Goal: Task Accomplishment & Management: Use online tool/utility

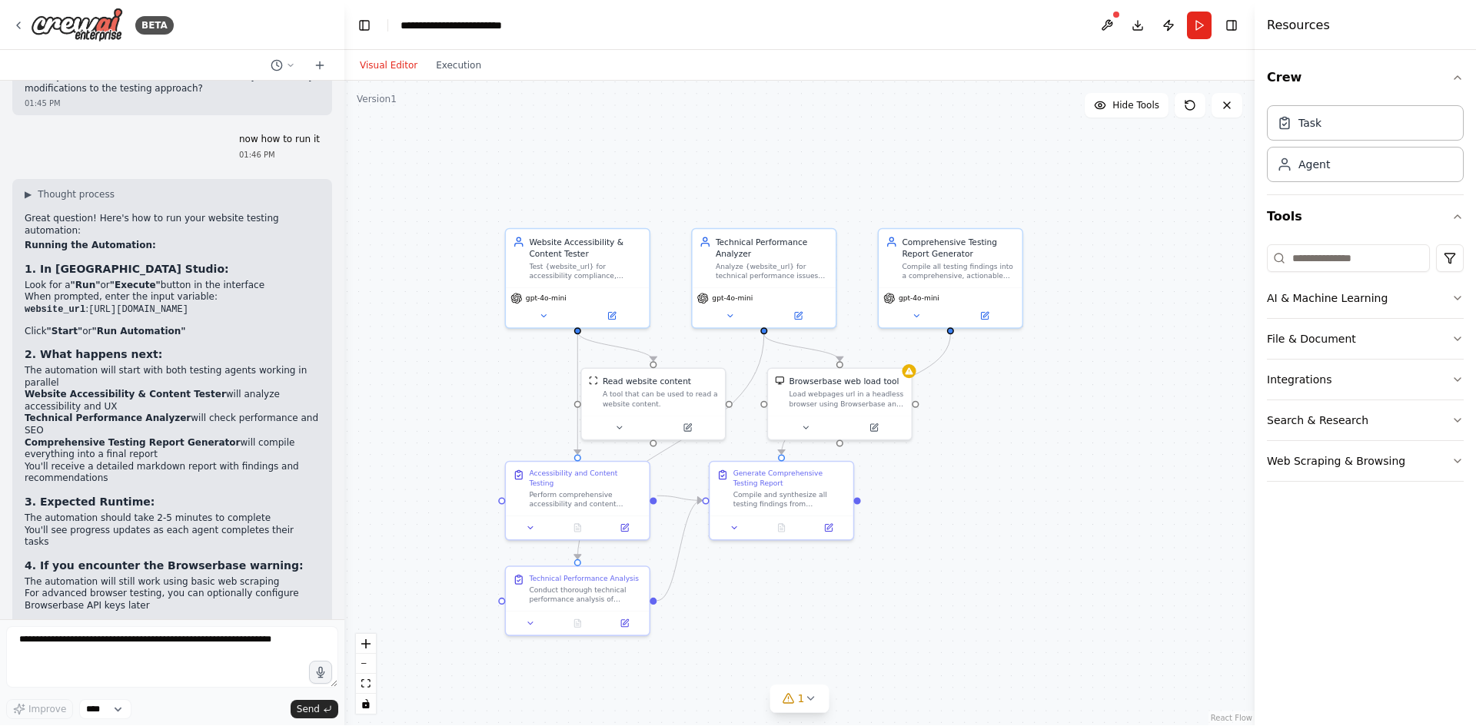
scroll to position [1914, 0]
click at [1180, 109] on icon at bounding box center [1189, 104] width 9 height 9
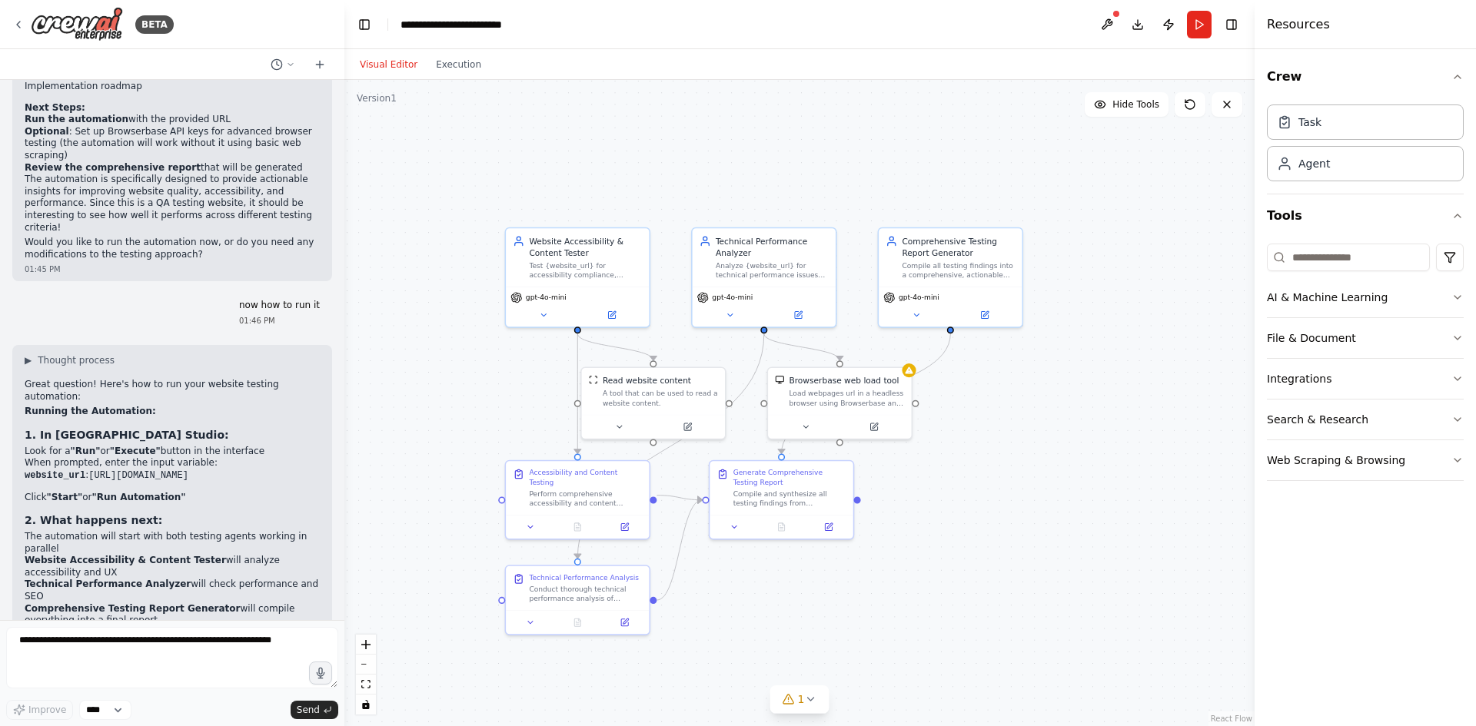
scroll to position [1919, 0]
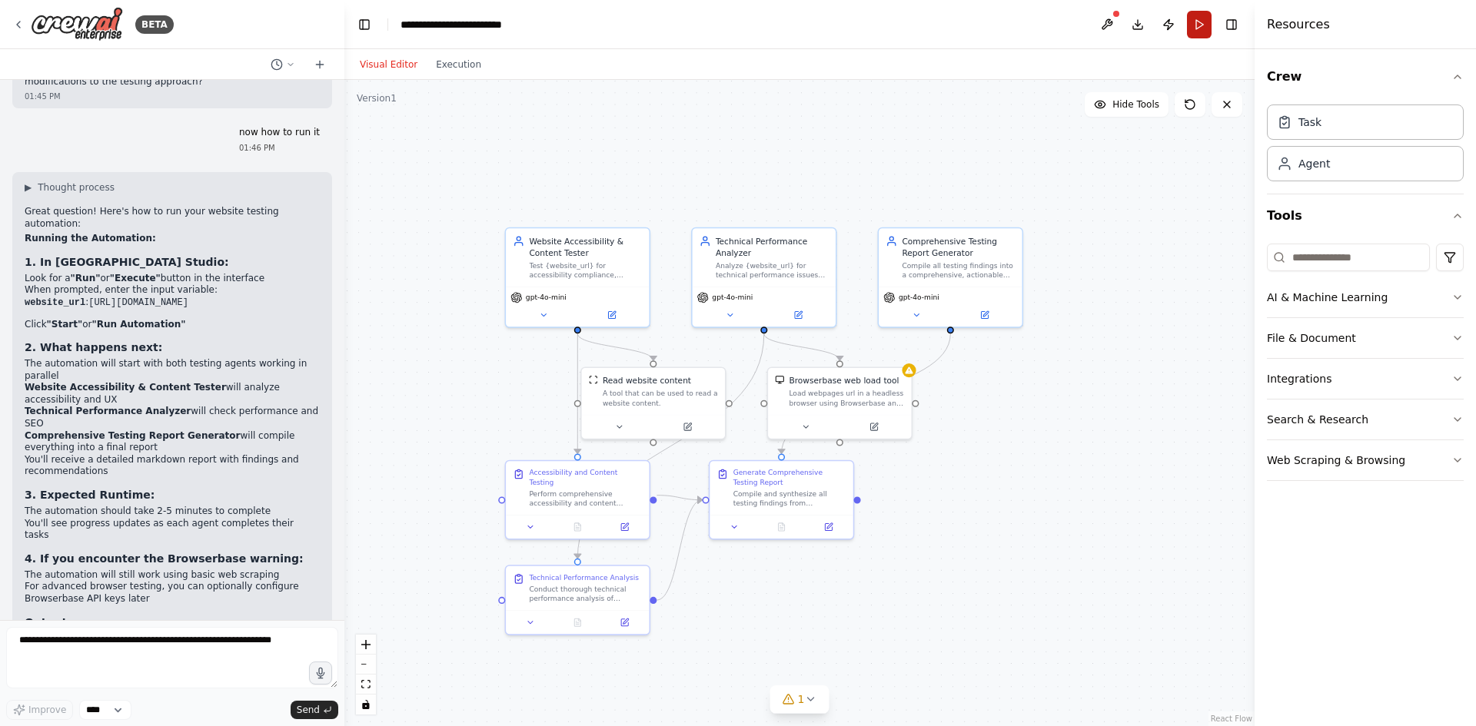
click at [1180, 21] on button "Run" at bounding box center [1199, 25] width 25 height 28
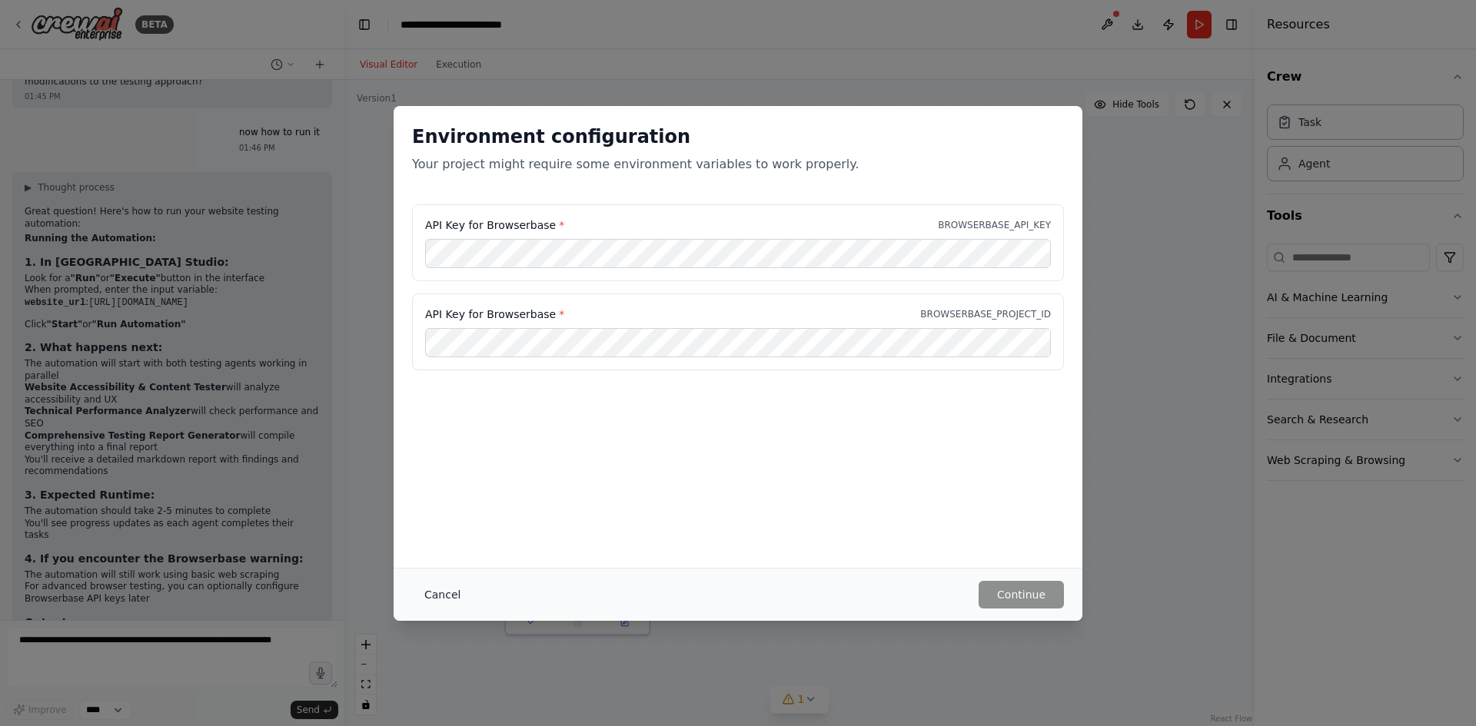
click at [427, 560] on button "Cancel" at bounding box center [442, 595] width 61 height 28
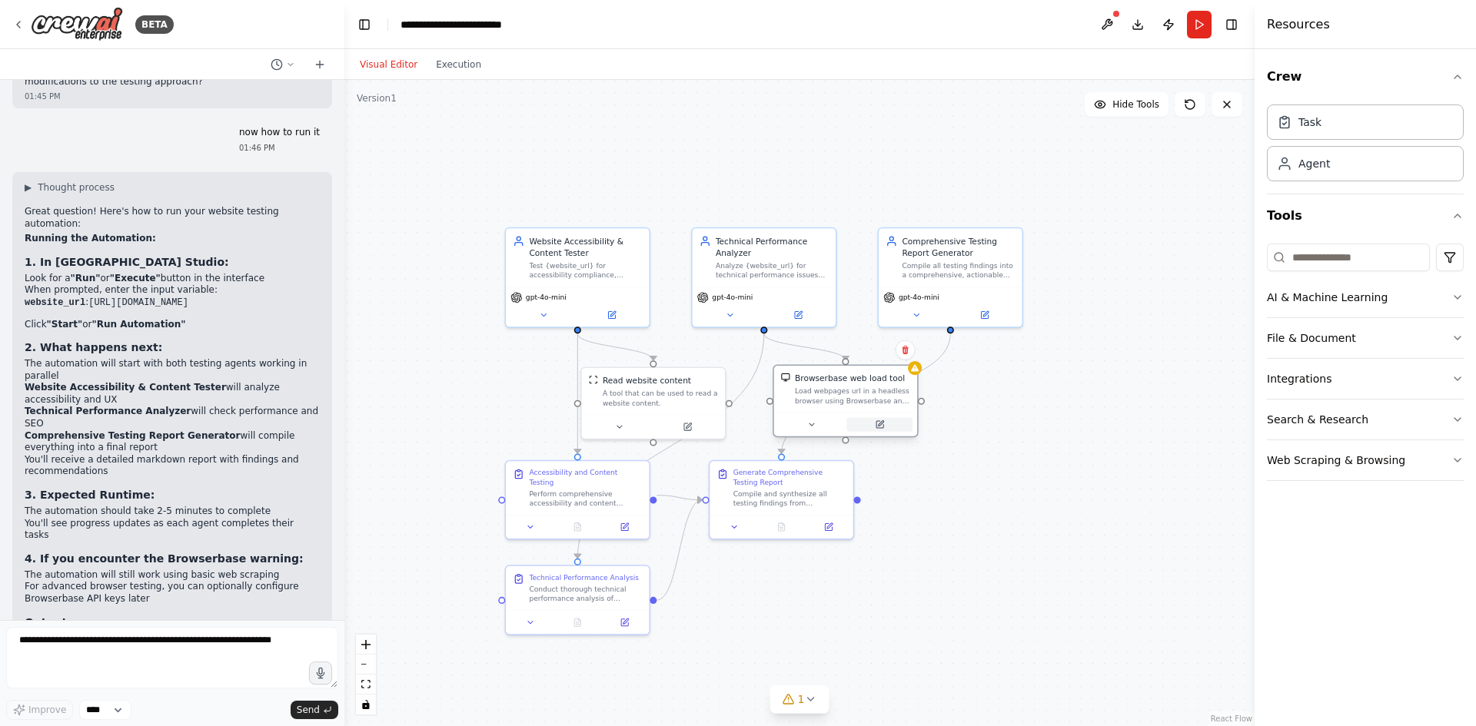
click at [875, 429] on icon at bounding box center [879, 424] width 9 height 9
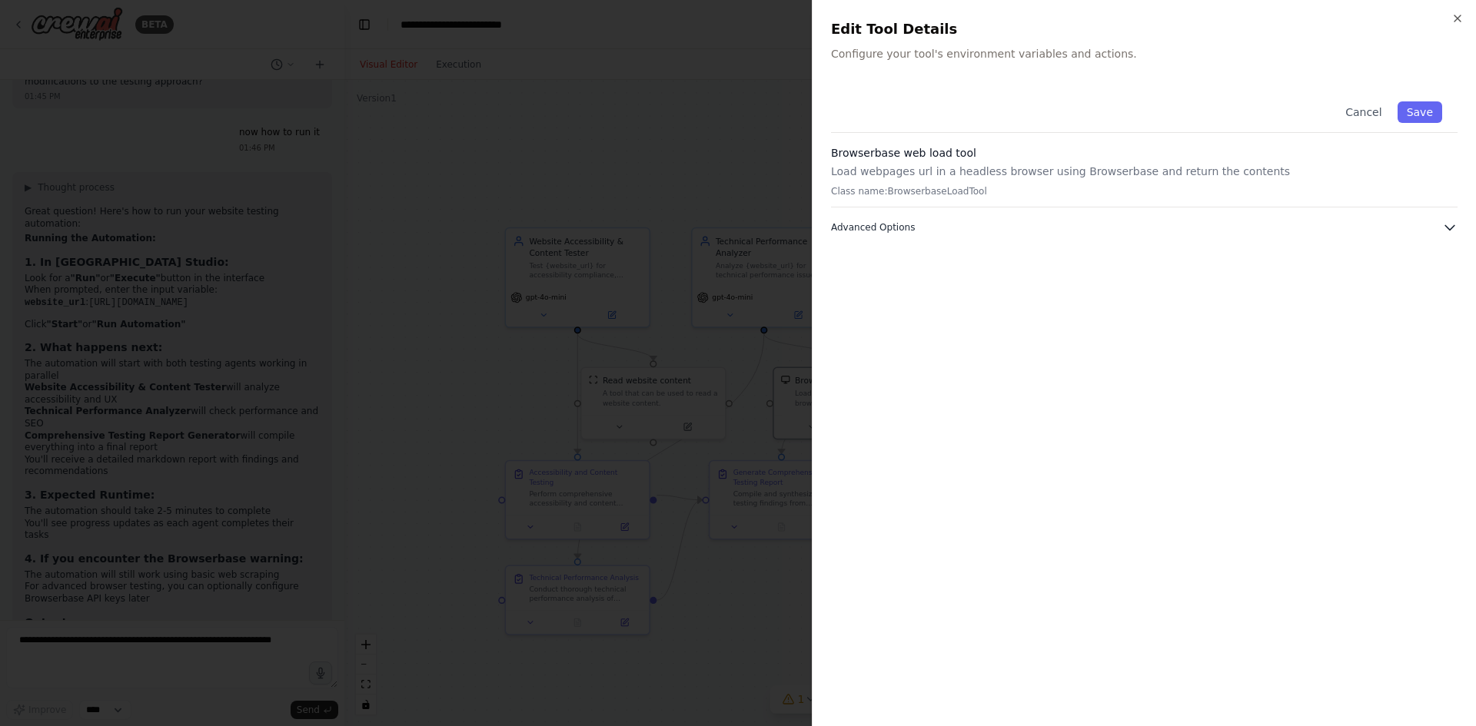
click at [938, 226] on button "Advanced Options" at bounding box center [1144, 227] width 626 height 15
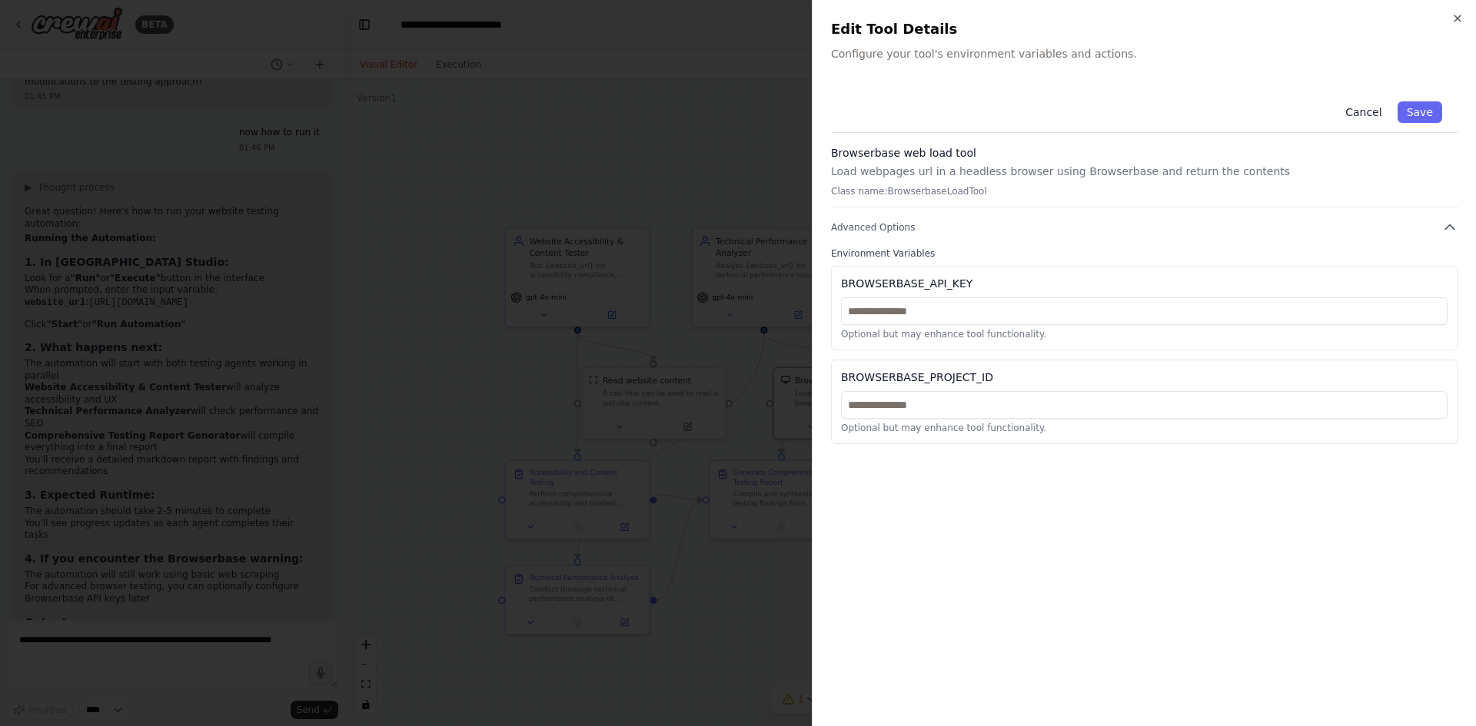
click at [1180, 113] on button "Cancel" at bounding box center [1363, 112] width 55 height 22
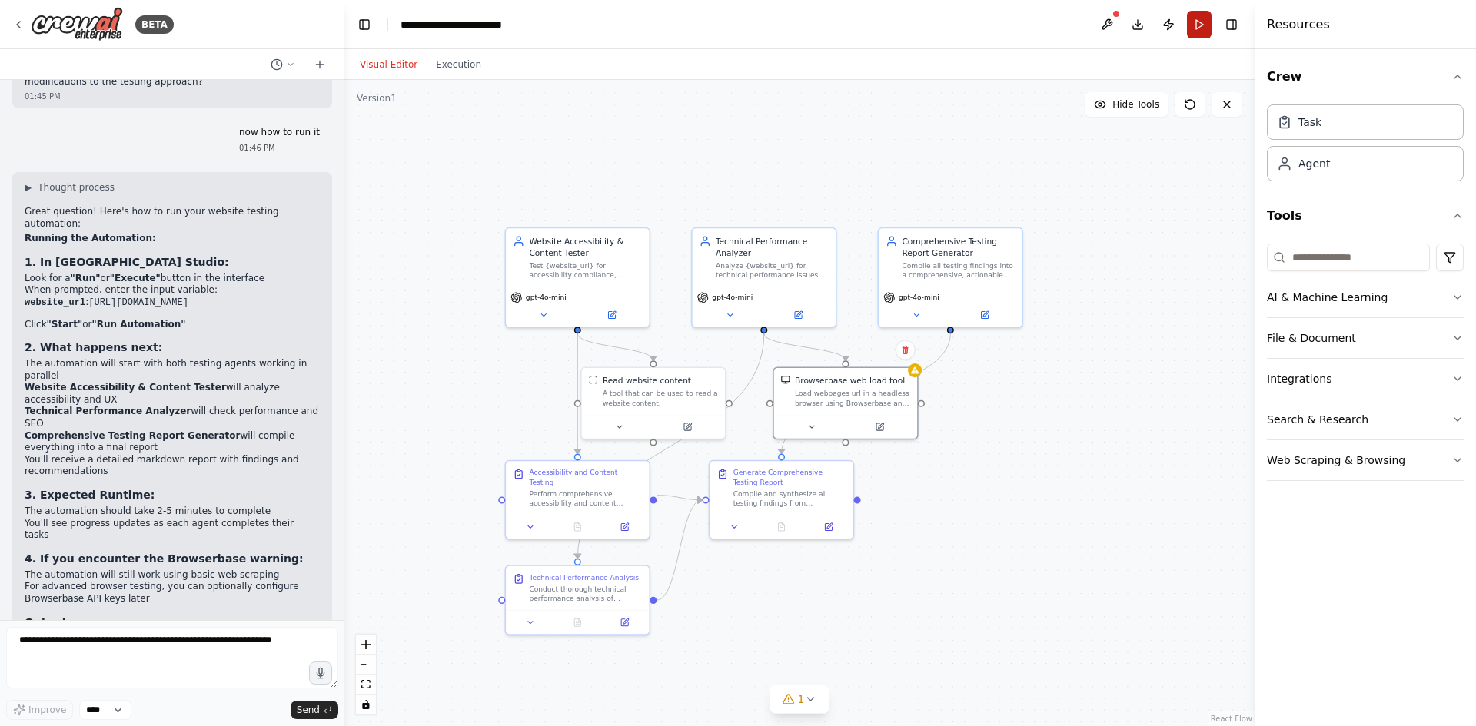
click at [1180, 28] on button "Run" at bounding box center [1199, 25] width 25 height 28
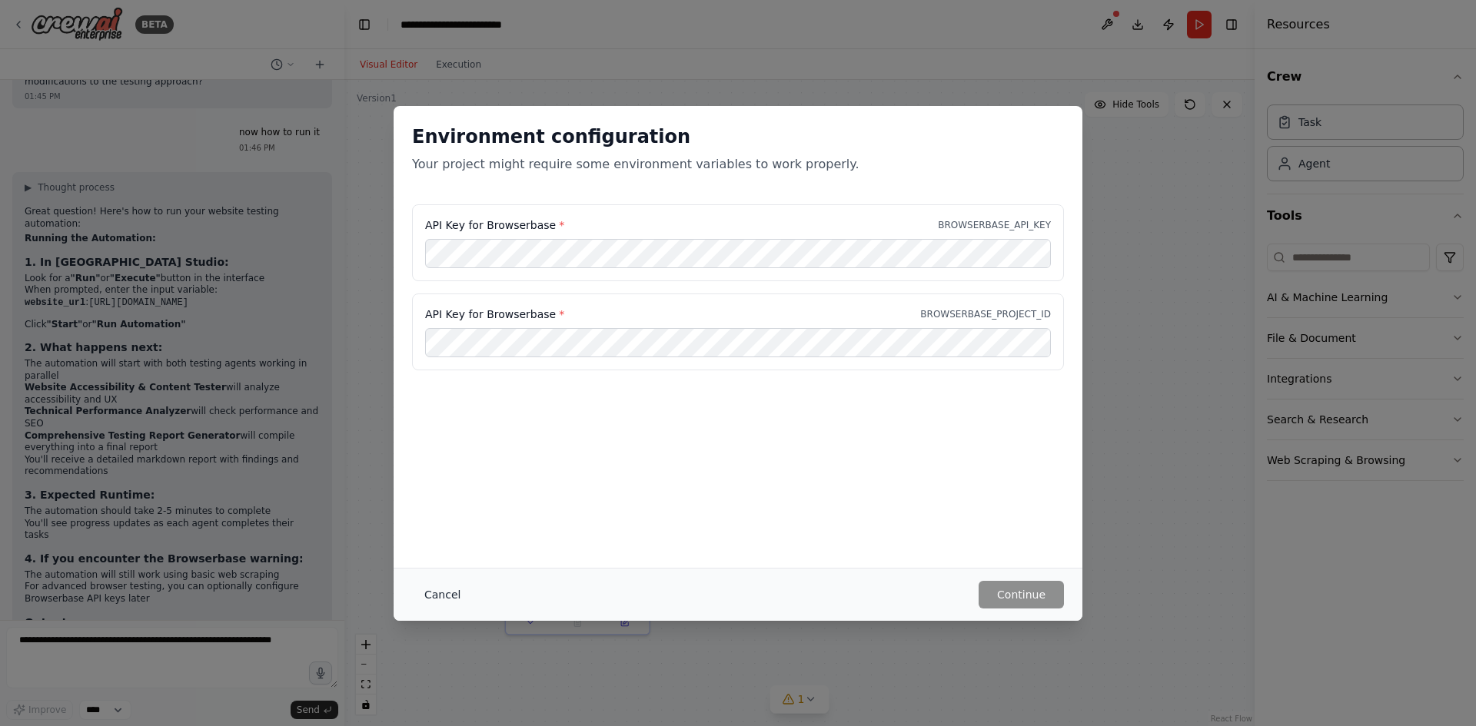
click at [443, 560] on button "Cancel" at bounding box center [442, 595] width 61 height 28
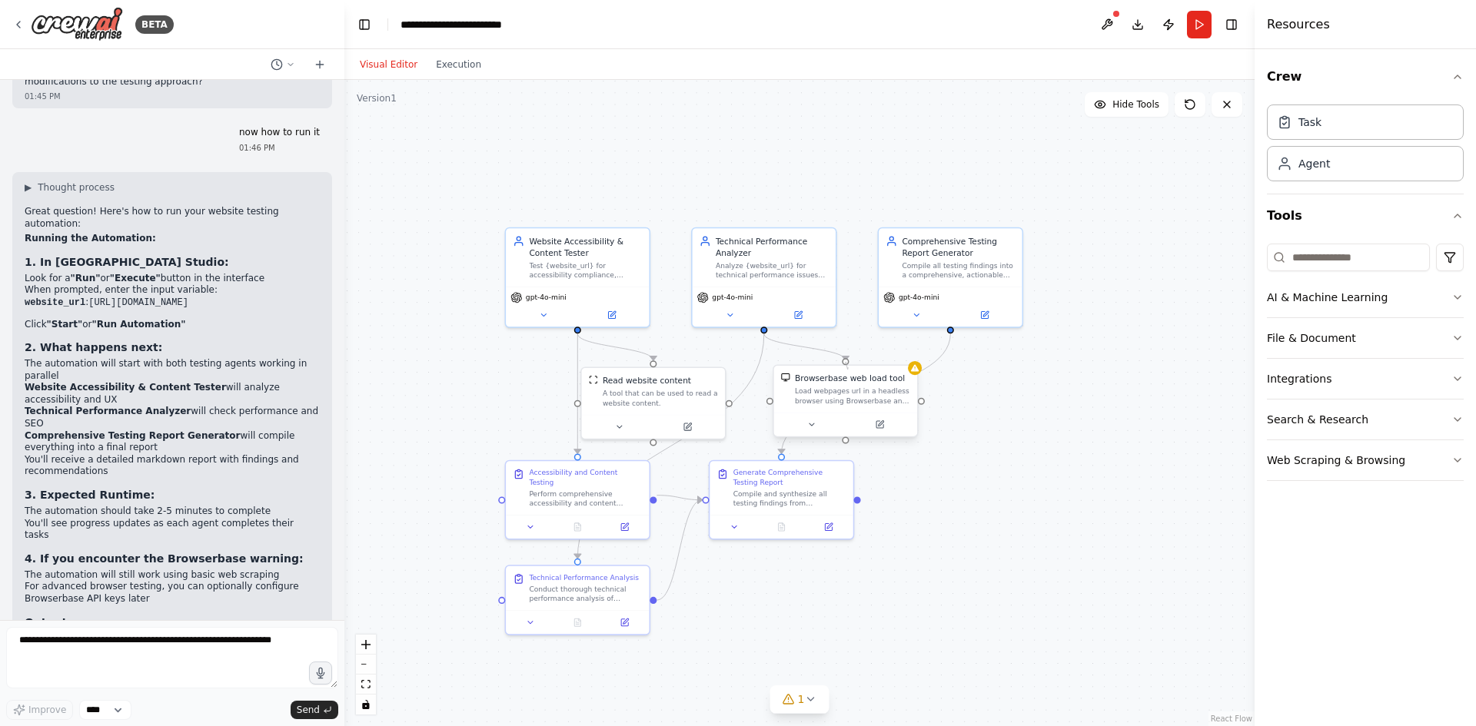
click at [848, 367] on div "Browserbase web load tool Load webpages url in a headless browser using Browser…" at bounding box center [844, 400] width 145 height 73
click at [815, 423] on icon at bounding box center [811, 424] width 9 height 9
click at [825, 530] on span "Advanced Options" at bounding box center [815, 528] width 64 height 9
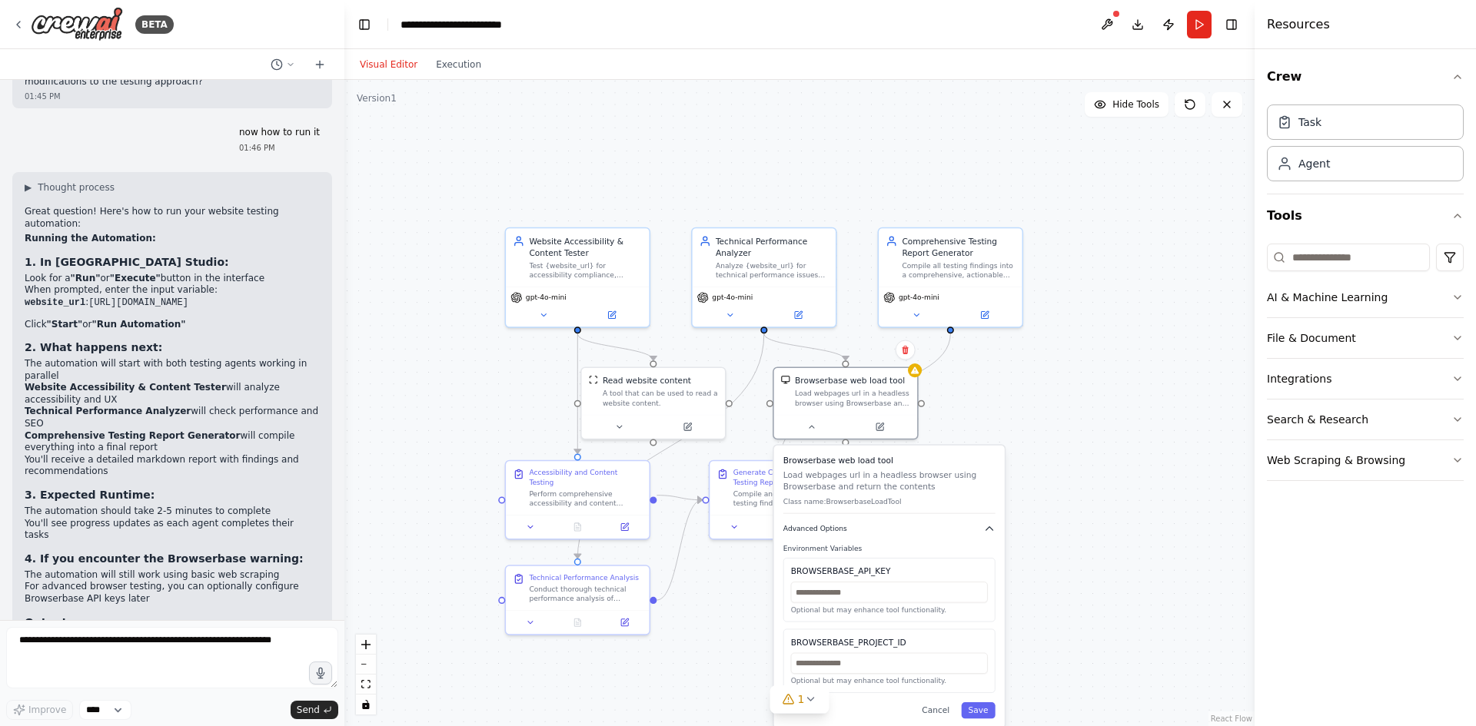
click at [829, 532] on span "Advanced Options" at bounding box center [815, 528] width 64 height 9
click at [817, 427] on button at bounding box center [812, 424] width 66 height 14
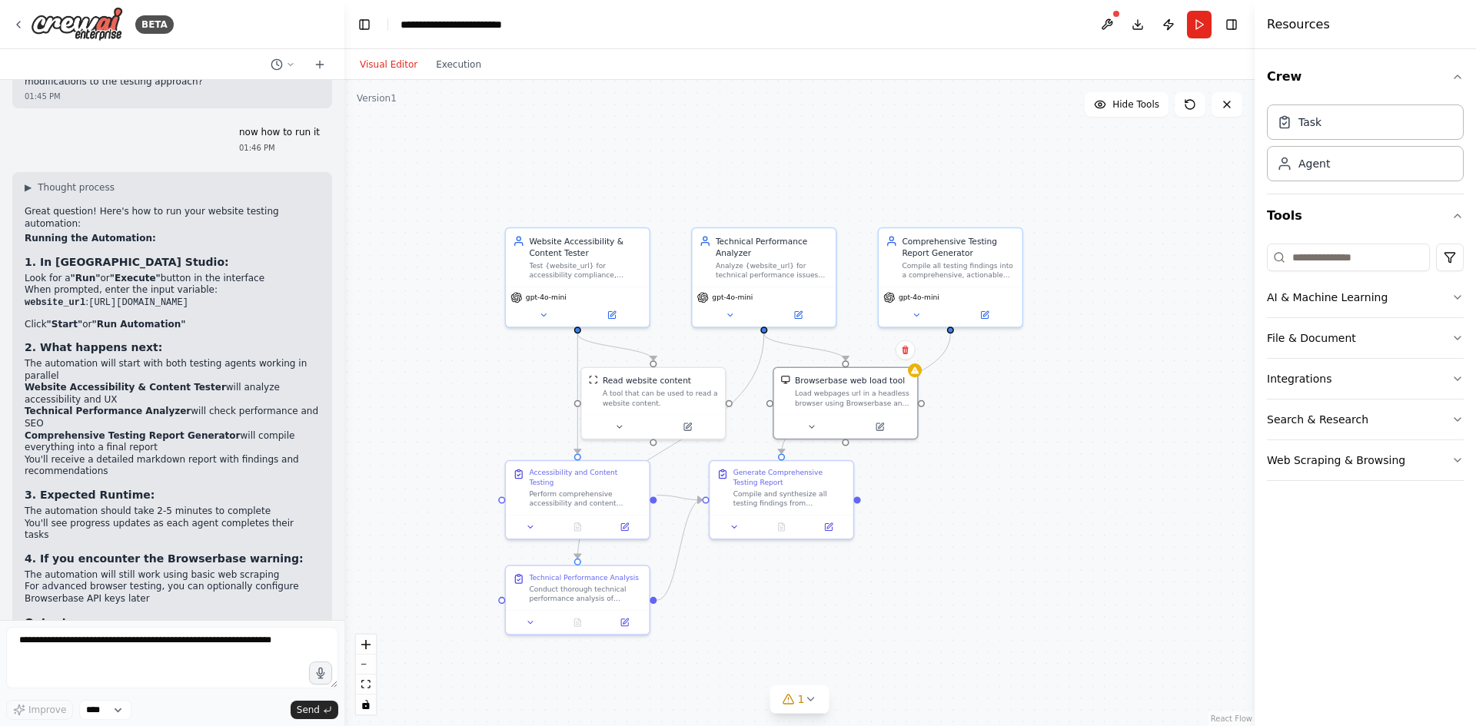
click at [971, 435] on div ".deletable-edge-delete-btn { width: 20px; height: 20px; border: 0px solid #ffff…" at bounding box center [799, 403] width 910 height 646
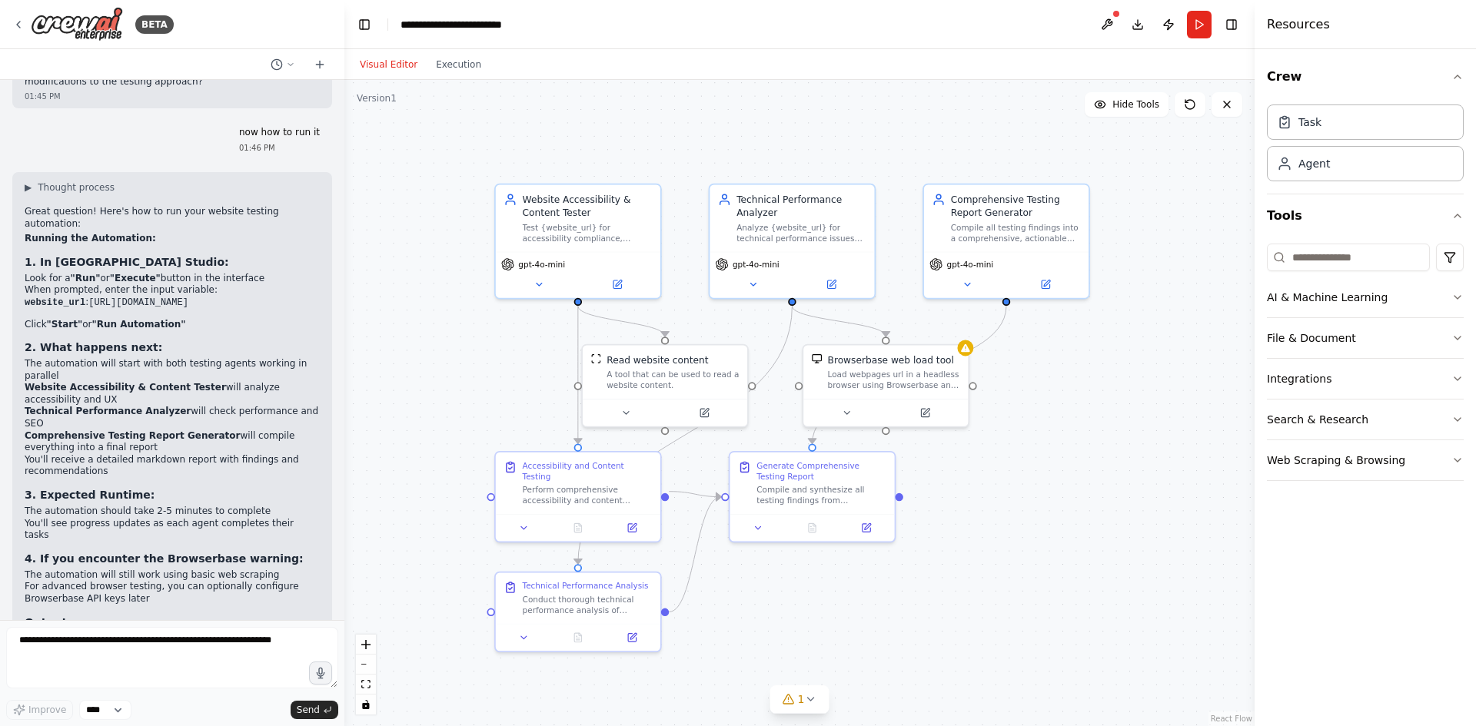
drag, startPoint x: 1004, startPoint y: 476, endPoint x: 1071, endPoint y: 470, distance: 66.4
click at [1071, 470] on div ".deletable-edge-delete-btn { width: 20px; height: 20px; border: 0px solid #ffff…" at bounding box center [799, 403] width 910 height 646
click at [65, 560] on textarea at bounding box center [172, 657] width 332 height 61
type textarea "*"
type textarea "**********"
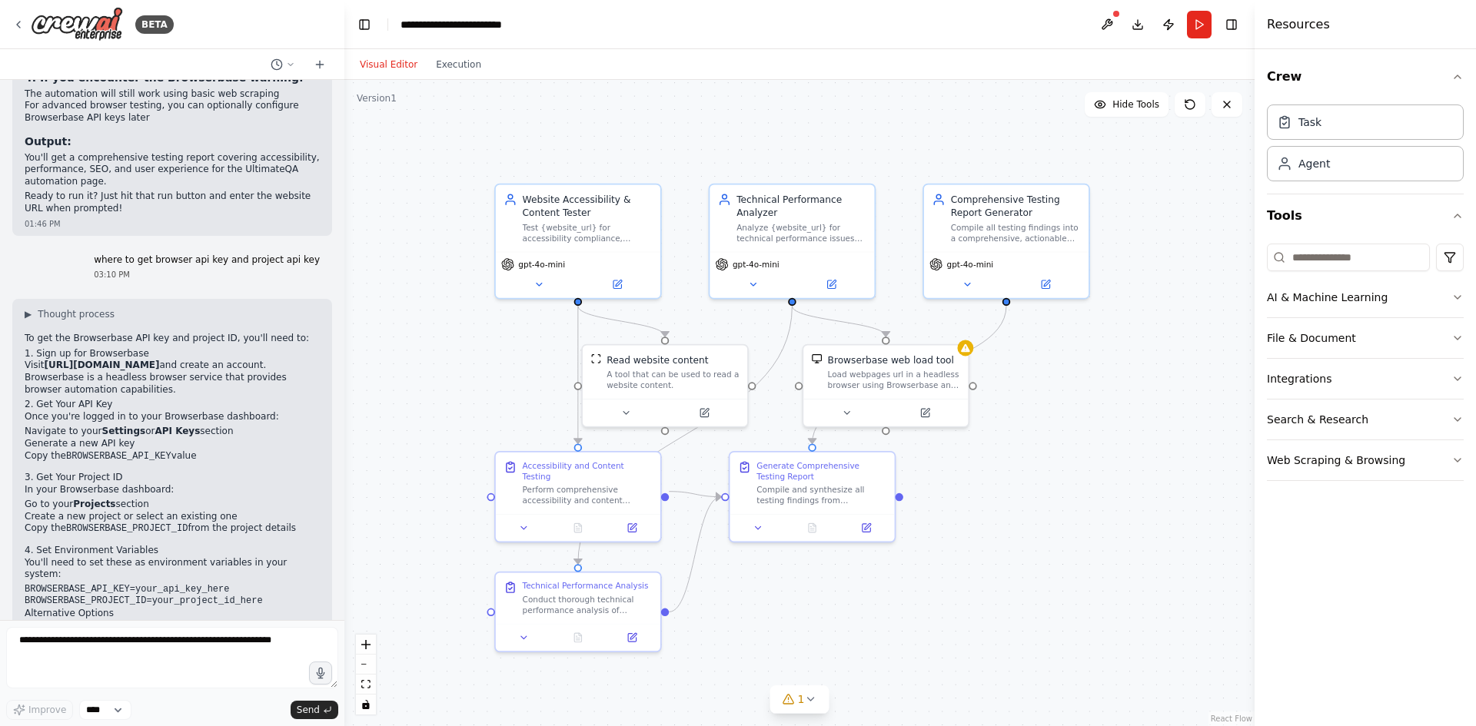
scroll to position [2412, 0]
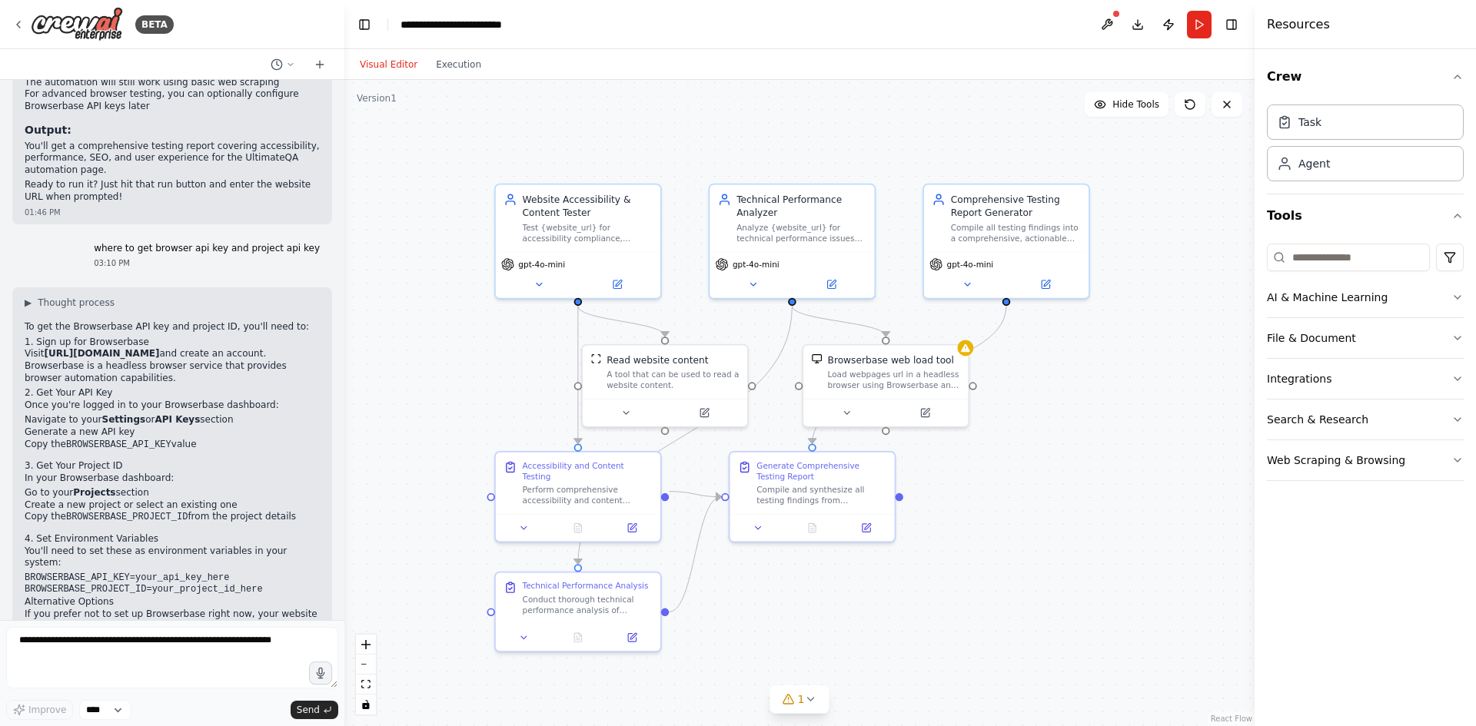
drag, startPoint x: 43, startPoint y: 247, endPoint x: 151, endPoint y: 249, distance: 107.6
click at [151, 348] on p "Visit [URL][DOMAIN_NAME] and create an account. Browserbase is a headless brows…" at bounding box center [172, 366] width 295 height 36
drag, startPoint x: 45, startPoint y: 247, endPoint x: 151, endPoint y: 251, distance: 106.2
click at [151, 348] on strong "[URL][DOMAIN_NAME]" at bounding box center [102, 353] width 115 height 11
copy strong "[URL][DOMAIN_NAME]"
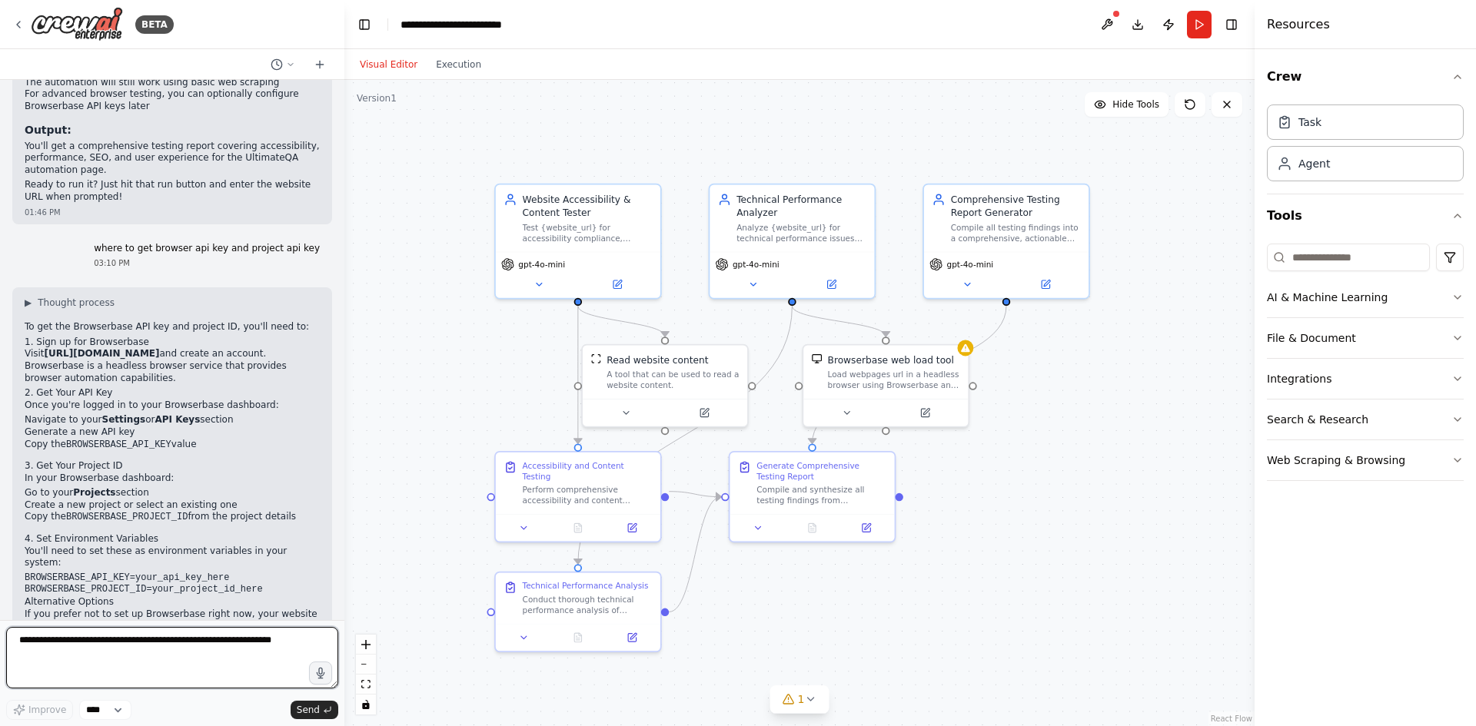
click at [128, 560] on textarea at bounding box center [172, 657] width 332 height 61
type textarea "**********"
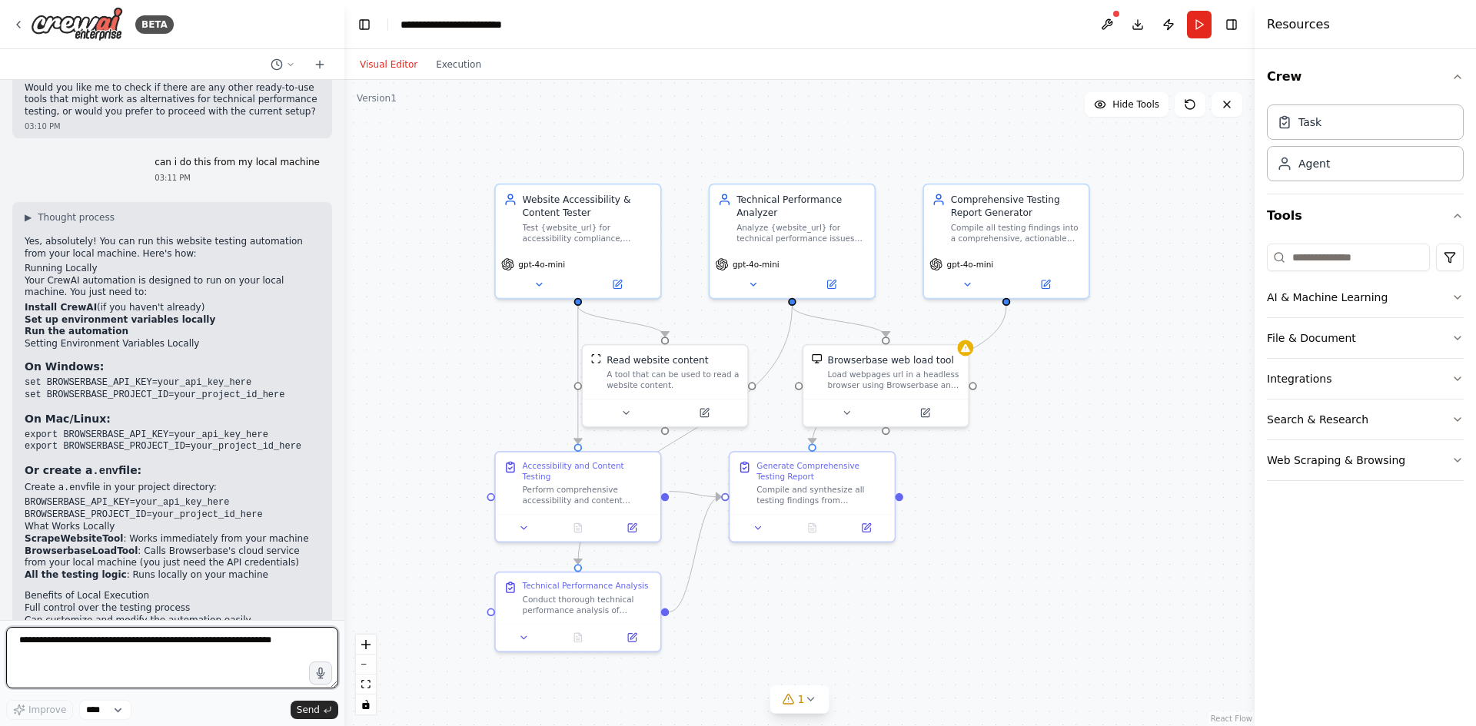
scroll to position [3029, 0]
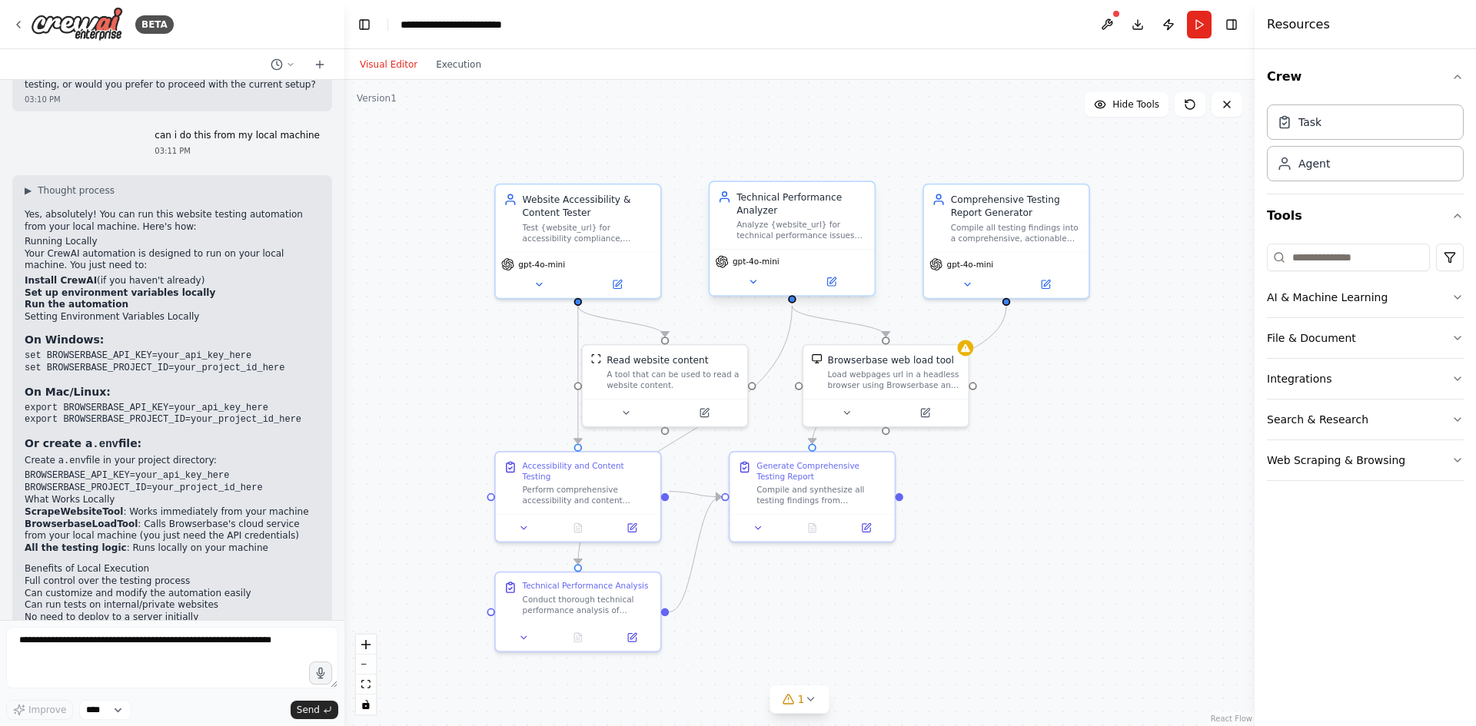
click at [859, 194] on div "Technical Performance Analyzer" at bounding box center [801, 204] width 130 height 27
click at [865, 167] on icon at bounding box center [862, 166] width 9 height 9
click at [829, 169] on button "Confirm" at bounding box center [819, 167] width 55 height 18
click at [1062, 202] on div "Comprehensive Testing Report Generator" at bounding box center [1016, 204] width 130 height 27
click at [1077, 171] on icon at bounding box center [1077, 166] width 6 height 8
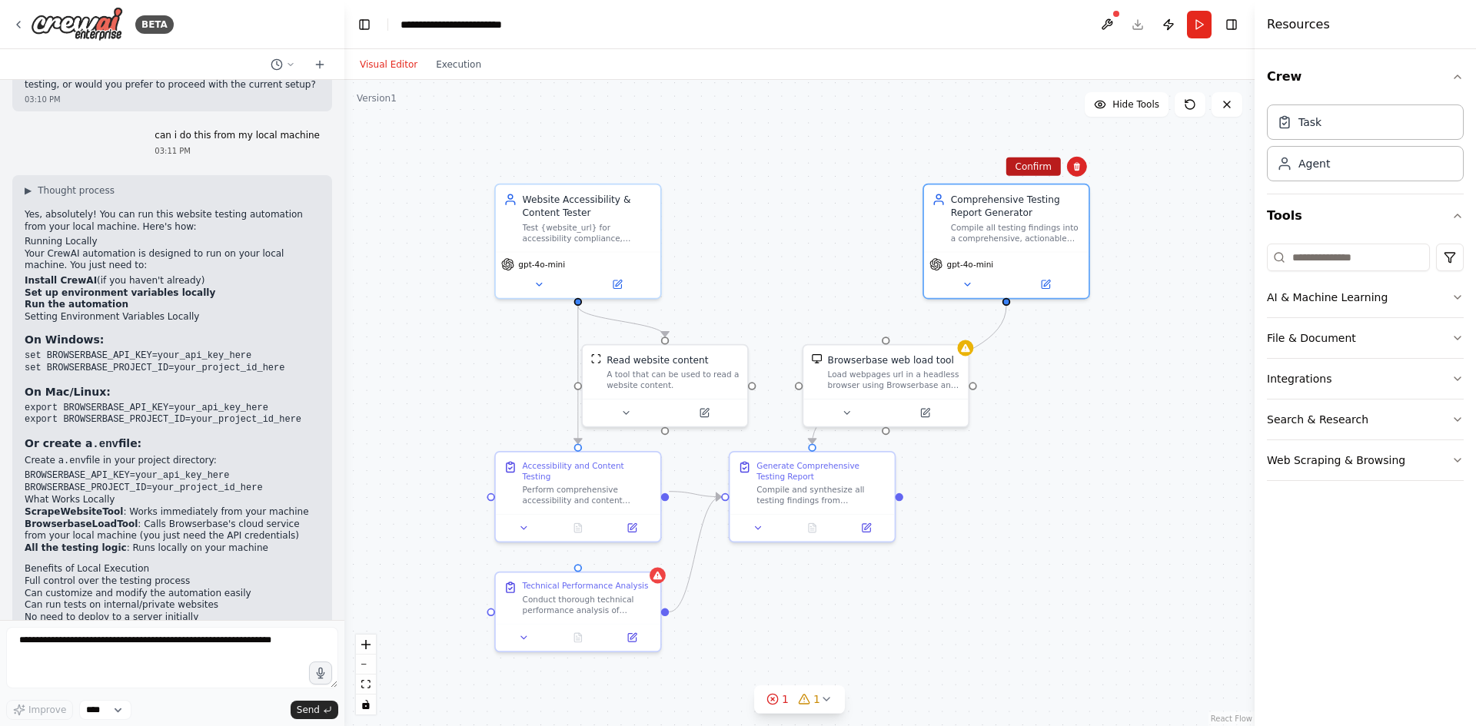
click at [1030, 167] on button "Confirm" at bounding box center [1033, 167] width 55 height 18
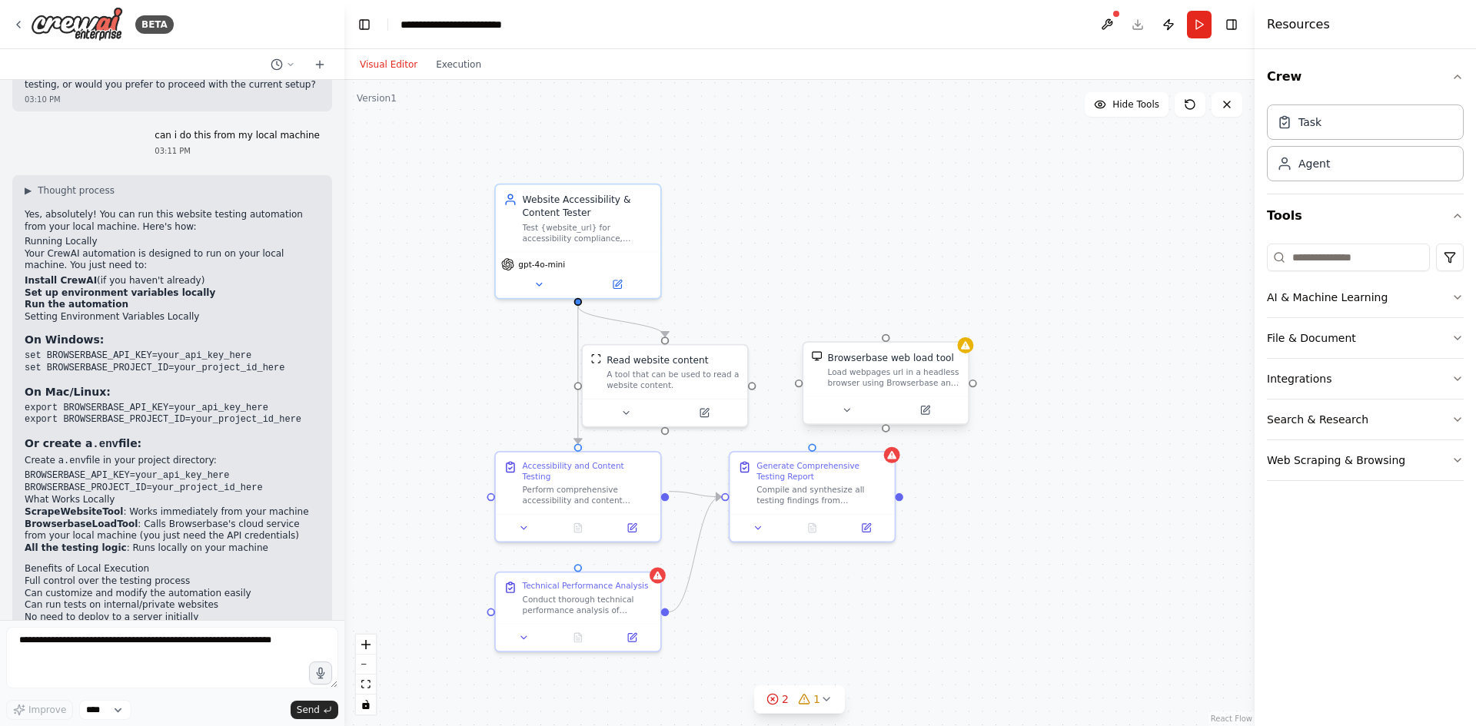
click at [945, 363] on div "Browserbase web load tool" at bounding box center [894, 356] width 132 height 13
click at [960, 324] on icon at bounding box center [955, 327] width 9 height 9
click at [914, 327] on button "Confirm" at bounding box center [912, 327] width 55 height 18
click at [858, 480] on div "Generate Comprehensive Testing Report Compile and synthesize all testing findin…" at bounding box center [821, 480] width 130 height 45
click at [884, 433] on icon at bounding box center [882, 436] width 6 height 8
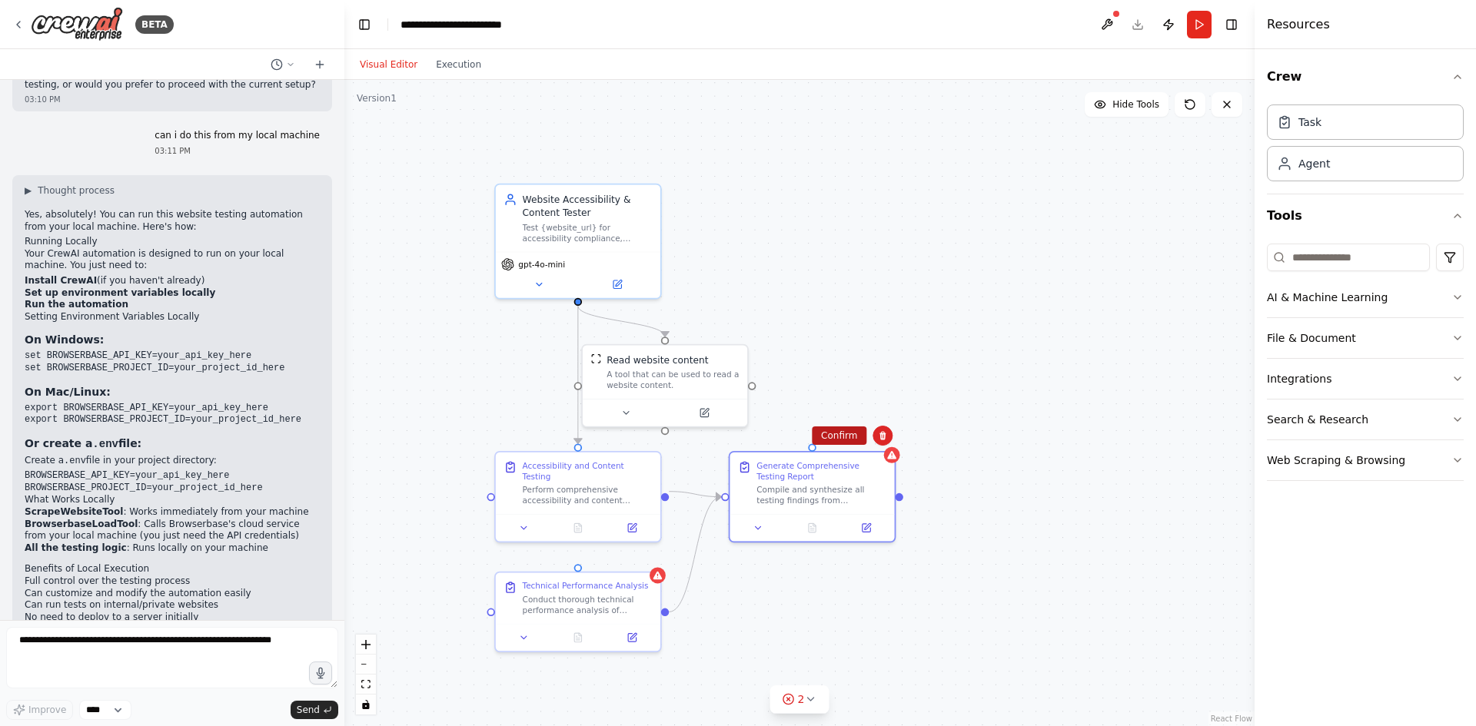
click at [828, 433] on button "Confirm" at bounding box center [839, 436] width 55 height 18
click at [872, 373] on div ".deletable-edge-delete-btn { width: 20px; height: 20px; border: 0px solid #ffff…" at bounding box center [799, 403] width 910 height 646
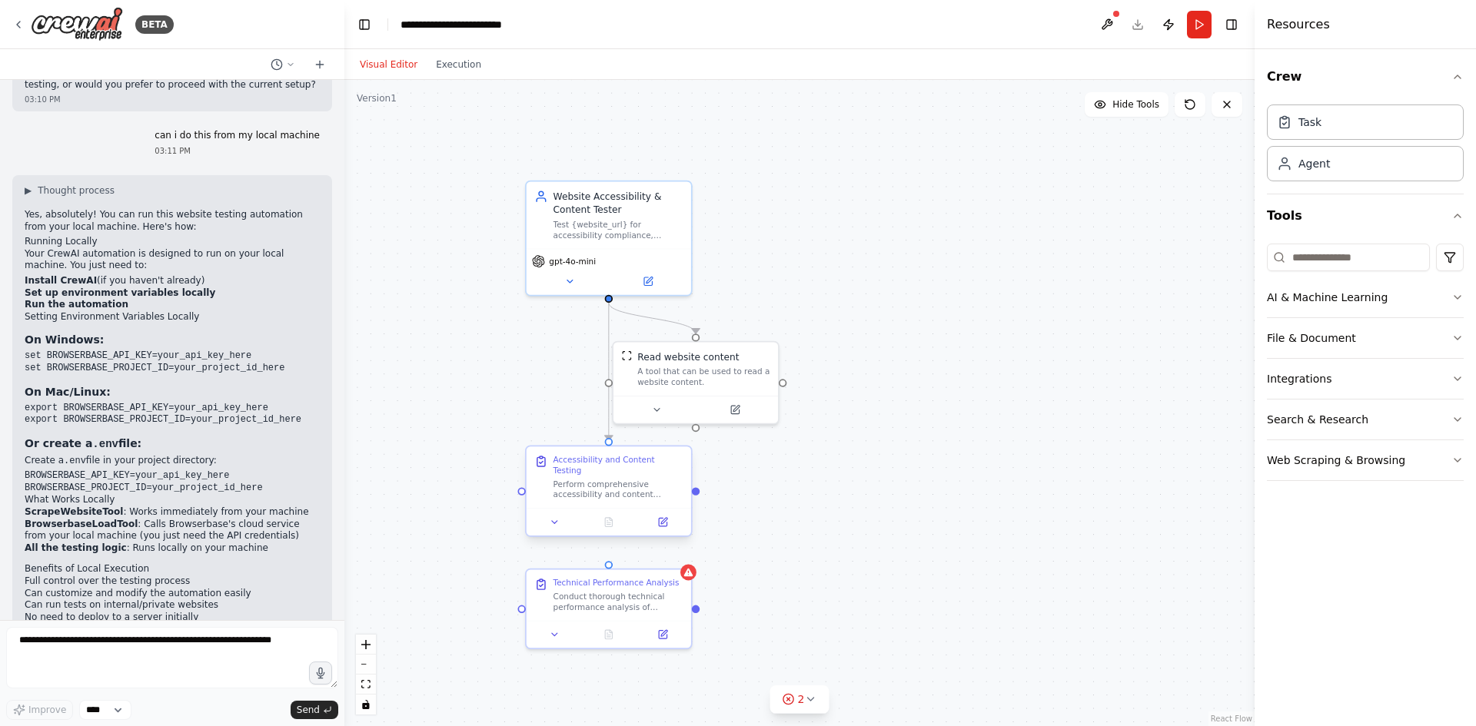
drag, startPoint x: 668, startPoint y: 493, endPoint x: 697, endPoint y: 484, distance: 30.4
click at [697, 484] on div ".deletable-edge-delete-btn { width: 20px; height: 20px; border: 0px solid #ffff…" at bounding box center [799, 403] width 910 height 646
drag, startPoint x: 695, startPoint y: 480, endPoint x: 610, endPoint y: 561, distance: 116.9
click at [610, 560] on div "Website Accessibility & Content Tester Test {website_url} for accessibility com…" at bounding box center [853, 389] width 792 height 563
drag, startPoint x: 696, startPoint y: 481, endPoint x: 611, endPoint y: 562, distance: 117.4
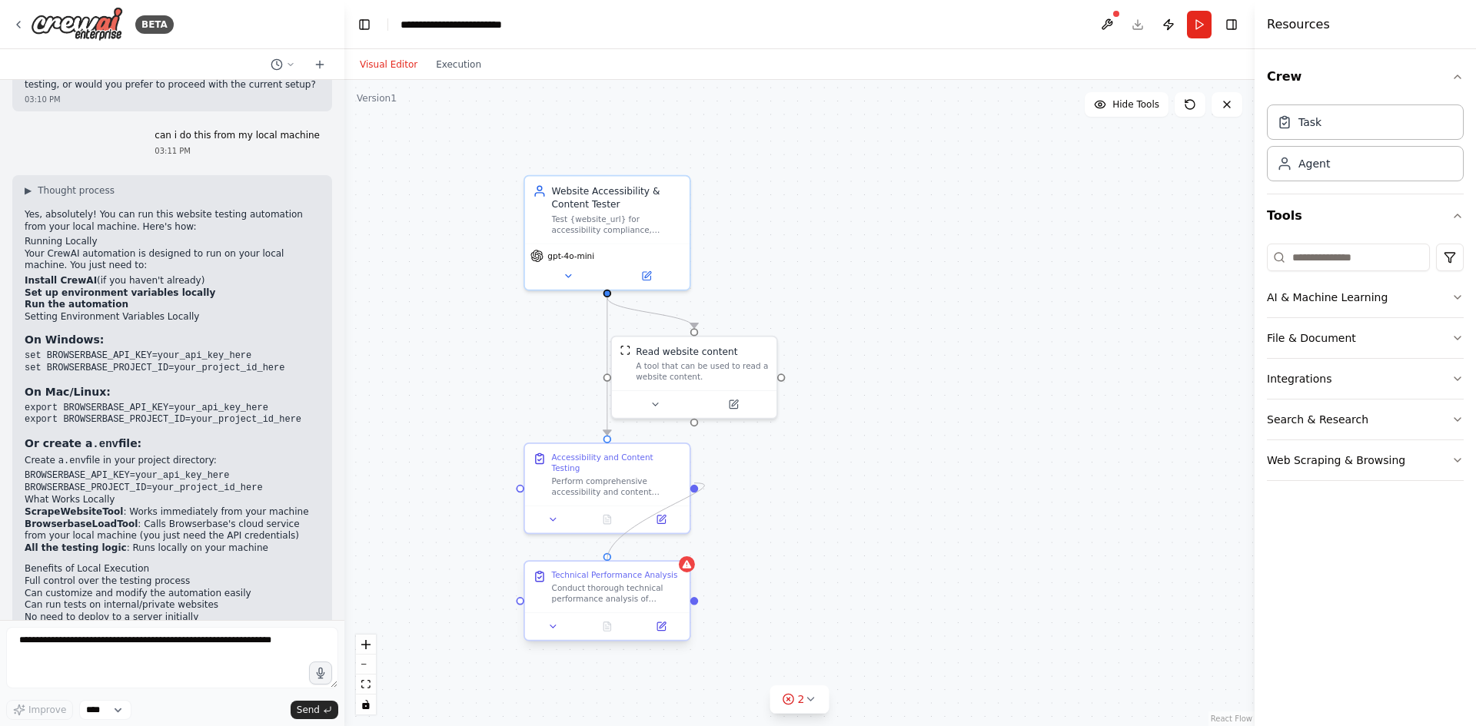
click at [611, 560] on div "Website Accessibility & Content Tester Test {website_url} for accessibility com…" at bounding box center [853, 389] width 792 height 563
click at [689, 560] on icon at bounding box center [686, 564] width 9 height 8
click at [675, 549] on icon at bounding box center [677, 547] width 9 height 9
click at [640, 549] on button "Confirm" at bounding box center [633, 548] width 55 height 18
click at [968, 257] on div ".deletable-edge-delete-btn { width: 20px; height: 20px; border: 0px solid #ffff…" at bounding box center [799, 403] width 910 height 646
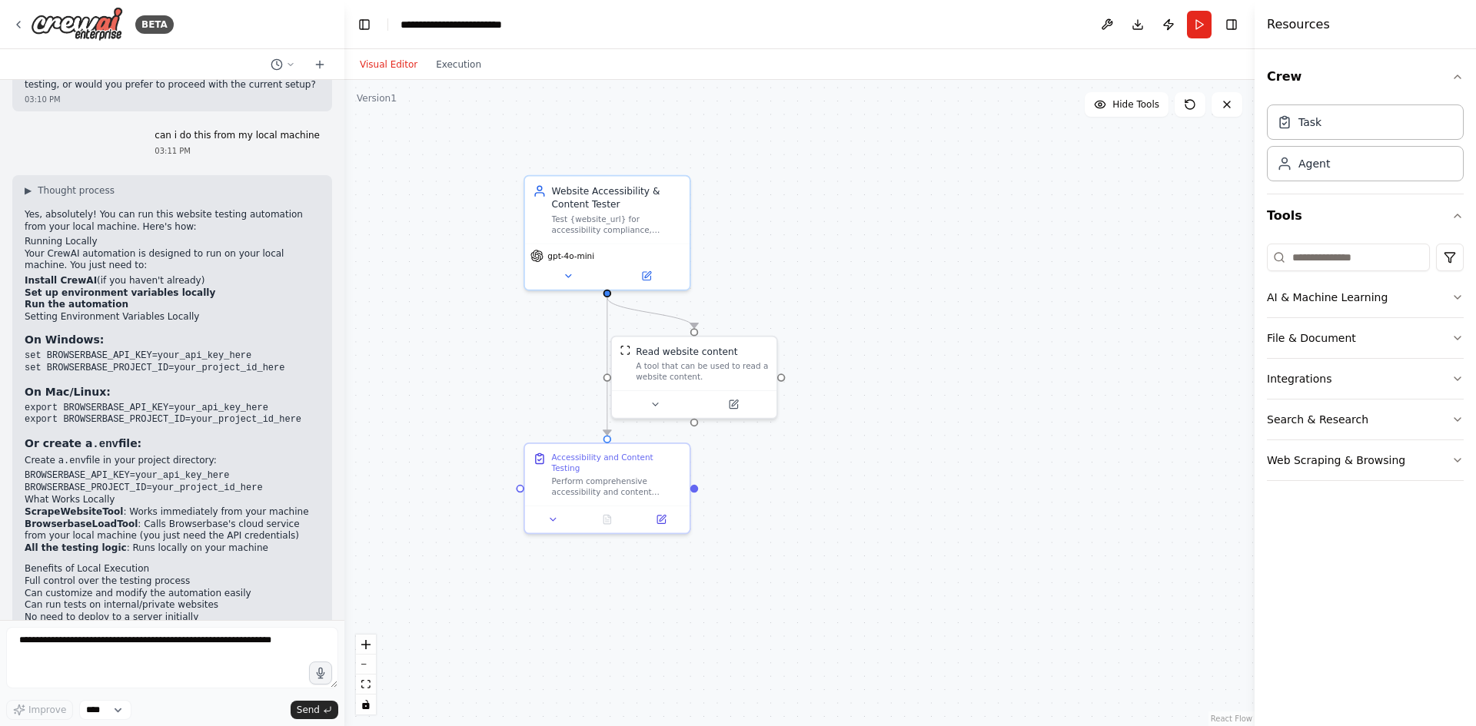
click at [1180, 35] on button "Run" at bounding box center [1199, 25] width 25 height 28
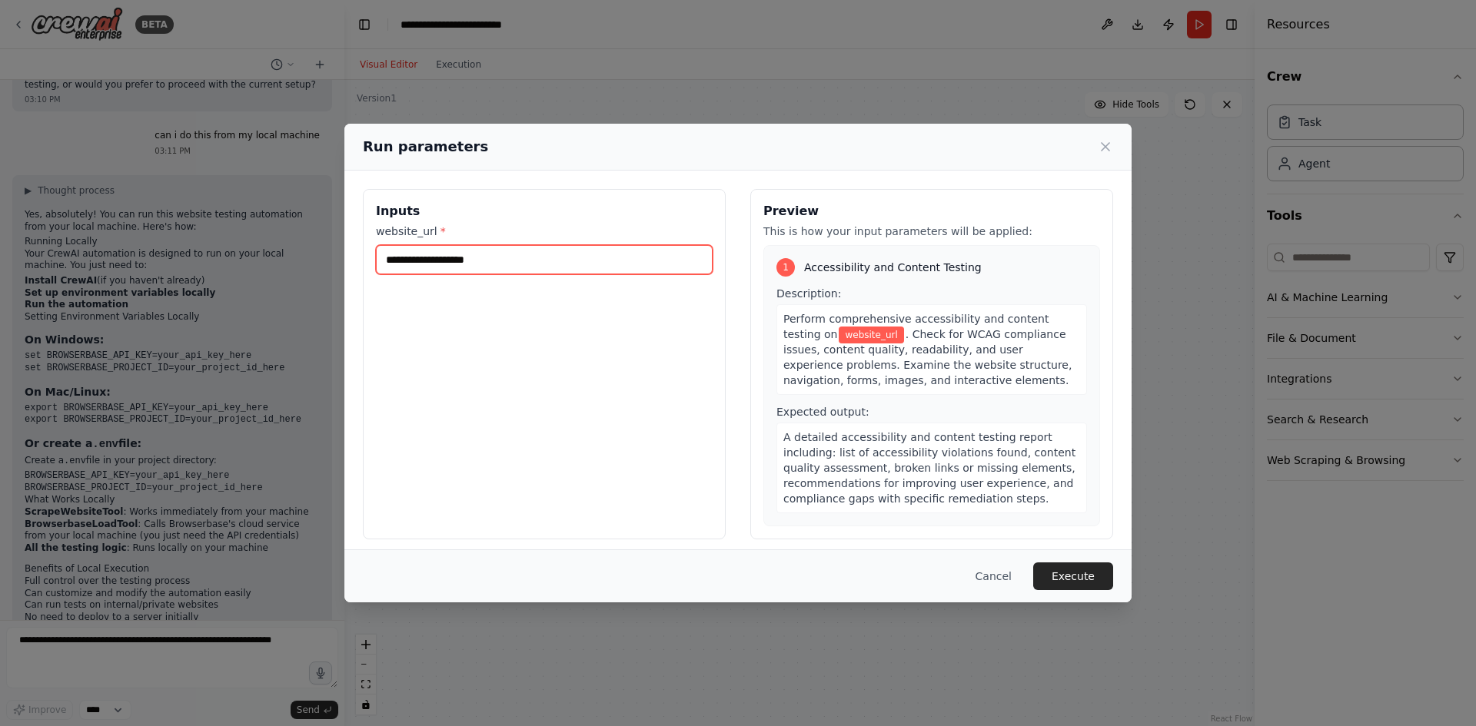
click at [609, 264] on input "website_url *" at bounding box center [544, 259] width 337 height 29
paste input "**********"
type input "**********"
click at [573, 268] on input "website_url *" at bounding box center [544, 259] width 337 height 29
paste input "**********"
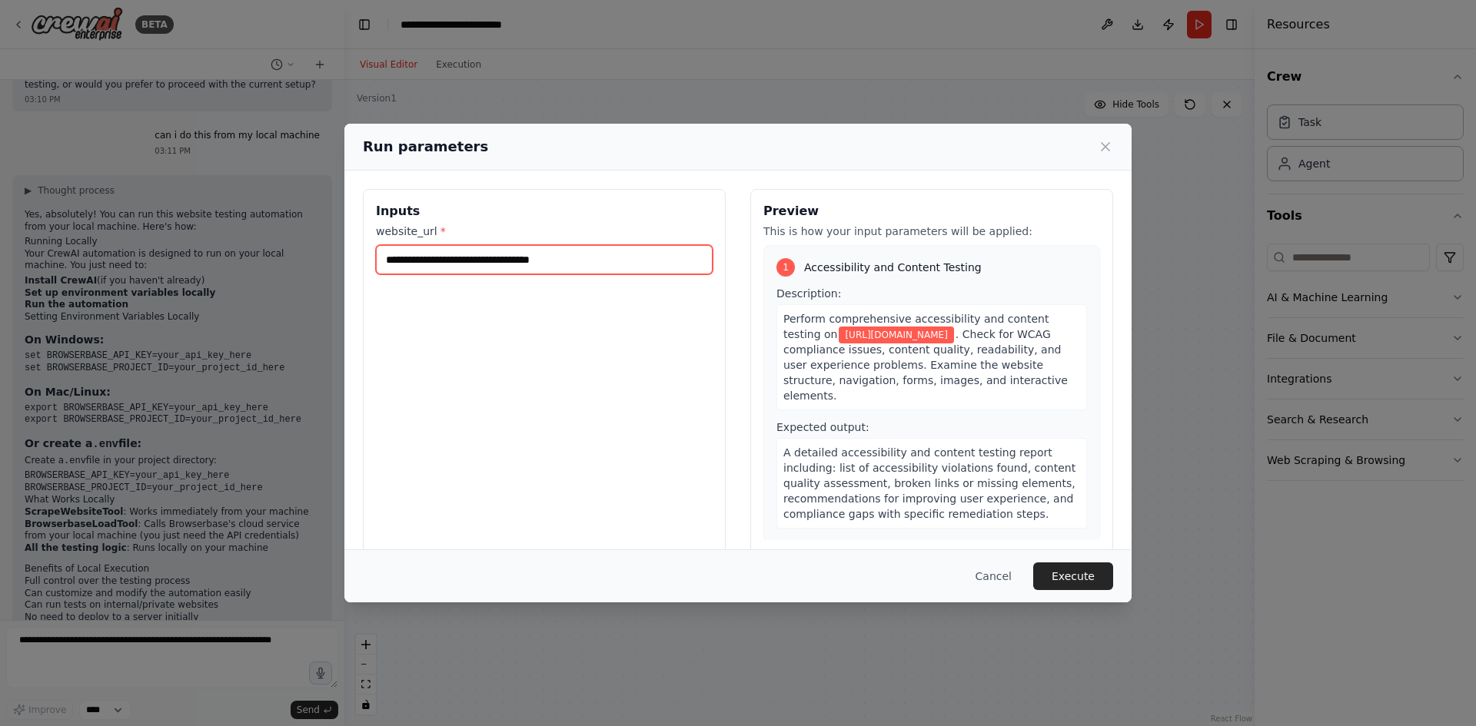
type input "**********"
click at [1041, 560] on div "Cancel Execute" at bounding box center [737, 575] width 787 height 53
click at [1053, 560] on button "Execute" at bounding box center [1073, 577] width 80 height 28
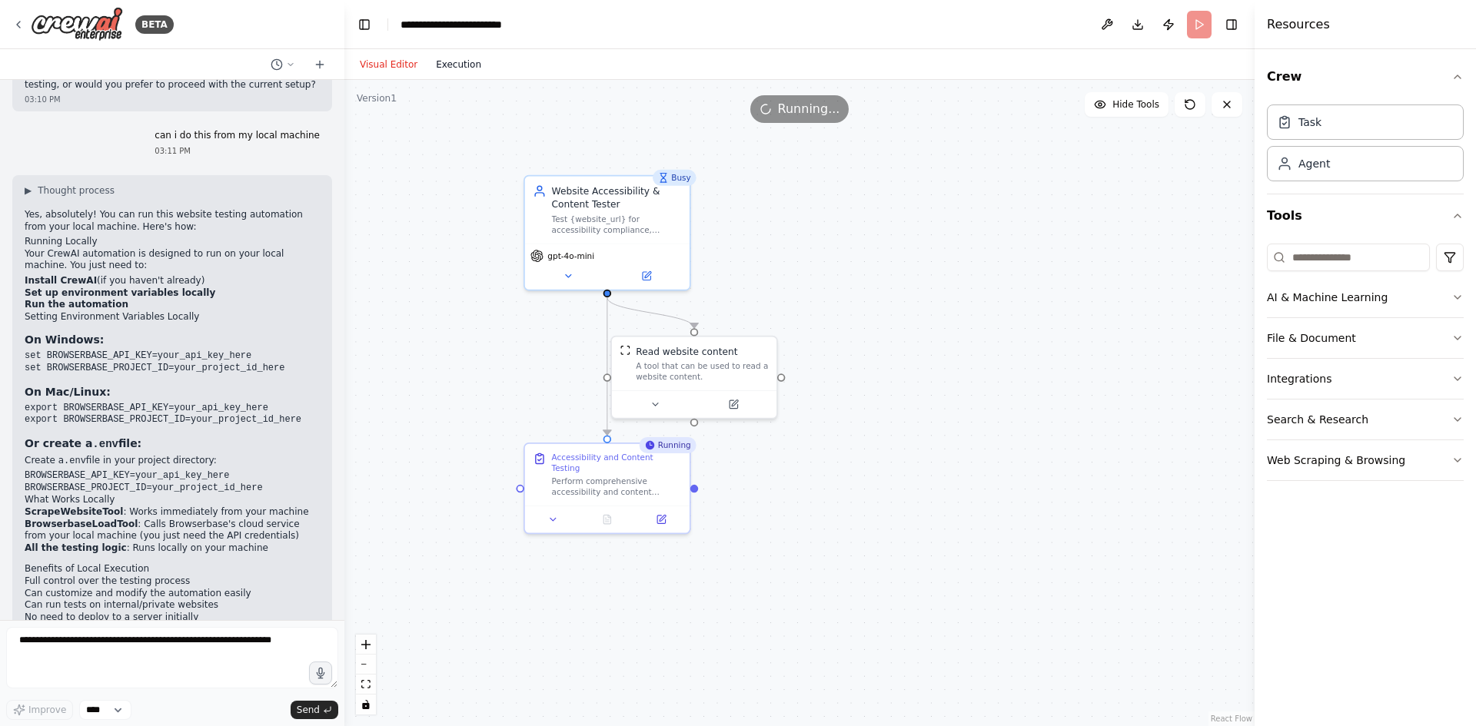
click at [446, 70] on button "Execution" at bounding box center [459, 64] width 64 height 18
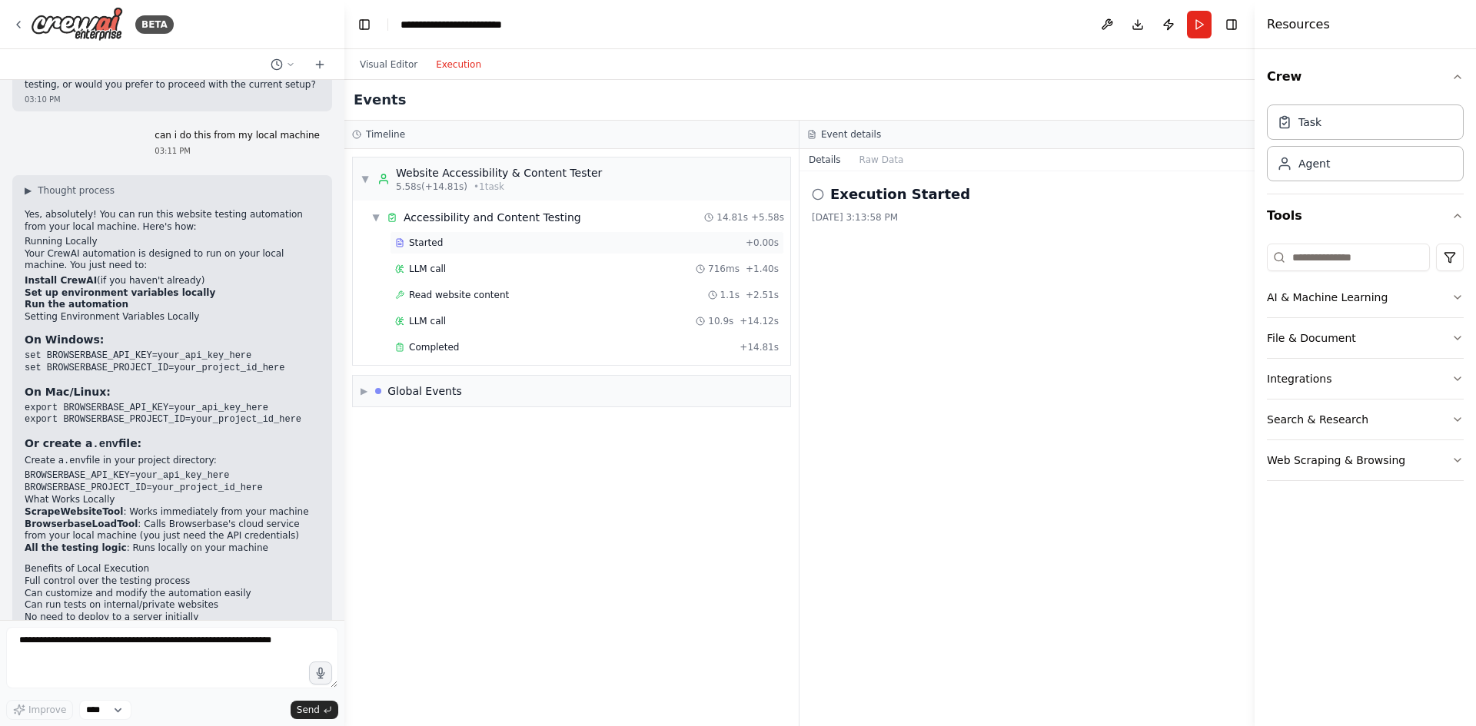
click at [480, 246] on div "Started" at bounding box center [567, 243] width 344 height 12
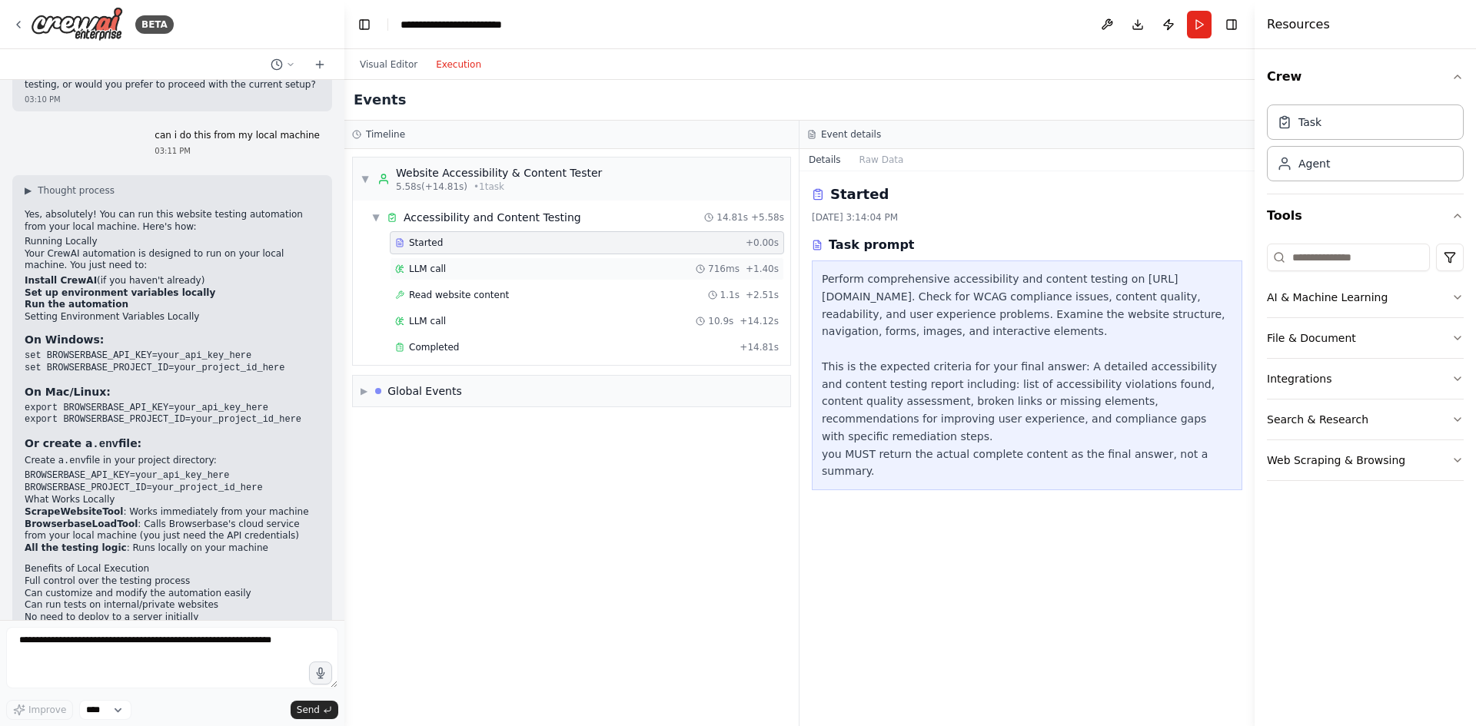
click at [472, 268] on div "LLM call 716ms + 1.40s" at bounding box center [586, 269] width 383 height 12
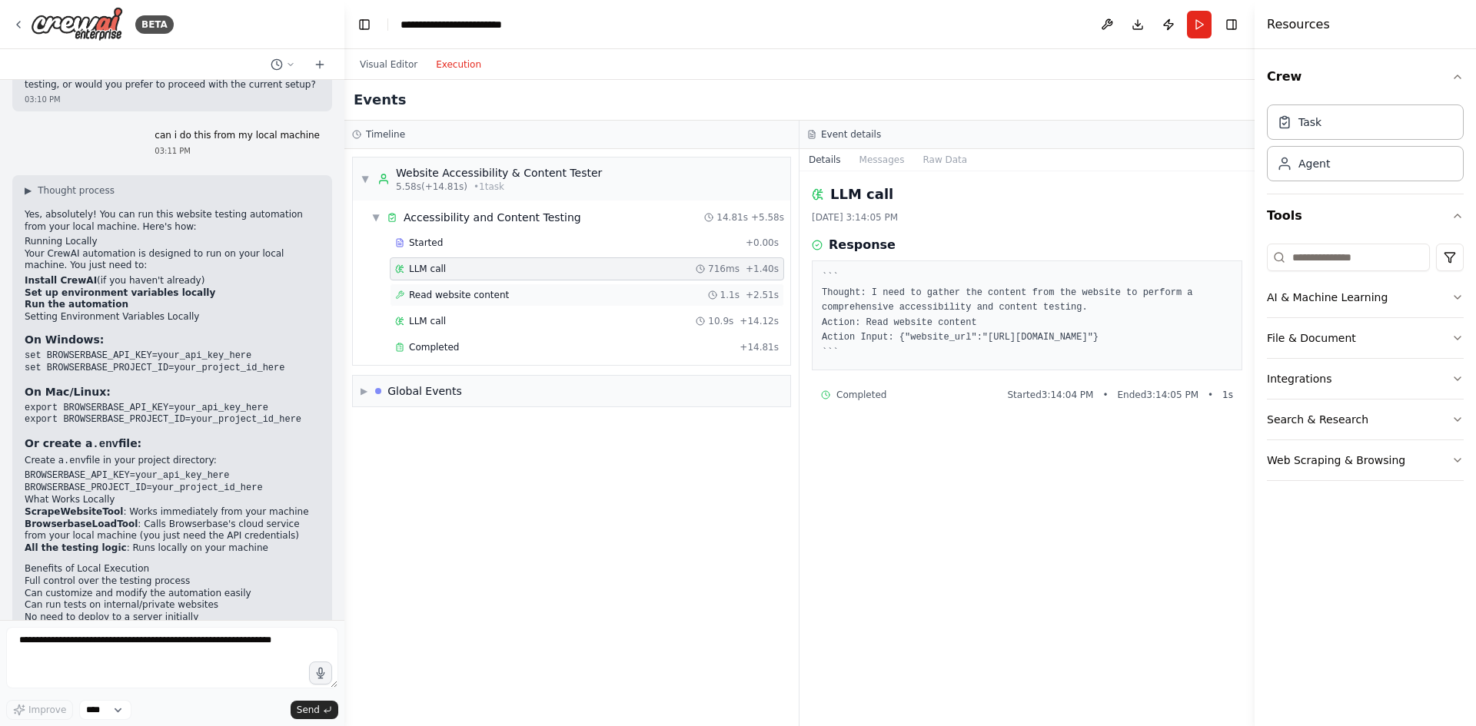
click at [476, 296] on span "Read website content" at bounding box center [459, 295] width 100 height 12
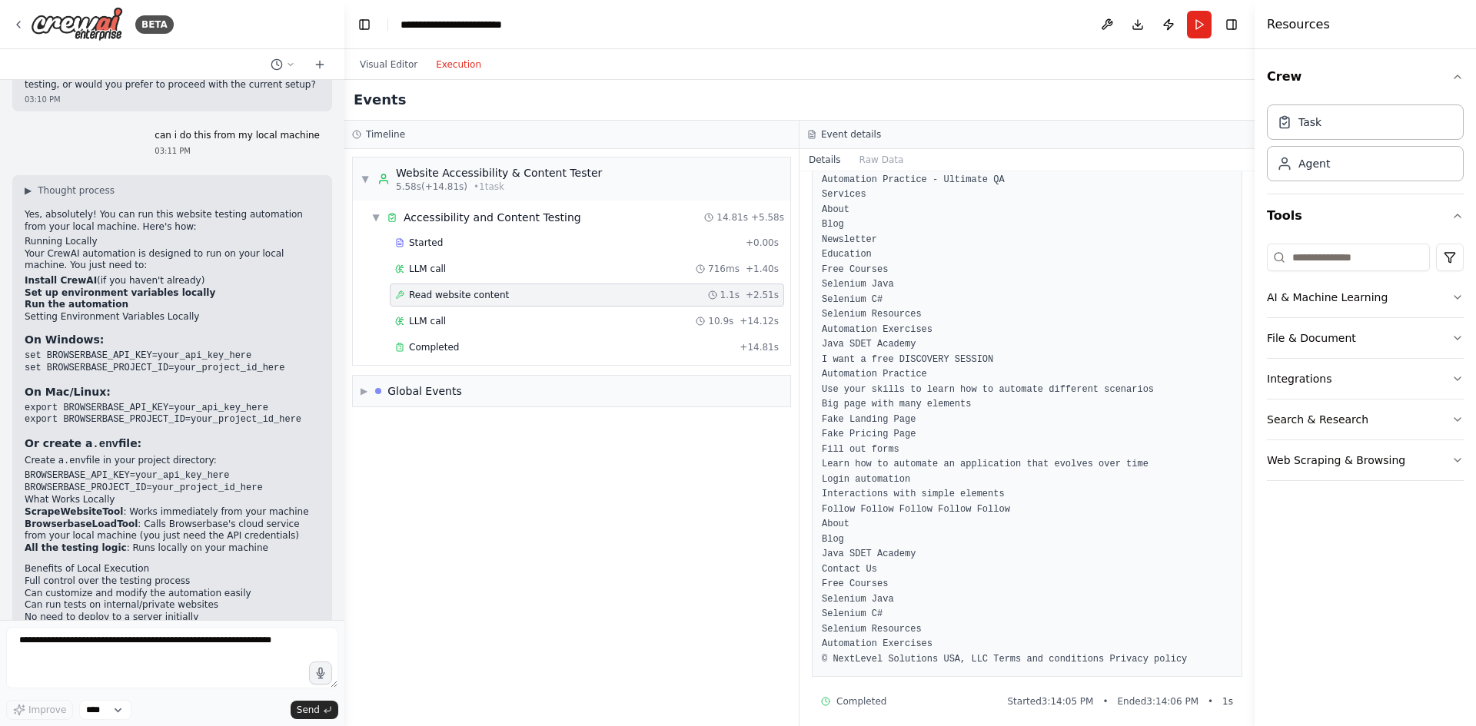
scroll to position [224, 0]
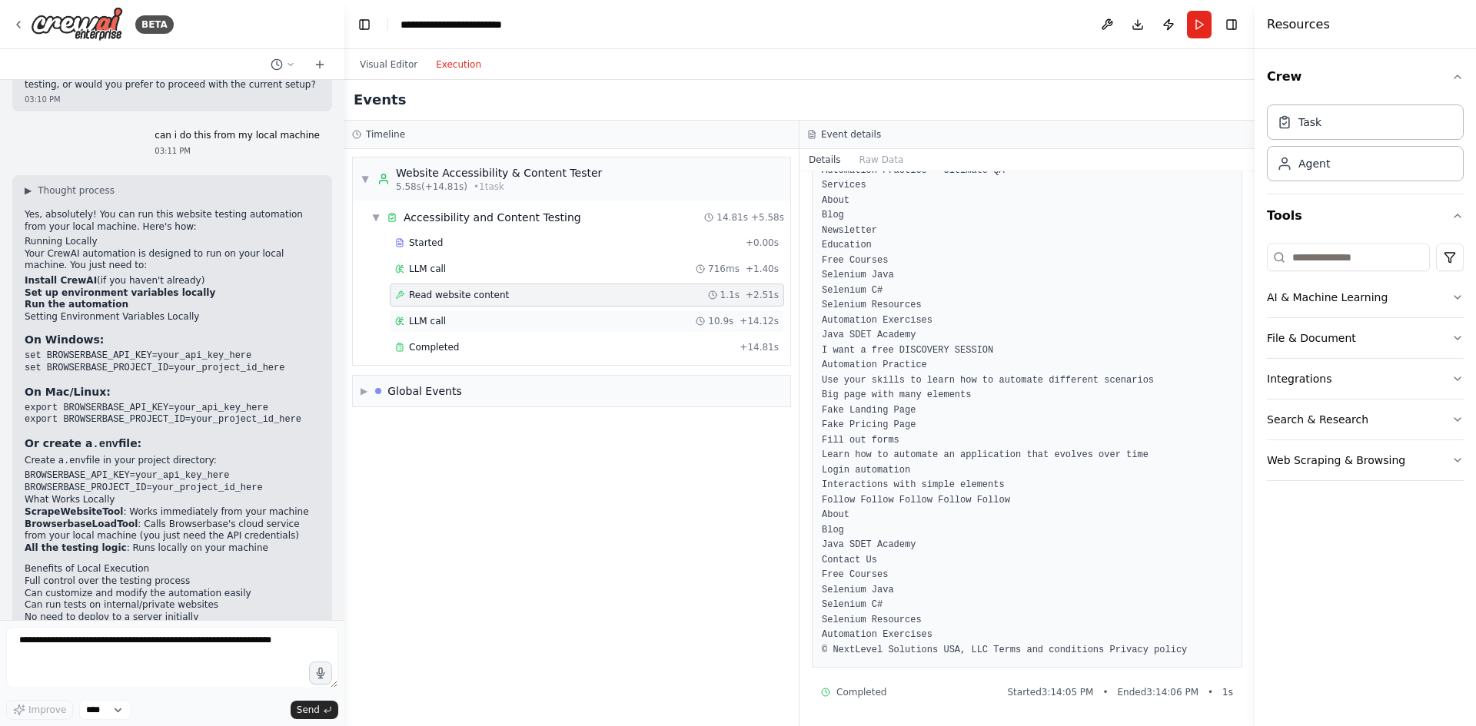
click at [549, 314] on div "LLM call 10.9s + 14.12s" at bounding box center [587, 321] width 394 height 23
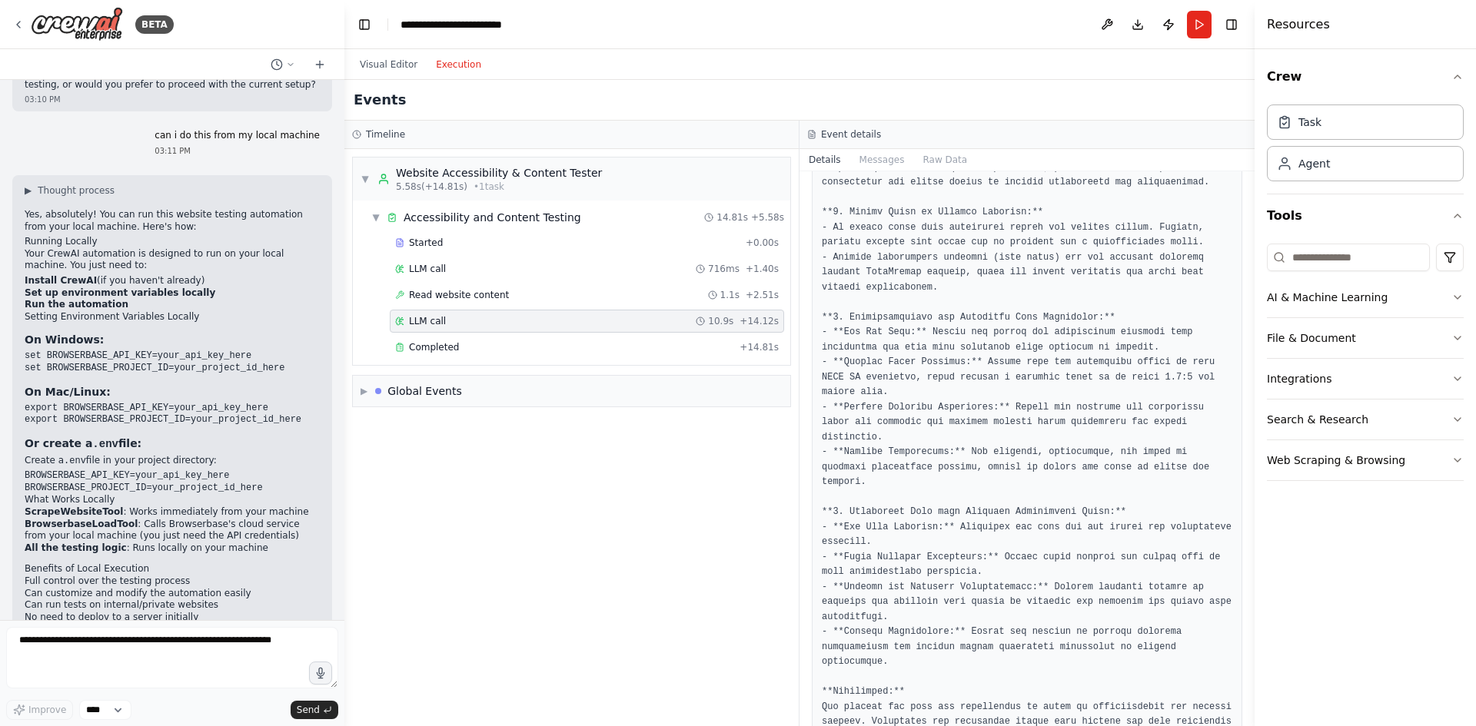
scroll to position [497, 0]
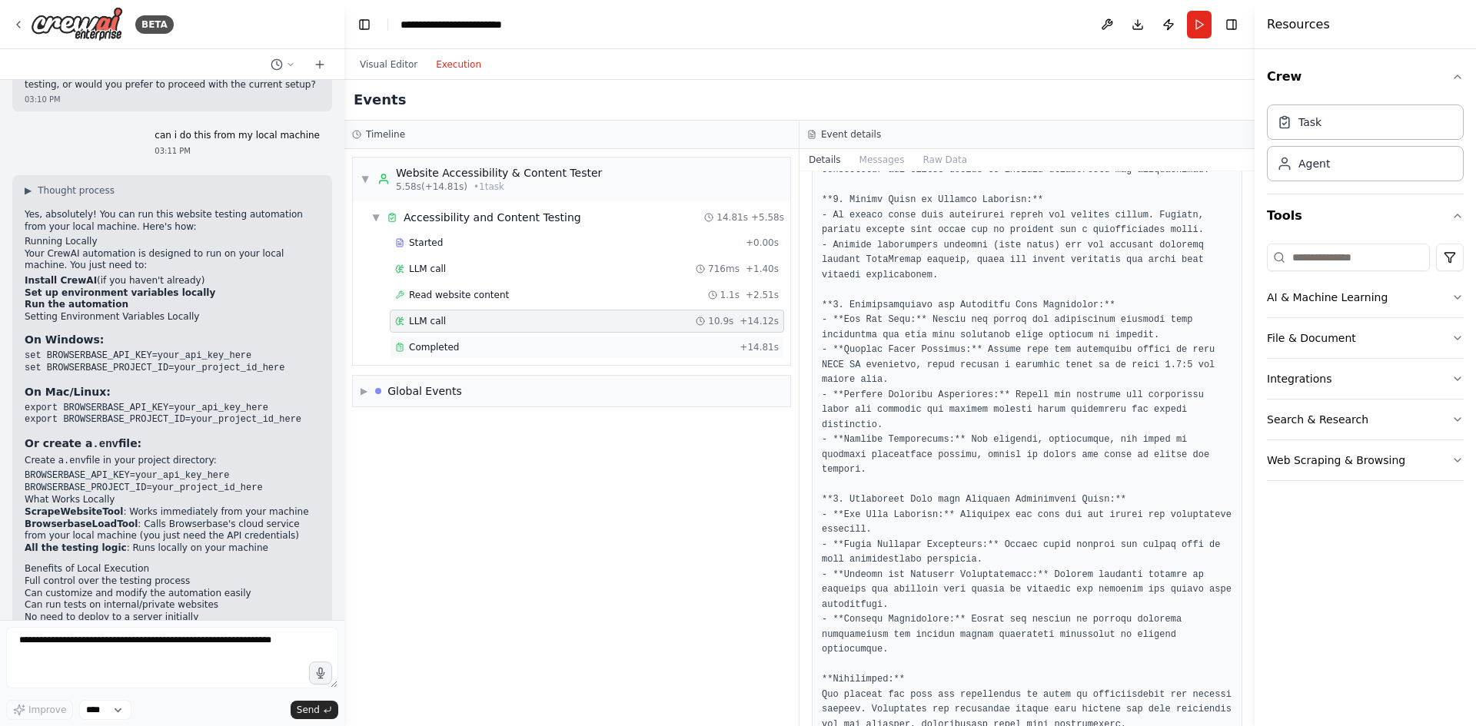
click at [476, 344] on div "Completed" at bounding box center [564, 347] width 338 height 12
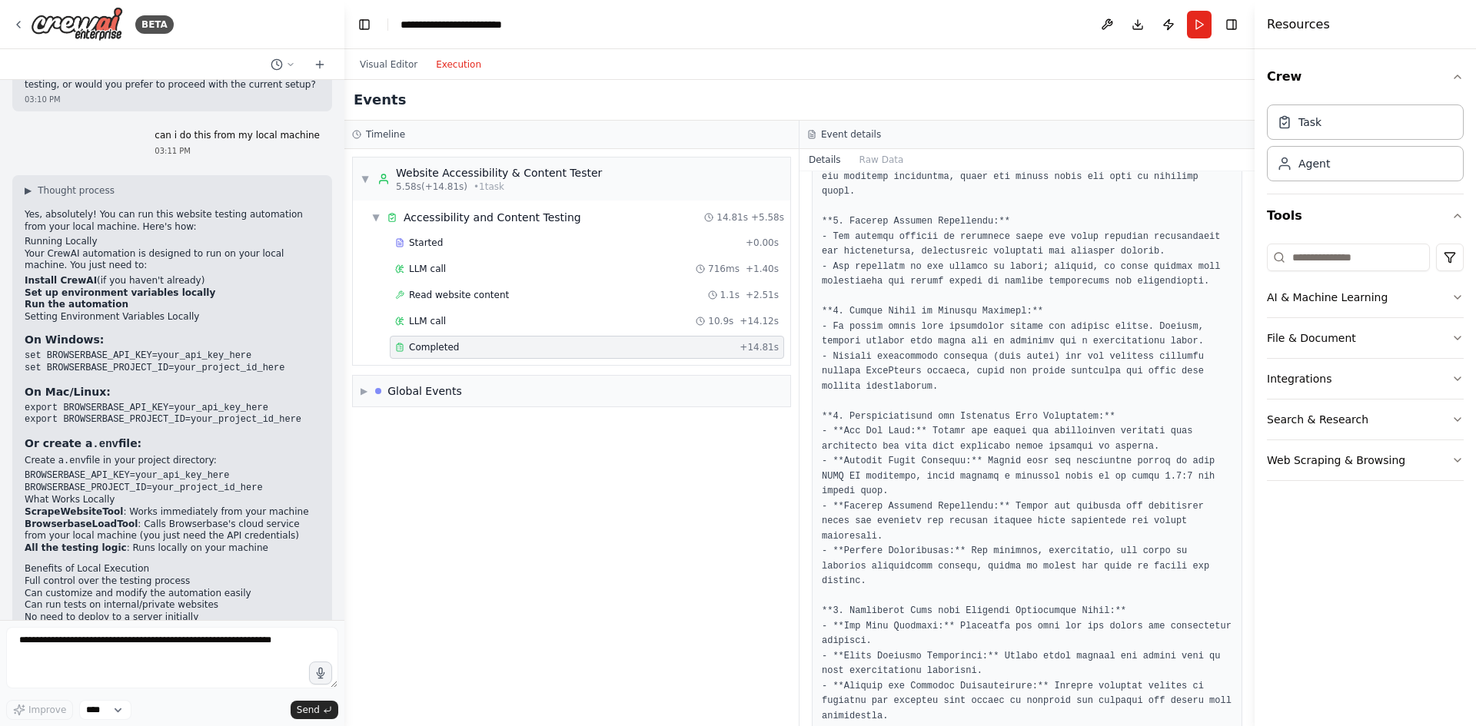
scroll to position [388, 0]
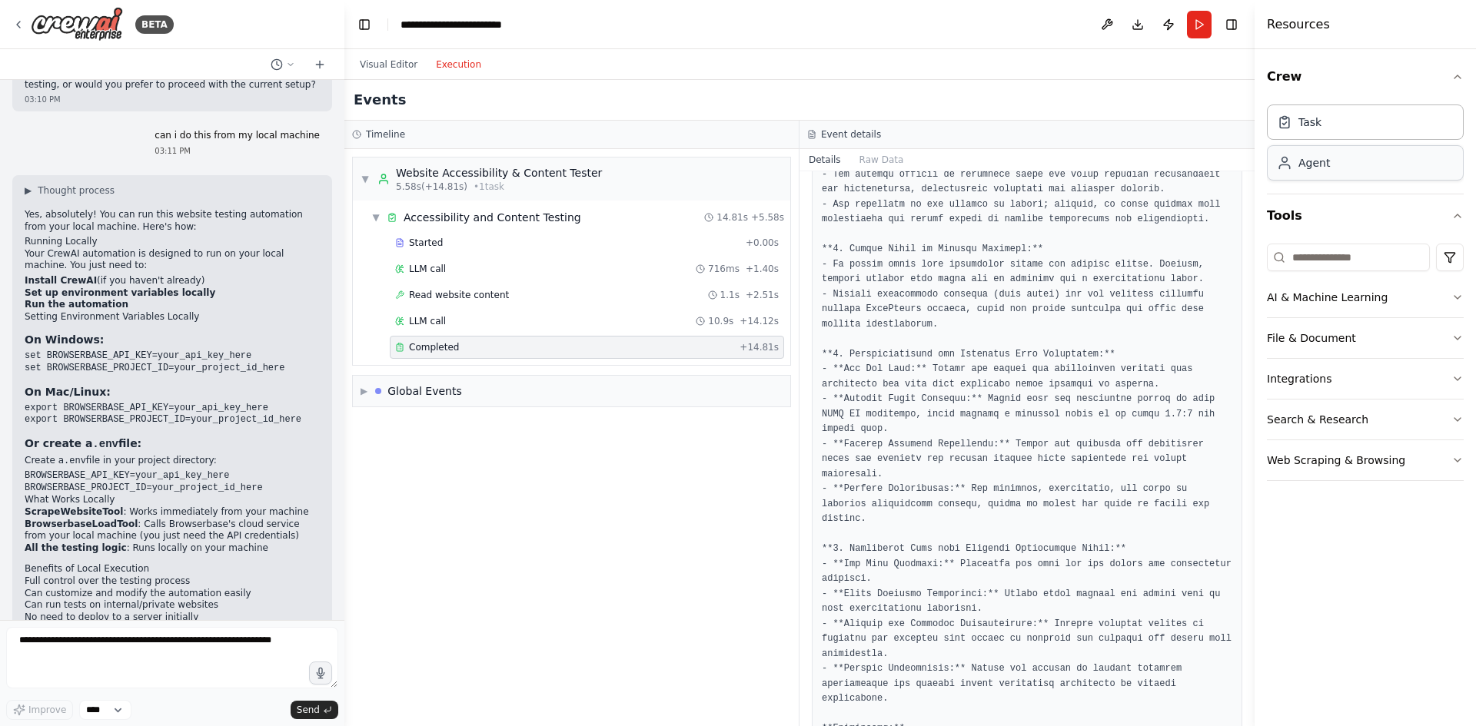
click at [1180, 164] on div "Agent" at bounding box center [1314, 162] width 32 height 15
click at [1180, 161] on div "Agent" at bounding box center [1314, 162] width 32 height 15
click at [1180, 115] on div "Task" at bounding box center [1365, 121] width 197 height 35
click at [446, 387] on div "Global Events" at bounding box center [424, 390] width 75 height 15
click at [405, 425] on span "Execution Started" at bounding box center [419, 424] width 82 height 12
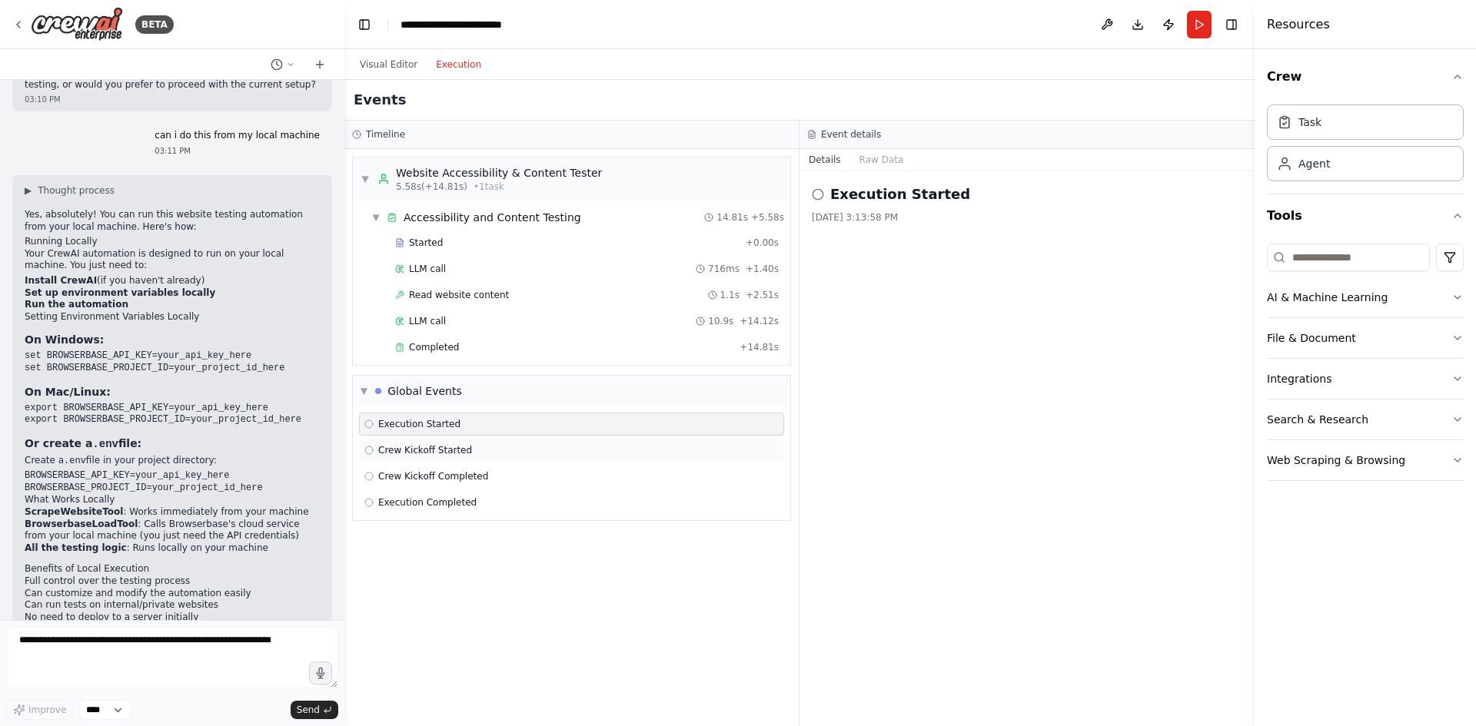
click at [406, 445] on span "Crew Kickoff Started" at bounding box center [425, 450] width 94 height 12
click at [406, 473] on span "Crew Kickoff Completed" at bounding box center [433, 476] width 110 height 12
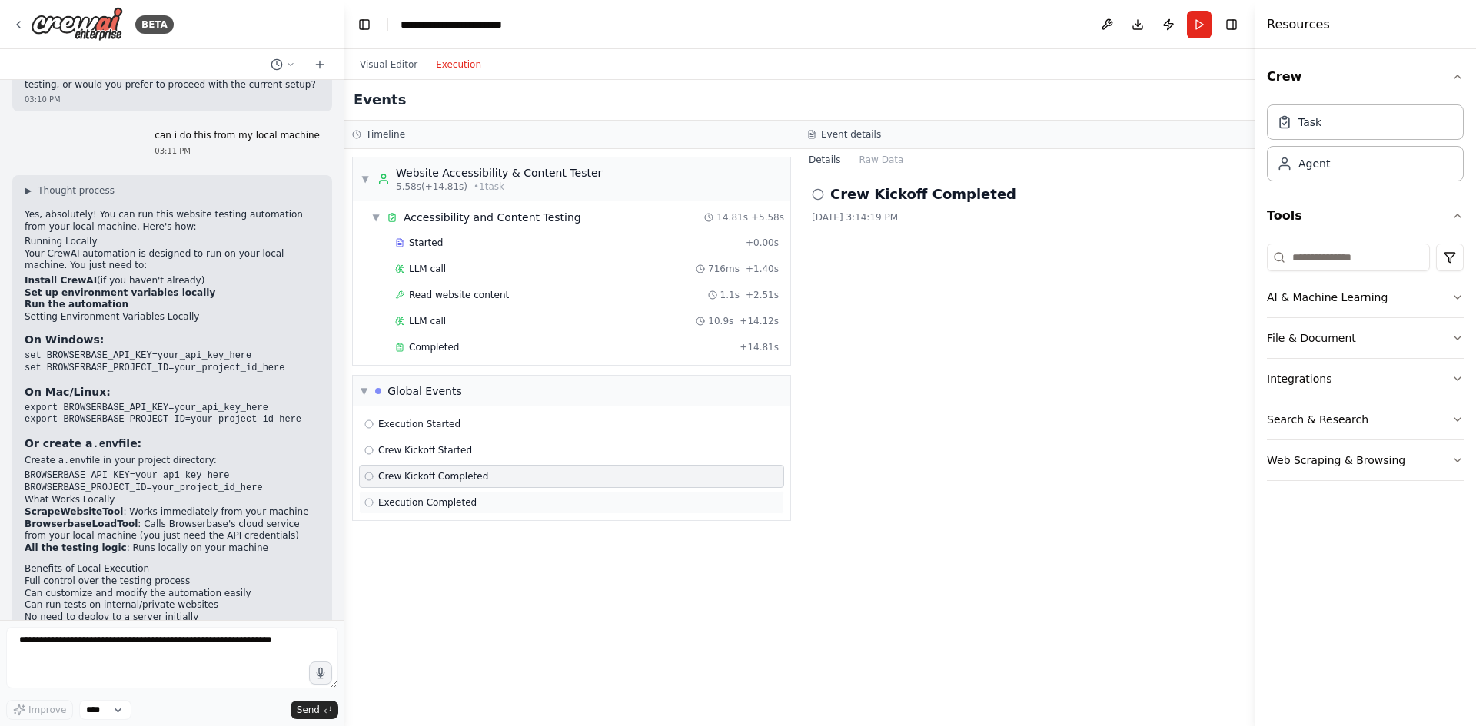
click at [409, 500] on span "Execution Completed" at bounding box center [427, 502] width 98 height 12
click at [396, 392] on div "Global Events" at bounding box center [424, 390] width 75 height 15
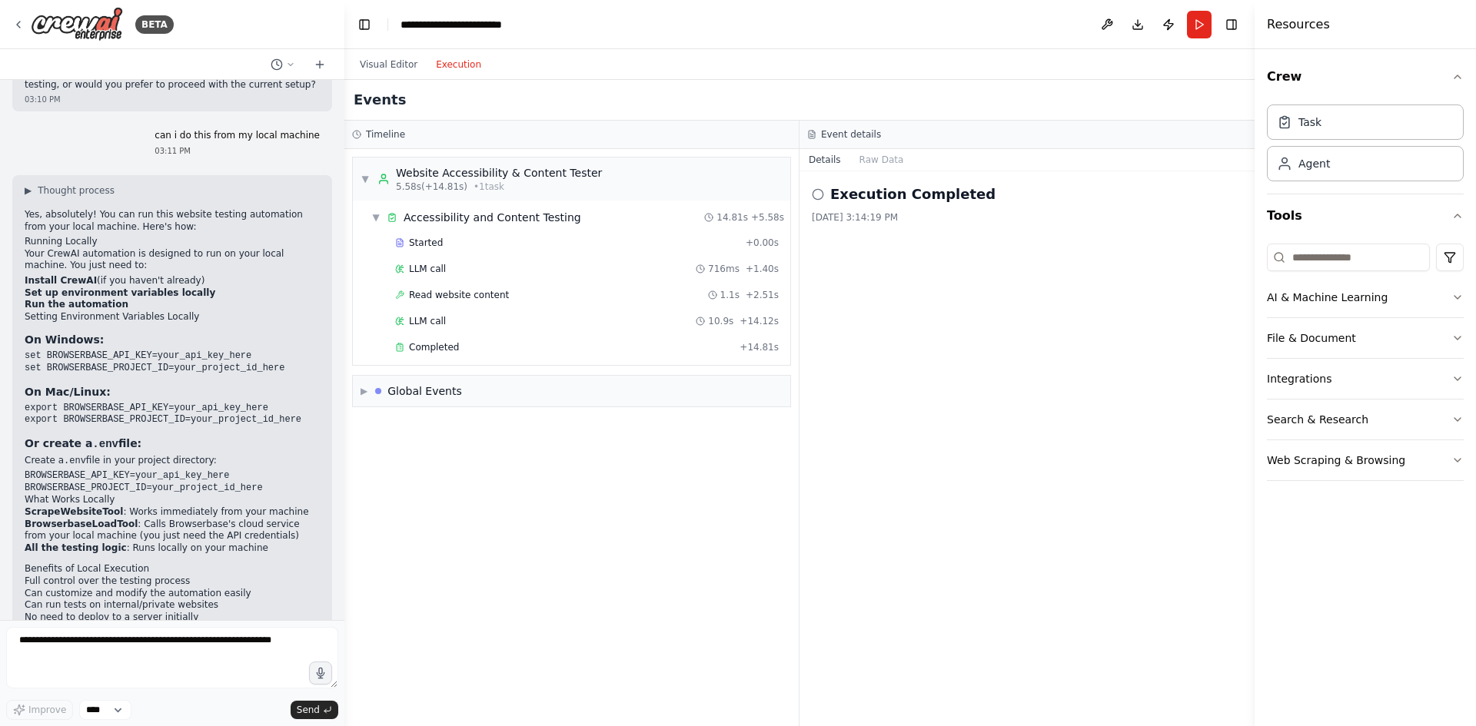
click at [406, 490] on div "▼ Website Accessibility & Content Tester 5.58s (+14.81s) • 1 task ▼ Accessibili…" at bounding box center [571, 437] width 454 height 577
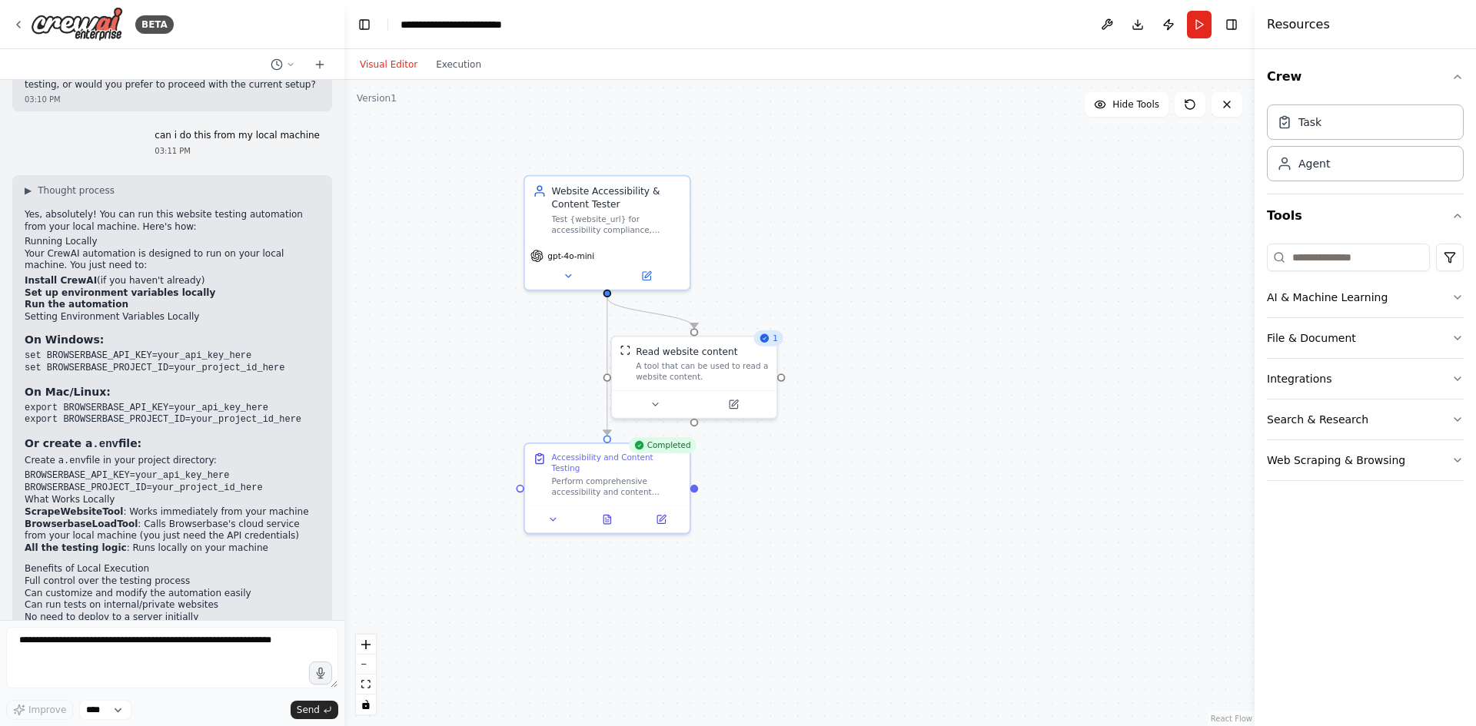
click at [373, 68] on button "Visual Editor" at bounding box center [388, 64] width 76 height 18
click at [575, 274] on button at bounding box center [567, 273] width 75 height 16
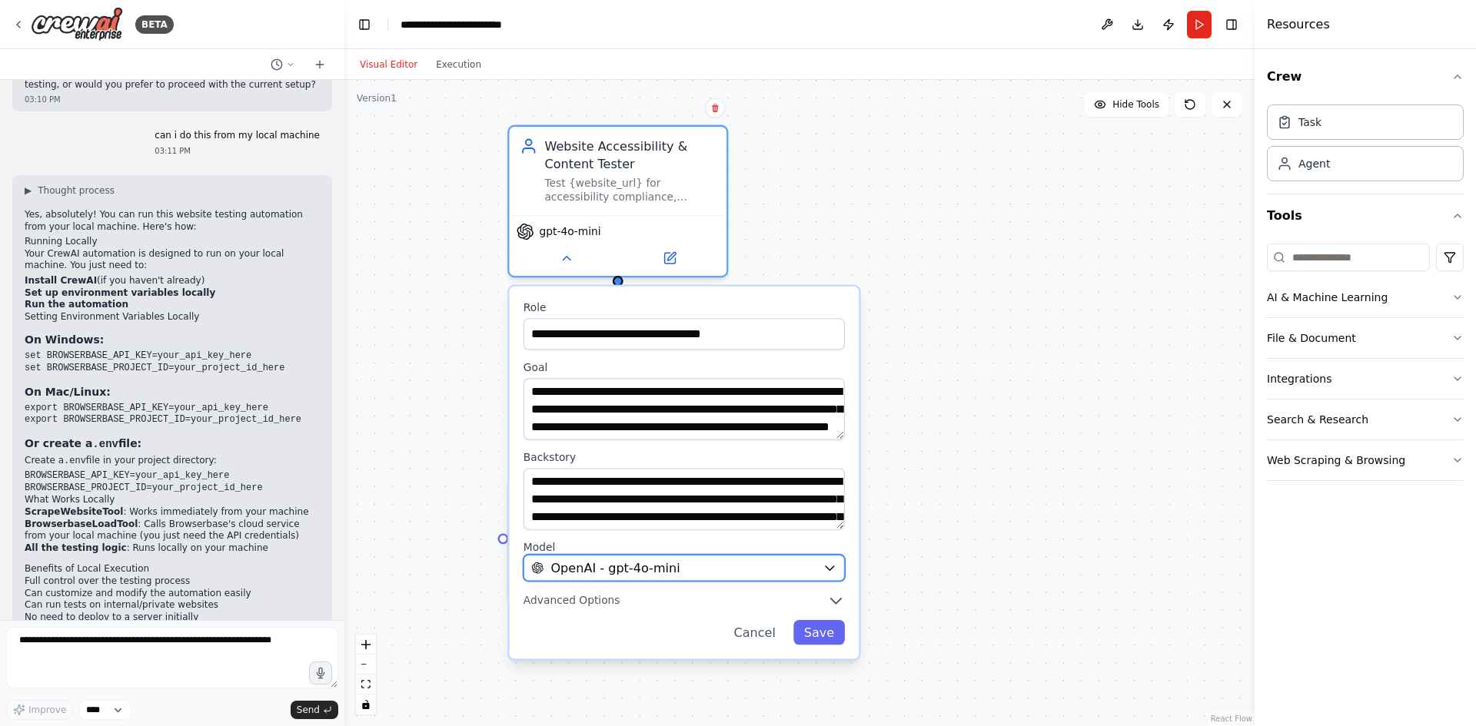
click at [722, 560] on div "OpenAI - gpt-4o-mini" at bounding box center [673, 568] width 284 height 18
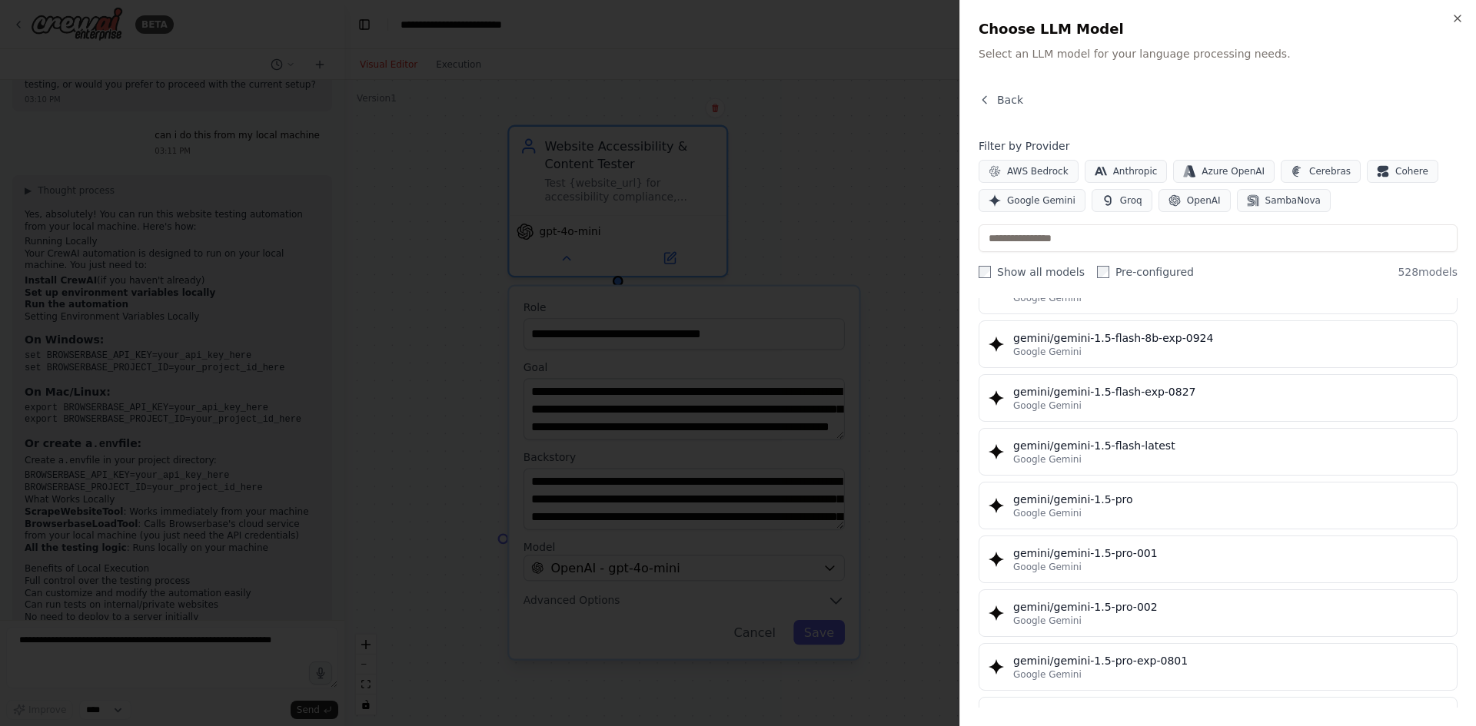
scroll to position [17369, 0]
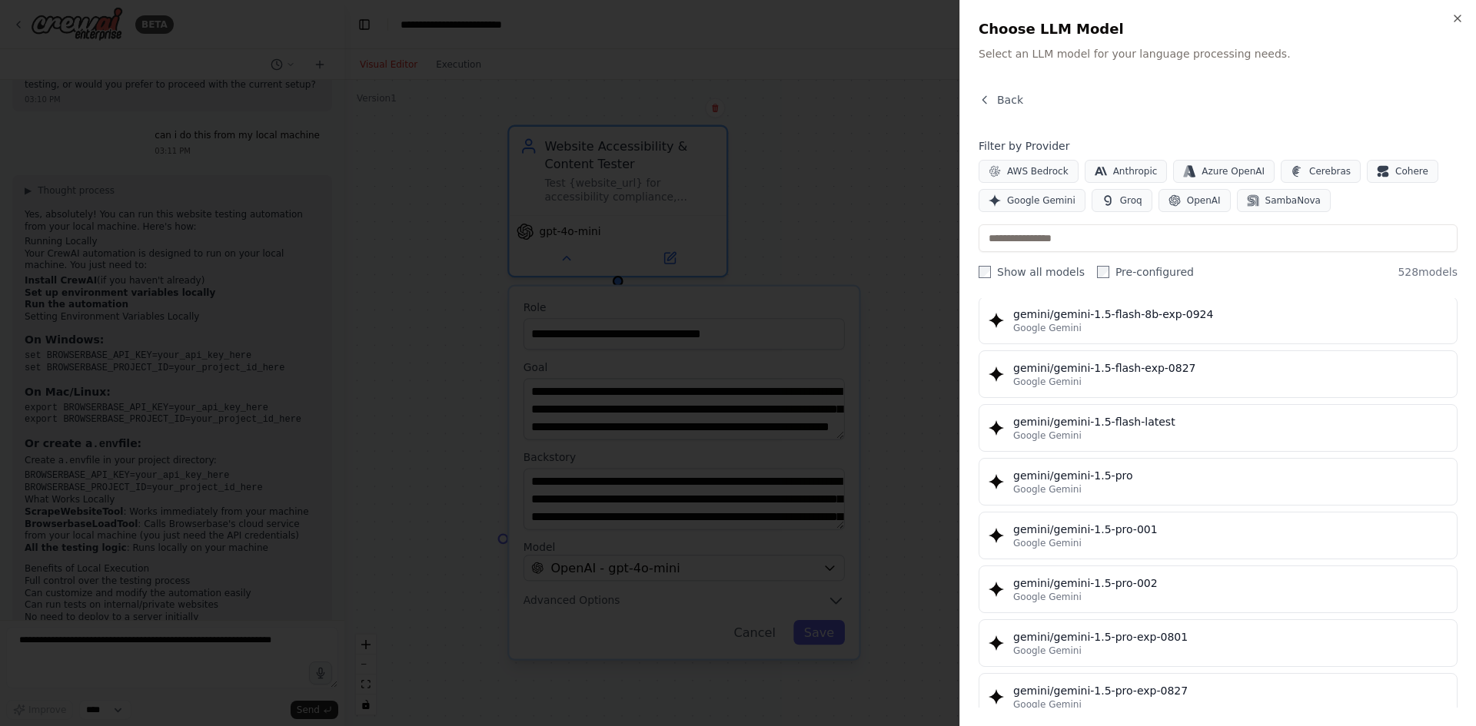
click at [897, 314] on div at bounding box center [738, 363] width 1476 height 726
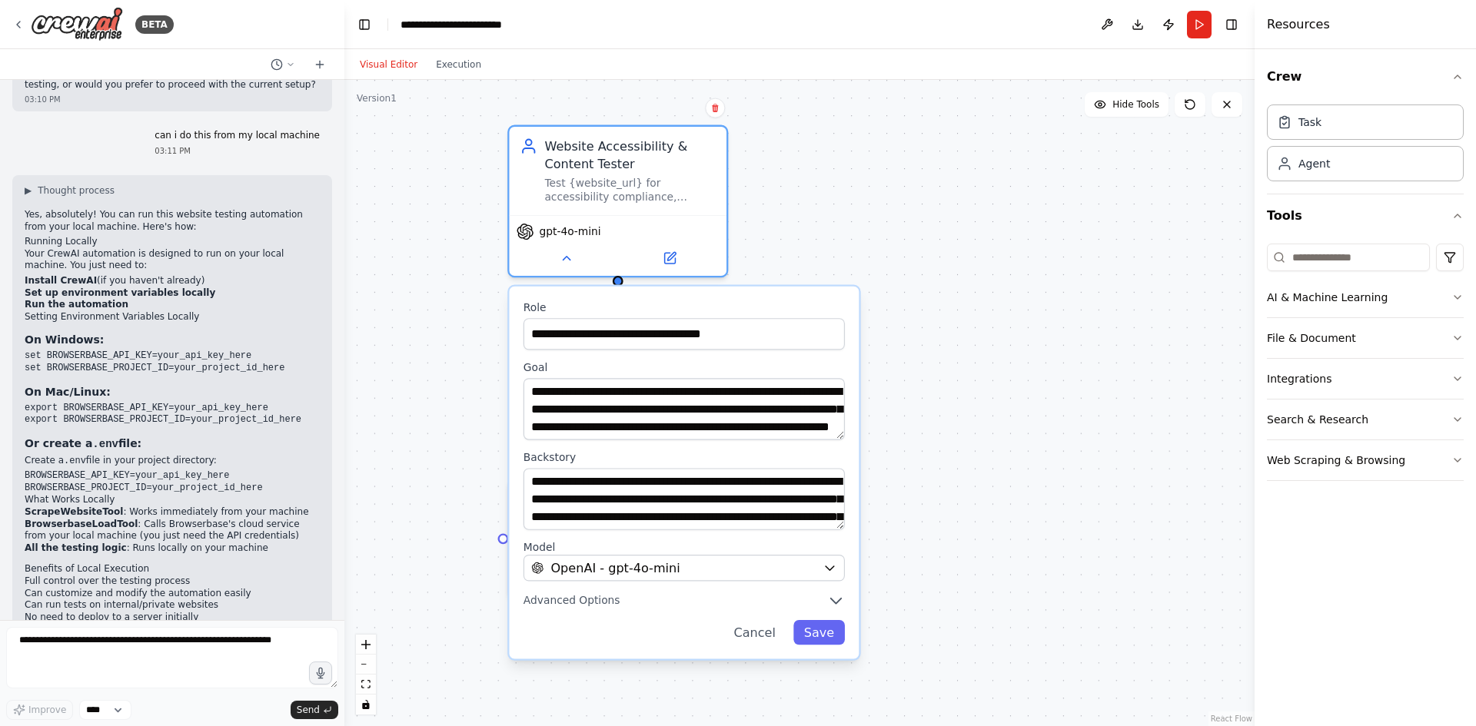
click at [863, 244] on div ".deletable-edge-delete-btn { width: 20px; height: 20px; border: 0px solid #ffff…" at bounding box center [799, 403] width 910 height 646
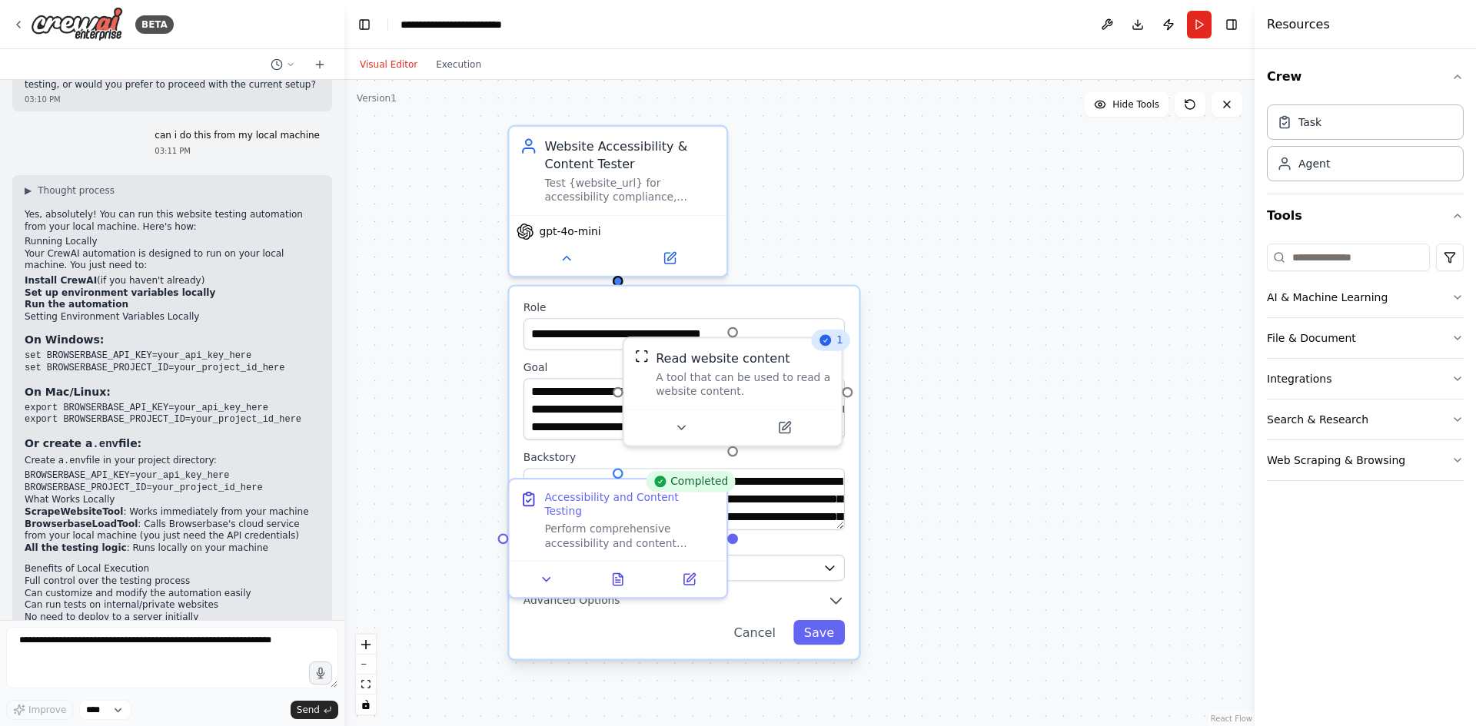
click at [903, 241] on div ".deletable-edge-delete-btn { width: 20px; height: 20px; border: 0px solid #ffff…" at bounding box center [799, 403] width 910 height 646
click at [832, 255] on div ".deletable-edge-delete-btn { width: 20px; height: 20px; border: 0px solid #ffff…" at bounding box center [799, 403] width 910 height 646
click at [778, 301] on label "Role" at bounding box center [683, 308] width 321 height 14
click at [570, 263] on button at bounding box center [566, 256] width 100 height 22
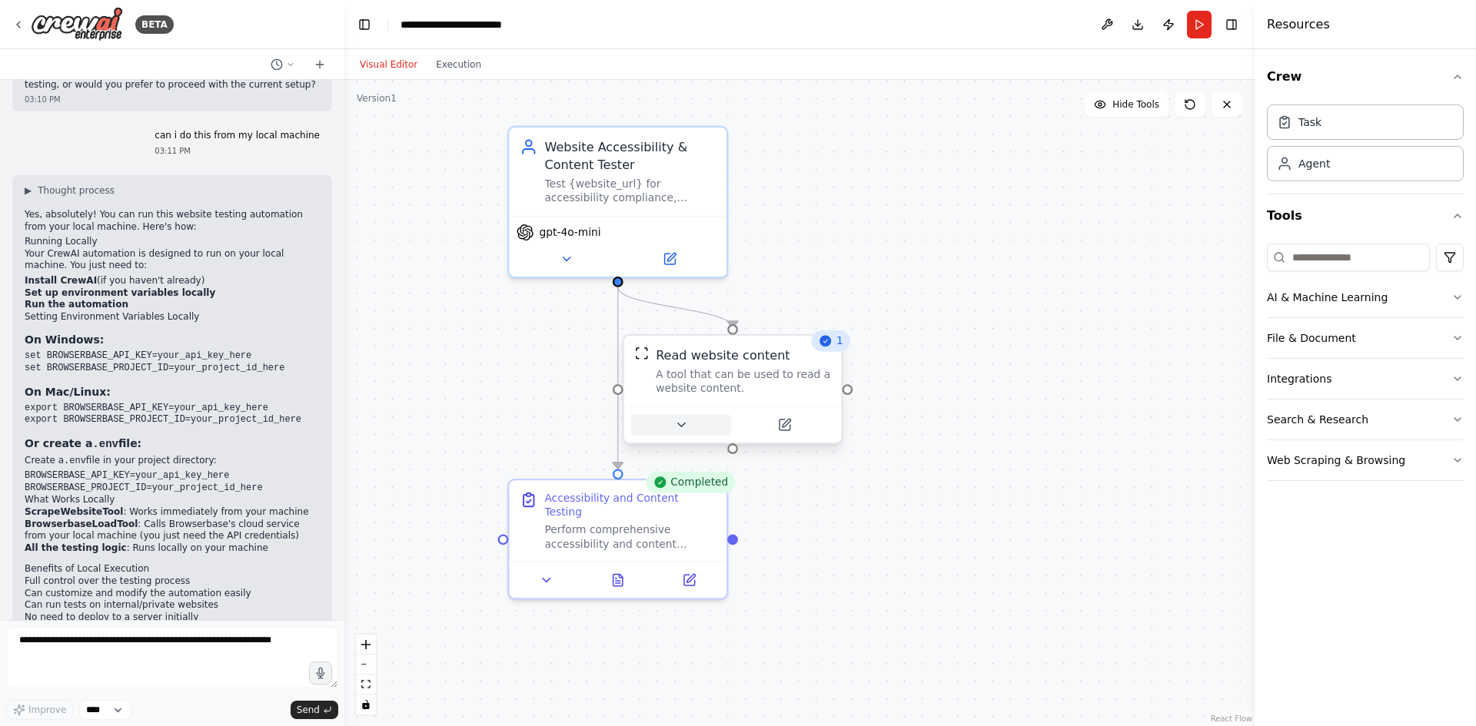
click at [700, 426] on button at bounding box center [681, 425] width 100 height 22
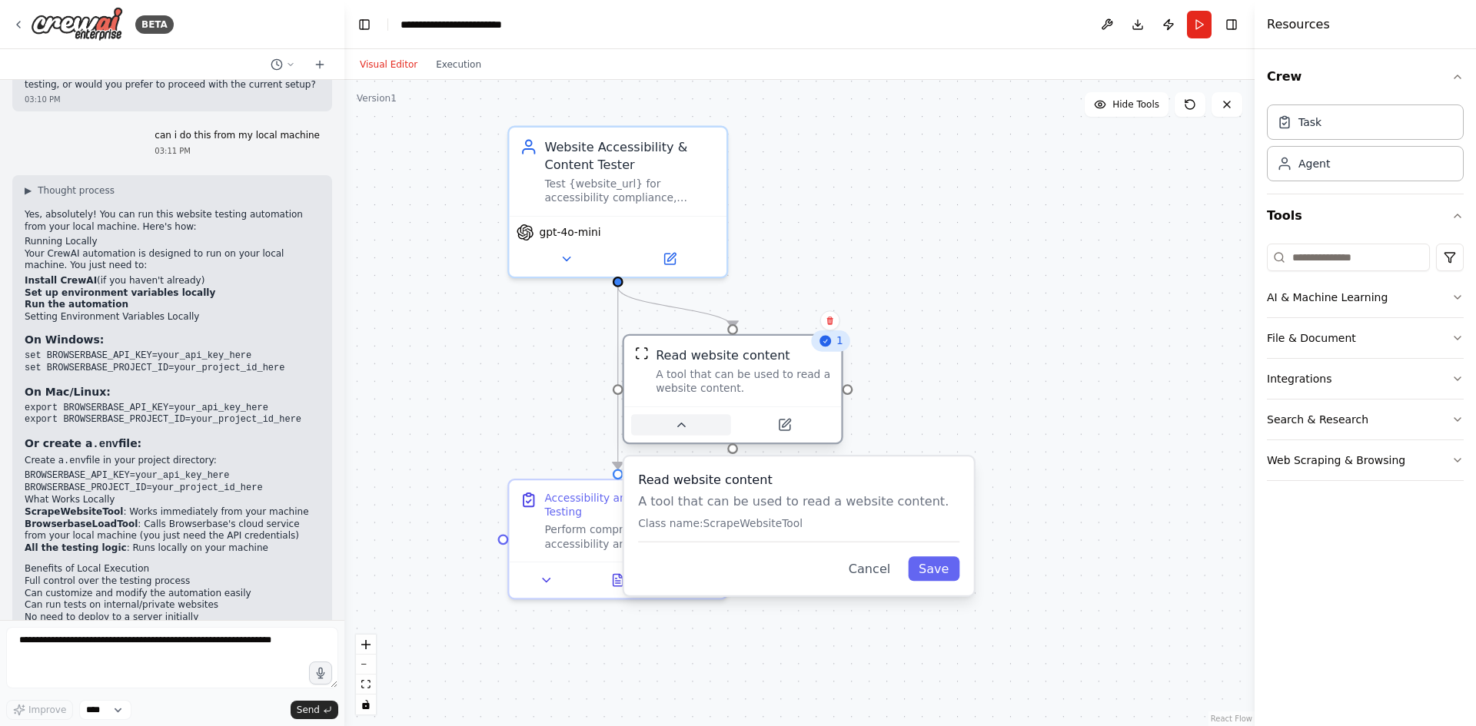
click at [692, 433] on button at bounding box center [681, 425] width 100 height 22
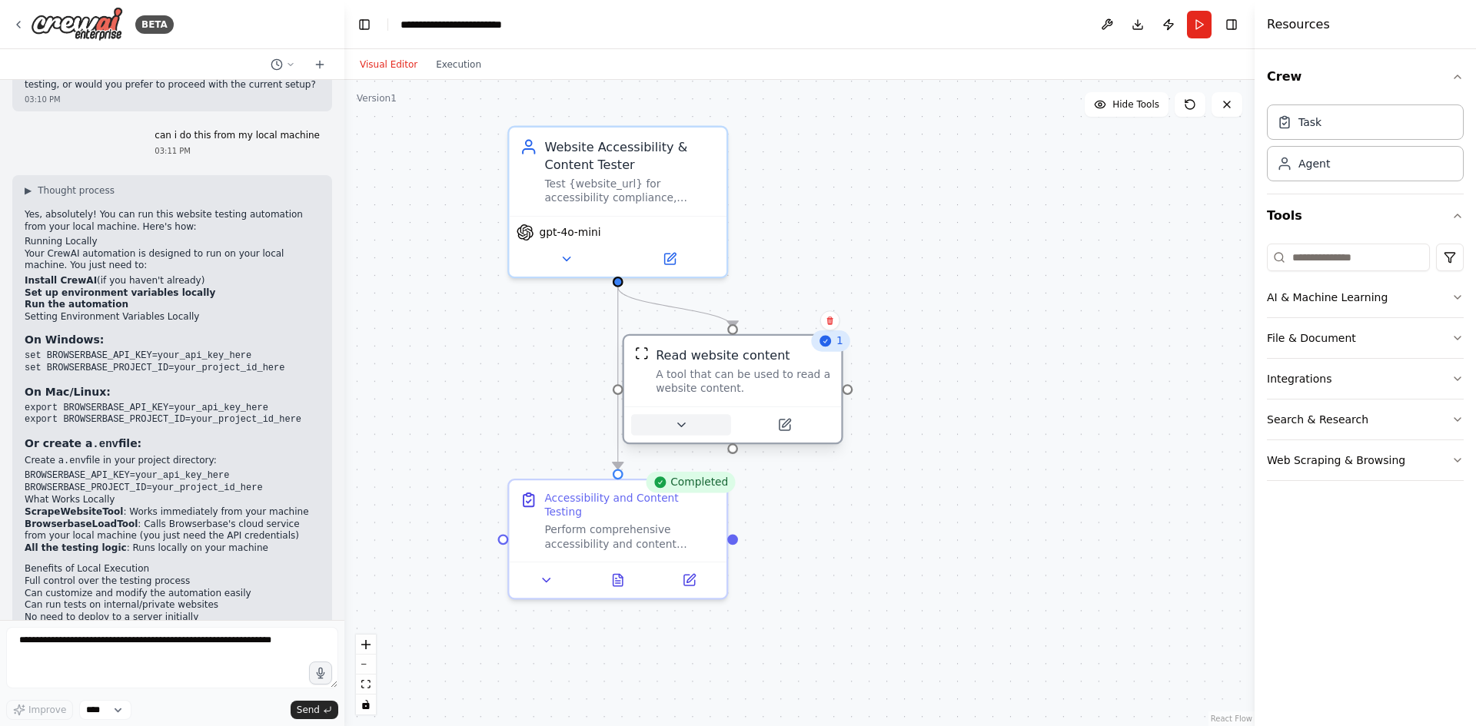
click at [691, 432] on button at bounding box center [681, 425] width 100 height 22
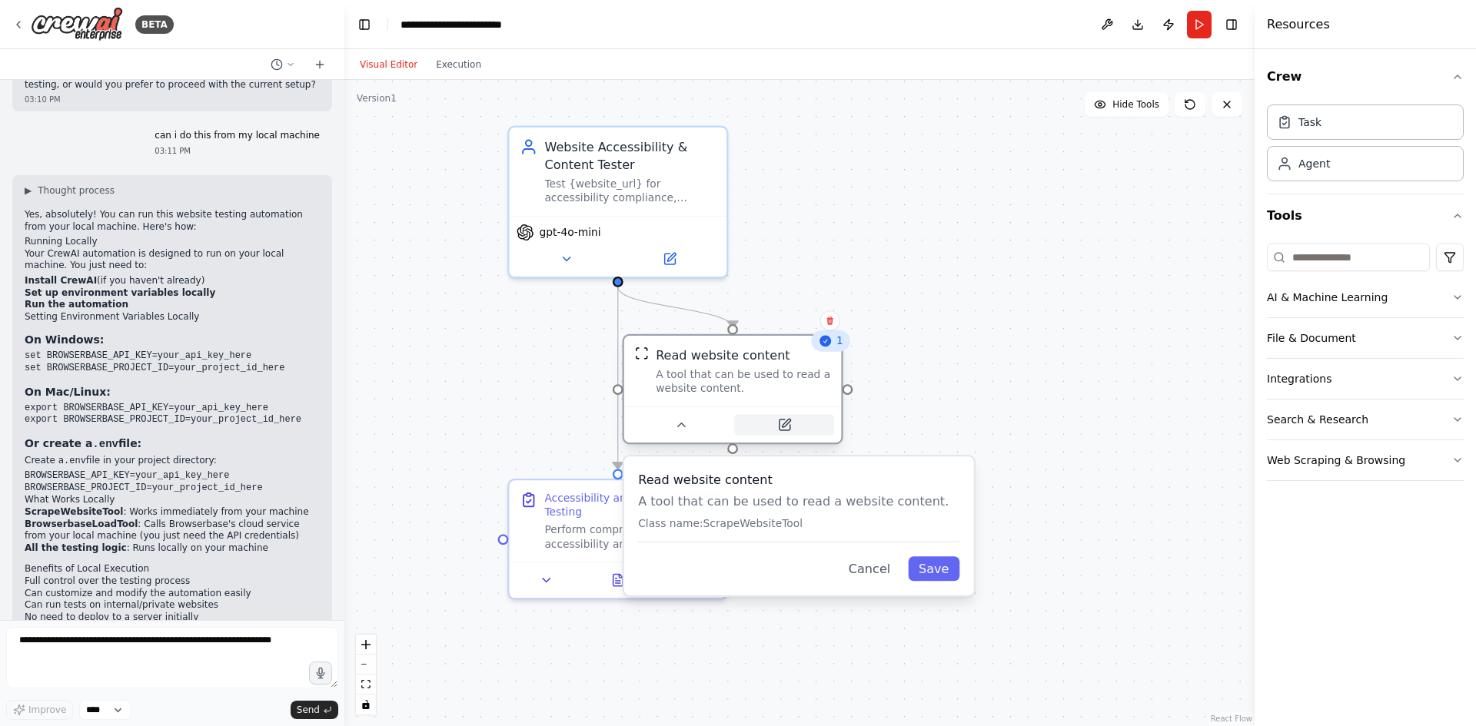
click at [790, 431] on icon at bounding box center [784, 425] width 14 height 14
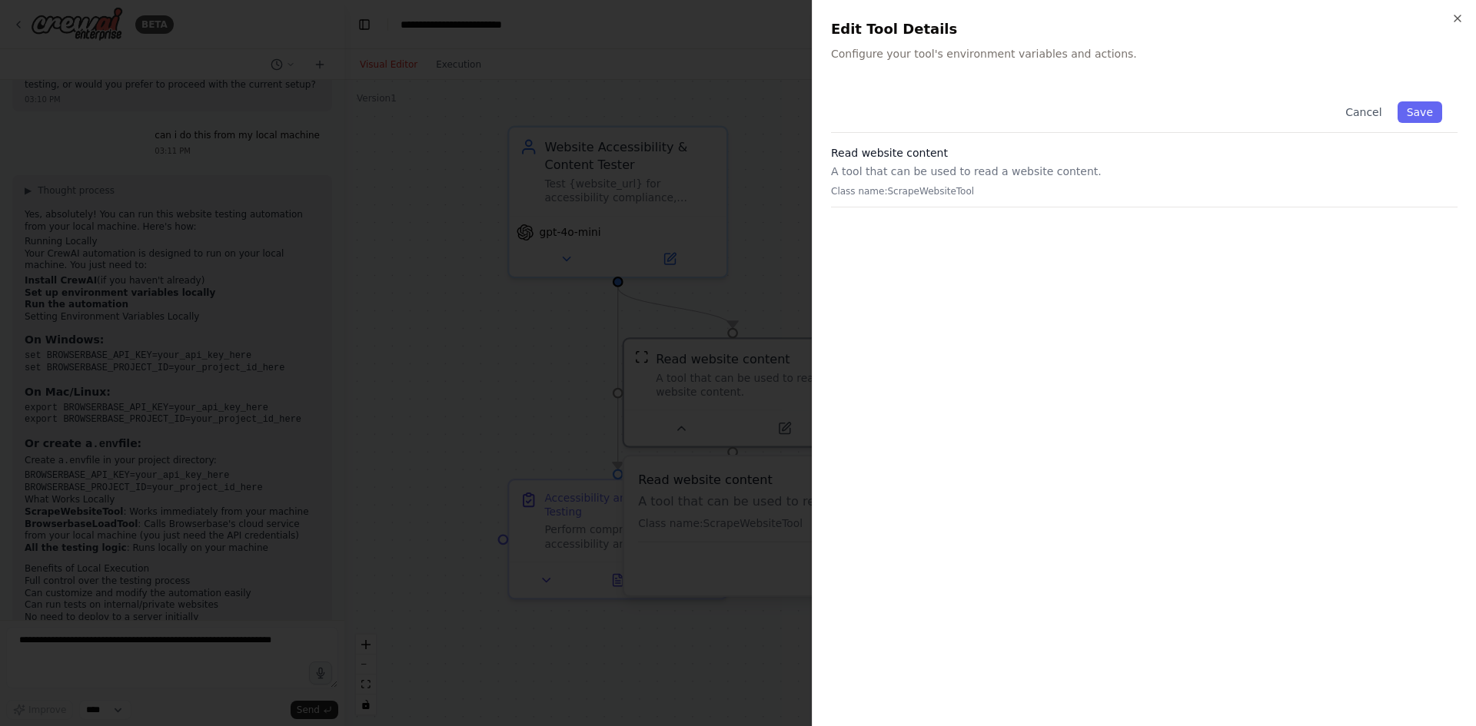
click at [883, 193] on p "Class name: ScrapeWebsiteTool" at bounding box center [1144, 191] width 626 height 12
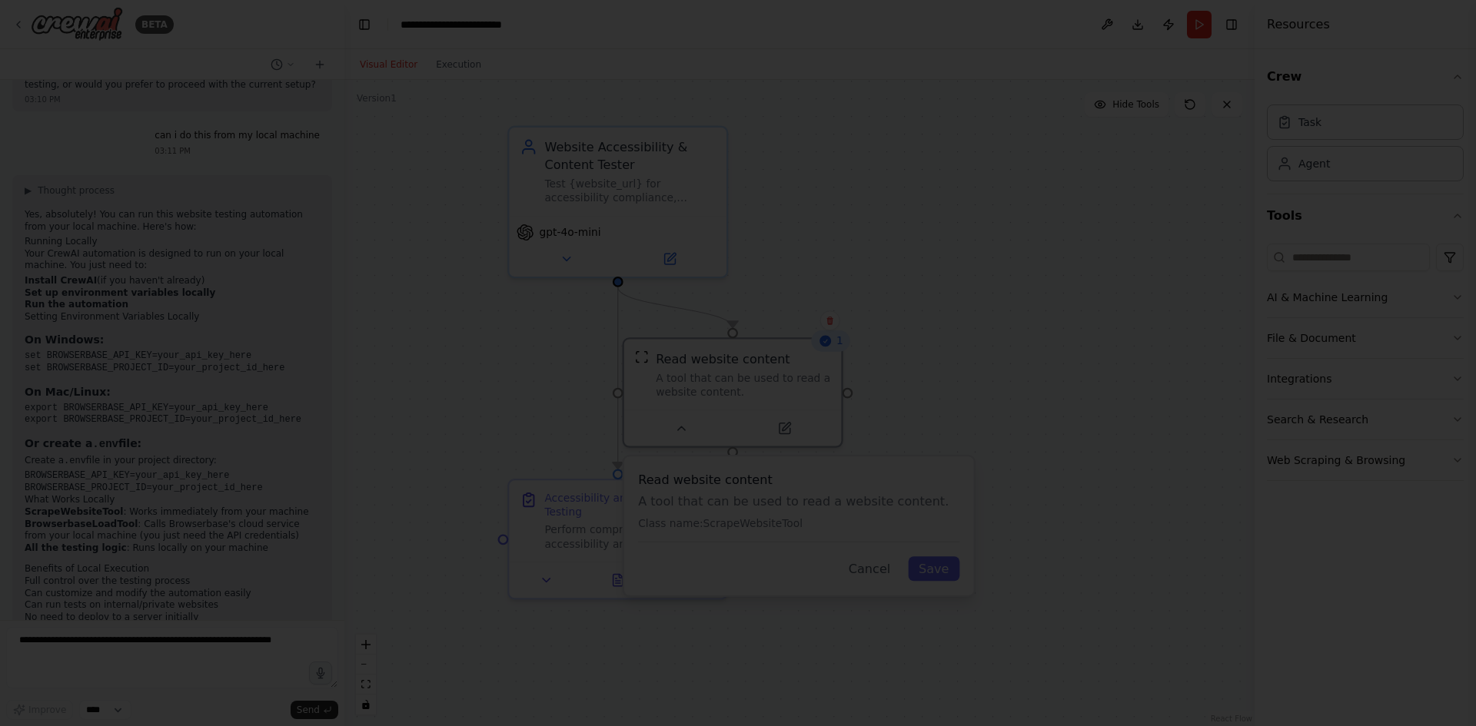
click at [769, 210] on div at bounding box center [738, 363] width 1476 height 726
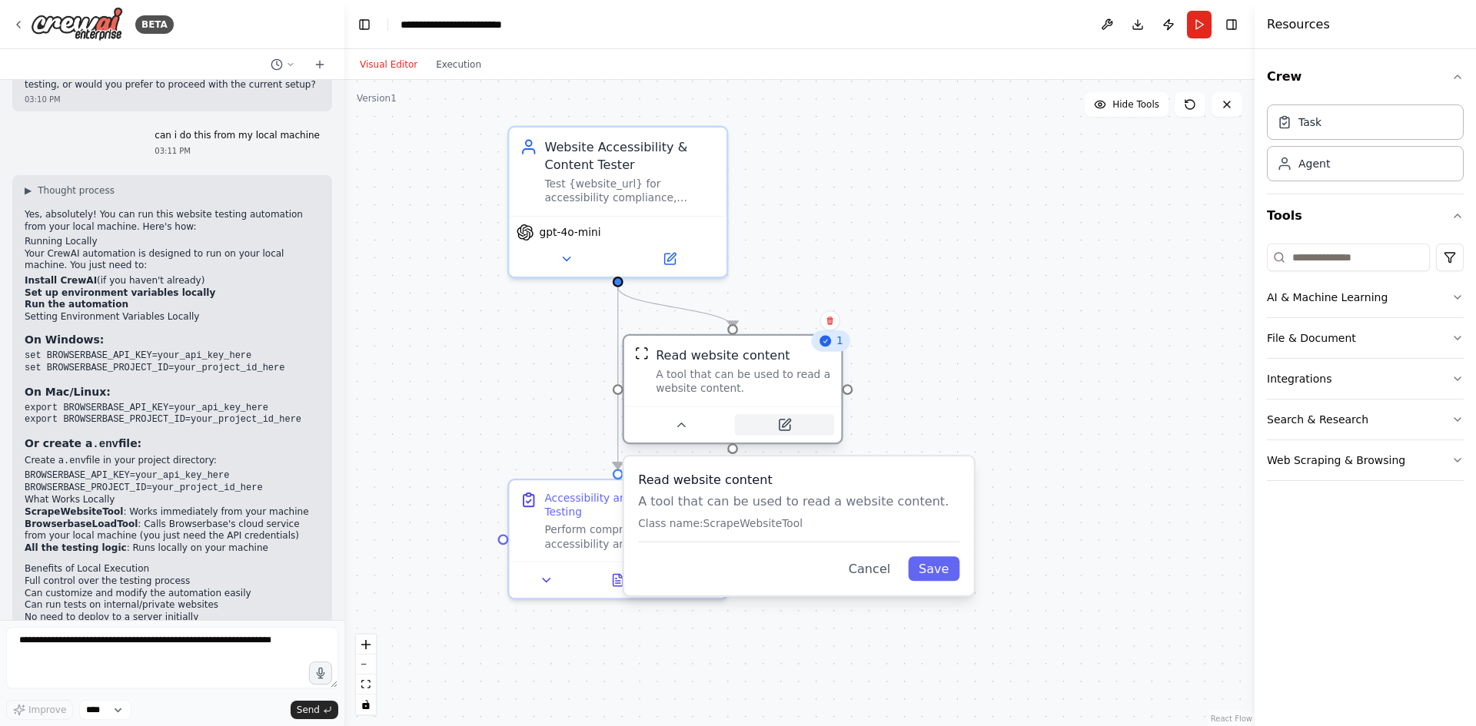
click at [792, 426] on button at bounding box center [784, 425] width 100 height 22
click at [789, 420] on icon at bounding box center [784, 425] width 14 height 14
click at [800, 433] on button at bounding box center [793, 425] width 100 height 22
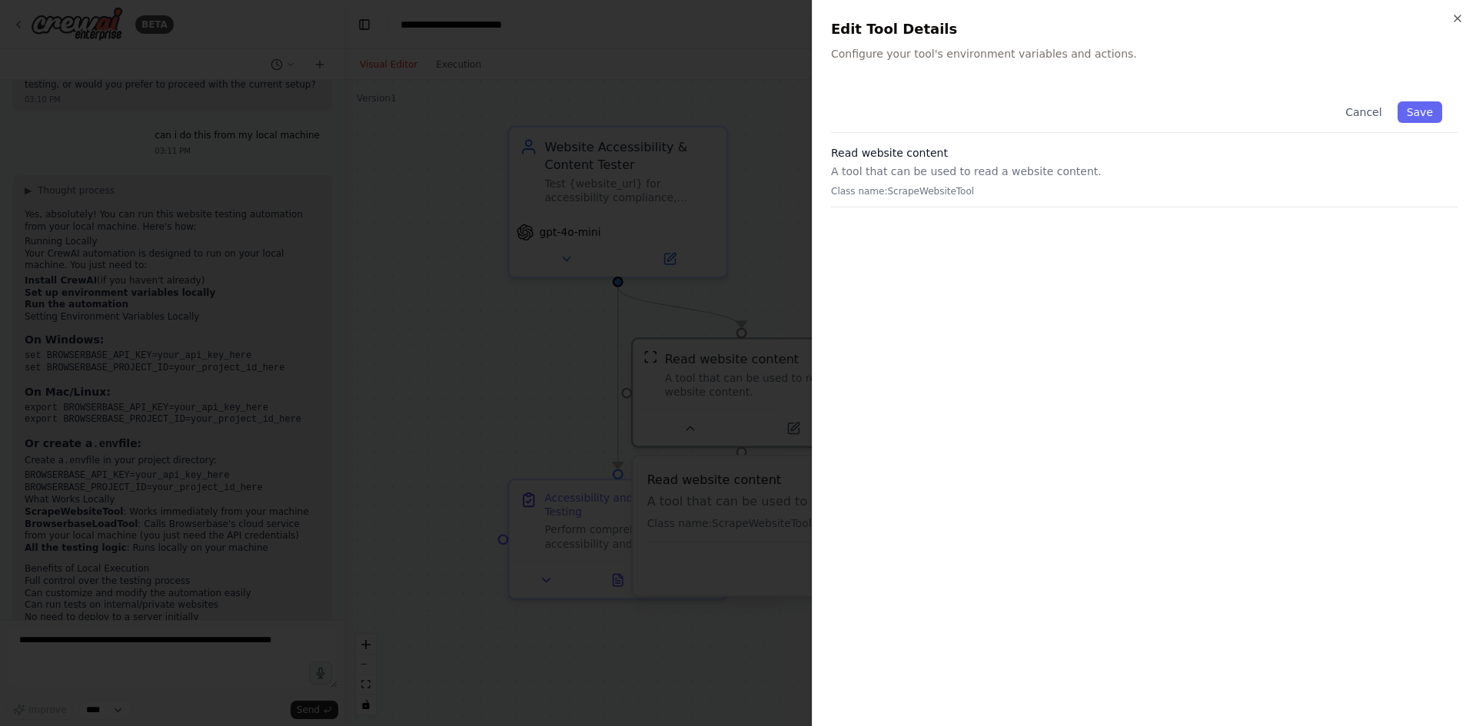
click at [952, 199] on div "Read website content A tool that can be used to read a website content. Class n…" at bounding box center [1144, 176] width 626 height 62
click at [1180, 109] on button "Cancel" at bounding box center [1363, 112] width 55 height 22
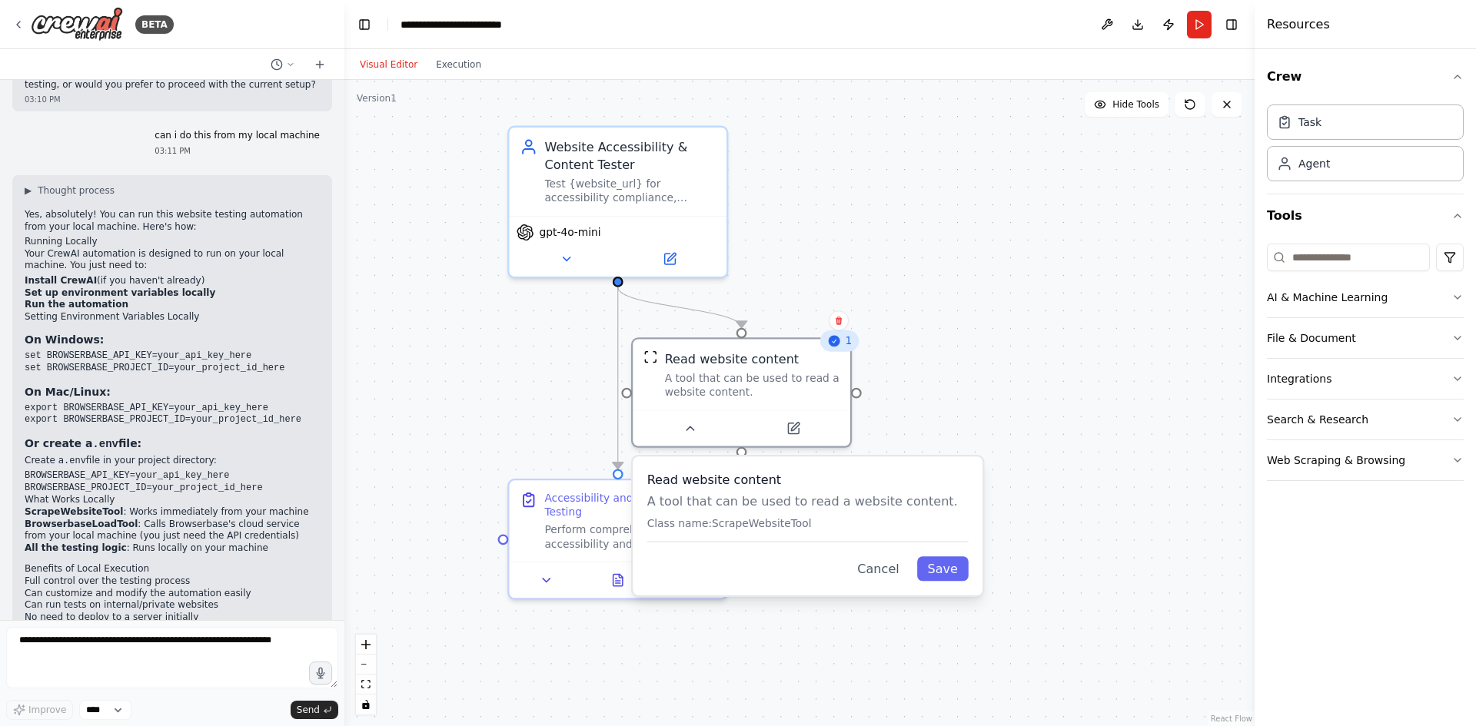
click at [845, 285] on div ".deletable-edge-delete-btn { width: 20px; height: 20px; border: 0px solid #ffff…" at bounding box center [799, 403] width 910 height 646
click at [931, 360] on div ".deletable-edge-delete-btn { width: 20px; height: 20px; border: 0px solid #ffff…" at bounding box center [799, 403] width 910 height 646
click at [692, 428] on icon at bounding box center [689, 425] width 14 height 14
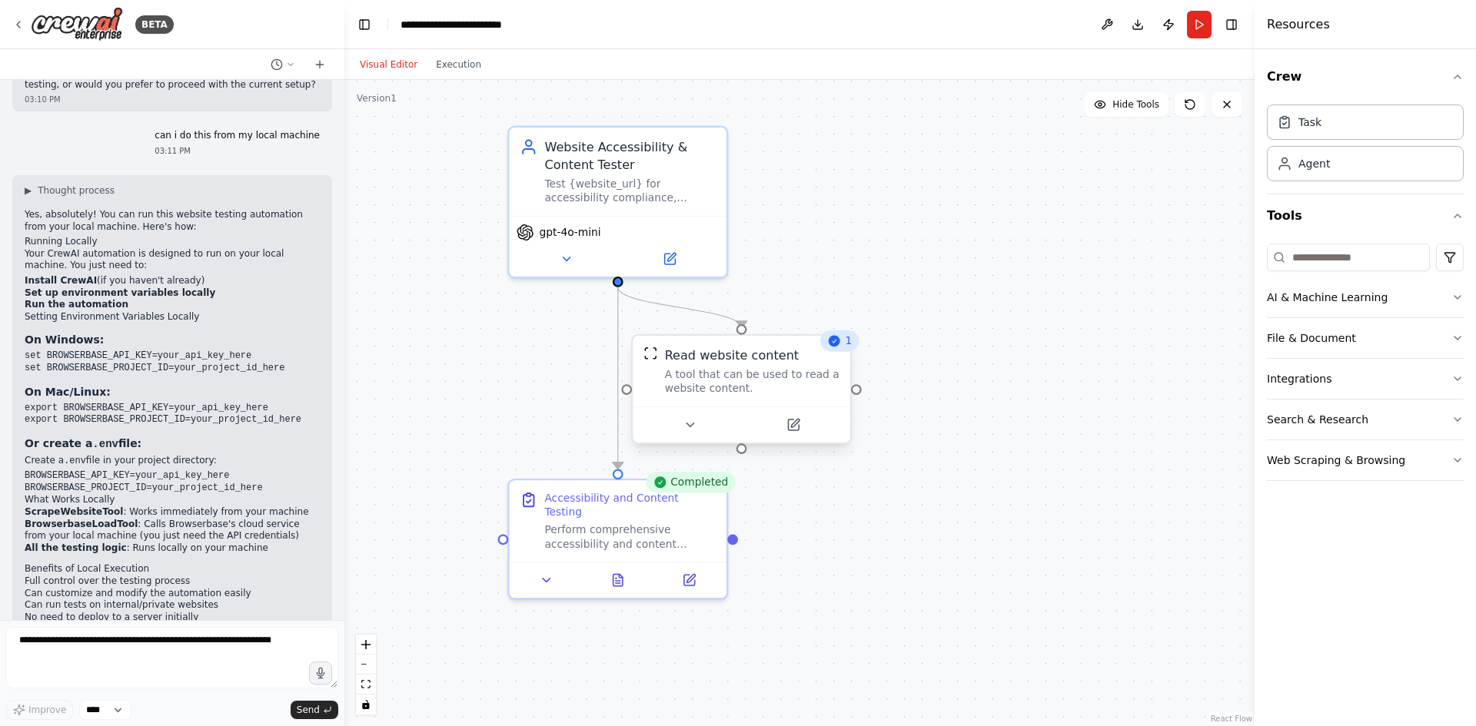
click at [859, 393] on div at bounding box center [856, 389] width 11 height 11
click at [855, 389] on div at bounding box center [856, 389] width 11 height 11
click at [918, 339] on div ".deletable-edge-delete-btn { width: 20px; height: 20px; border: 0px solid #ffff…" at bounding box center [799, 403] width 910 height 646
click at [892, 280] on div ".deletable-edge-delete-btn { width: 20px; height: 20px; border: 0px solid #ffff…" at bounding box center [799, 403] width 910 height 646
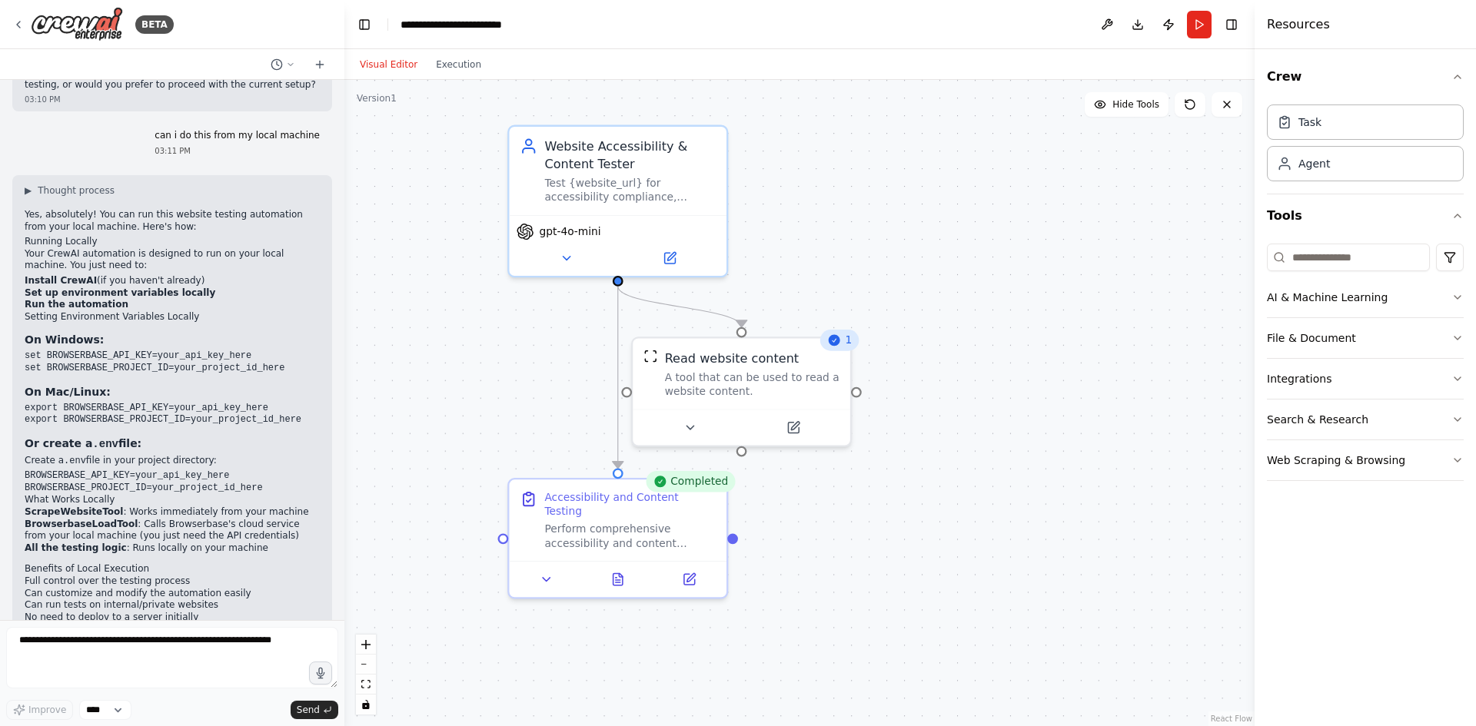
click at [839, 341] on icon at bounding box center [834, 340] width 12 height 12
click at [901, 276] on div ".deletable-edge-delete-btn { width: 20px; height: 20px; border: 0px solid #ffff…" at bounding box center [799, 403] width 910 height 646
click at [578, 254] on button at bounding box center [566, 255] width 100 height 22
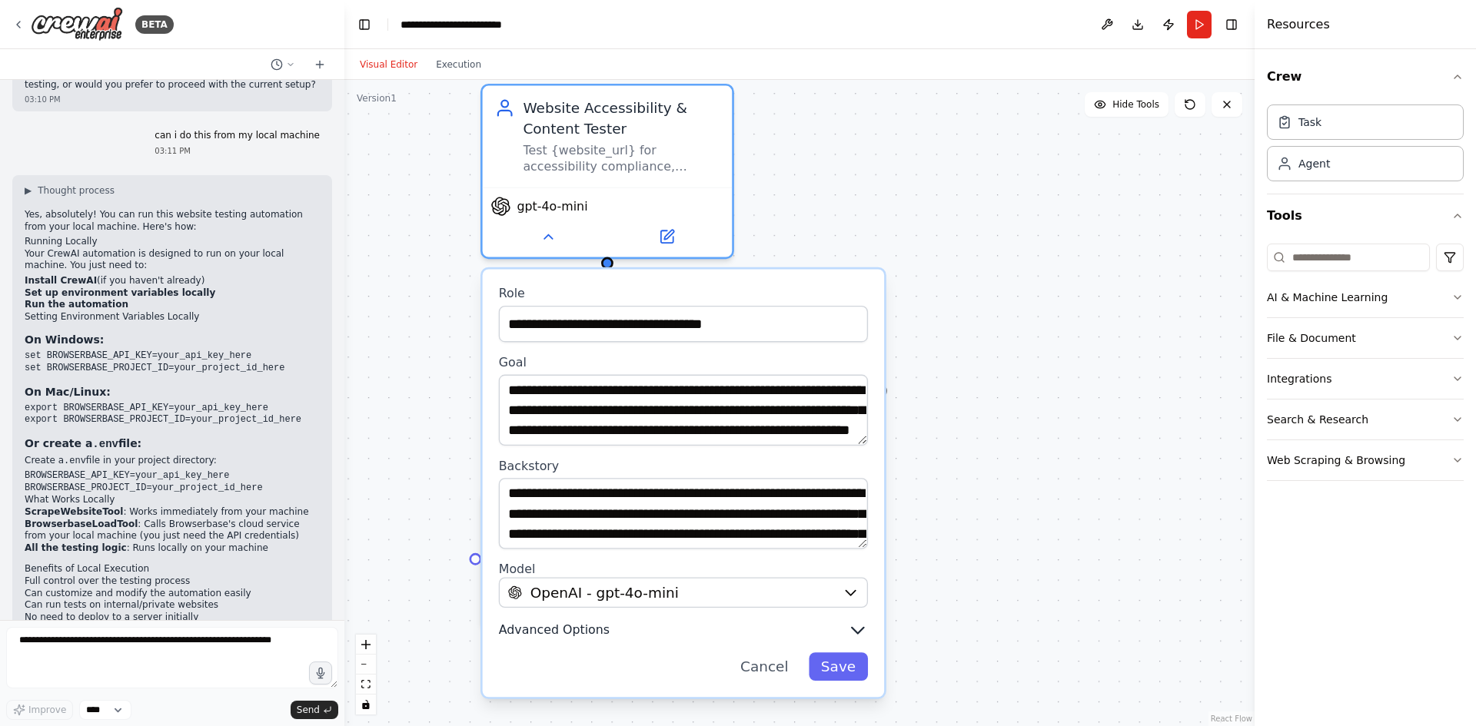
click at [529, 560] on span "Advanced Options" at bounding box center [554, 631] width 111 height 16
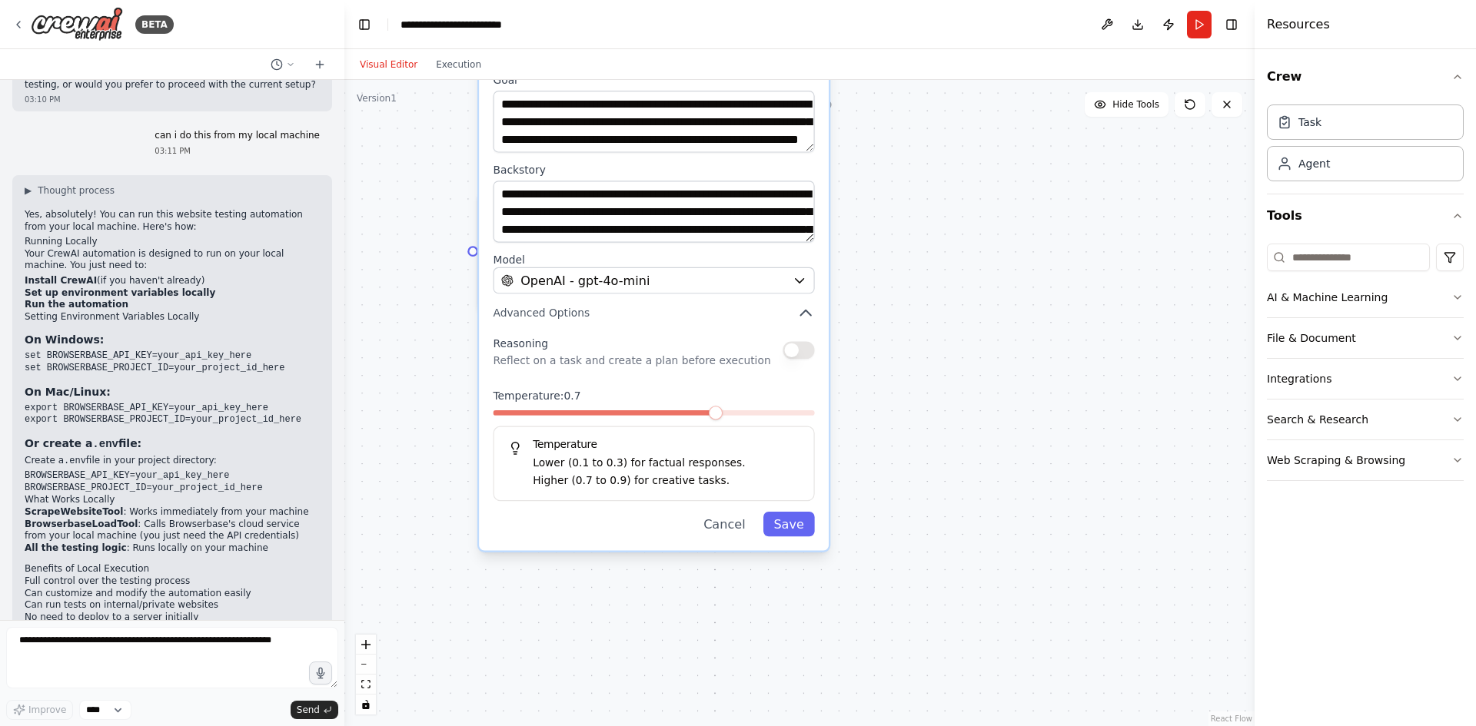
drag, startPoint x: 1024, startPoint y: 526, endPoint x: 1006, endPoint y: 221, distance: 304.9
click at [1006, 221] on div ".deletable-edge-delete-btn { width: 20px; height: 20px; border: 0px solid #ffff…" at bounding box center [799, 403] width 910 height 646
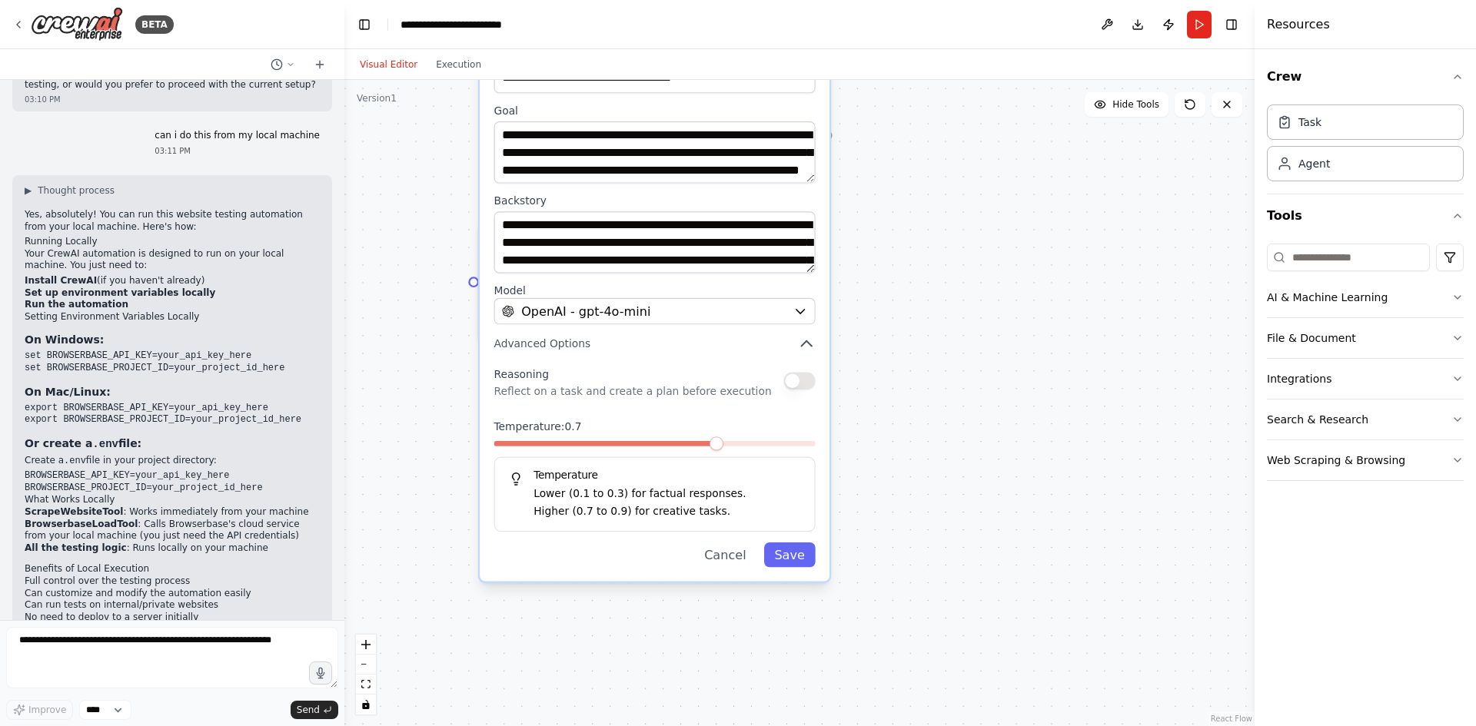
drag, startPoint x: 952, startPoint y: 342, endPoint x: 955, endPoint y: 377, distance: 34.7
click at [955, 377] on div ".deletable-edge-delete-btn { width: 20px; height: 20px; border: 0px solid #ffff…" at bounding box center [799, 403] width 910 height 646
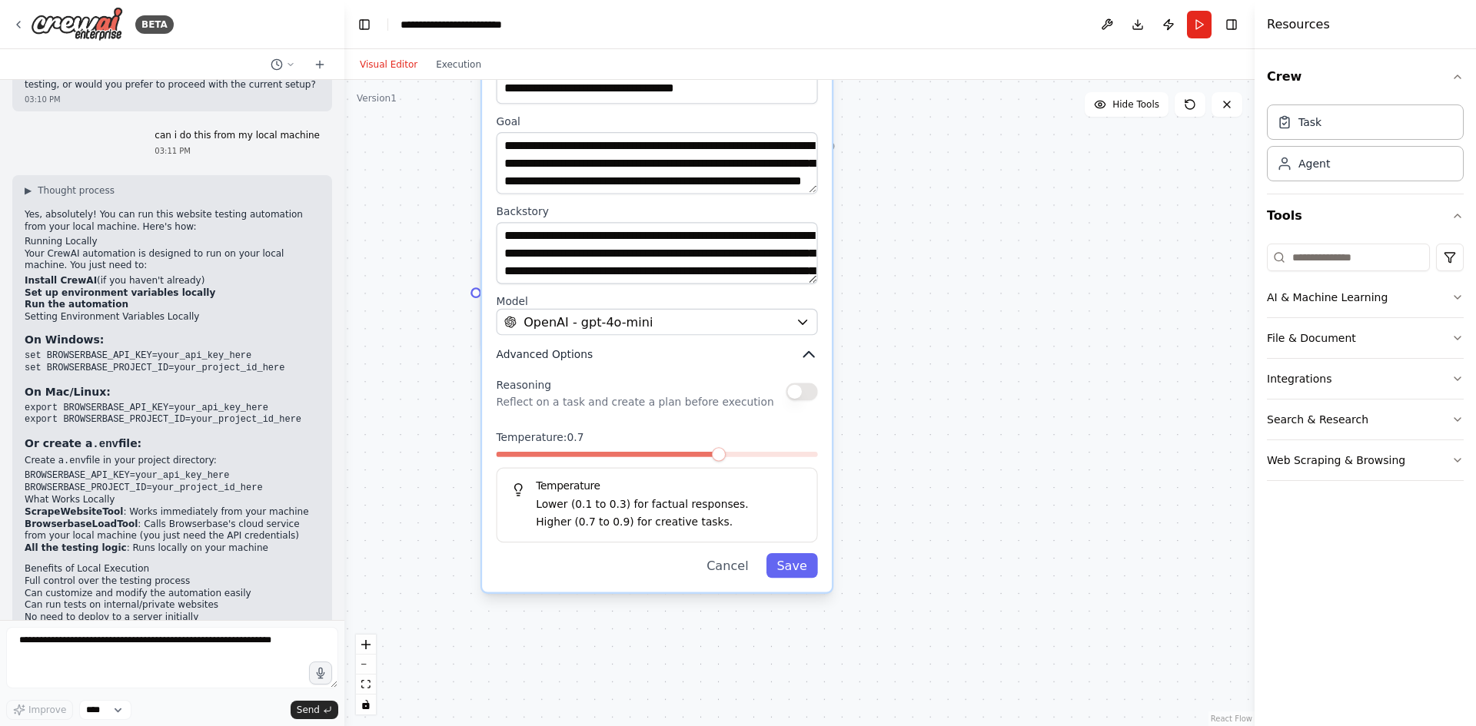
click at [808, 360] on icon "button" at bounding box center [809, 355] width 18 height 18
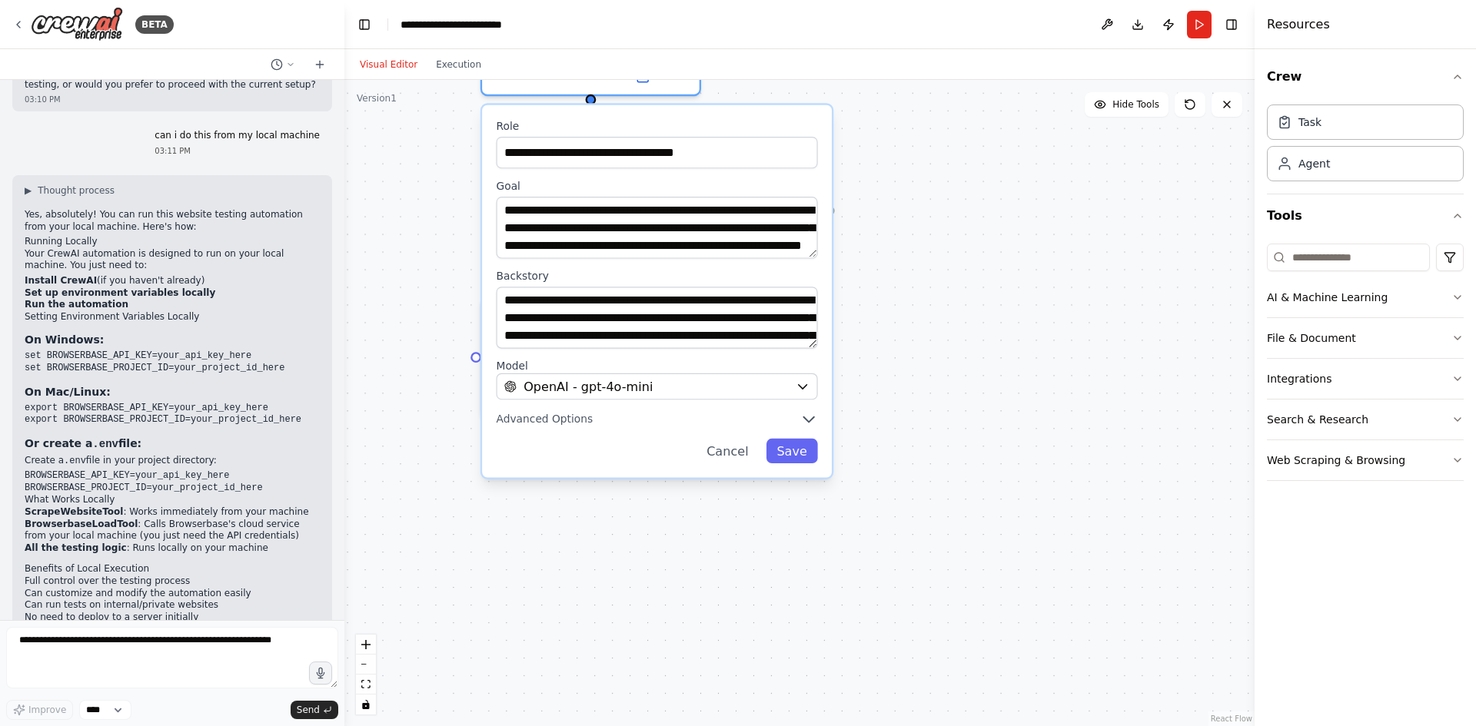
drag, startPoint x: 903, startPoint y: 355, endPoint x: 903, endPoint y: 440, distance: 85.3
click at [903, 440] on div ".deletable-edge-delete-btn { width: 20px; height: 20px; border: 0px solid #ffff…" at bounding box center [799, 403] width 910 height 646
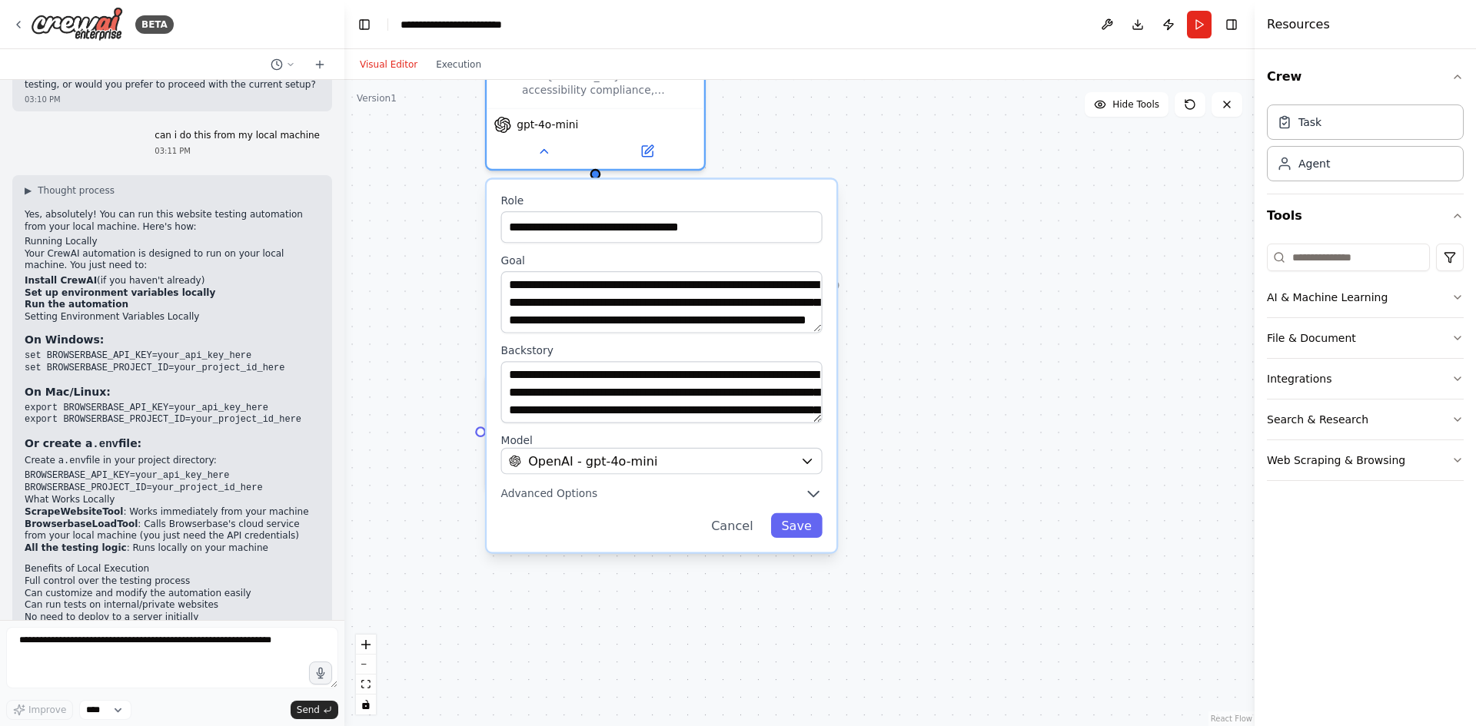
drag, startPoint x: 903, startPoint y: 402, endPoint x: 908, endPoint y: 450, distance: 48.6
click at [908, 450] on div ".deletable-edge-delete-btn { width: 20px; height: 20px; border: 0px solid #ffff…" at bounding box center [799, 403] width 910 height 646
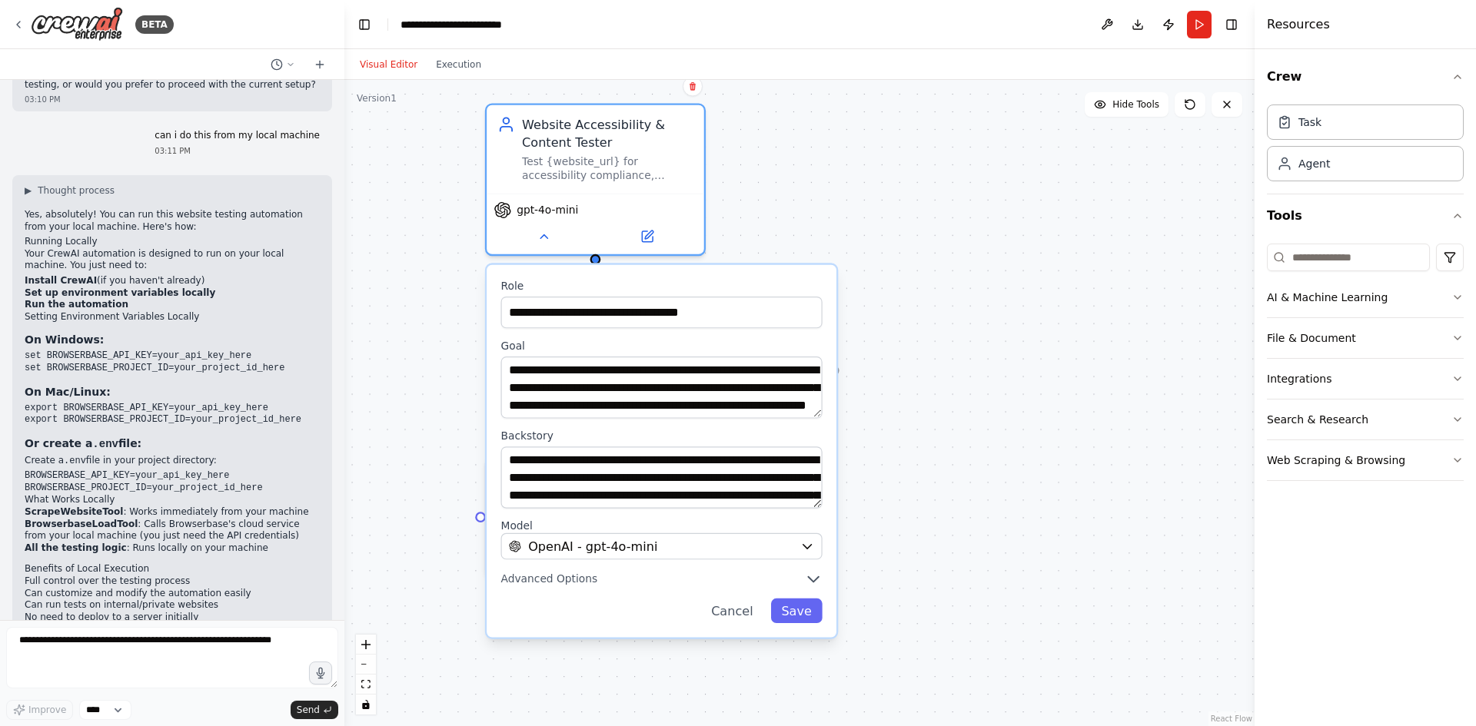
drag, startPoint x: 913, startPoint y: 395, endPoint x: 913, endPoint y: 483, distance: 87.6
click at [913, 483] on div ".deletable-edge-delete-btn { width: 20px; height: 20px; border: 0px solid #ffff…" at bounding box center [799, 403] width 910 height 646
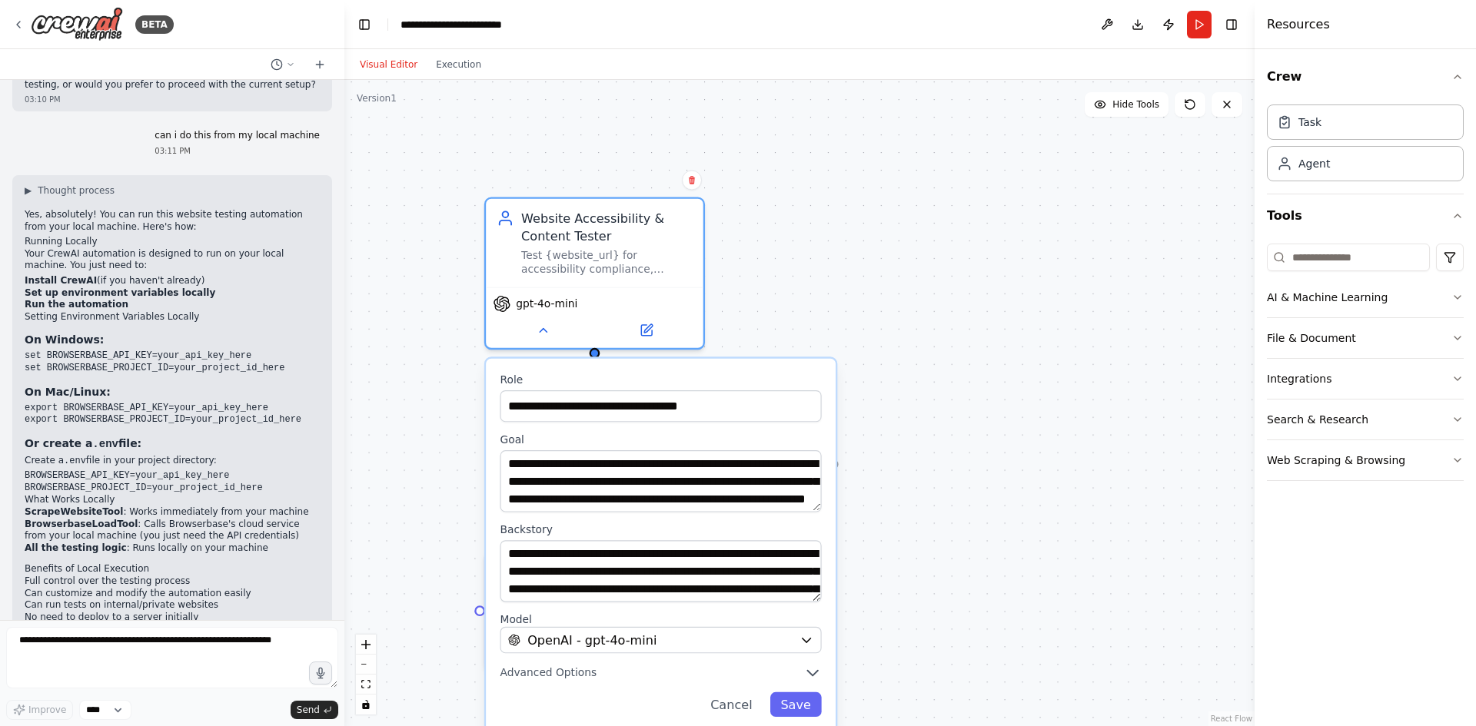
drag, startPoint x: 942, startPoint y: 385, endPoint x: 947, endPoint y: 476, distance: 91.6
click at [947, 476] on div ".deletable-edge-delete-btn { width: 20px; height: 20px; border: 0px solid #ffff…" at bounding box center [799, 403] width 910 height 646
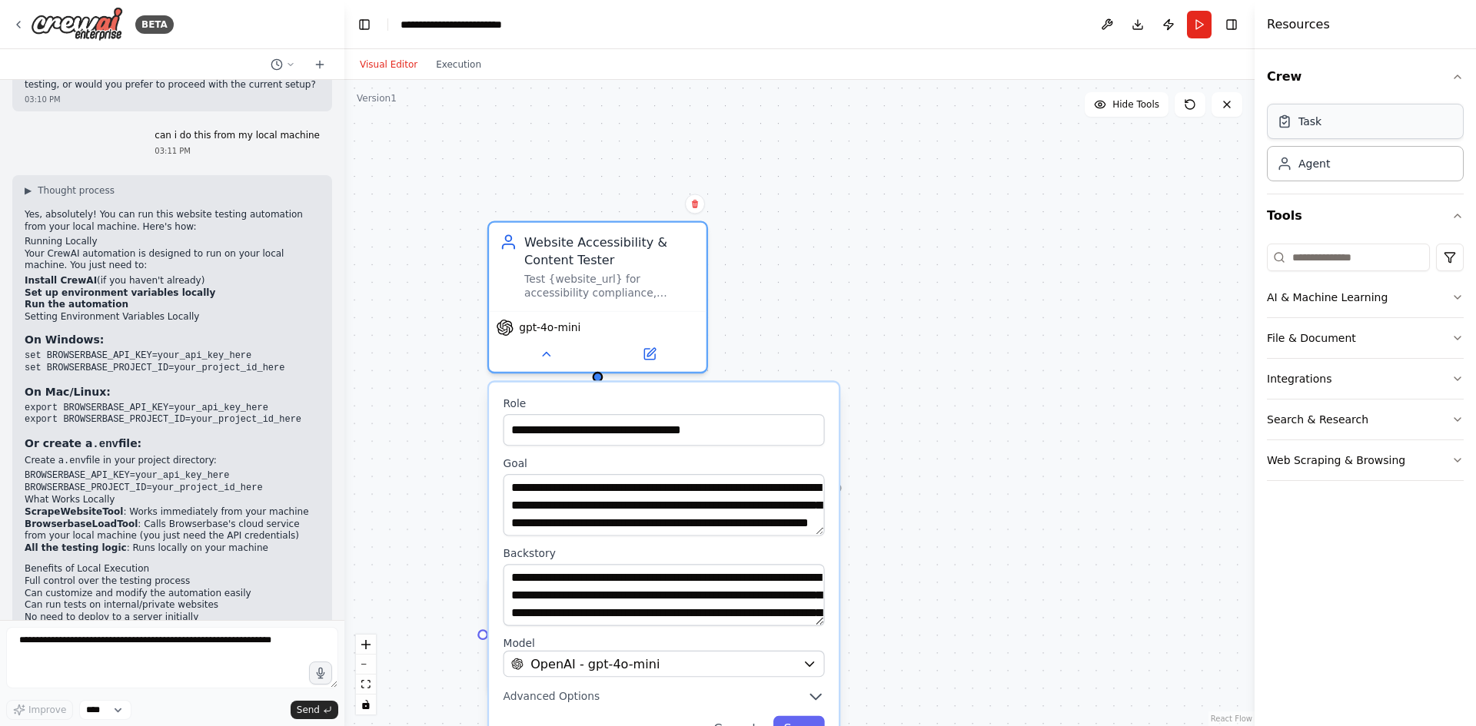
click at [1180, 118] on div "Task" at bounding box center [1309, 121] width 23 height 15
click at [934, 279] on div "Goal of the agent" at bounding box center [980, 275] width 171 height 14
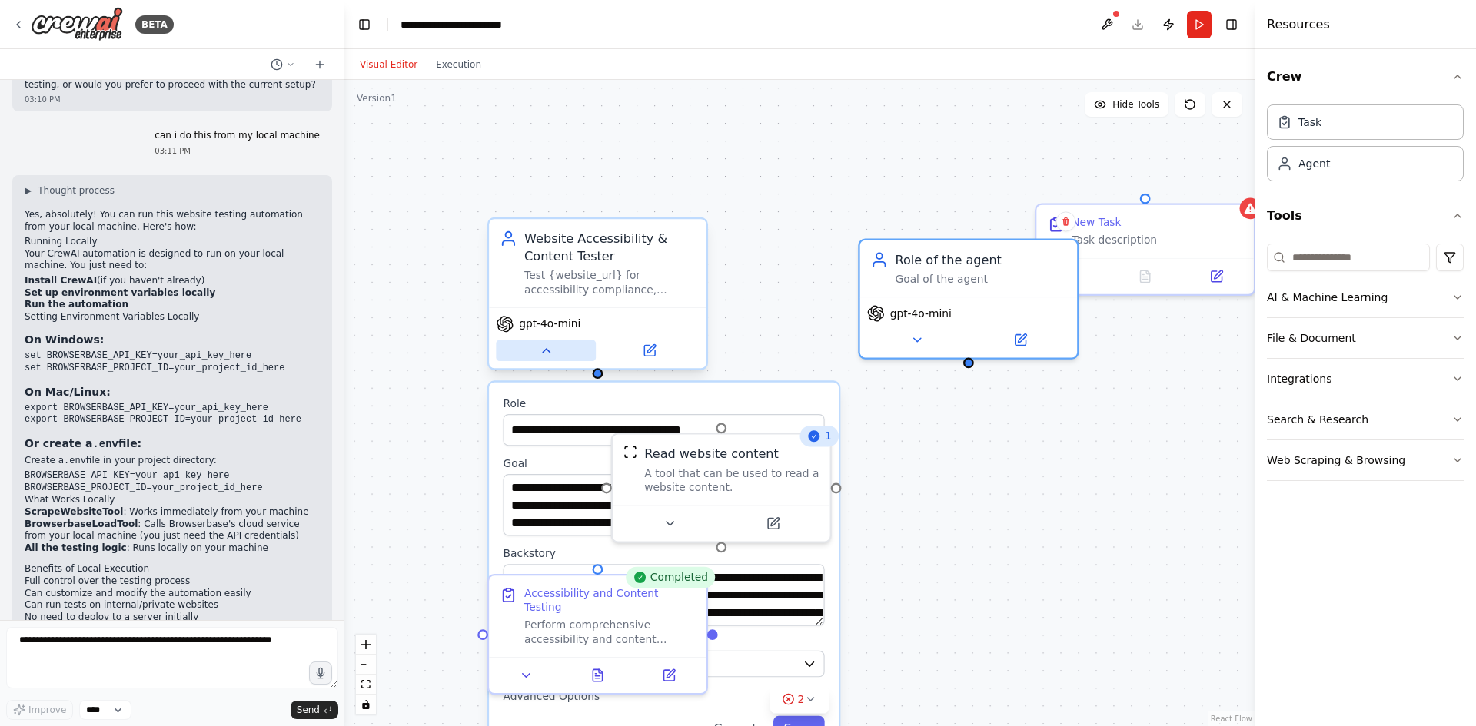
click at [543, 352] on icon at bounding box center [546, 351] width 7 height 4
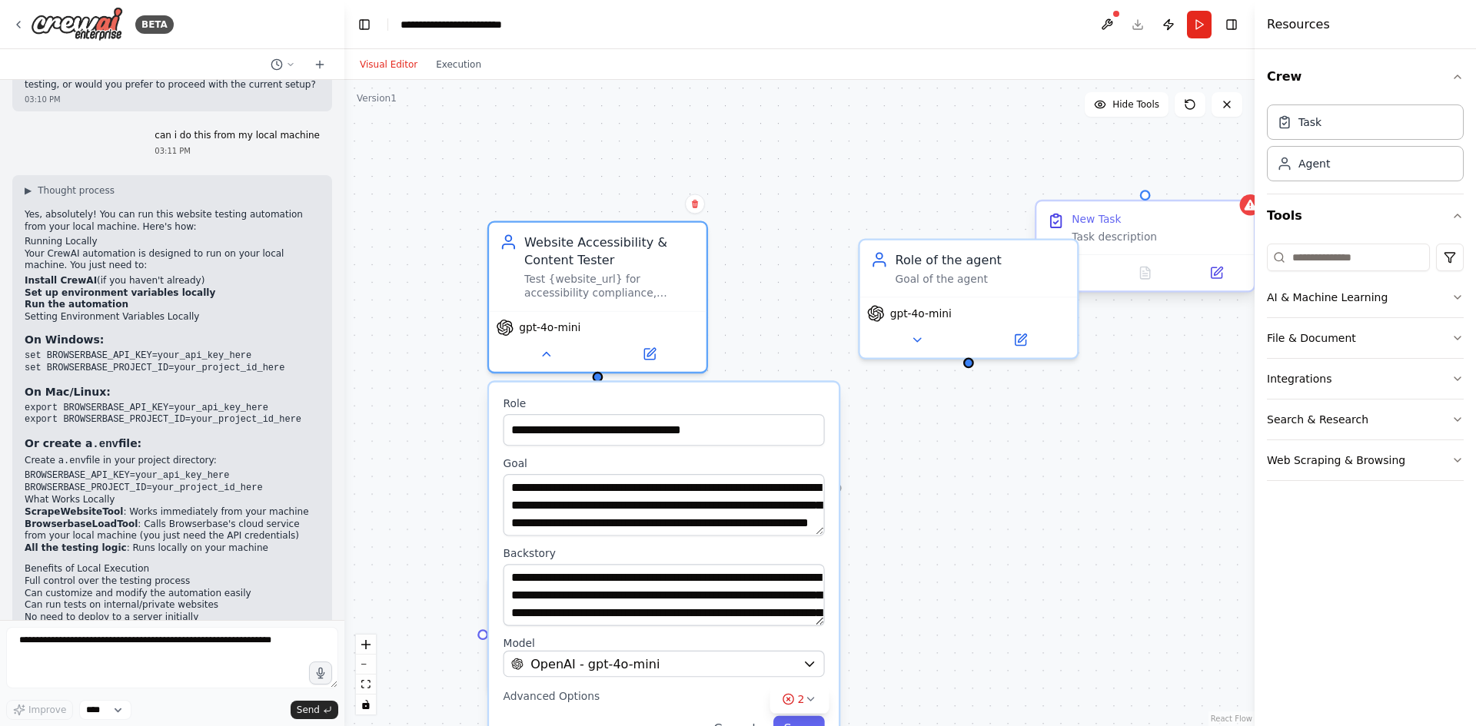
click at [1157, 226] on div "New Task" at bounding box center [1156, 219] width 171 height 14
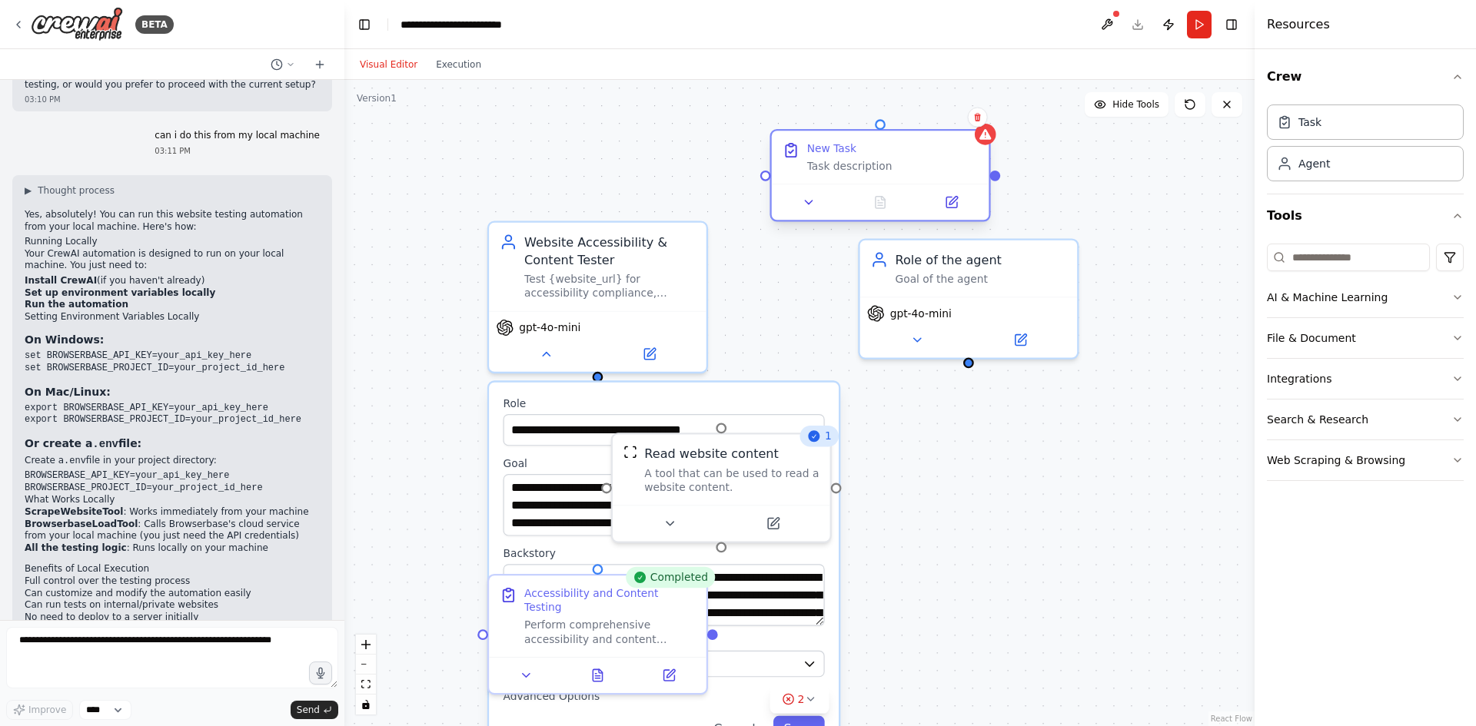
drag, startPoint x: 1147, startPoint y: 217, endPoint x: 888, endPoint y: 141, distance: 269.7
click at [888, 141] on div "New Task" at bounding box center [892, 148] width 171 height 14
click at [544, 360] on button at bounding box center [546, 351] width 100 height 22
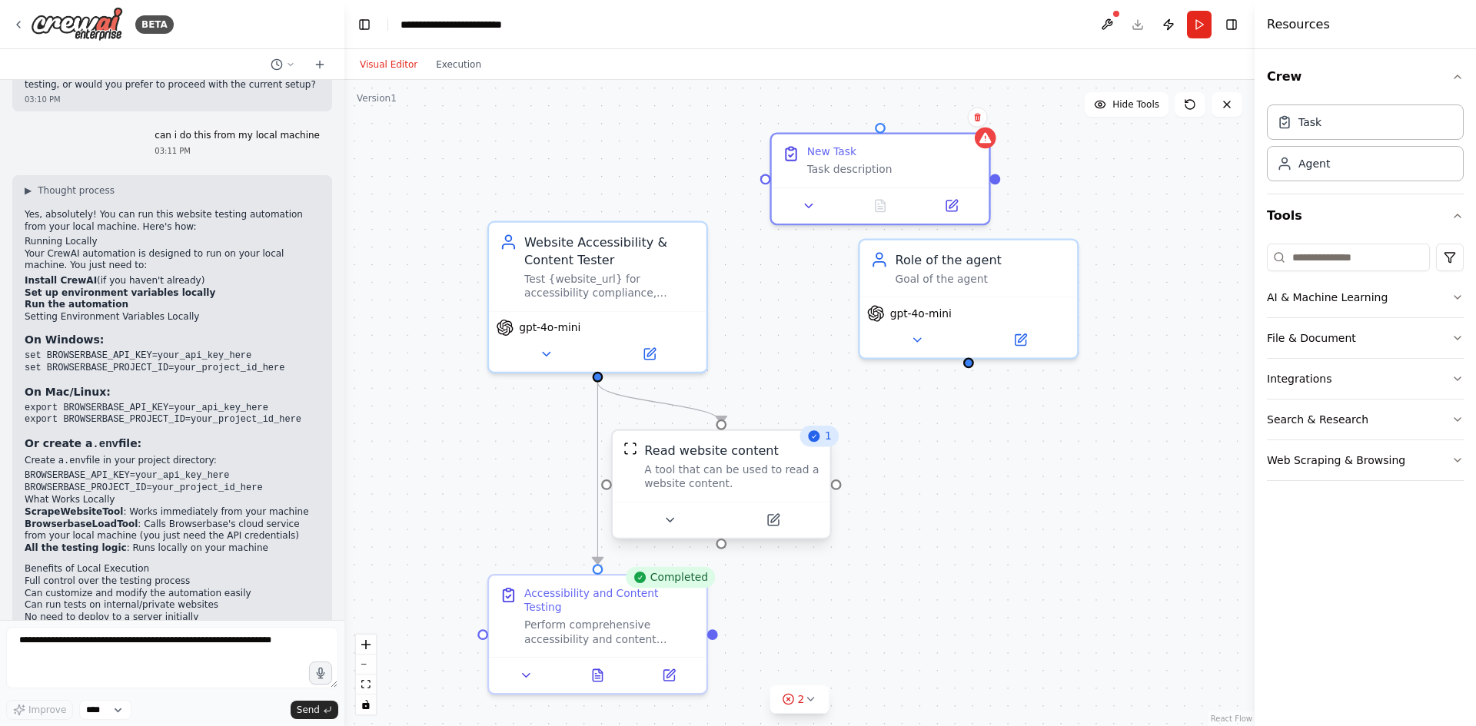
click at [786, 476] on div "A tool that can be used to read a website content." at bounding box center [731, 477] width 174 height 28
click at [518, 560] on button at bounding box center [526, 673] width 61 height 22
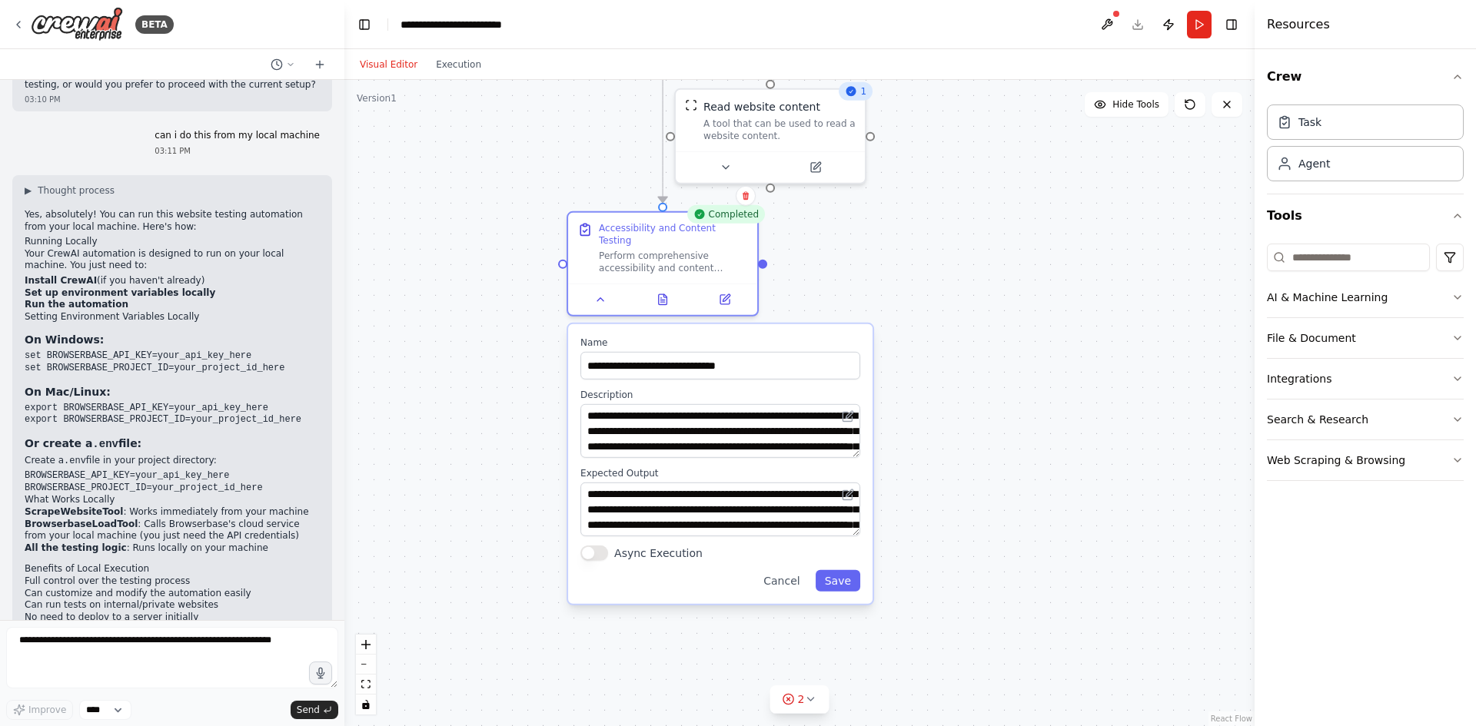
drag, startPoint x: 868, startPoint y: 607, endPoint x: 900, endPoint y: 241, distance: 368.0
click at [900, 241] on div ".deletable-edge-delete-btn { width: 20px; height: 20px; border: 0px solid #ffff…" at bounding box center [799, 403] width 910 height 646
click at [663, 291] on icon at bounding box center [663, 296] width 8 height 10
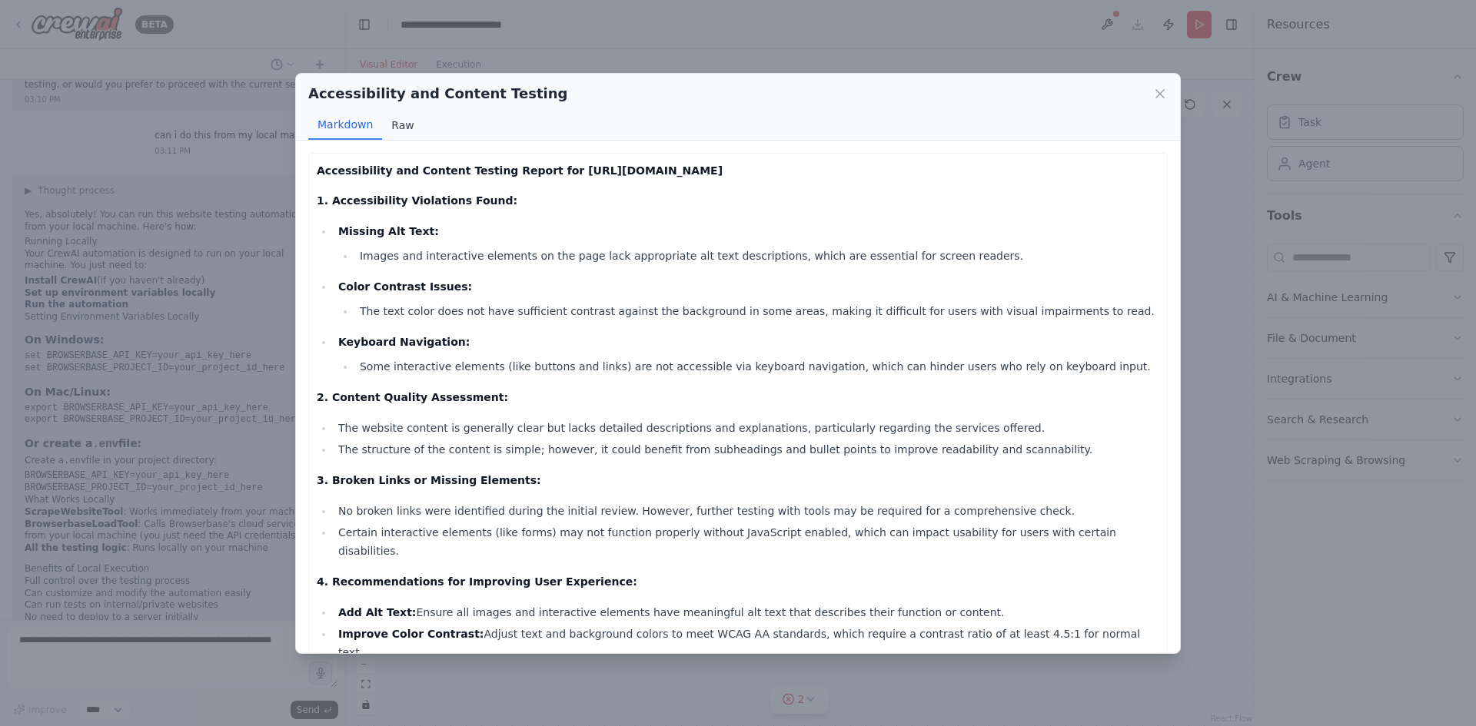
click at [401, 129] on button "Raw" at bounding box center [402, 125] width 41 height 29
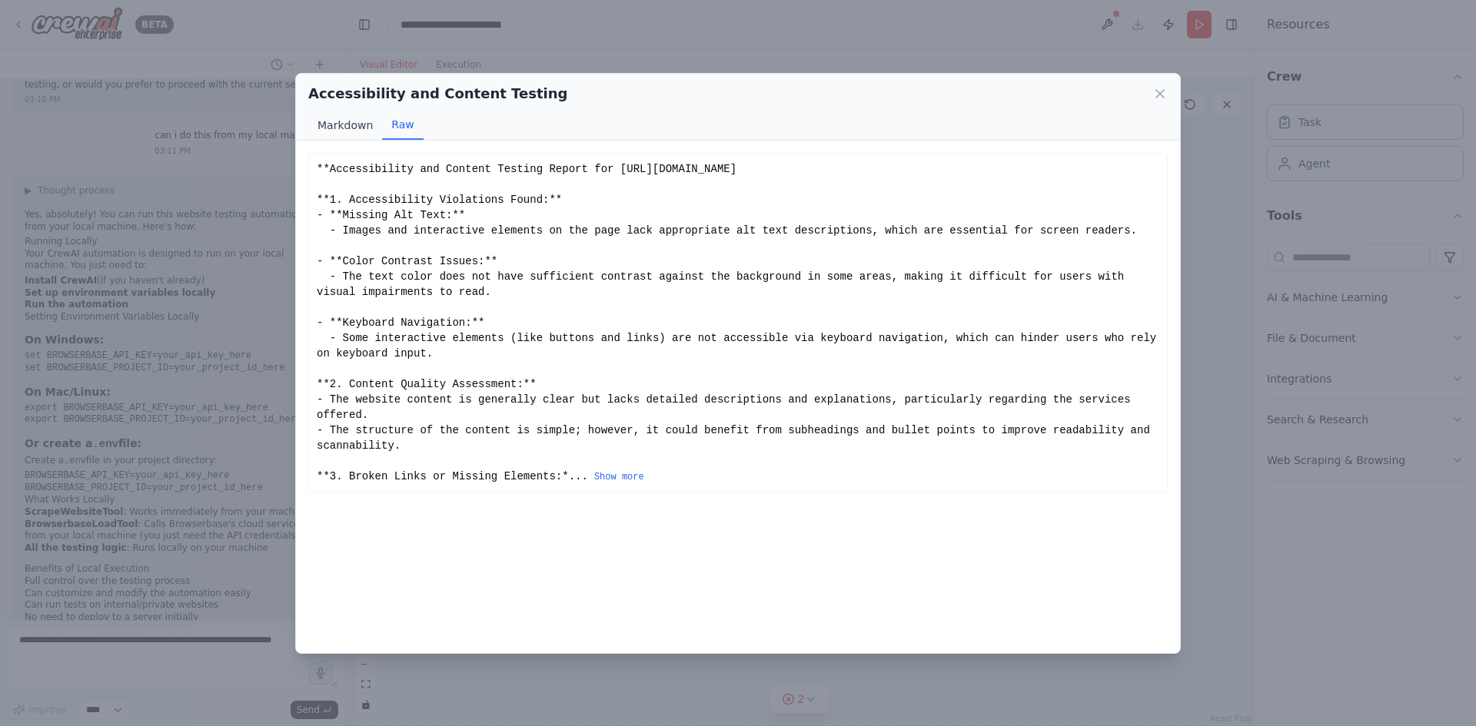
click at [362, 135] on button "Markdown" at bounding box center [345, 125] width 74 height 29
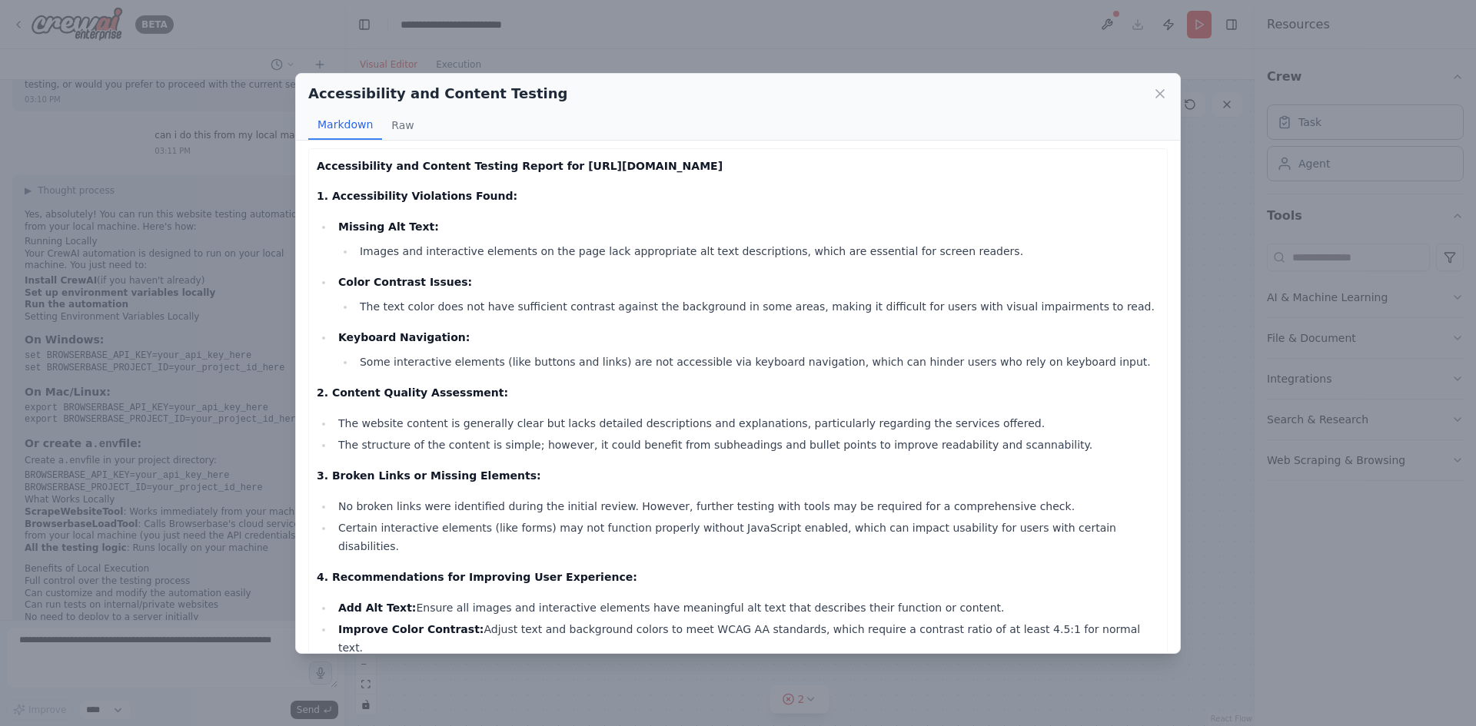
scroll to position [0, 0]
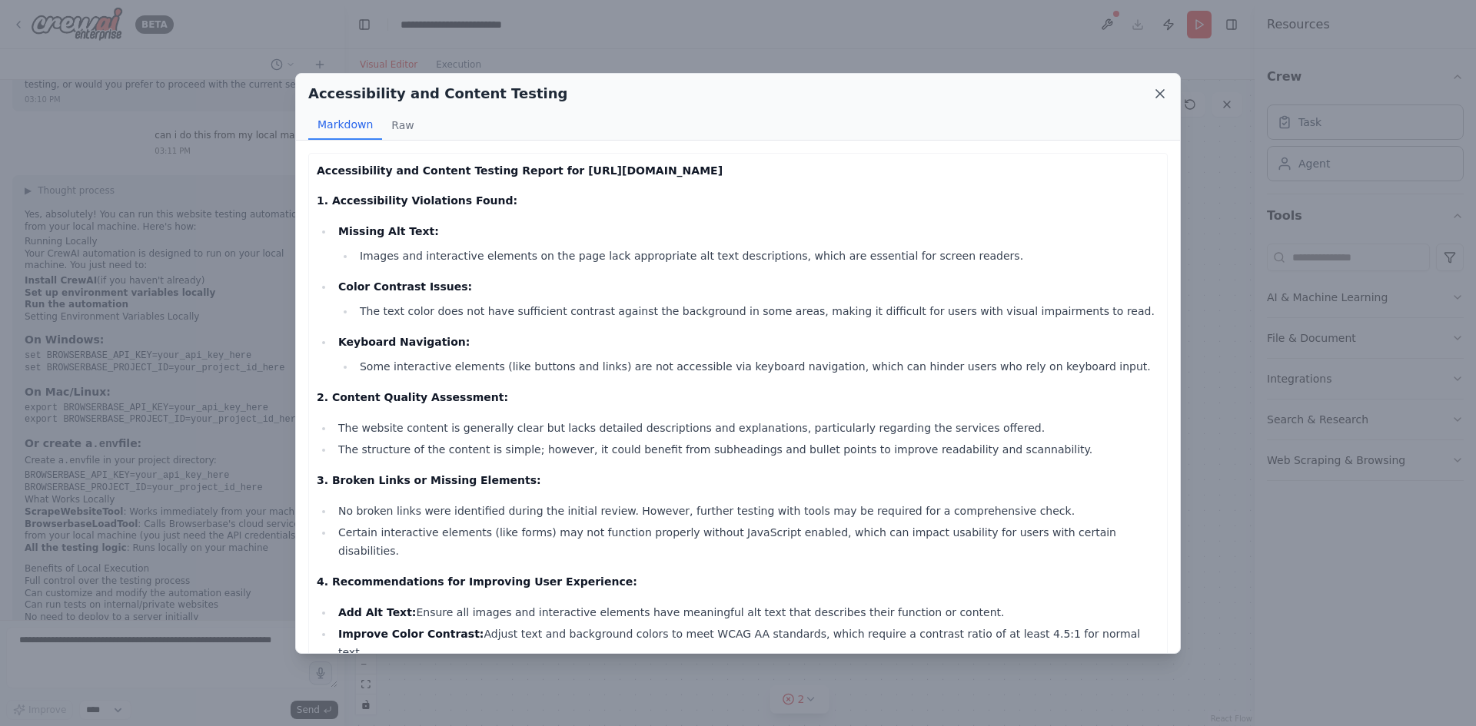
click at [1155, 95] on icon at bounding box center [1159, 93] width 15 height 15
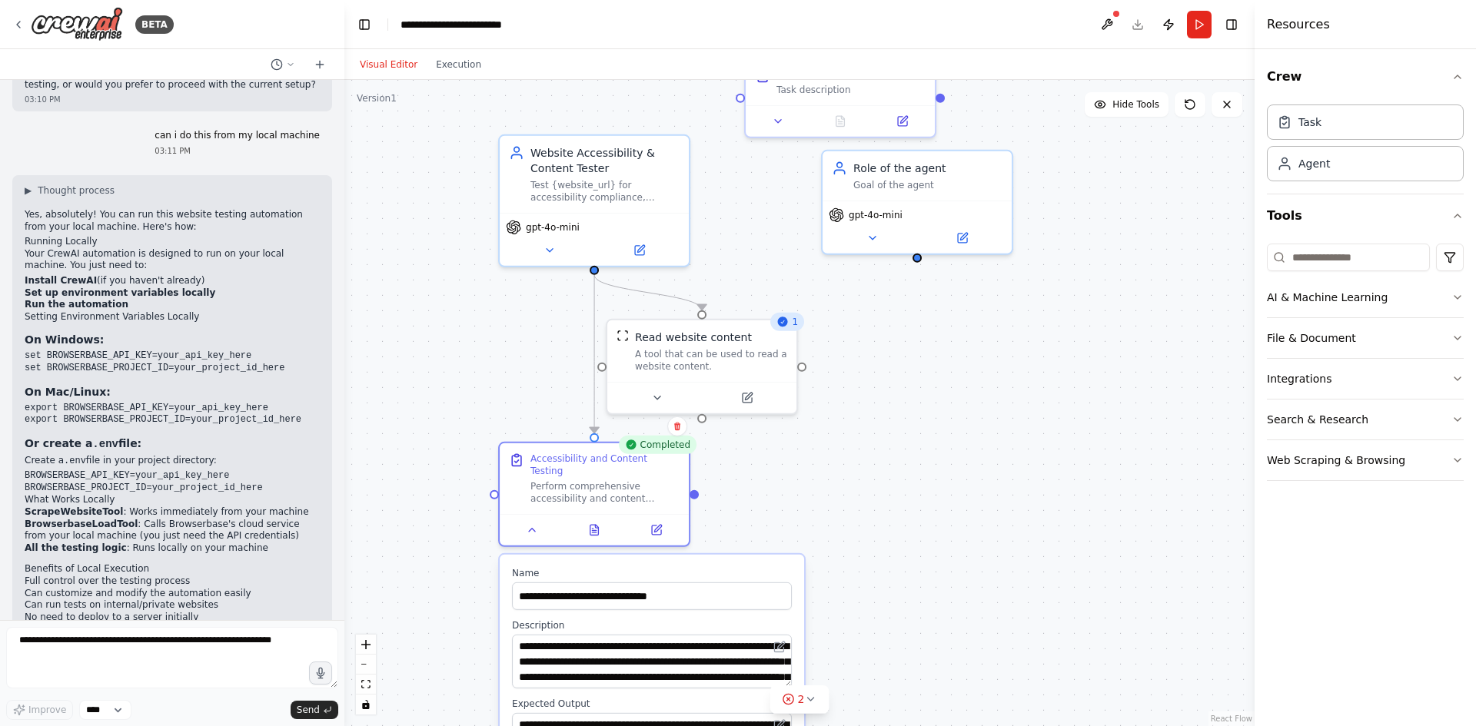
drag, startPoint x: 905, startPoint y: 237, endPoint x: 836, endPoint y: 467, distance: 240.5
click at [836, 467] on div ".deletable-edge-delete-btn { width: 20px; height: 20px; border: 0px solid #ffff…" at bounding box center [799, 403] width 910 height 646
click at [530, 521] on icon at bounding box center [532, 527] width 12 height 12
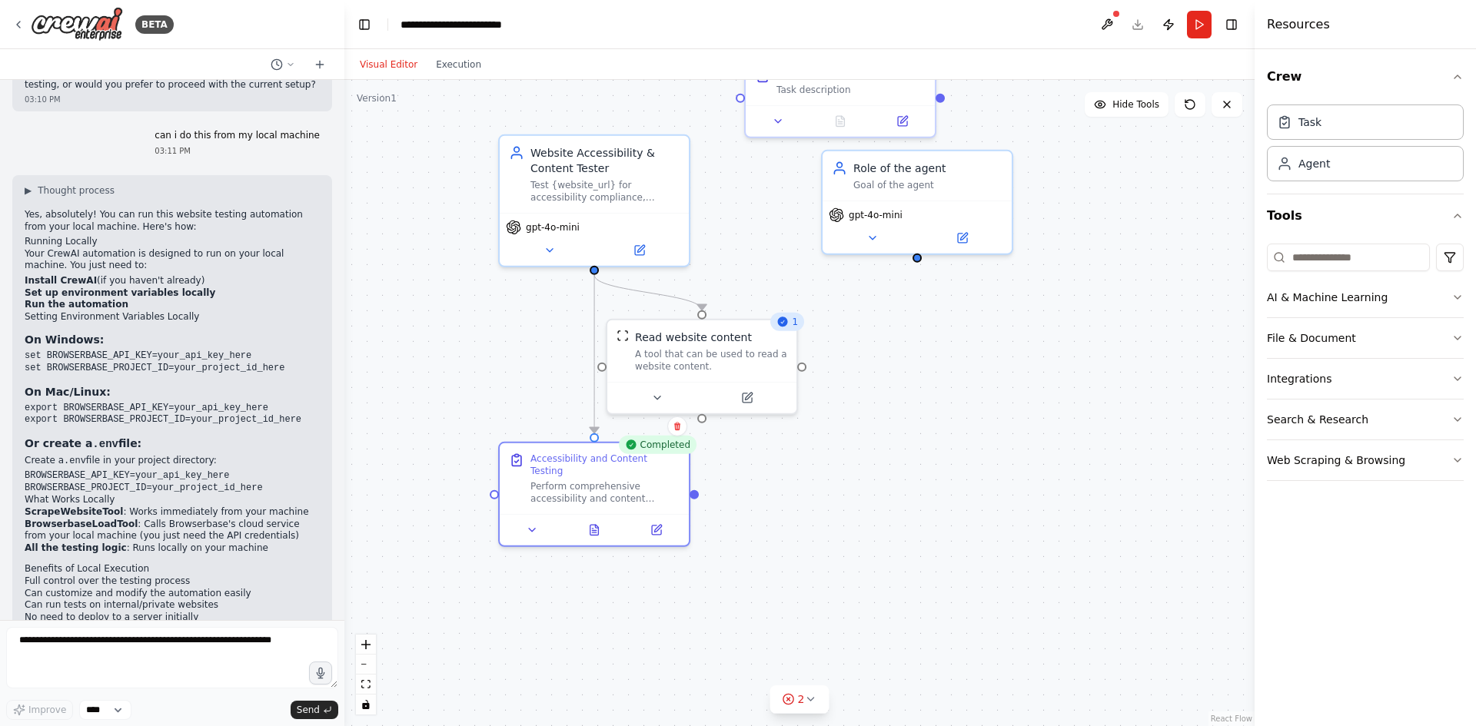
click at [799, 500] on div ".deletable-edge-delete-btn { width: 20px; height: 20px; border: 0px solid #ffff…" at bounding box center [799, 403] width 910 height 646
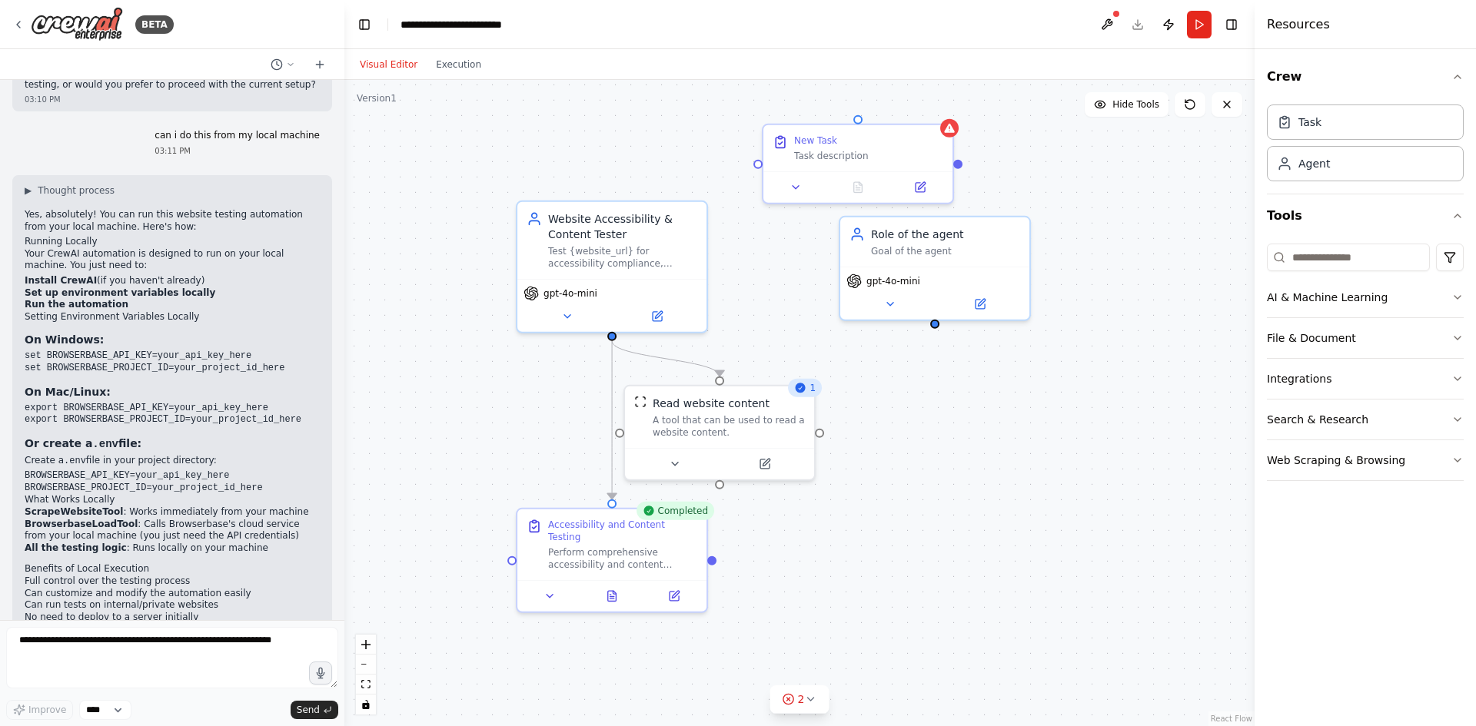
drag, startPoint x: 787, startPoint y: 496, endPoint x: 815, endPoint y: 533, distance: 46.1
click at [815, 533] on div ".deletable-edge-delete-btn { width: 20px; height: 20px; border: 0px solid #ffff…" at bounding box center [799, 403] width 910 height 646
drag, startPoint x: 712, startPoint y: 401, endPoint x: 690, endPoint y: 407, distance: 22.4
click at [690, 407] on div "Read website content" at bounding box center [710, 400] width 117 height 15
drag, startPoint x: 682, startPoint y: 409, endPoint x: 715, endPoint y: 410, distance: 33.1
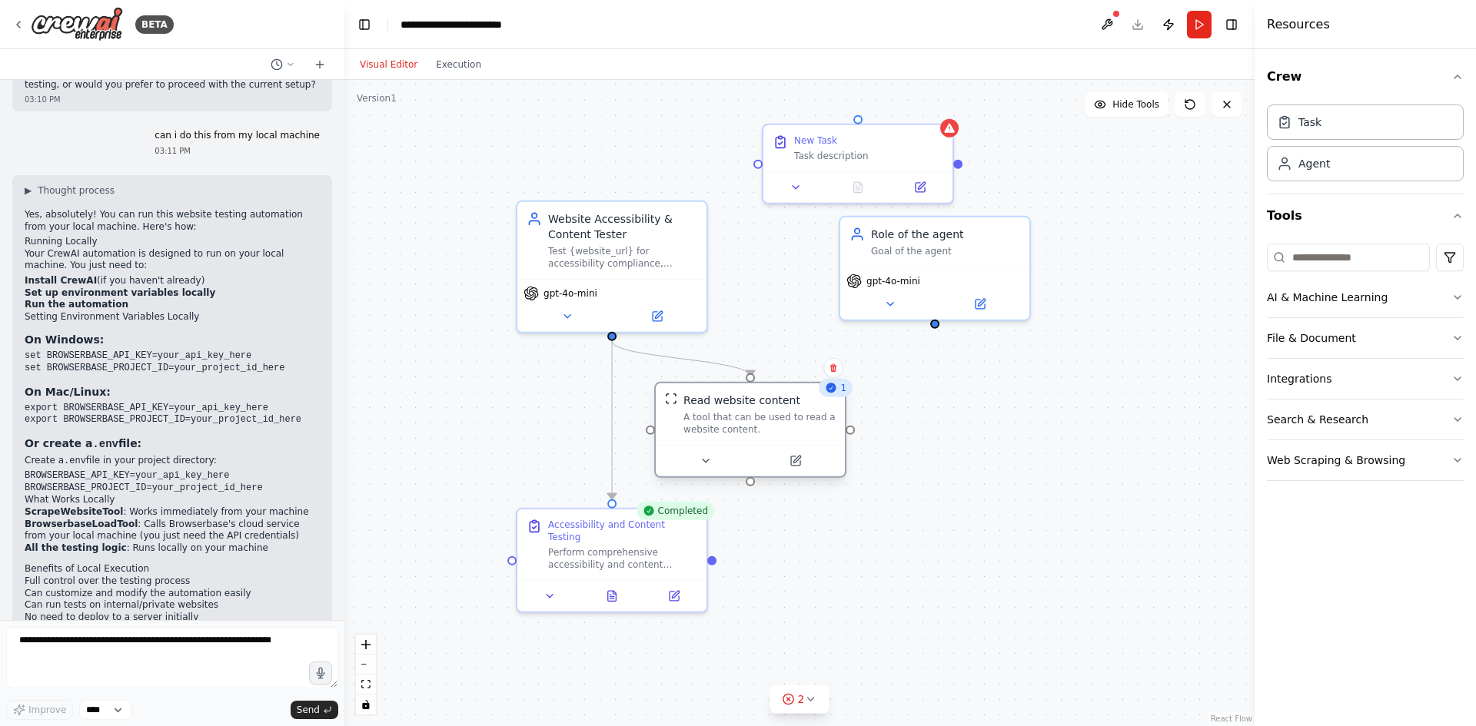
click at [715, 410] on div "Read website content A tool that can be used to read a website content." at bounding box center [759, 414] width 152 height 43
drag, startPoint x: 846, startPoint y: 151, endPoint x: 832, endPoint y: 535, distance: 383.8
click at [832, 535] on div "Task description" at bounding box center [853, 537] width 149 height 12
drag, startPoint x: 613, startPoint y: 335, endPoint x: 843, endPoint y: 503, distance: 285.5
click at [843, 503] on div "Website Accessibility & Content Tester Test {website_url} for accessibility com…" at bounding box center [894, 447] width 910 height 646
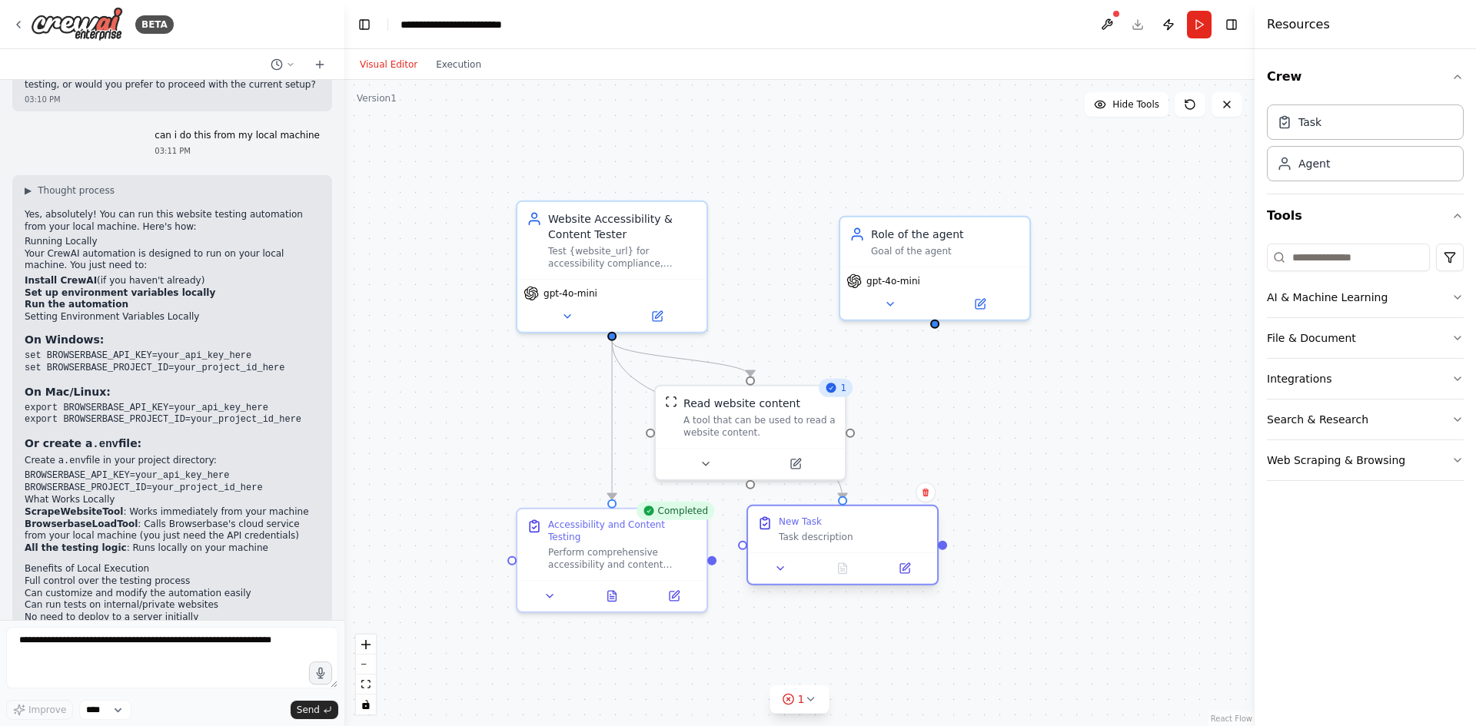
click at [800, 529] on div "New Task Task description" at bounding box center [853, 530] width 149 height 28
click at [896, 560] on button at bounding box center [904, 568] width 53 height 18
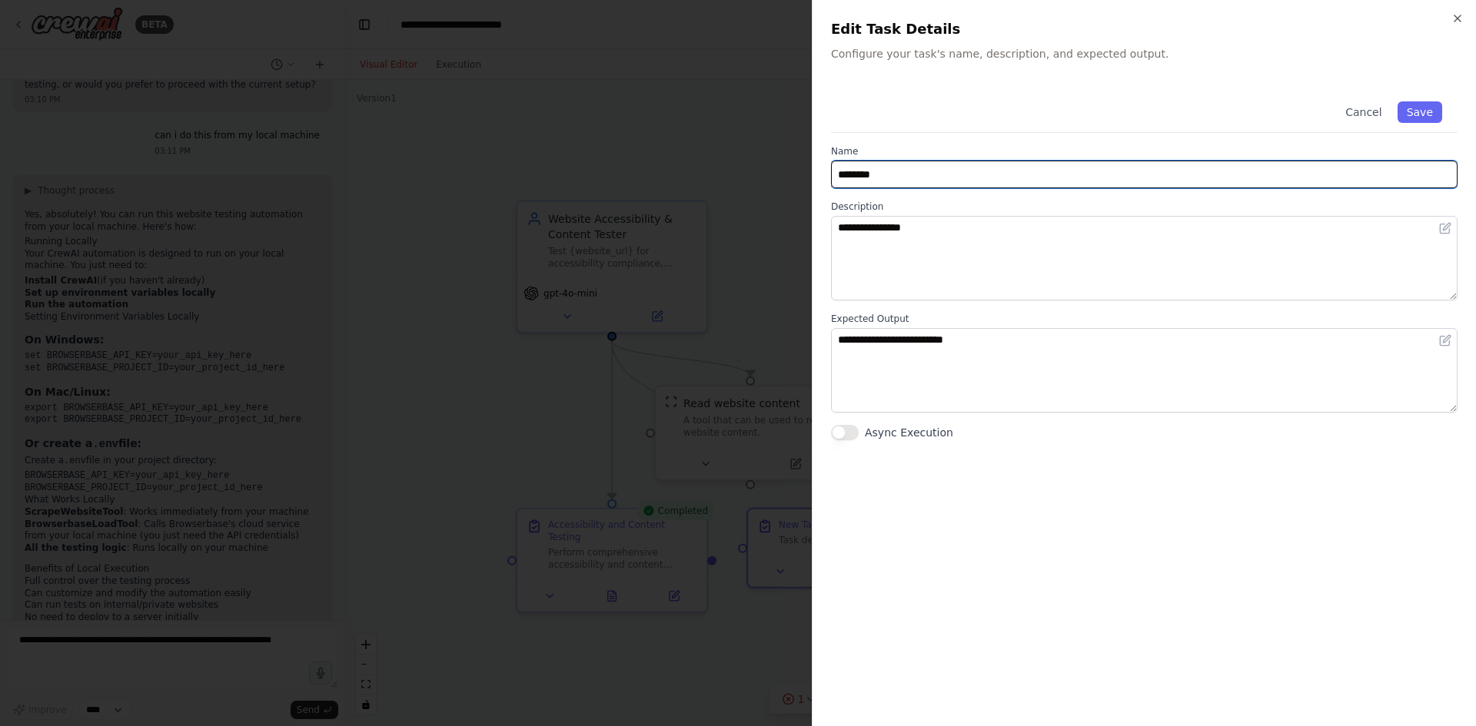
click at [870, 178] on input "********" at bounding box center [1144, 175] width 626 height 28
drag, startPoint x: 891, startPoint y: 181, endPoint x: 808, endPoint y: 191, distance: 84.3
click at [808, 191] on body "BETA Hello! I'm the CrewAI assistant. What kind of automation do you want to bu…" at bounding box center [738, 363] width 1476 height 726
type input "**********"
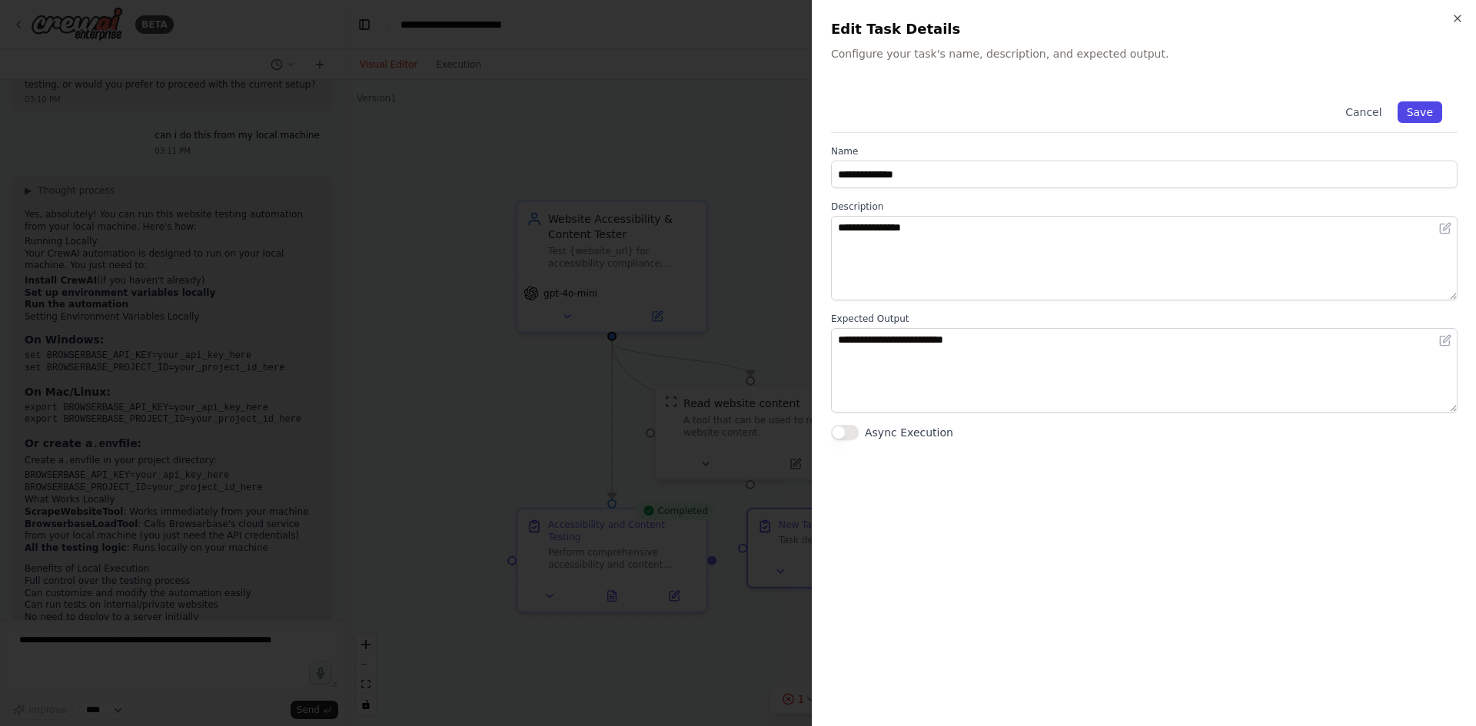
click at [1180, 114] on button "Save" at bounding box center [1419, 112] width 45 height 22
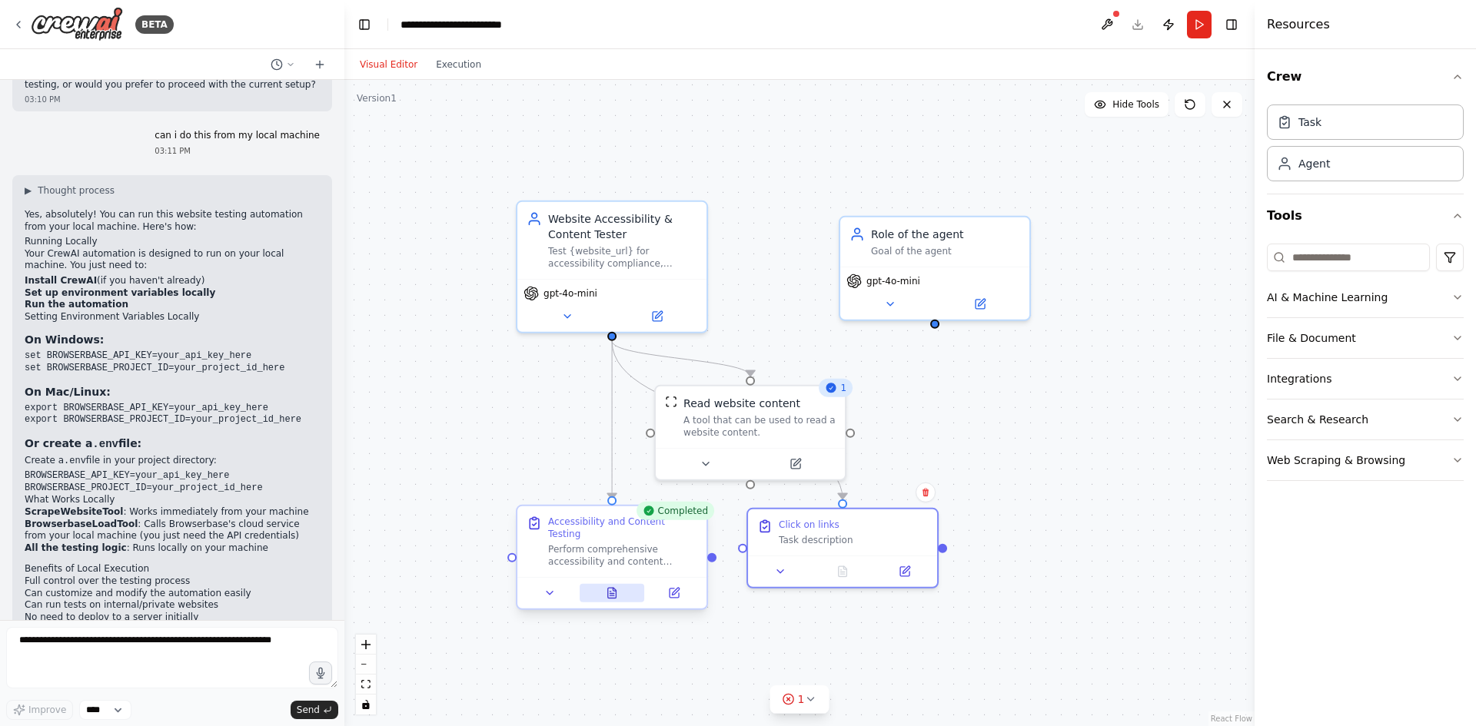
click at [613, 560] on icon at bounding box center [612, 593] width 8 height 10
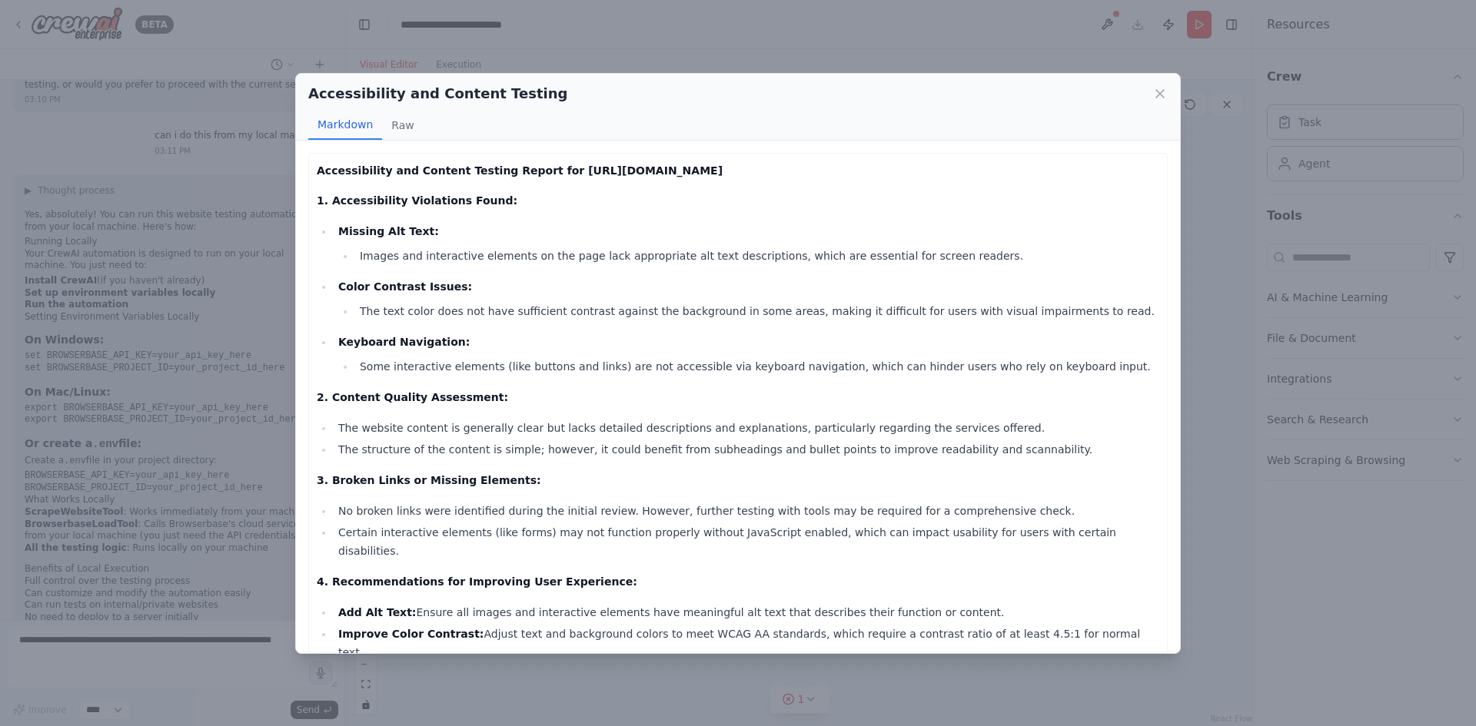
click at [585, 500] on div "Accessibility and Content Testing Report for [URL][DOMAIN_NAME] 1. Accessibilit…" at bounding box center [738, 530] width 842 height 738
copy body "LORE Ipsum! D's ame ConsEC adipiscin. Elit sedd ei temporinci ut lab etdo ma al…"
click at [582, 490] on p "3. Broken Links or Missing Elements:" at bounding box center [738, 480] width 842 height 18
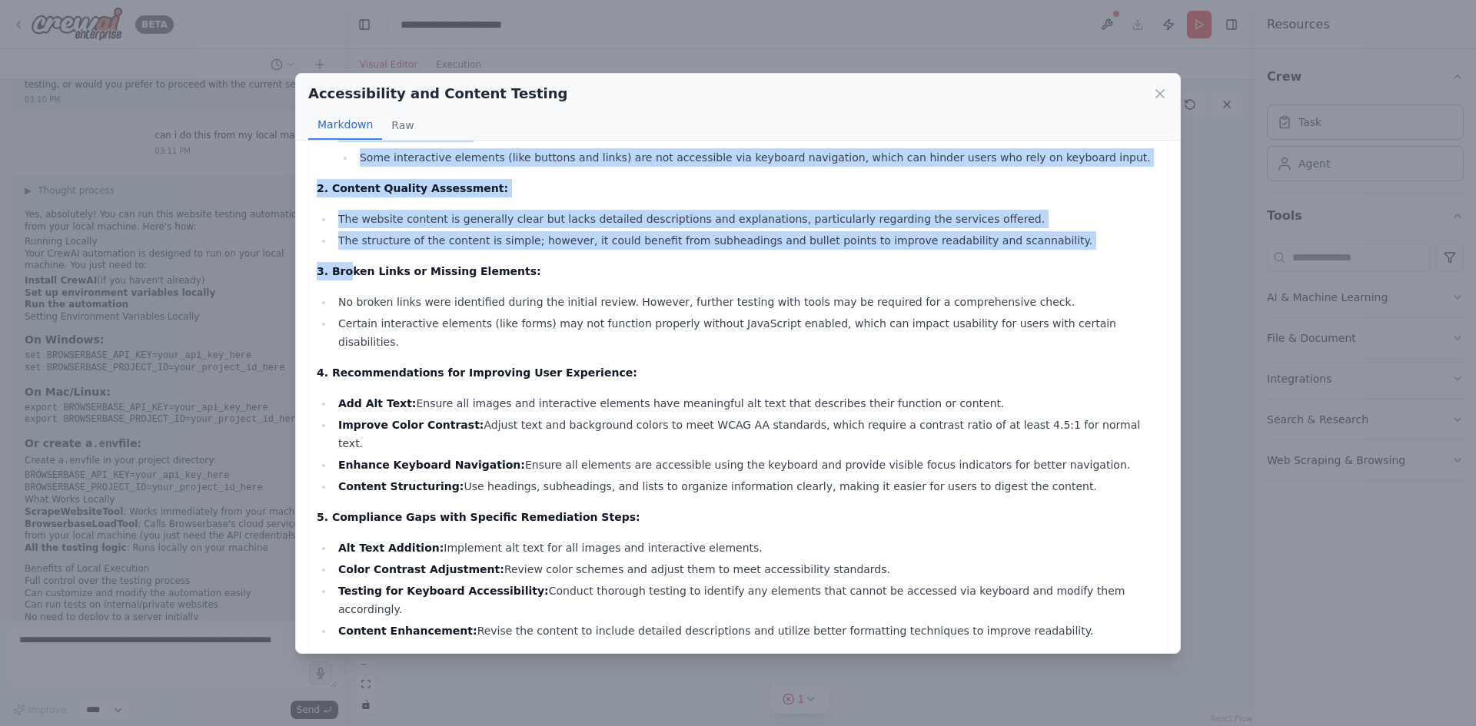
scroll to position [211, 0]
drag, startPoint x: 318, startPoint y: 170, endPoint x: 516, endPoint y: 623, distance: 494.6
click at [516, 560] on div "Accessibility and Content Testing Report for [URL][DOMAIN_NAME] 1. Accessibilit…" at bounding box center [737, 319] width 859 height 755
copy div "Accessibility and Content Testing Report for [URL][DOMAIN_NAME] 1. Accessibilit…"
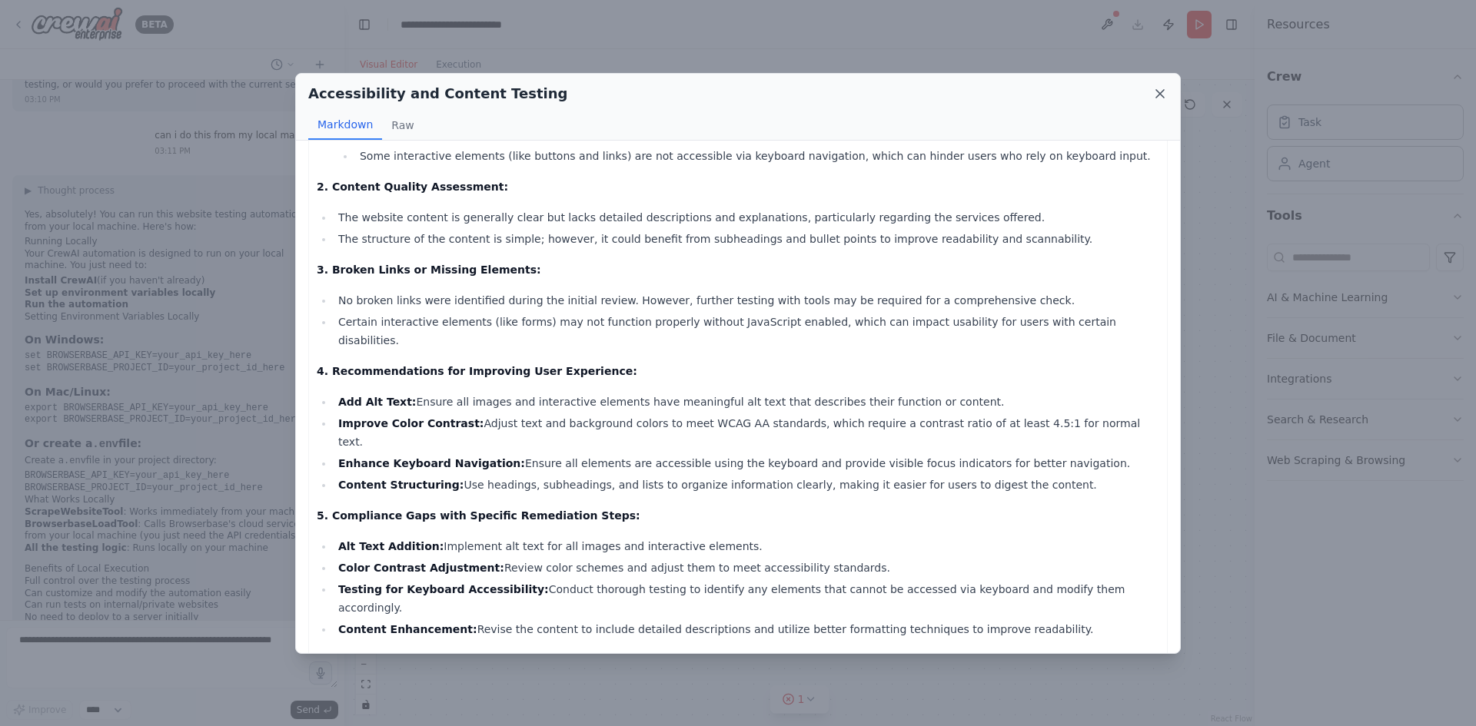
click at [1152, 95] on div "Accessibility and Content Testing" at bounding box center [737, 94] width 859 height 22
click at [1153, 98] on icon at bounding box center [1159, 93] width 15 height 15
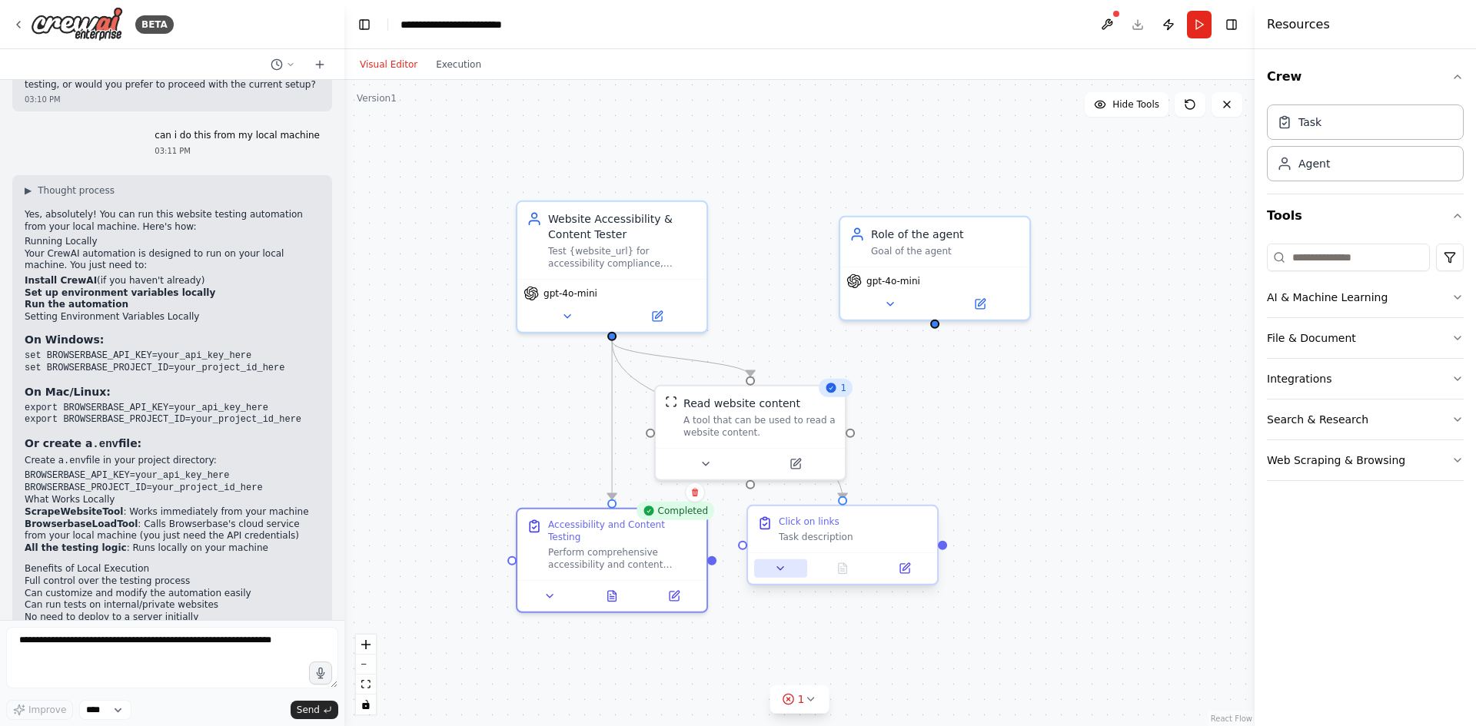
click at [785, 560] on icon at bounding box center [780, 569] width 12 height 12
click at [549, 560] on icon at bounding box center [549, 593] width 12 height 12
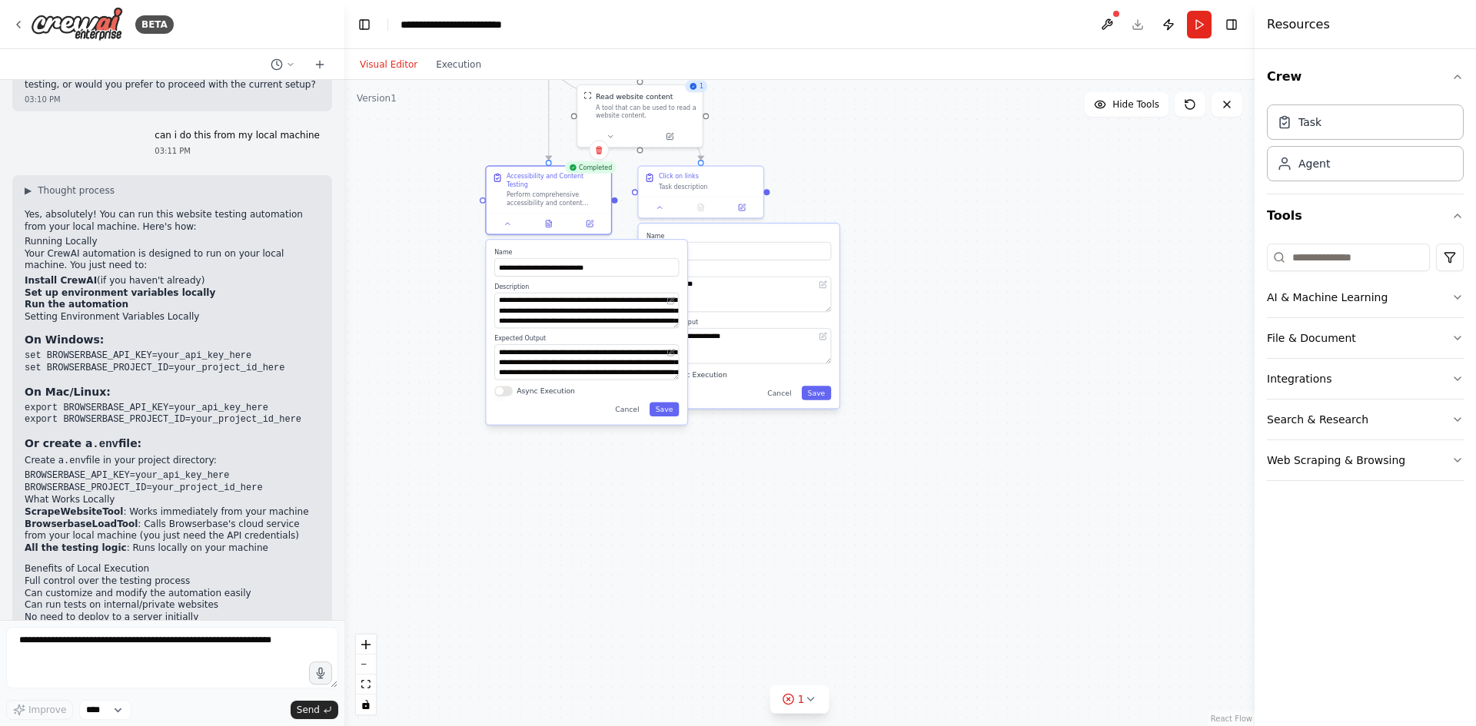
drag, startPoint x: 918, startPoint y: 374, endPoint x: 920, endPoint y: 177, distance: 196.7
click at [919, 150] on div ".deletable-edge-delete-btn { width: 20px; height: 20px; border: 0px solid #ffff…" at bounding box center [799, 403] width 910 height 646
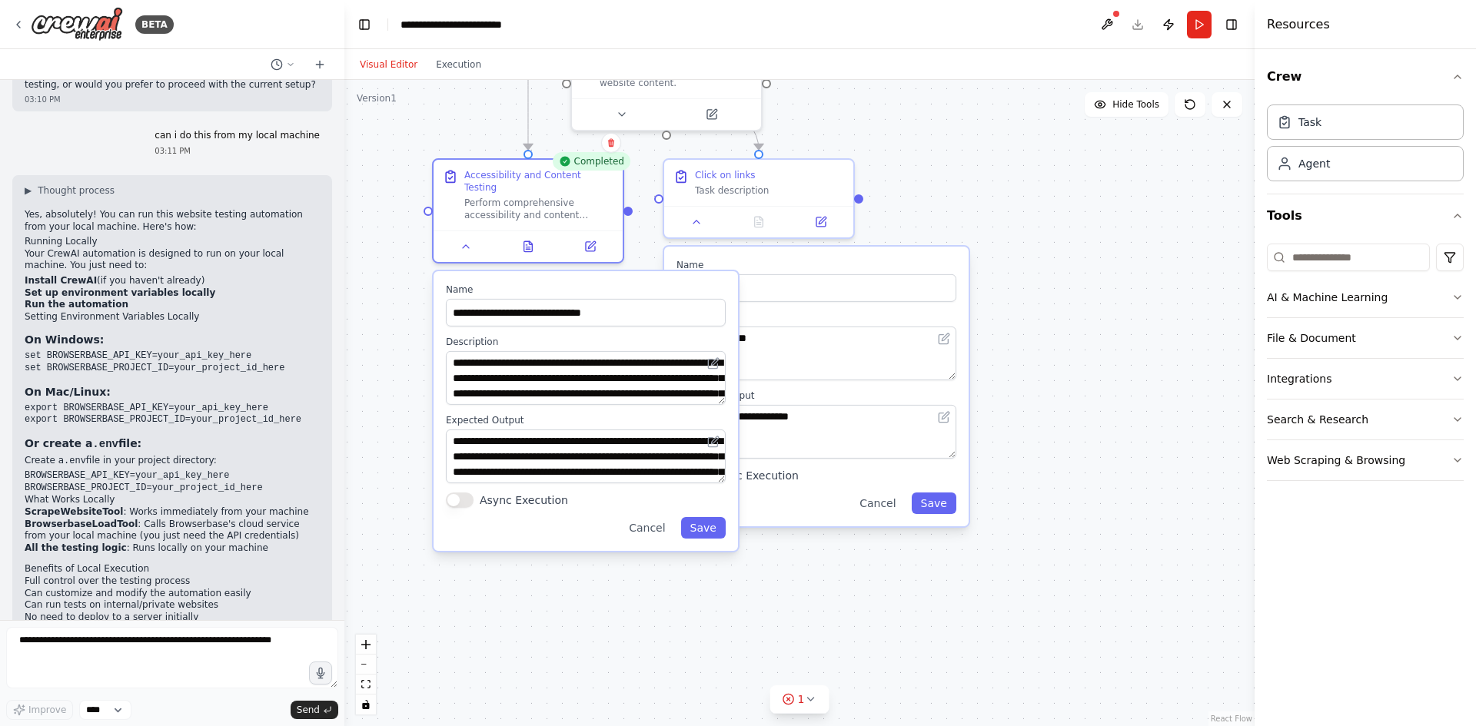
drag, startPoint x: 917, startPoint y: 214, endPoint x: 1097, endPoint y: 211, distance: 180.6
click at [1097, 211] on div ".deletable-edge-delete-btn { width: 20px; height: 20px; border: 0px solid #ffff…" at bounding box center [799, 403] width 910 height 646
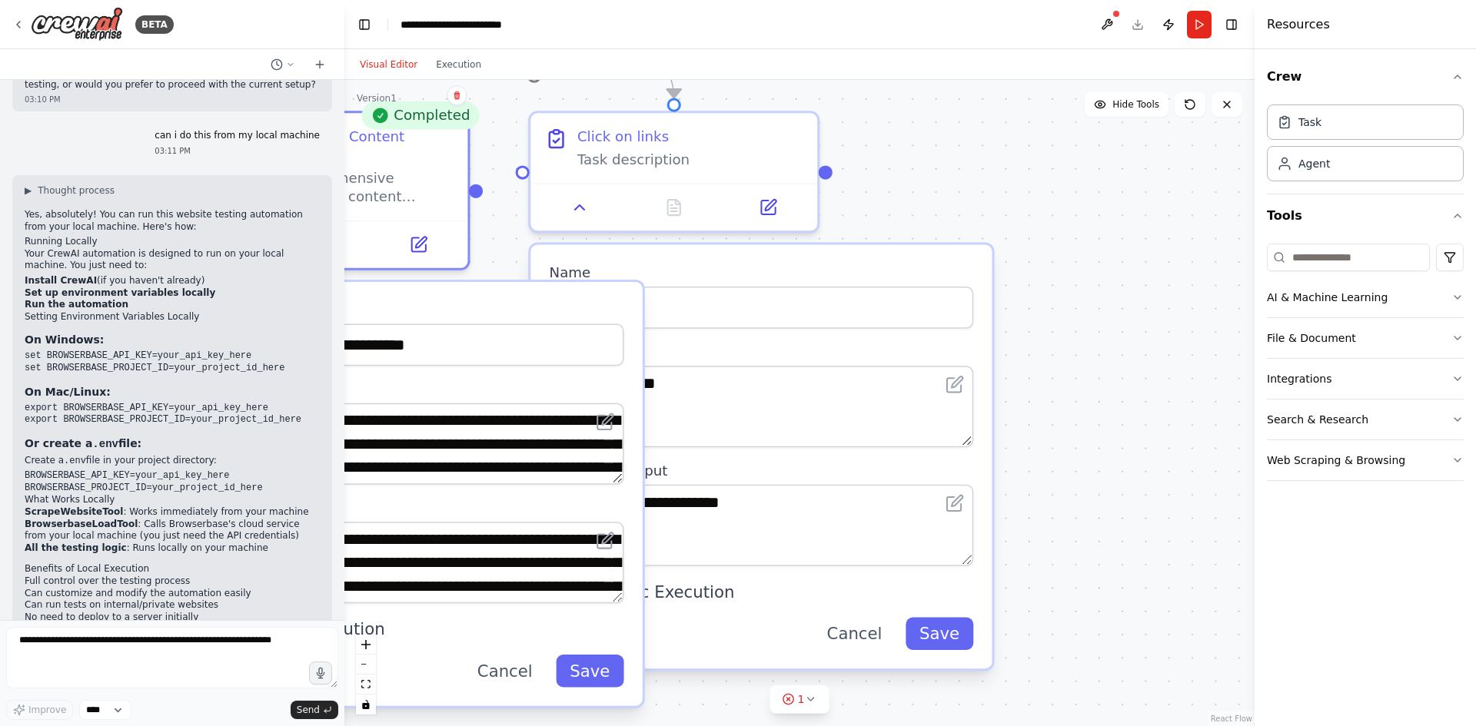
drag, startPoint x: 1039, startPoint y: 233, endPoint x: 1115, endPoint y: 215, distance: 78.1
click at [1115, 215] on div ".deletable-edge-delete-btn { width: 20px; height: 20px; border: 0px solid #ffff…" at bounding box center [799, 403] width 910 height 646
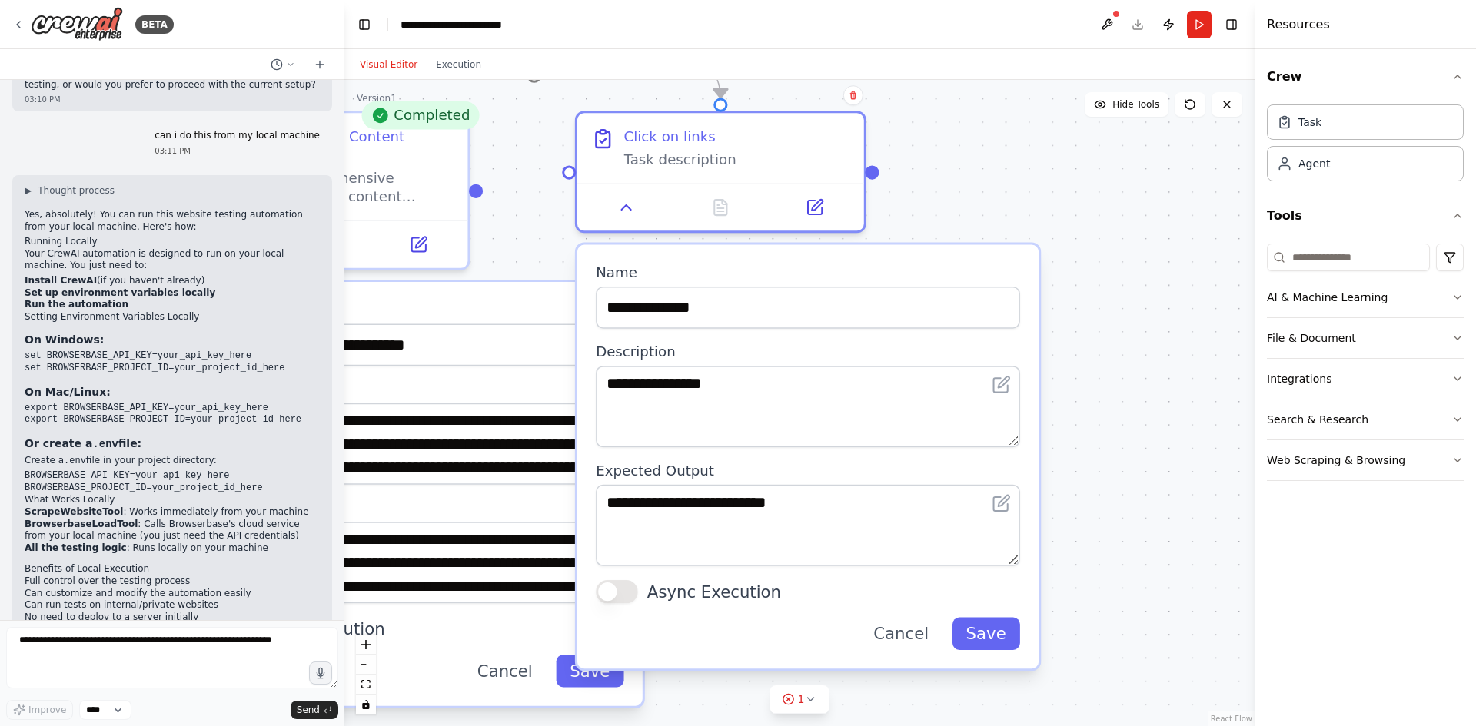
drag, startPoint x: 895, startPoint y: 254, endPoint x: 944, endPoint y: 247, distance: 48.8
click at [944, 247] on div "**********" at bounding box center [807, 457] width 461 height 424
click at [448, 423] on textarea "**********" at bounding box center [412, 443] width 424 height 81
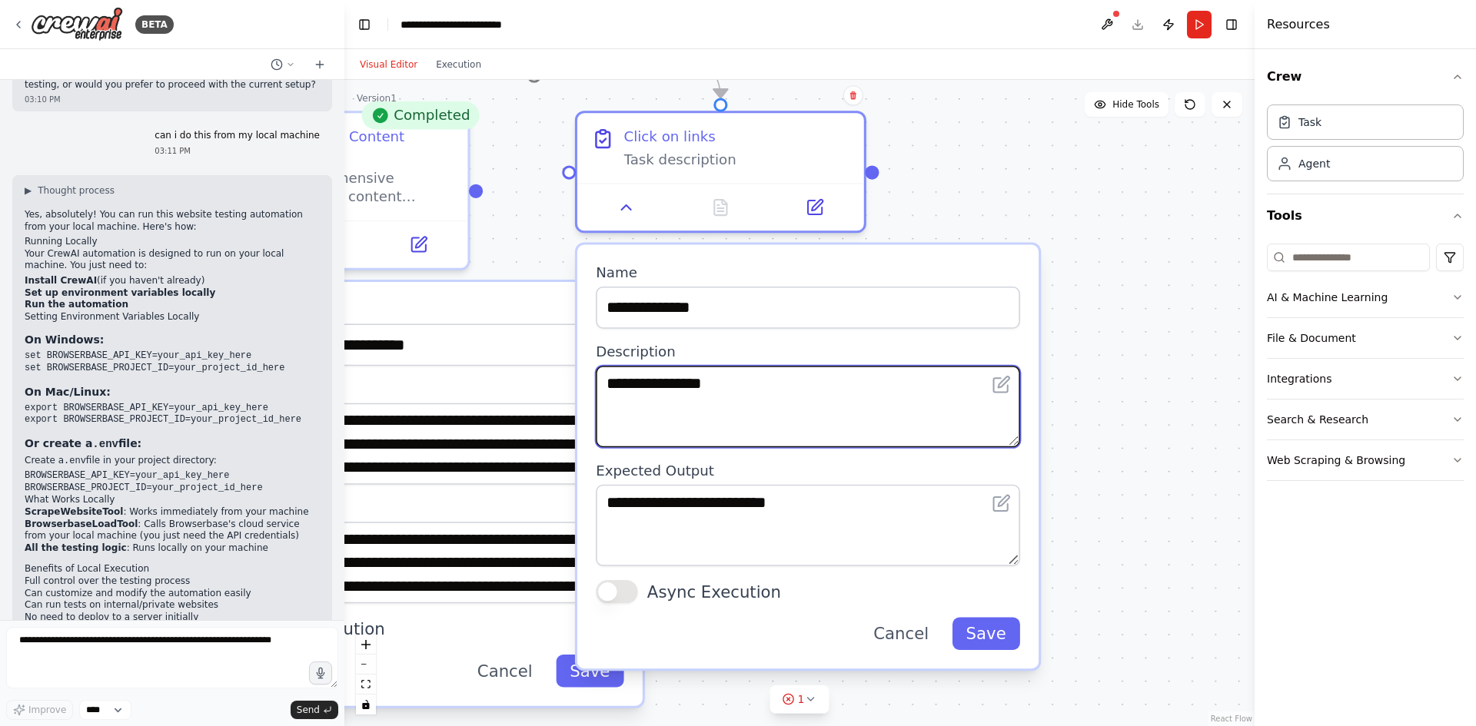
click at [627, 412] on textarea "**********" at bounding box center [808, 406] width 424 height 81
paste textarea "**********"
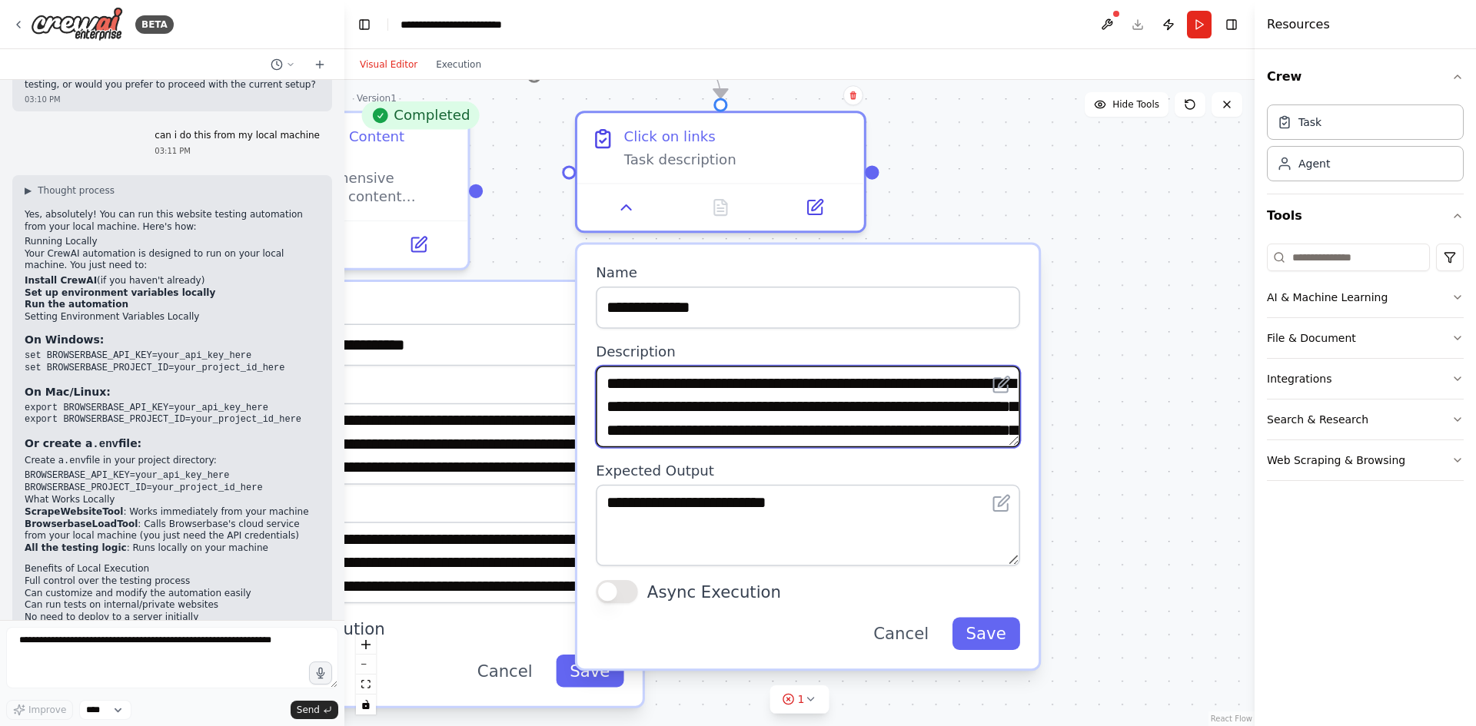
scroll to position [27, 0]
type textarea "**********"
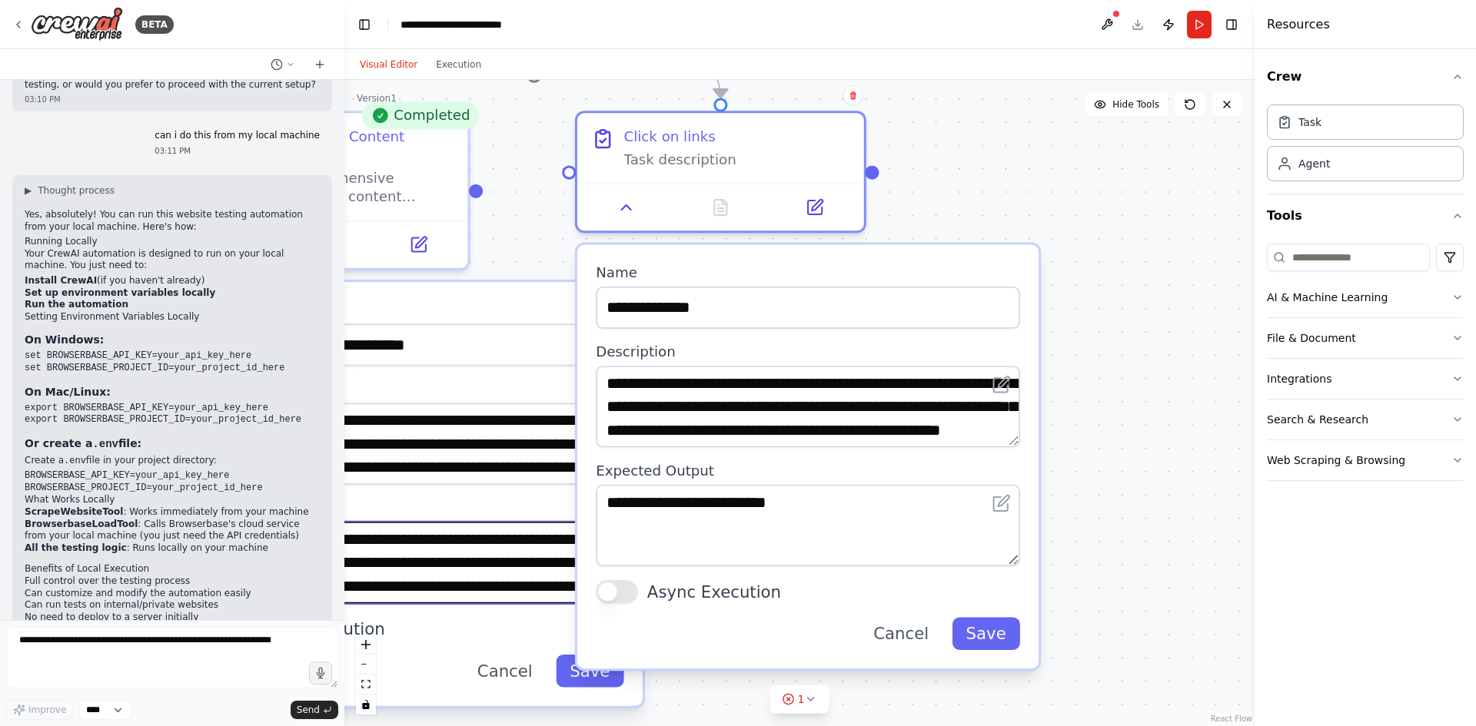
click at [487, 535] on textarea "**********" at bounding box center [412, 562] width 424 height 81
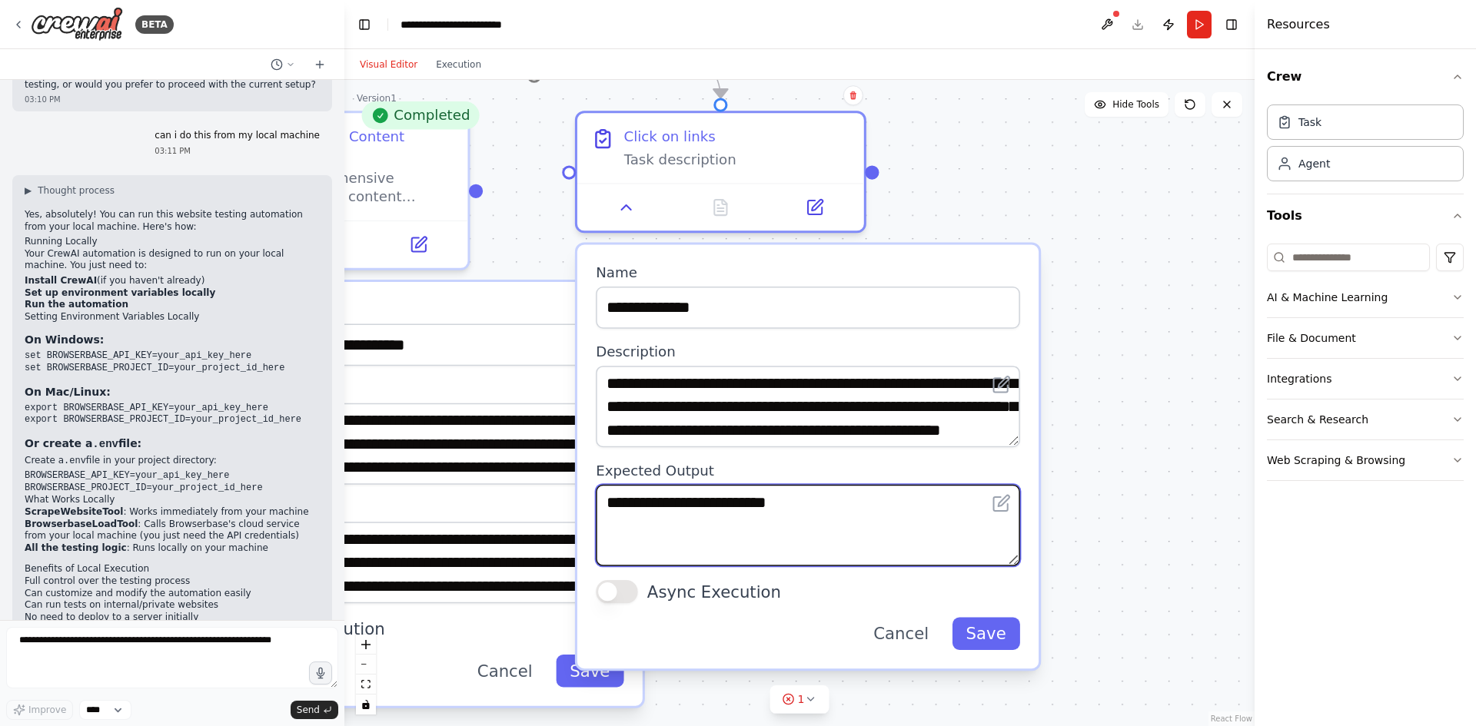
click at [696, 543] on textarea "**********" at bounding box center [808, 525] width 424 height 81
paste textarea "**********"
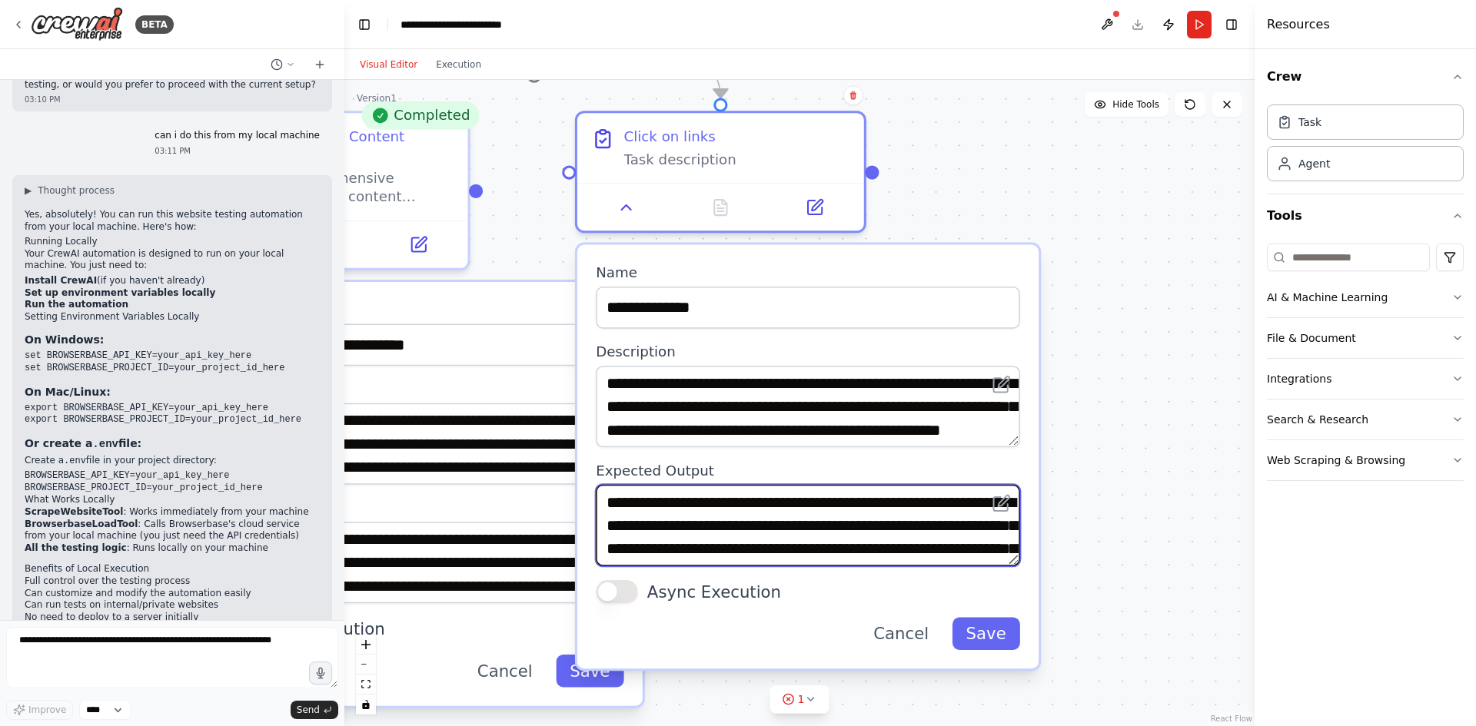
scroll to position [42, 0]
type textarea "**********"
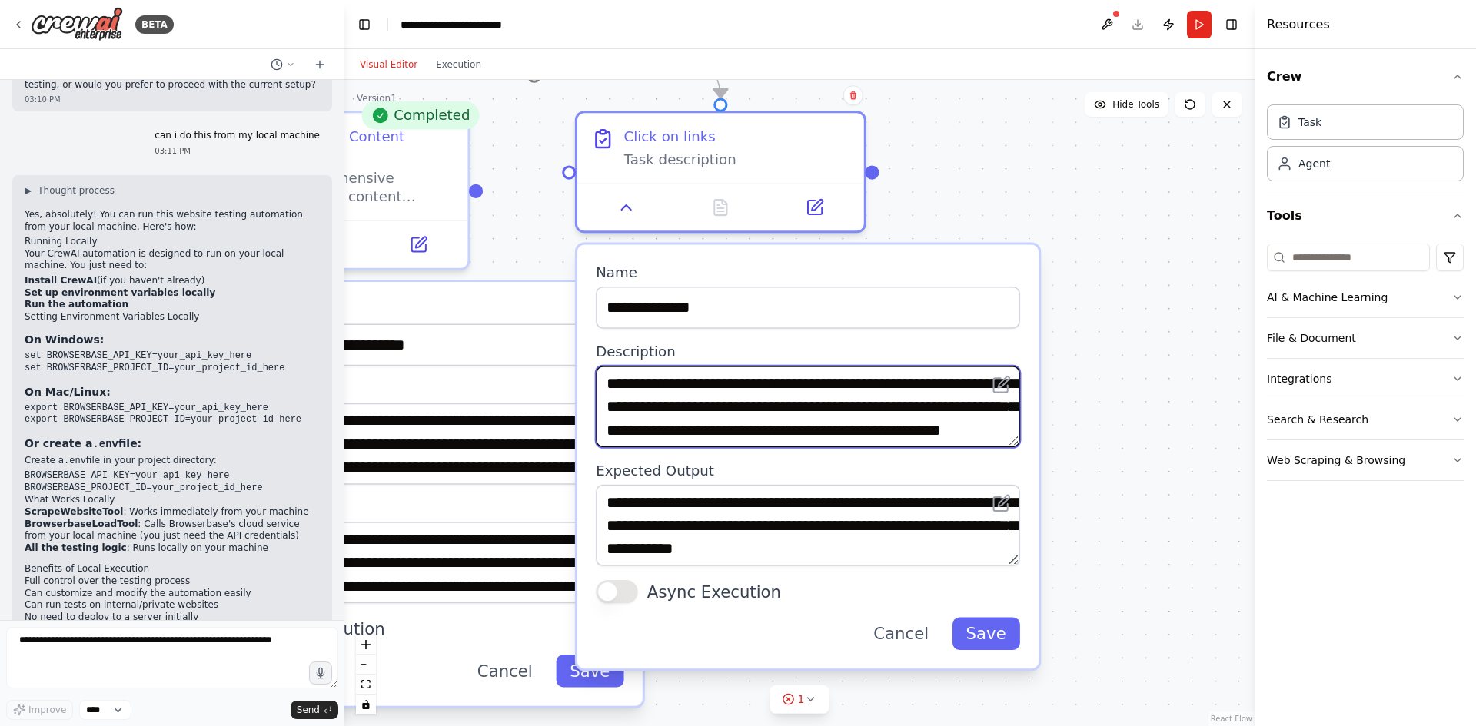
click at [664, 391] on textarea "**********" at bounding box center [808, 406] width 424 height 81
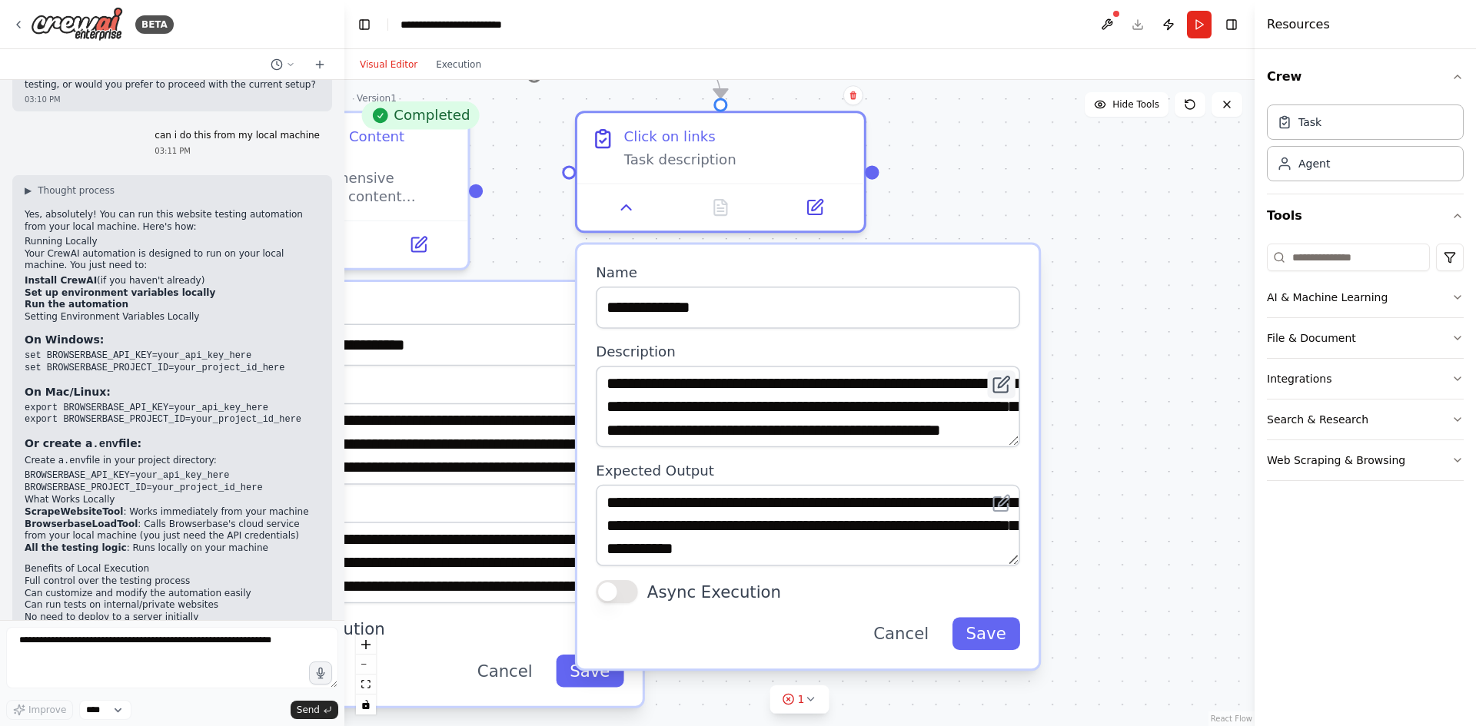
click at [1005, 387] on icon at bounding box center [1001, 385] width 14 height 14
click at [997, 387] on icon at bounding box center [1001, 385] width 14 height 14
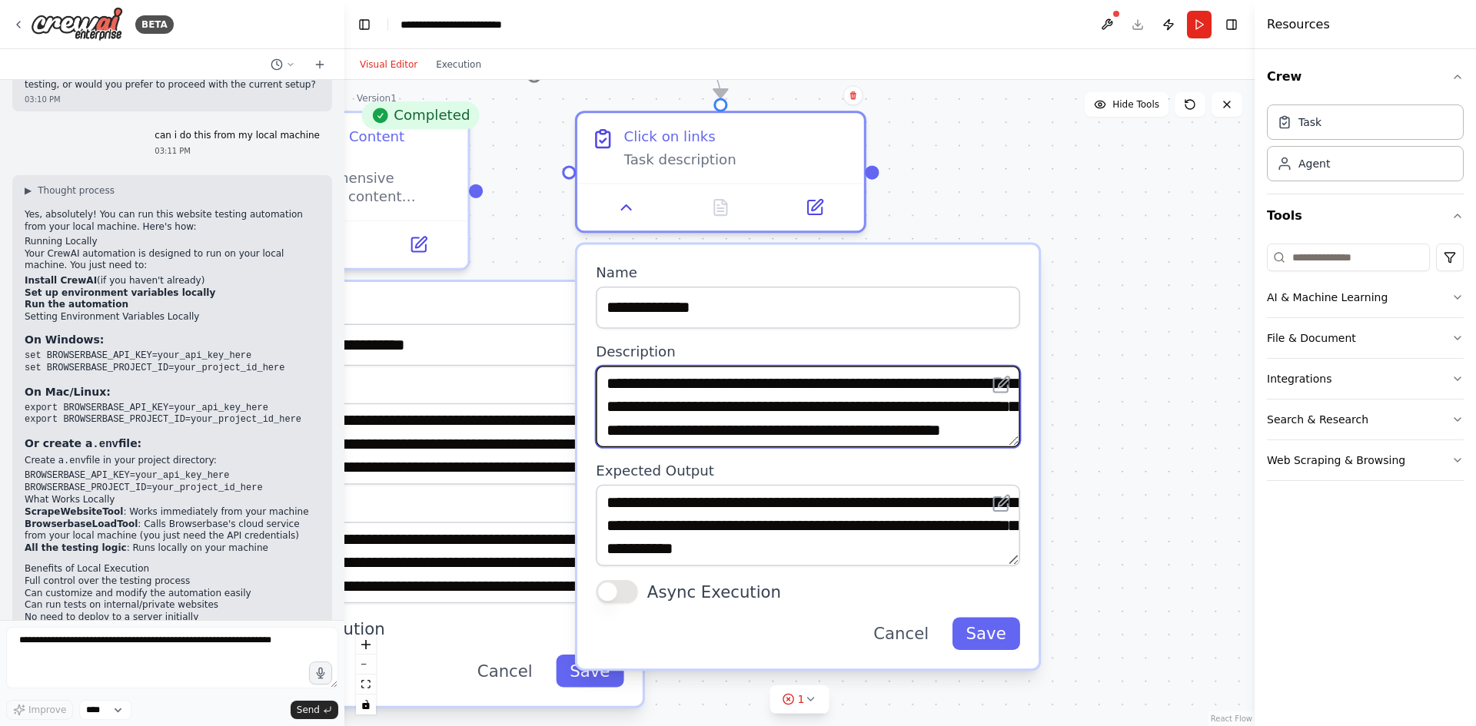
scroll to position [2, 0]
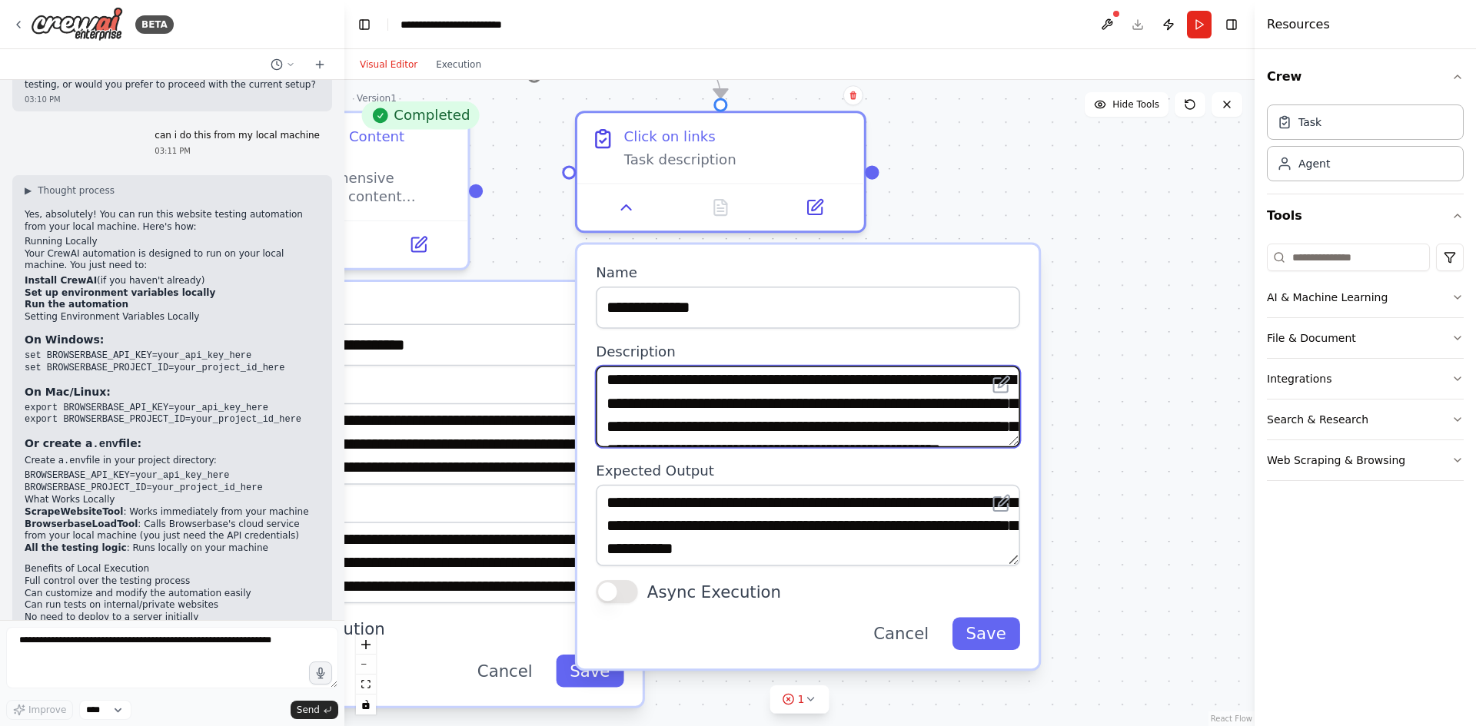
click at [627, 381] on textarea "**********" at bounding box center [808, 406] width 424 height 81
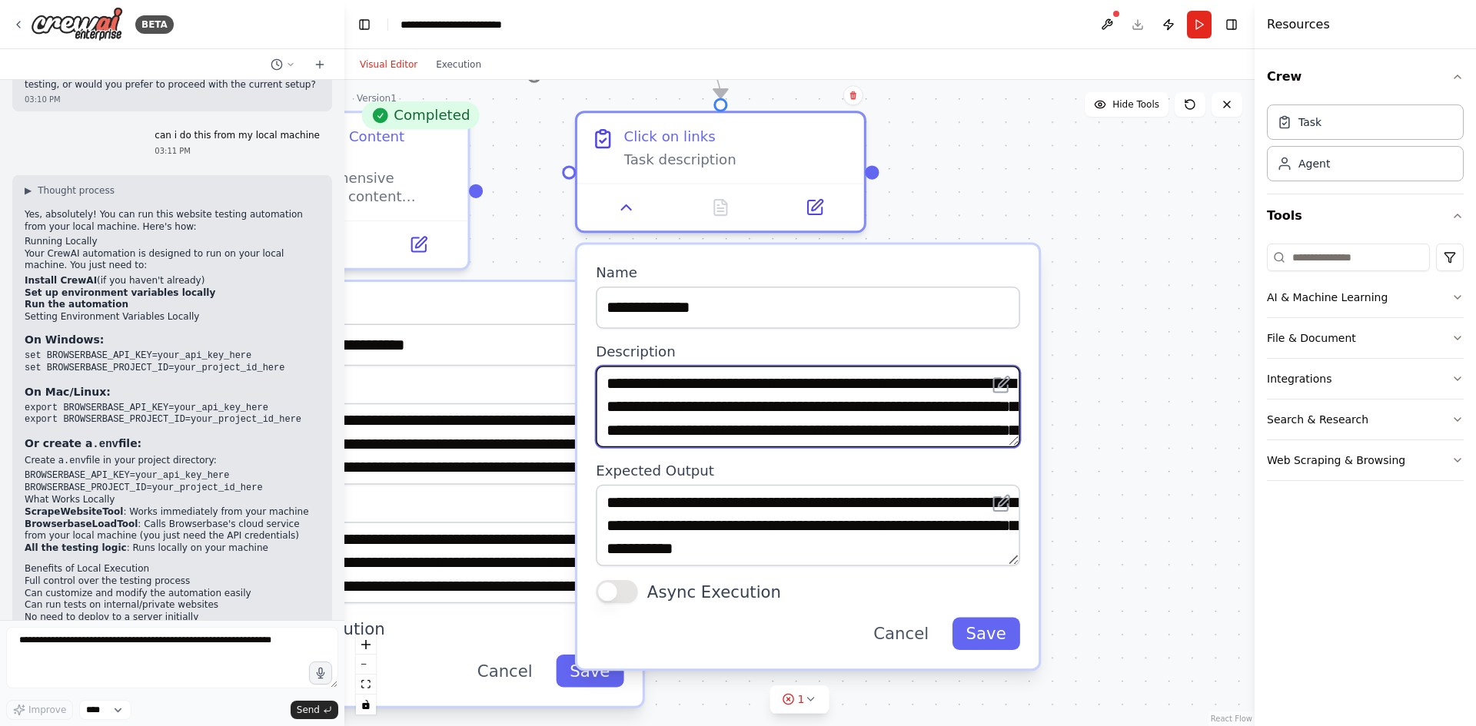
drag, startPoint x: 668, startPoint y: 382, endPoint x: 802, endPoint y: 389, distance: 134.7
click at [802, 389] on textarea "**********" at bounding box center [808, 406] width 424 height 81
click at [804, 411] on textarea "**********" at bounding box center [808, 406] width 424 height 81
click at [928, 436] on textarea "**********" at bounding box center [808, 406] width 424 height 81
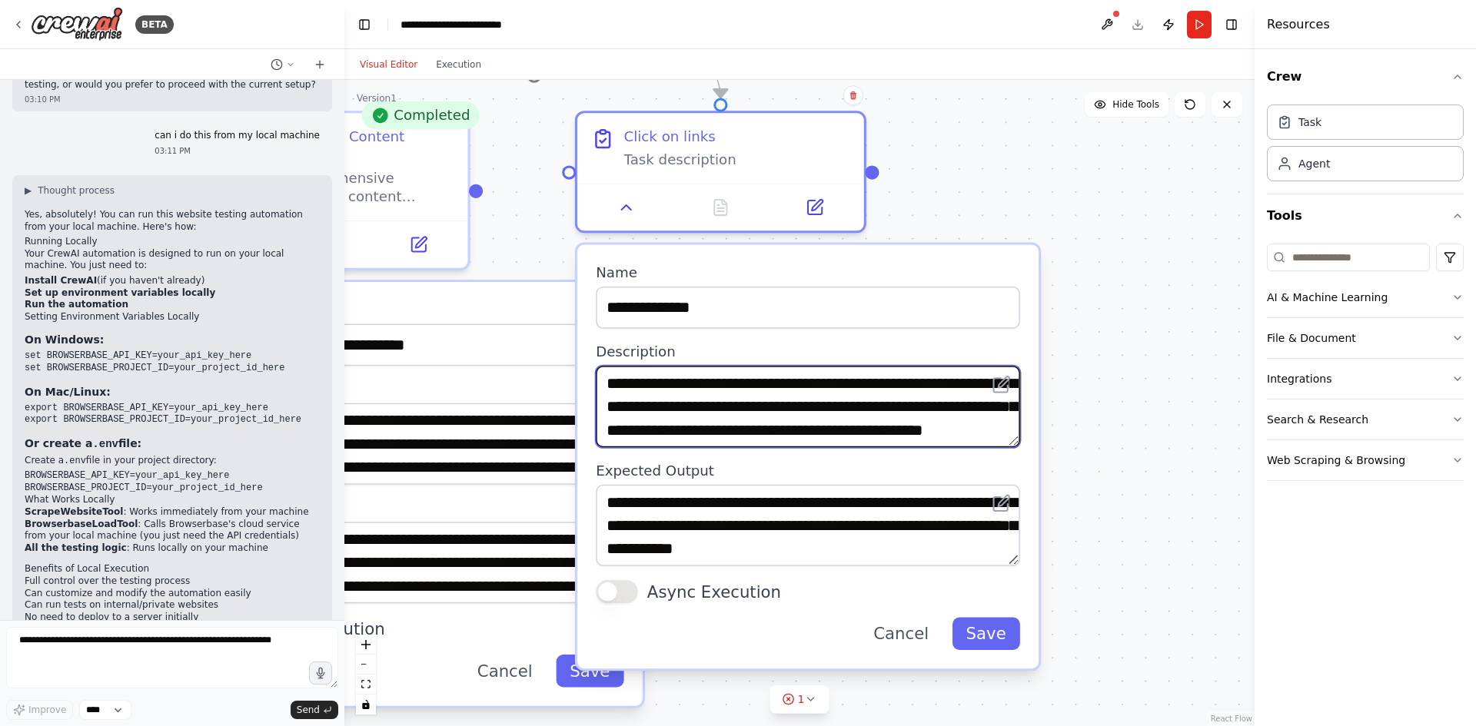
click at [976, 413] on textarea "**********" at bounding box center [808, 406] width 424 height 81
click at [946, 427] on textarea "**********" at bounding box center [808, 406] width 424 height 81
type textarea "**********"
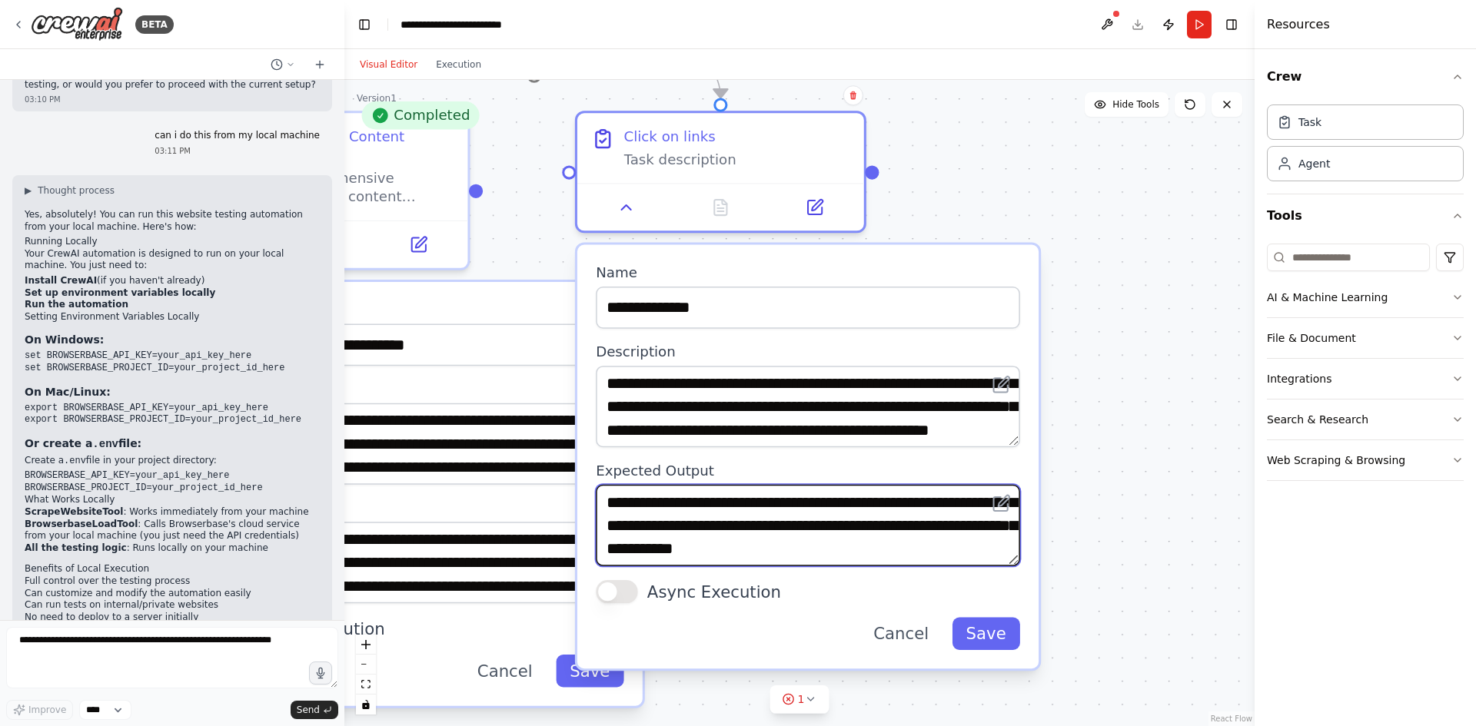
click at [765, 521] on textarea "**********" at bounding box center [808, 525] width 424 height 81
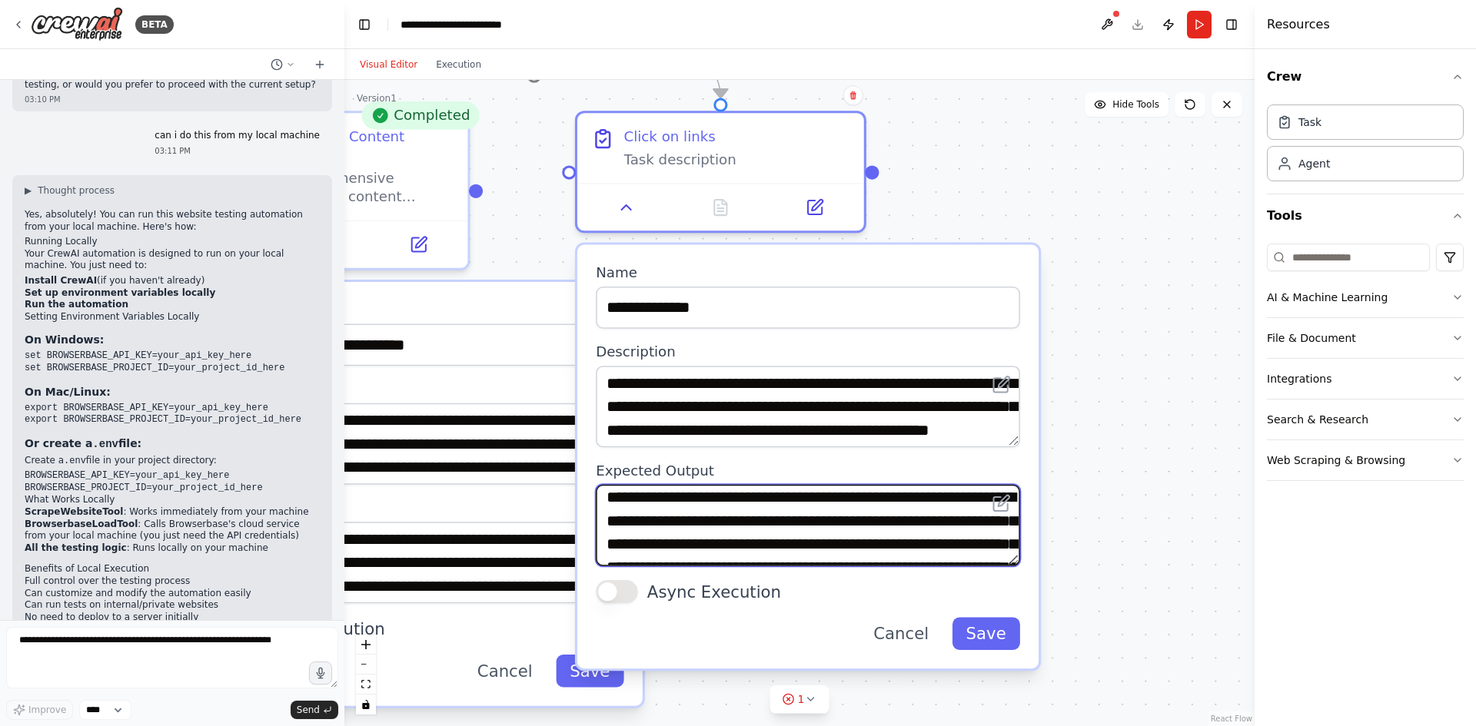
click at [735, 520] on textarea "**********" at bounding box center [808, 525] width 424 height 81
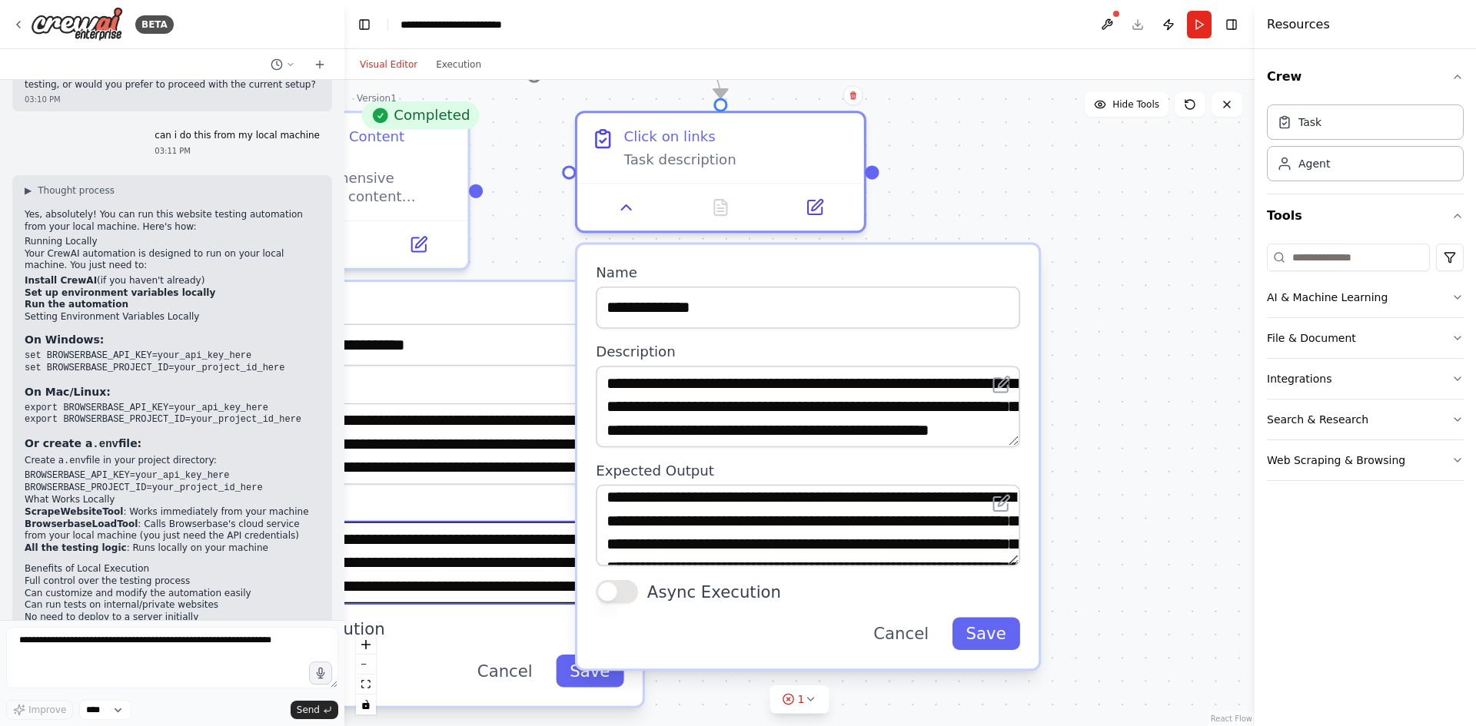
click at [483, 525] on textarea "**********" at bounding box center [412, 562] width 424 height 81
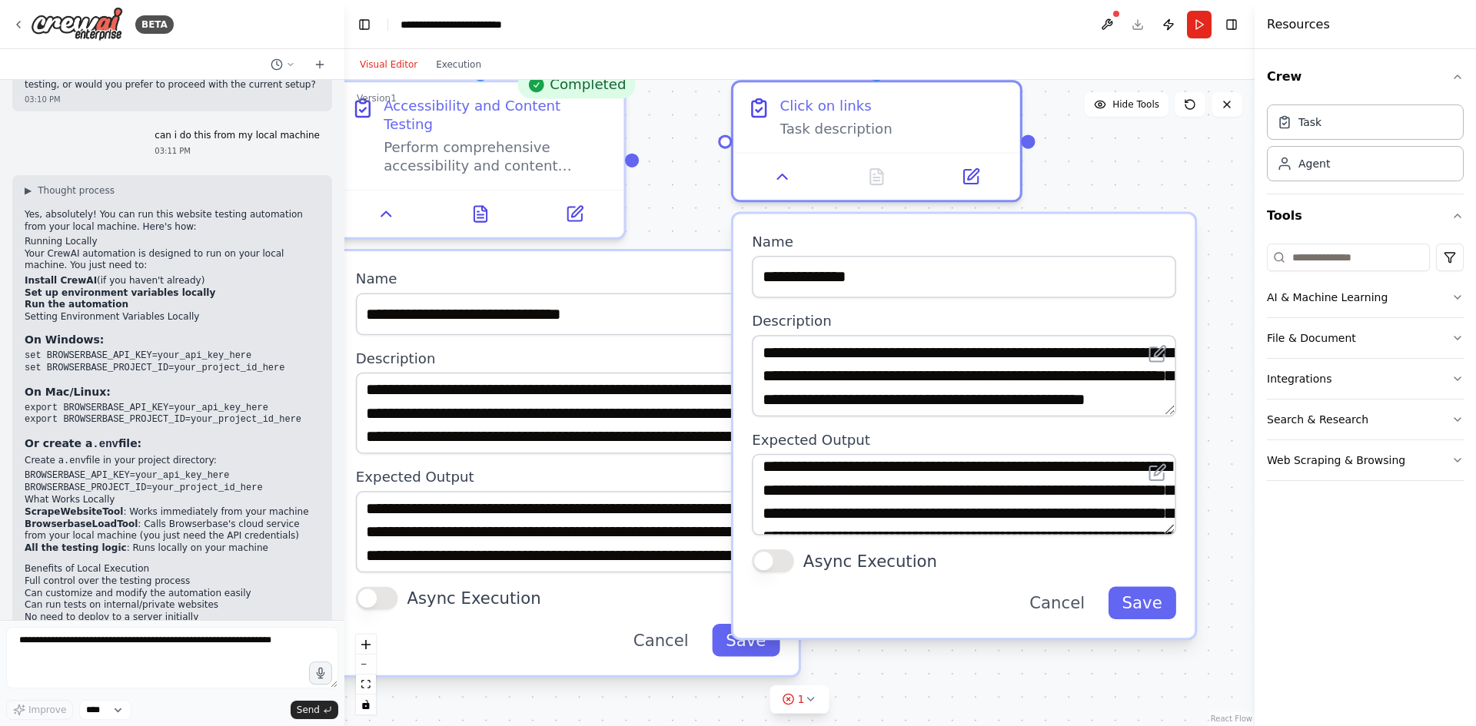
drag, startPoint x: 1043, startPoint y: 218, endPoint x: 1175, endPoint y: 208, distance: 132.6
click at [1180, 193] on div ".deletable-edge-delete-btn { width: 20px; height: 20px; border: 0px solid #ffff…" at bounding box center [799, 403] width 910 height 646
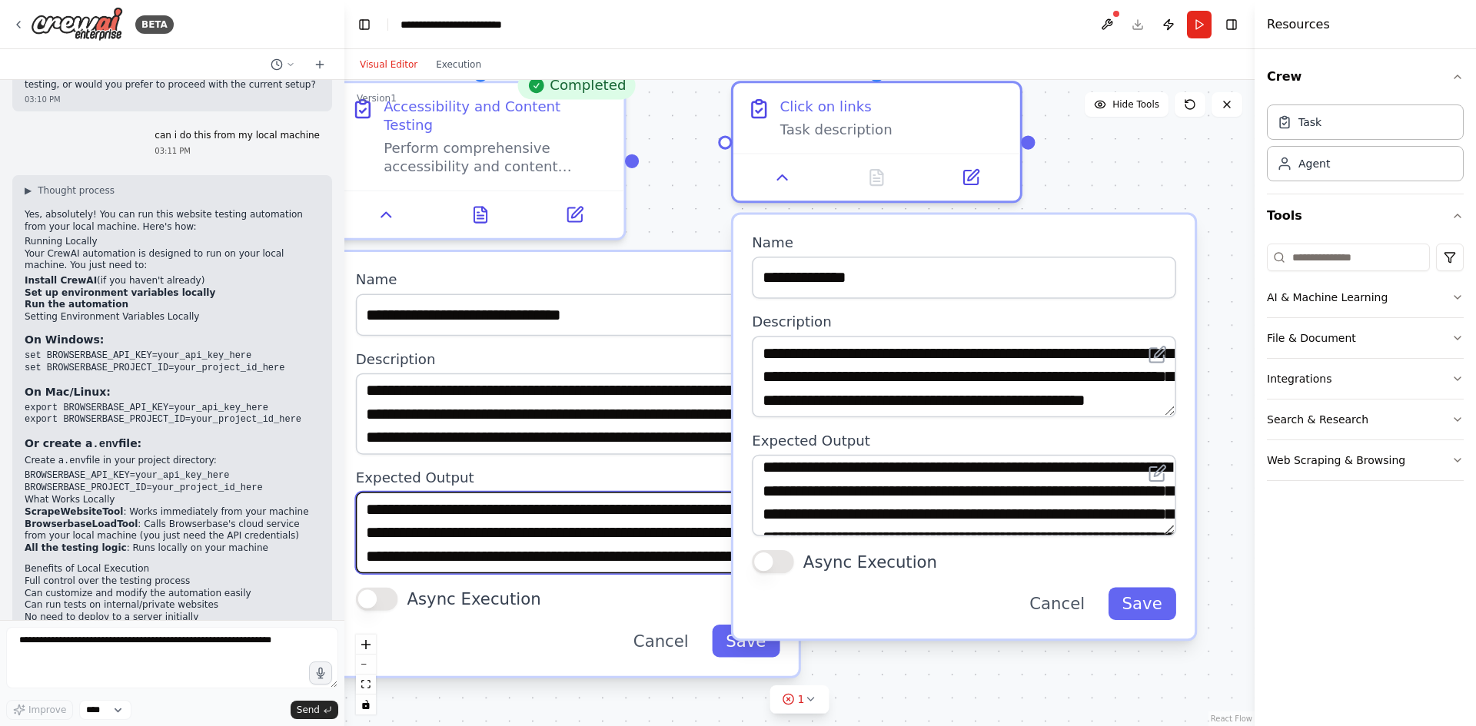
click at [550, 529] on textarea "**********" at bounding box center [568, 532] width 424 height 81
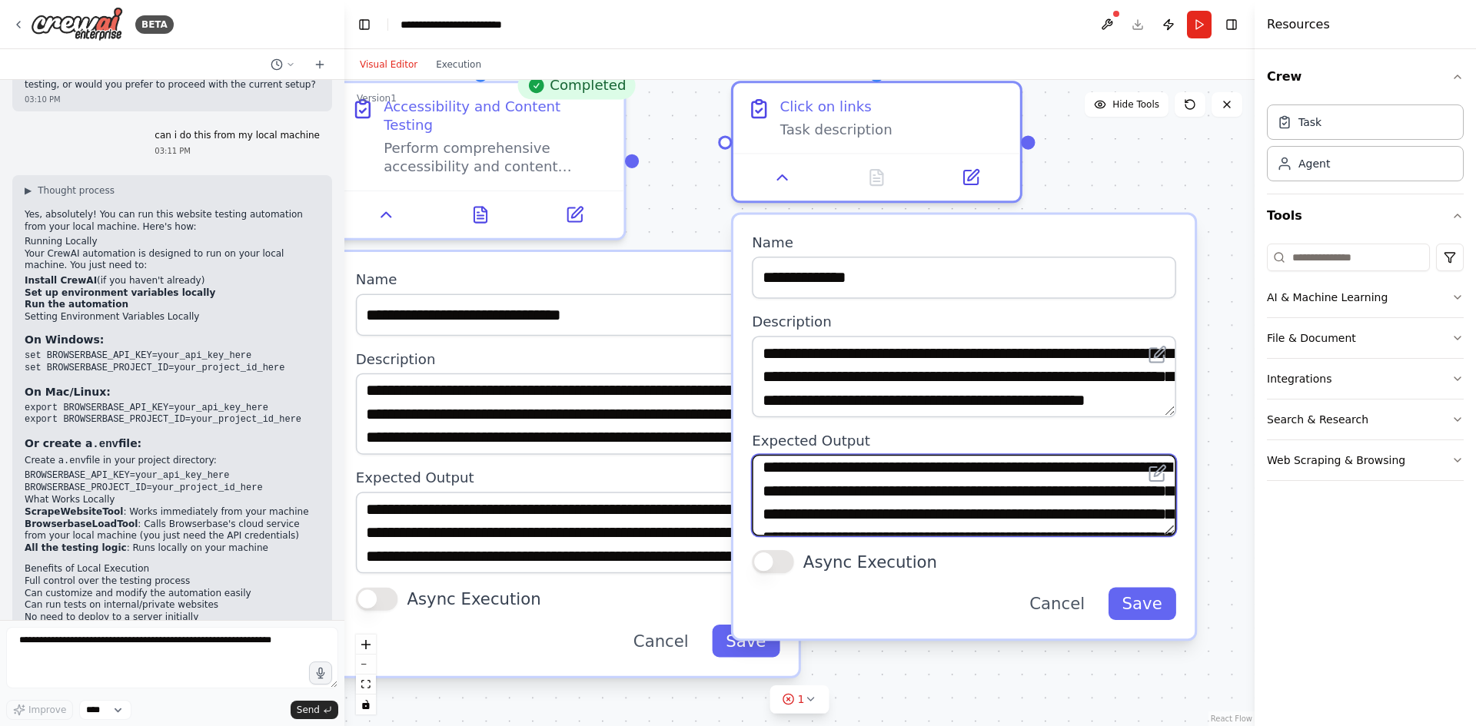
click at [814, 521] on textarea "**********" at bounding box center [964, 495] width 424 height 81
paste textarea
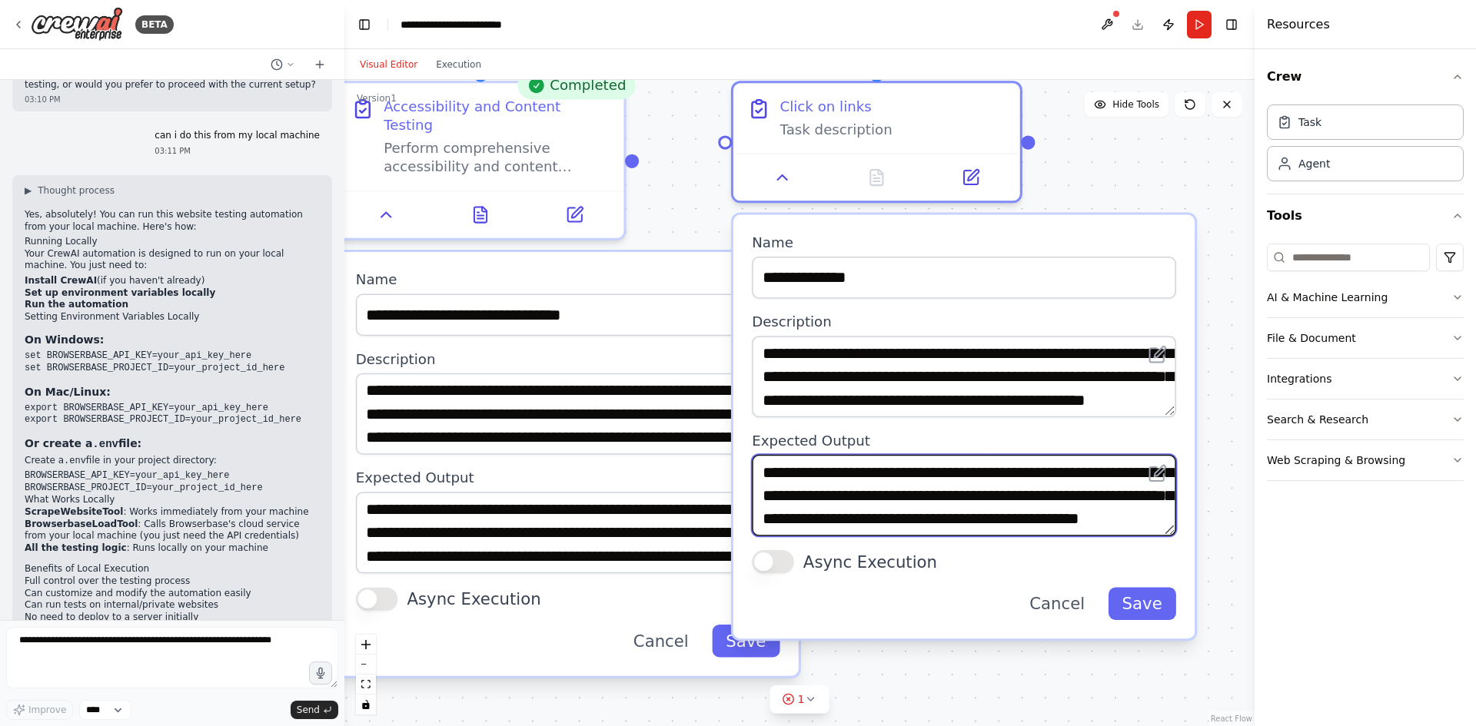
click at [801, 490] on textarea "**********" at bounding box center [964, 495] width 424 height 81
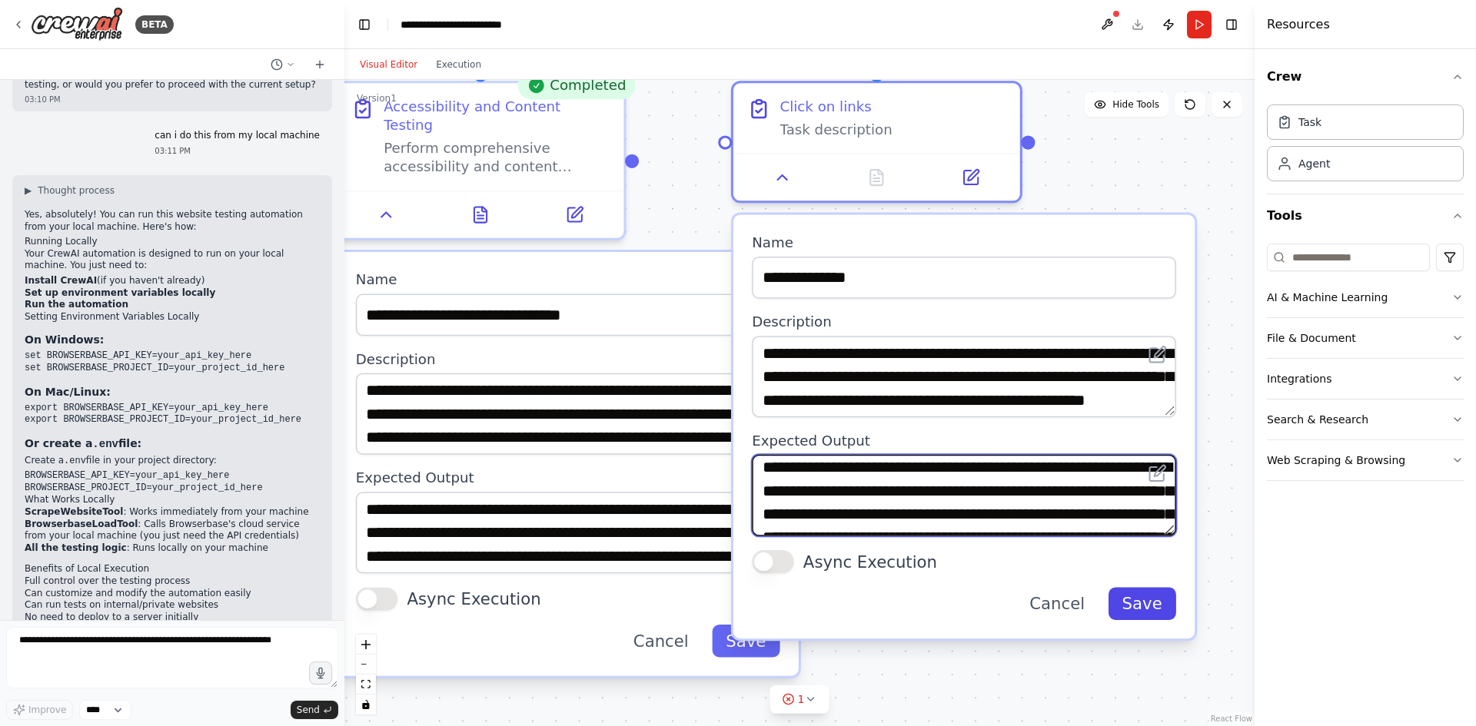
type textarea "**********"
click at [1133, 560] on button "Save" at bounding box center [1141, 604] width 68 height 32
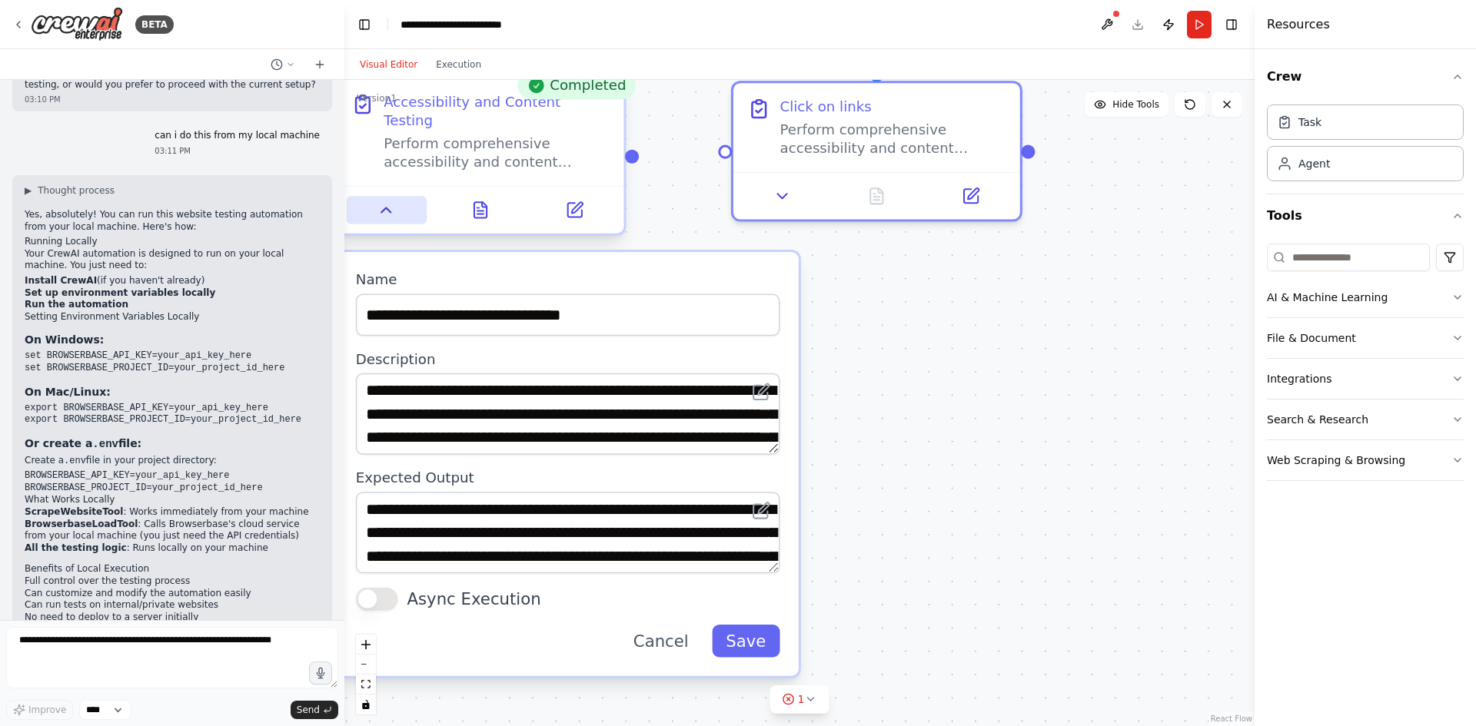
click at [381, 201] on icon at bounding box center [386, 210] width 18 height 18
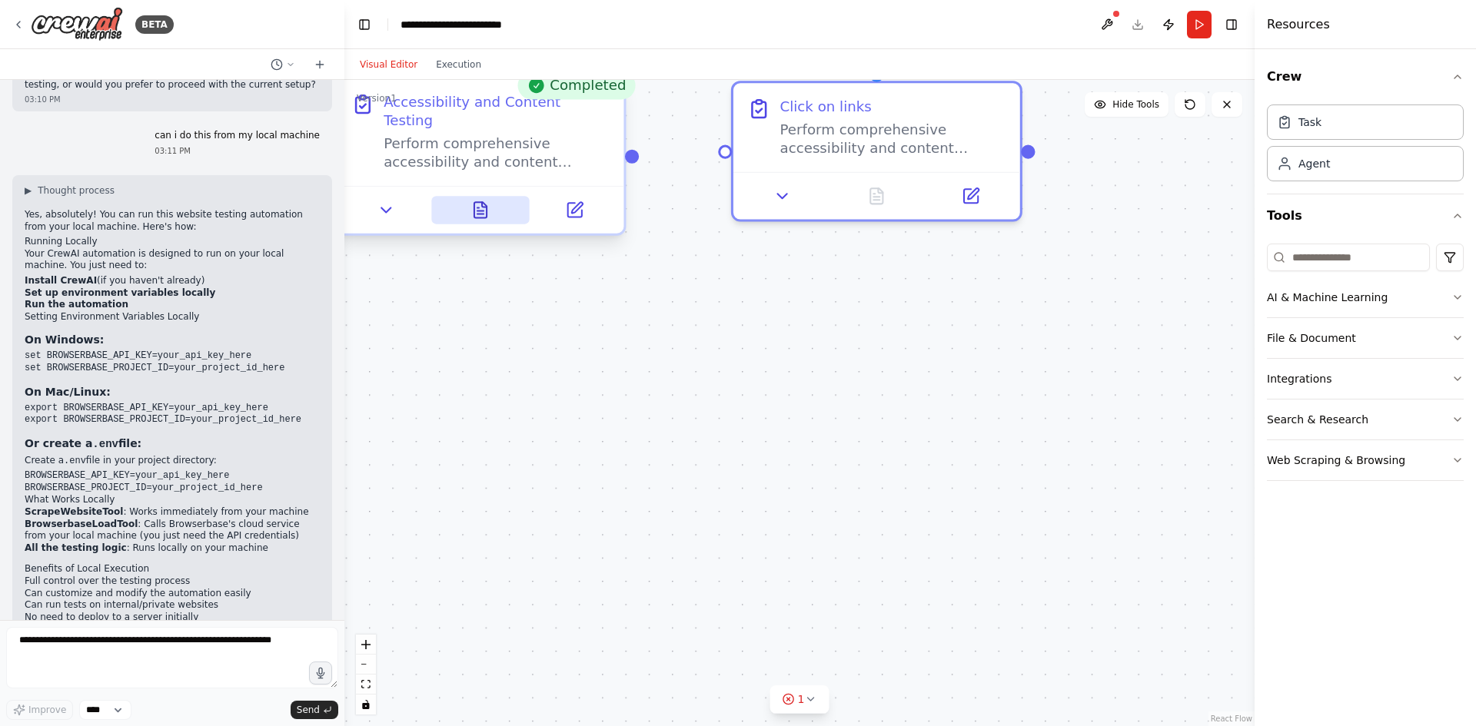
click at [483, 202] on icon at bounding box center [480, 209] width 12 height 15
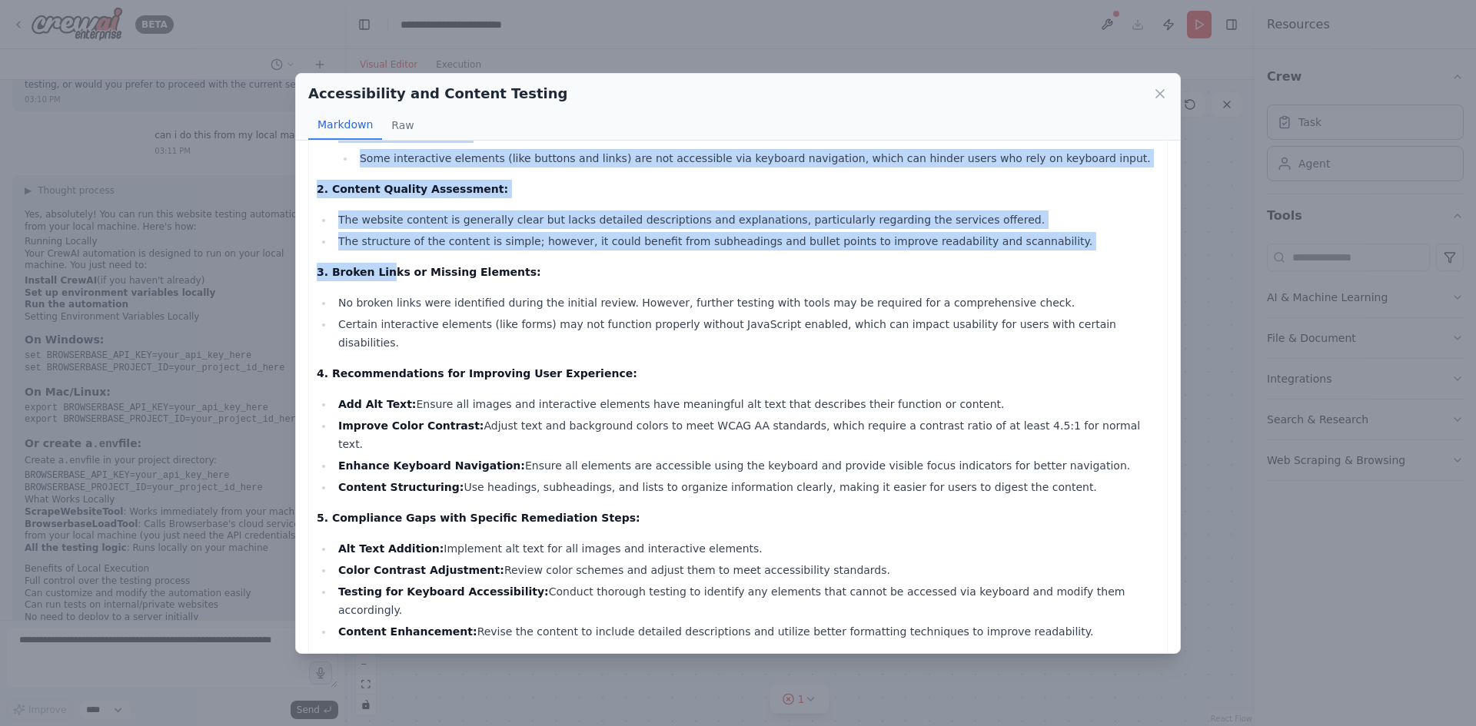
scroll to position [211, 0]
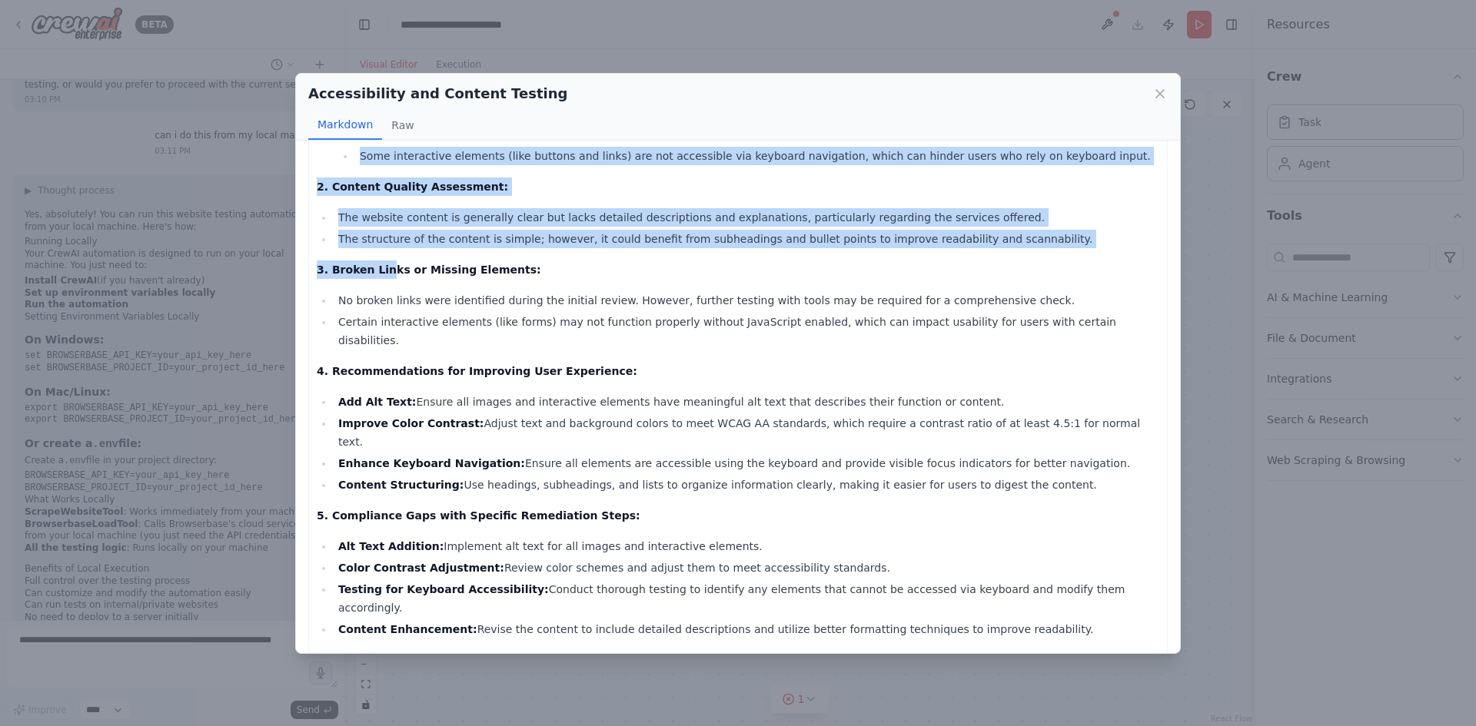
drag, startPoint x: 317, startPoint y: 170, endPoint x: 520, endPoint y: 623, distance: 496.8
click at [519, 560] on div "Accessibility and Content Testing Report for [URL][DOMAIN_NAME] 1. Accessibilit…" at bounding box center [738, 320] width 842 height 738
copy div "Accessibility and Content Testing Report for [URL][DOMAIN_NAME] 1. Accessibilit…"
click at [542, 560] on div "Accessibility and Content Testing Markdown Raw Accessibility and Content Testin…" at bounding box center [738, 363] width 1476 height 726
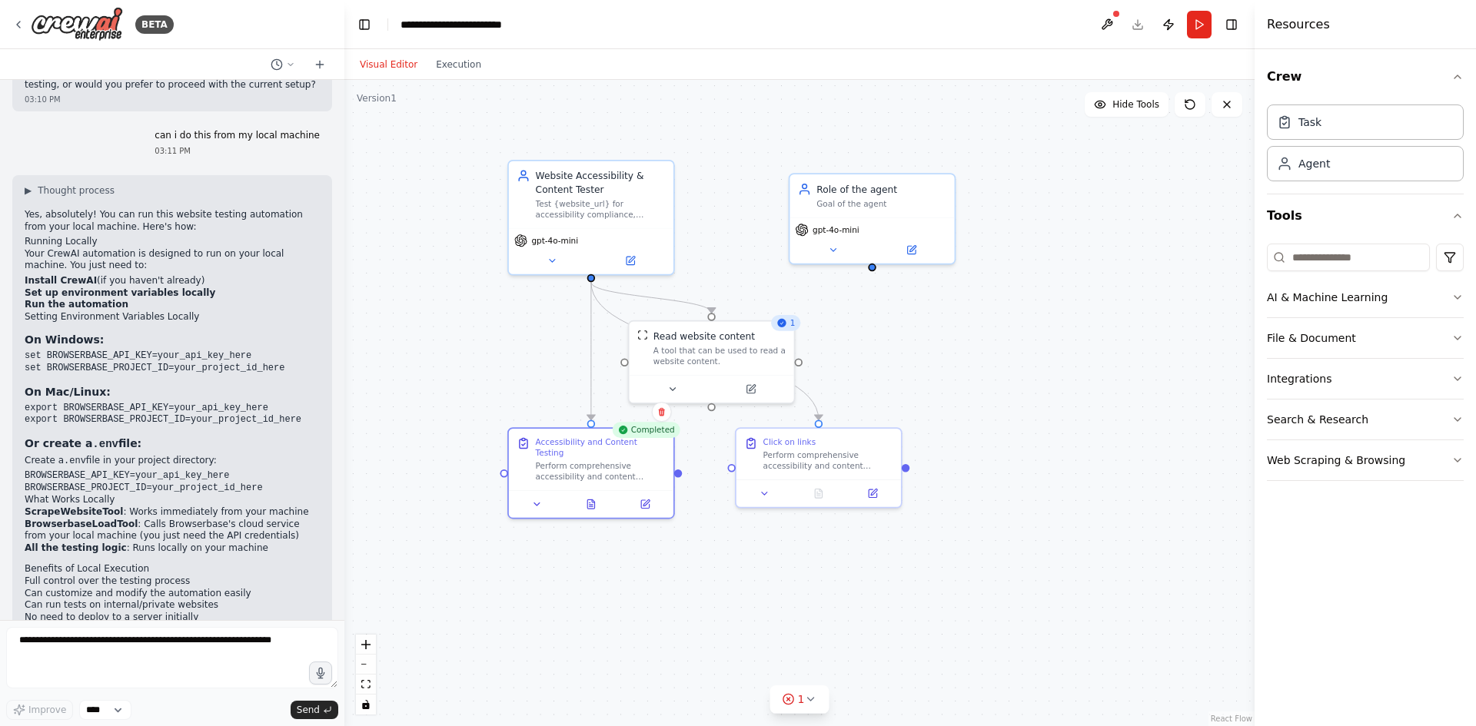
drag, startPoint x: 749, startPoint y: 372, endPoint x: 742, endPoint y: 568, distance: 196.1
click at [747, 560] on div ".deletable-edge-delete-btn { width: 20px; height: 20px; border: 0px solid #ffff…" at bounding box center [799, 403] width 910 height 646
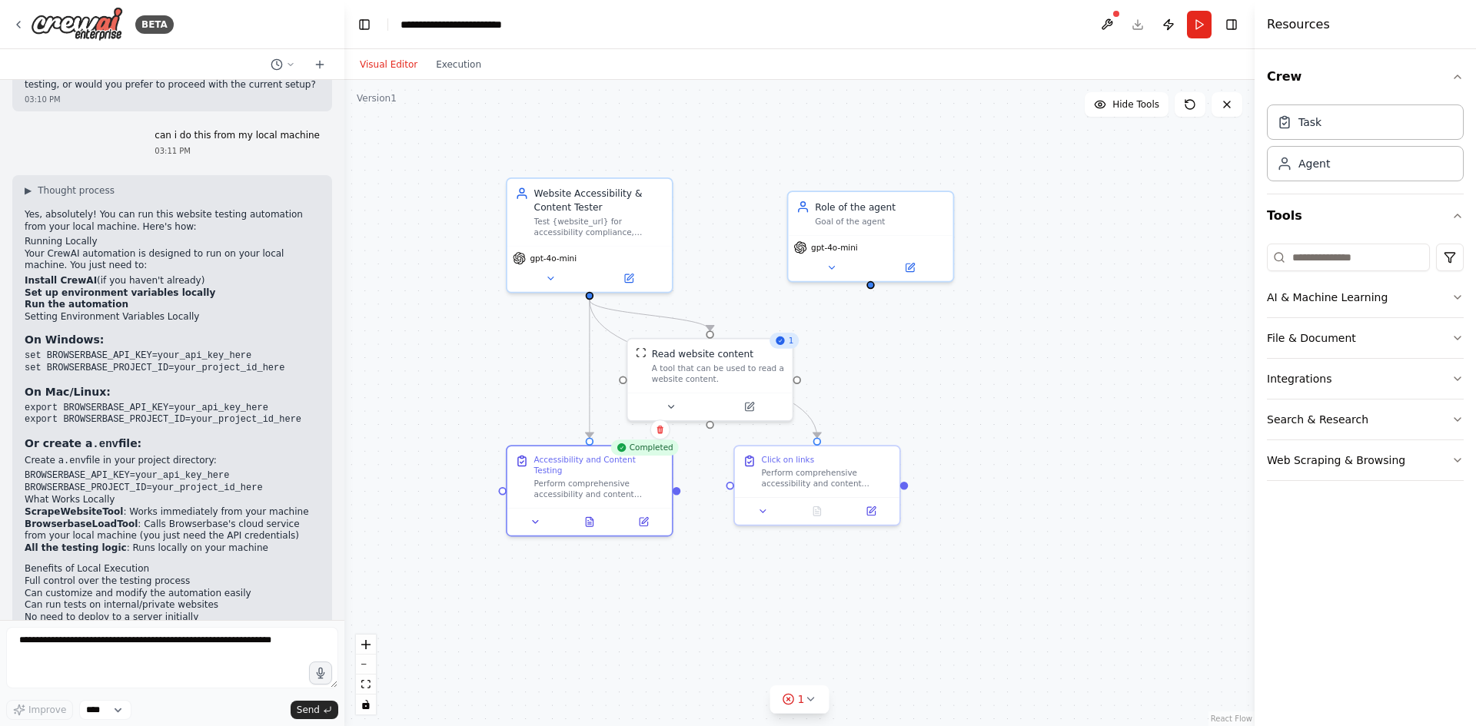
click at [693, 466] on div ".deletable-edge-delete-btn { width: 20px; height: 20px; border: 0px solid #ffff…" at bounding box center [799, 403] width 910 height 646
click at [804, 560] on icon at bounding box center [810, 699] width 12 height 12
click at [852, 560] on button at bounding box center [861, 660] width 26 height 18
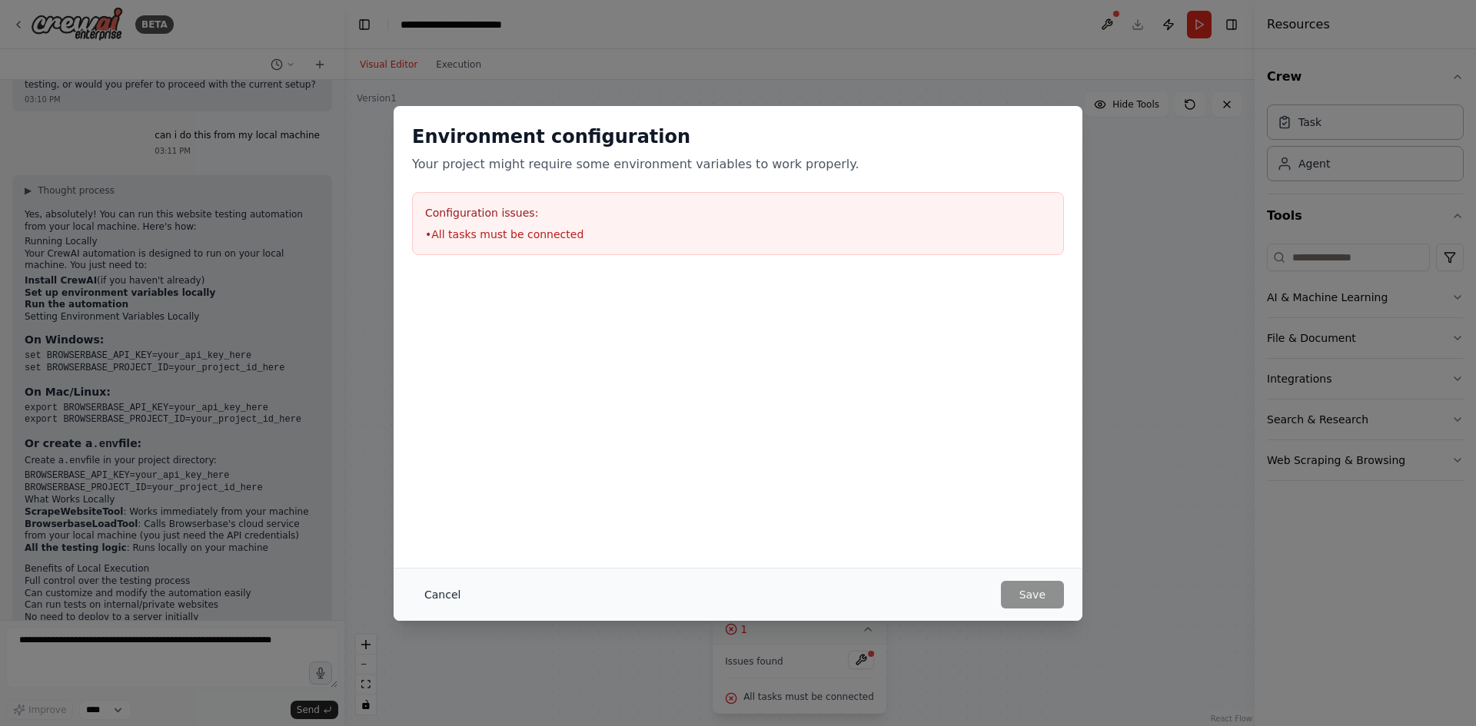
click at [430, 560] on button "Cancel" at bounding box center [442, 595] width 61 height 28
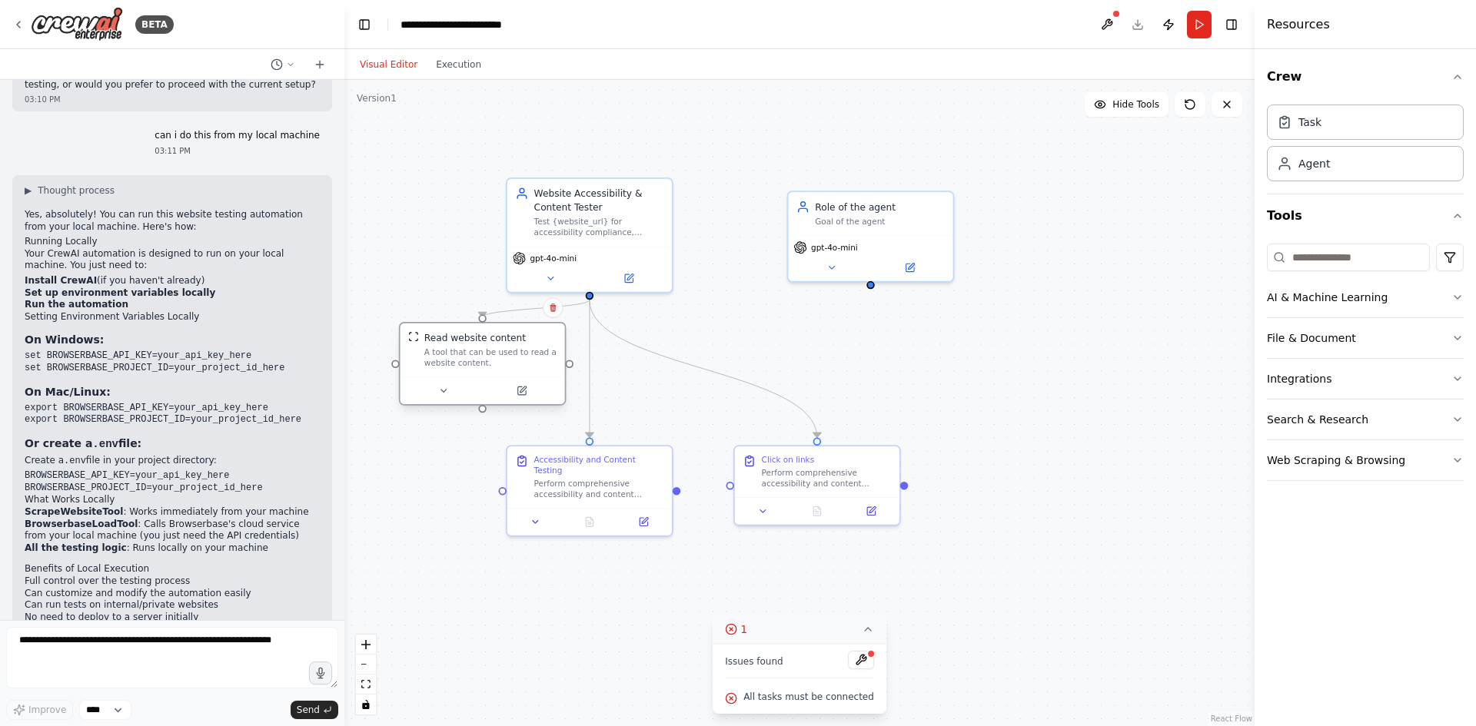
drag, startPoint x: 699, startPoint y: 367, endPoint x: 471, endPoint y: 350, distance: 228.9
click at [471, 350] on div "A tool that can be used to read a website content." at bounding box center [490, 358] width 132 height 22
drag, startPoint x: 676, startPoint y: 483, endPoint x: 729, endPoint y: 483, distance: 53.8
click at [729, 483] on div "Website Accessibility & Content Tester Test {website_url} for accessibility com…" at bounding box center [835, 392] width 792 height 563
click at [1180, 26] on button "Run" at bounding box center [1199, 25] width 25 height 28
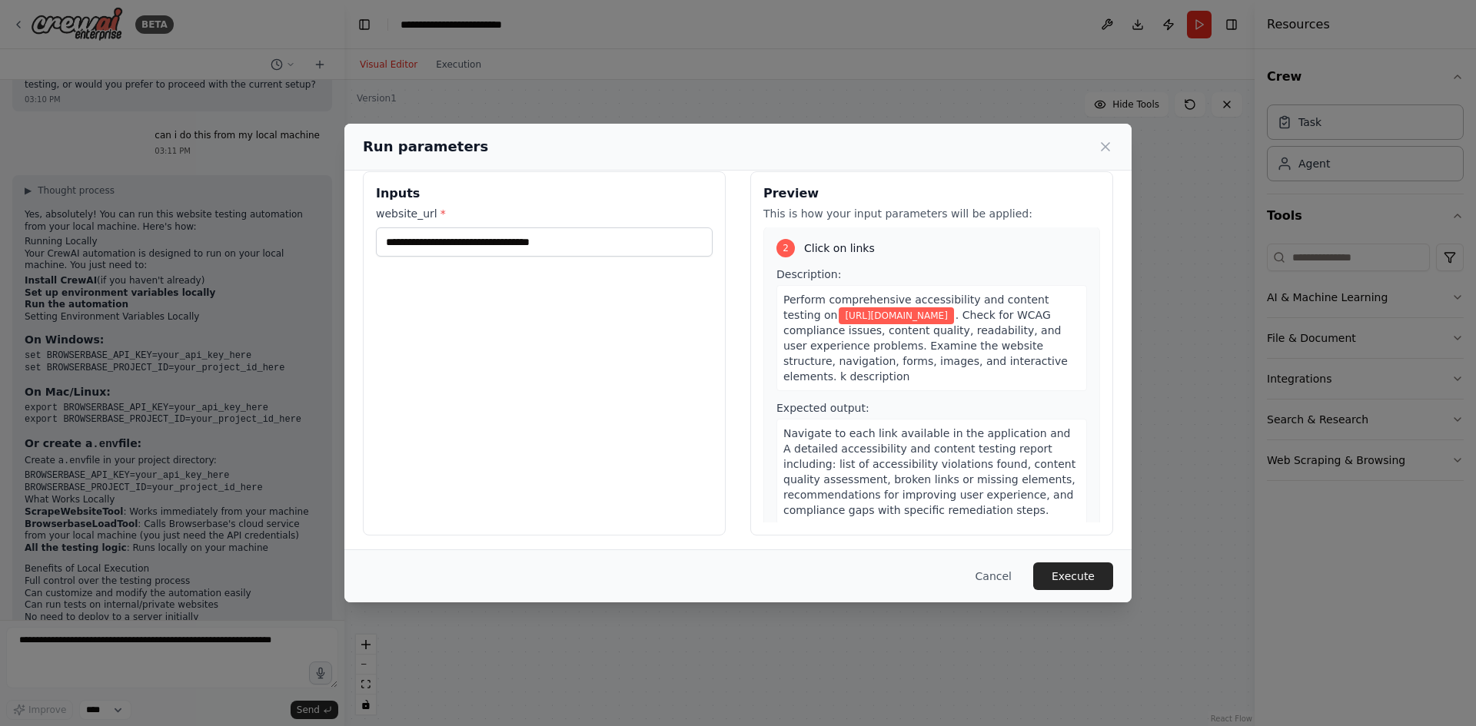
scroll to position [22, 0]
click at [1064, 560] on button "Execute" at bounding box center [1073, 577] width 80 height 28
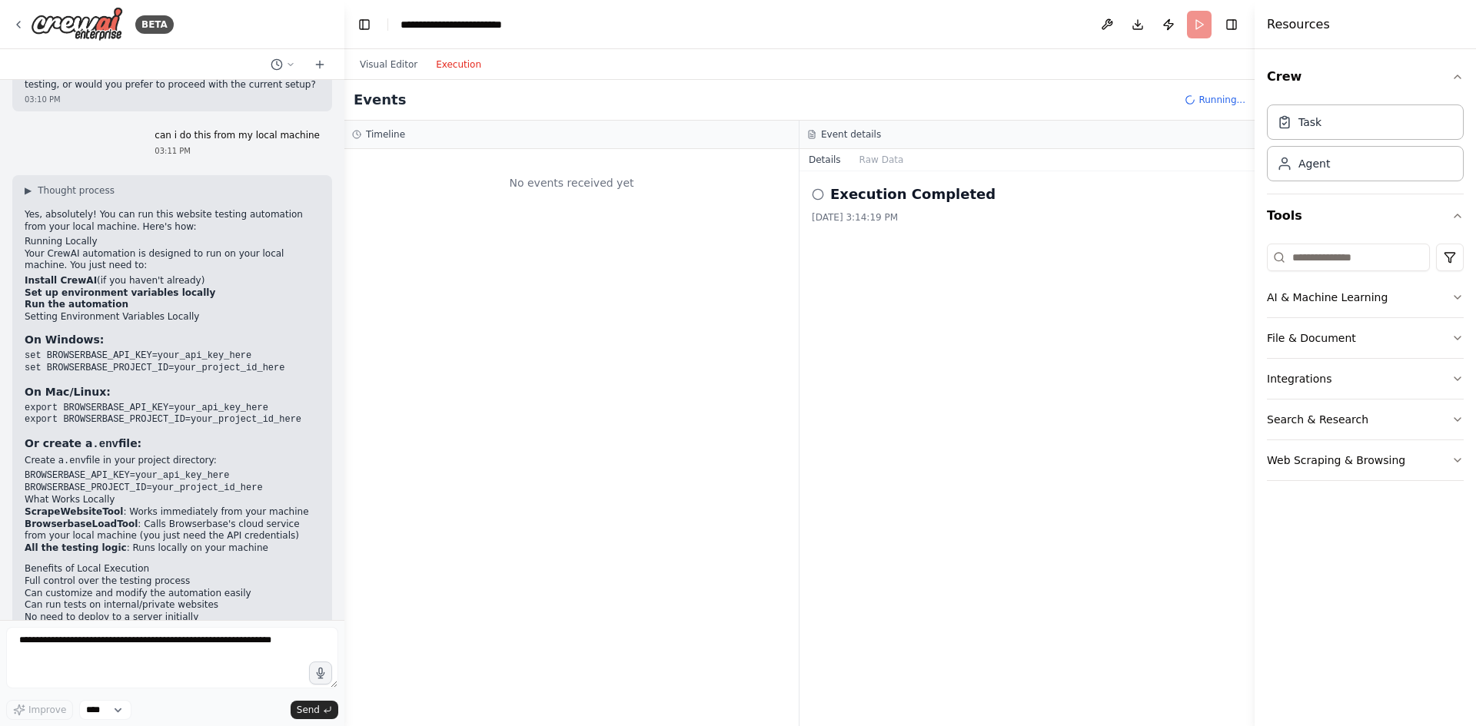
click at [431, 72] on button "Execution" at bounding box center [459, 64] width 64 height 18
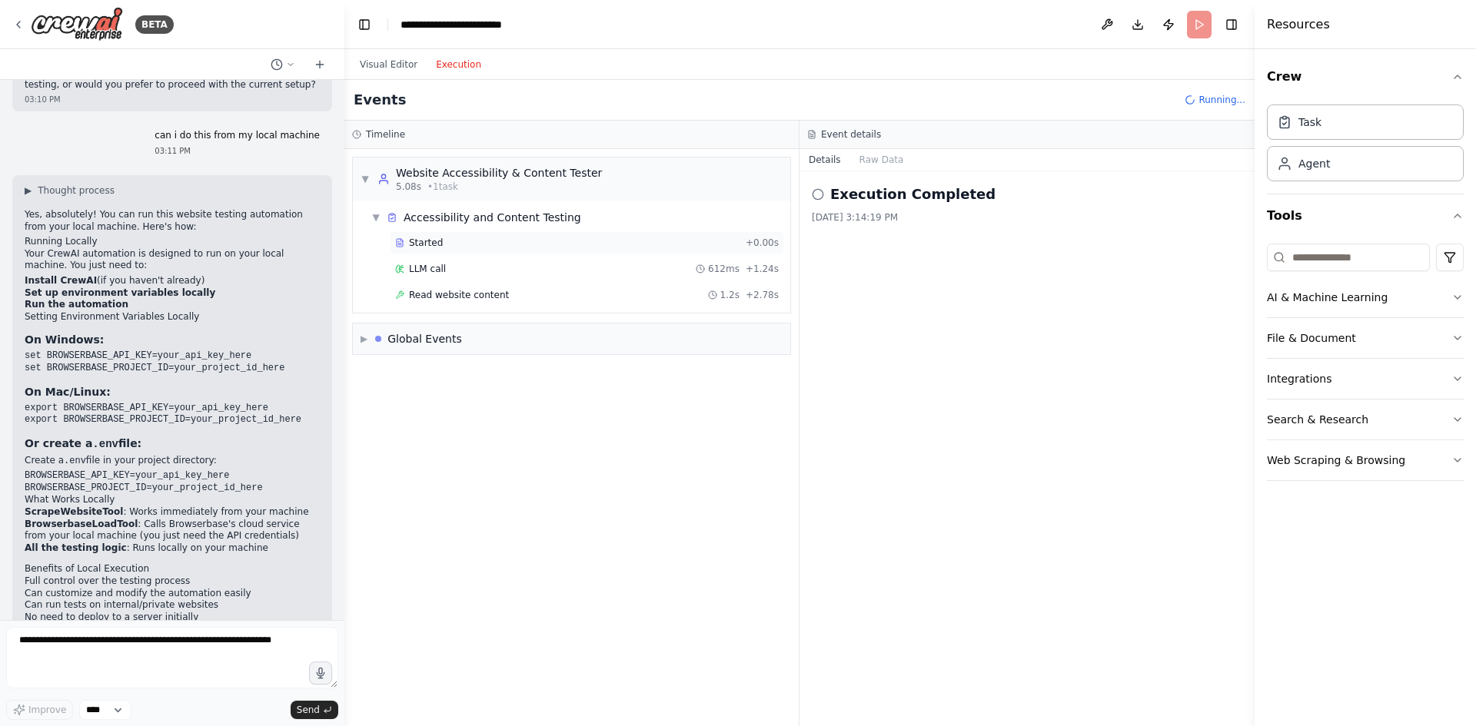
click at [447, 249] on div "Started + 0.00s" at bounding box center [587, 242] width 394 height 23
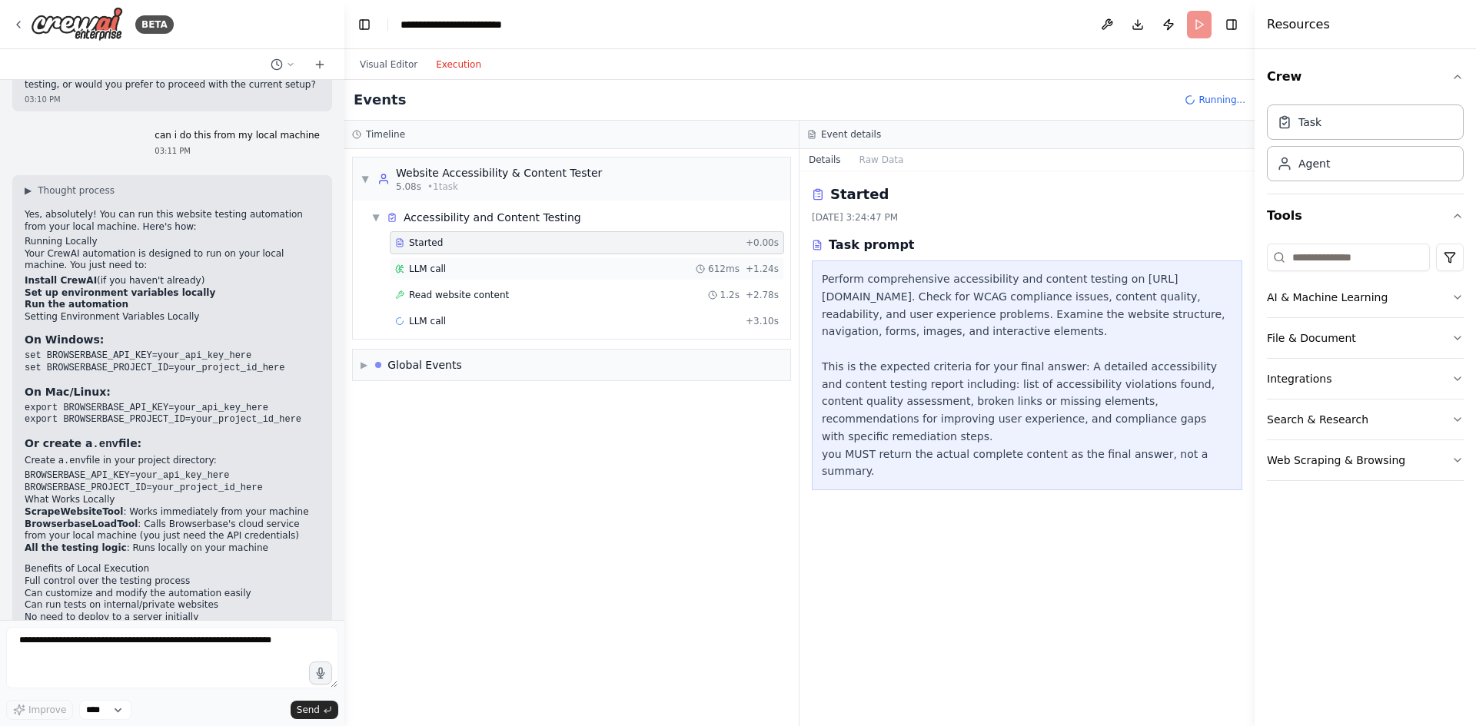
click at [447, 268] on div "LLM call 612ms + 1.24s" at bounding box center [586, 269] width 383 height 12
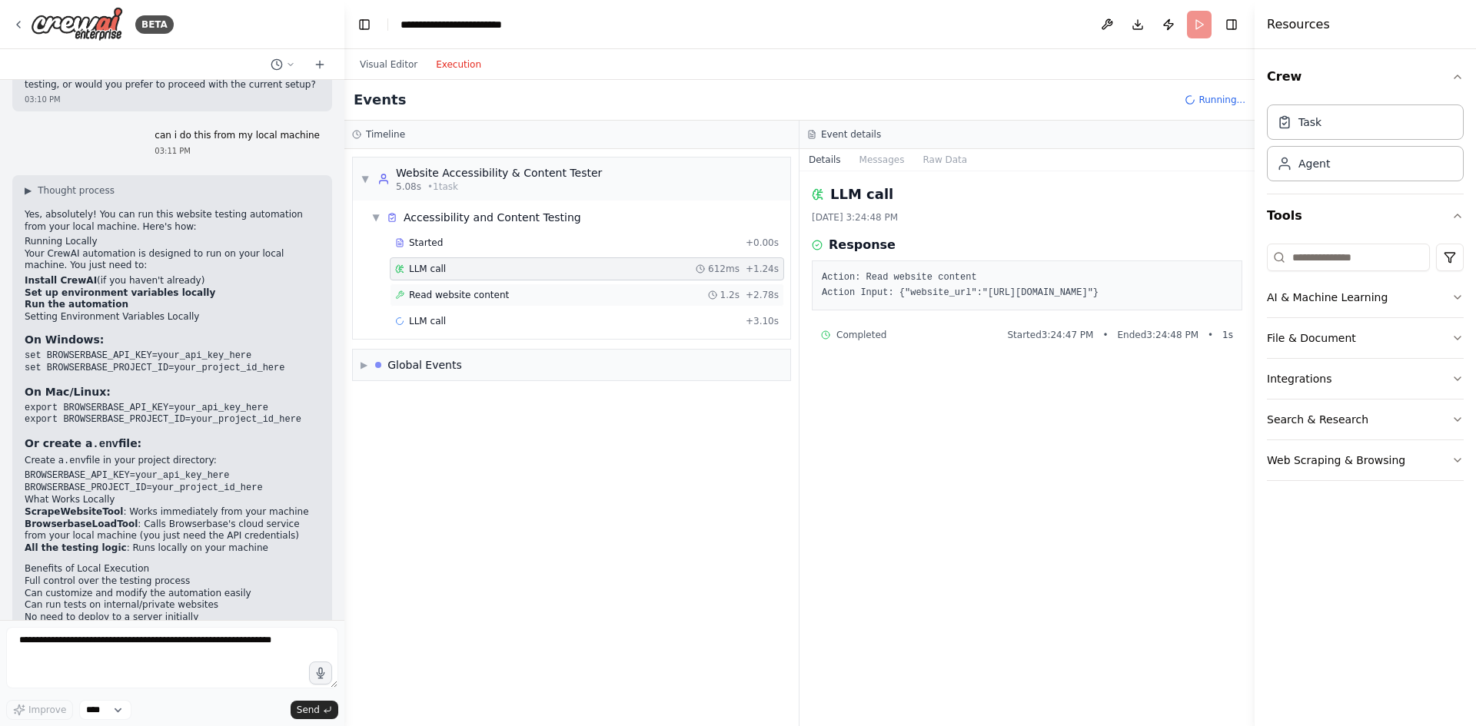
click at [447, 292] on span "Read website content" at bounding box center [459, 295] width 100 height 12
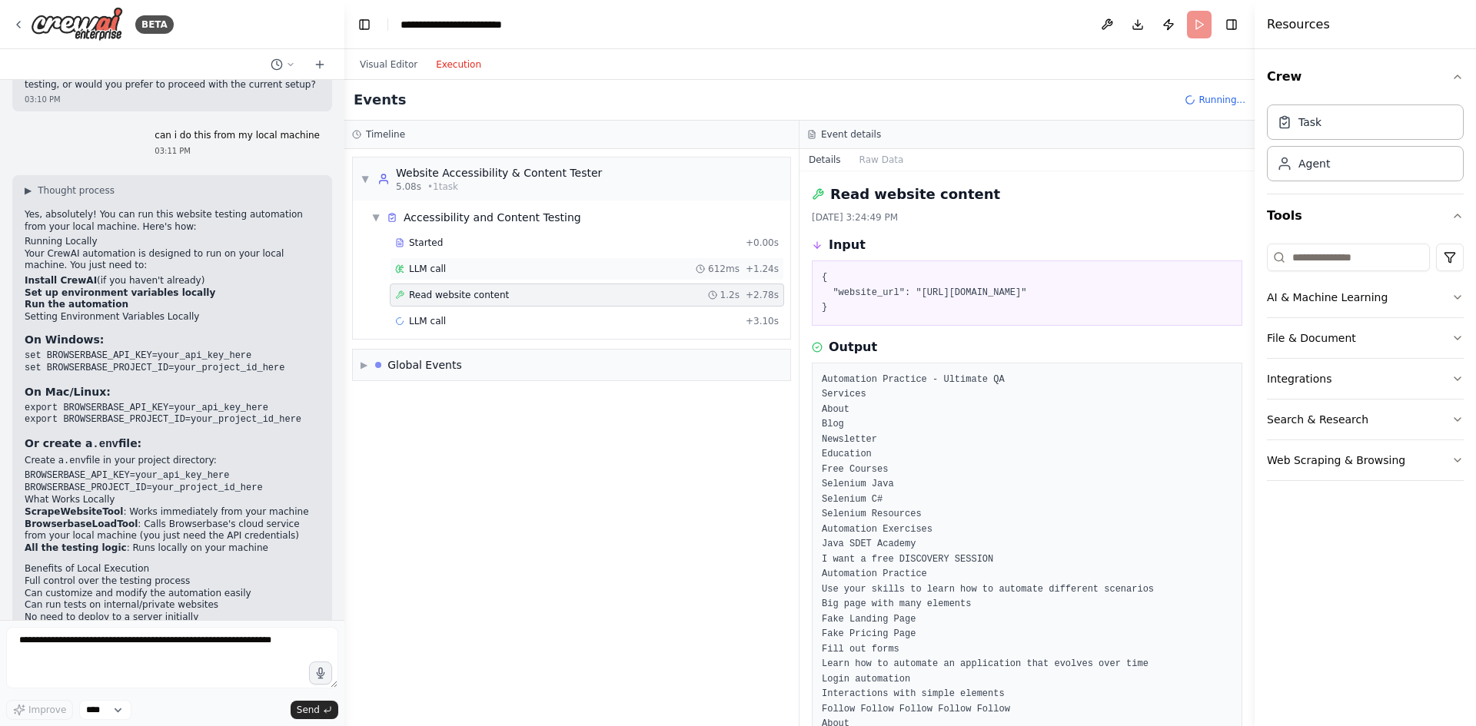
click at [455, 272] on div "LLM call 612ms + 1.24s" at bounding box center [586, 269] width 383 height 12
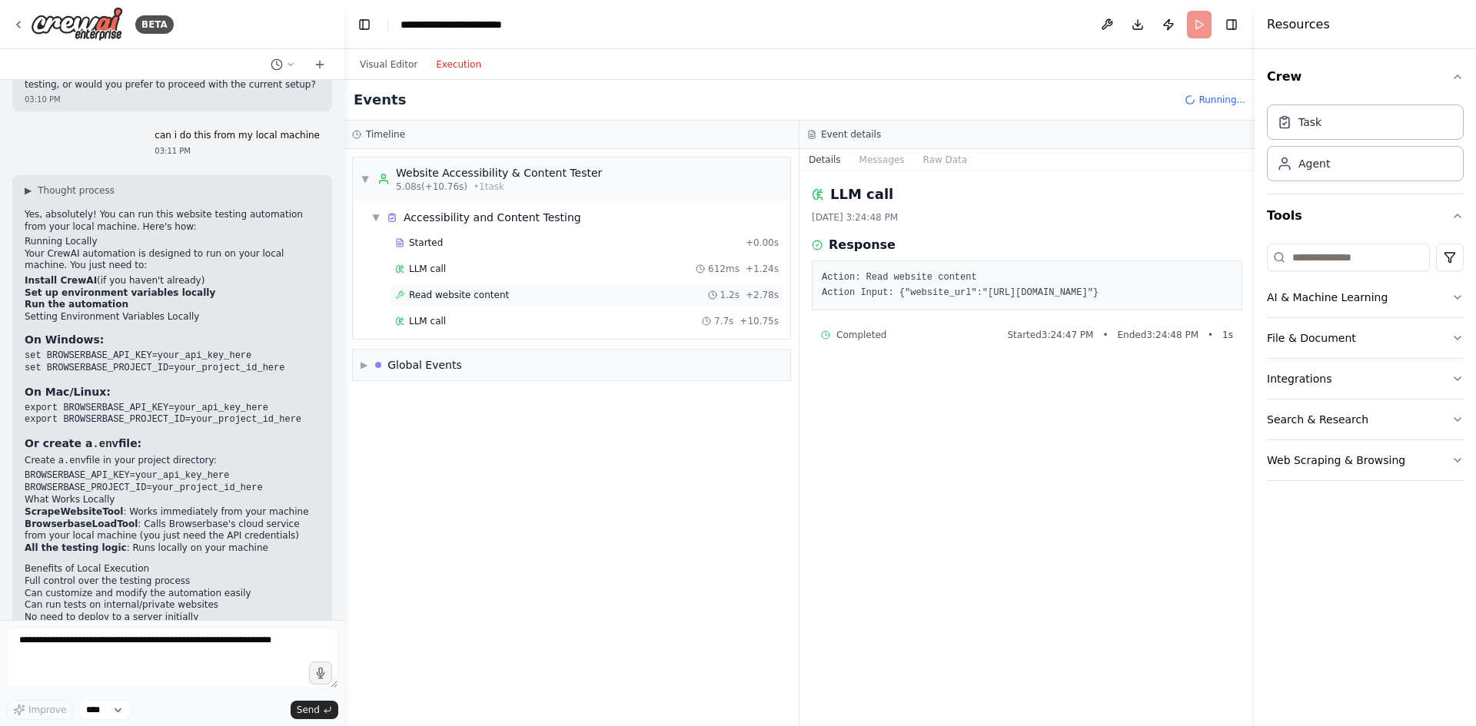
click at [449, 291] on span "Read website content" at bounding box center [459, 295] width 100 height 12
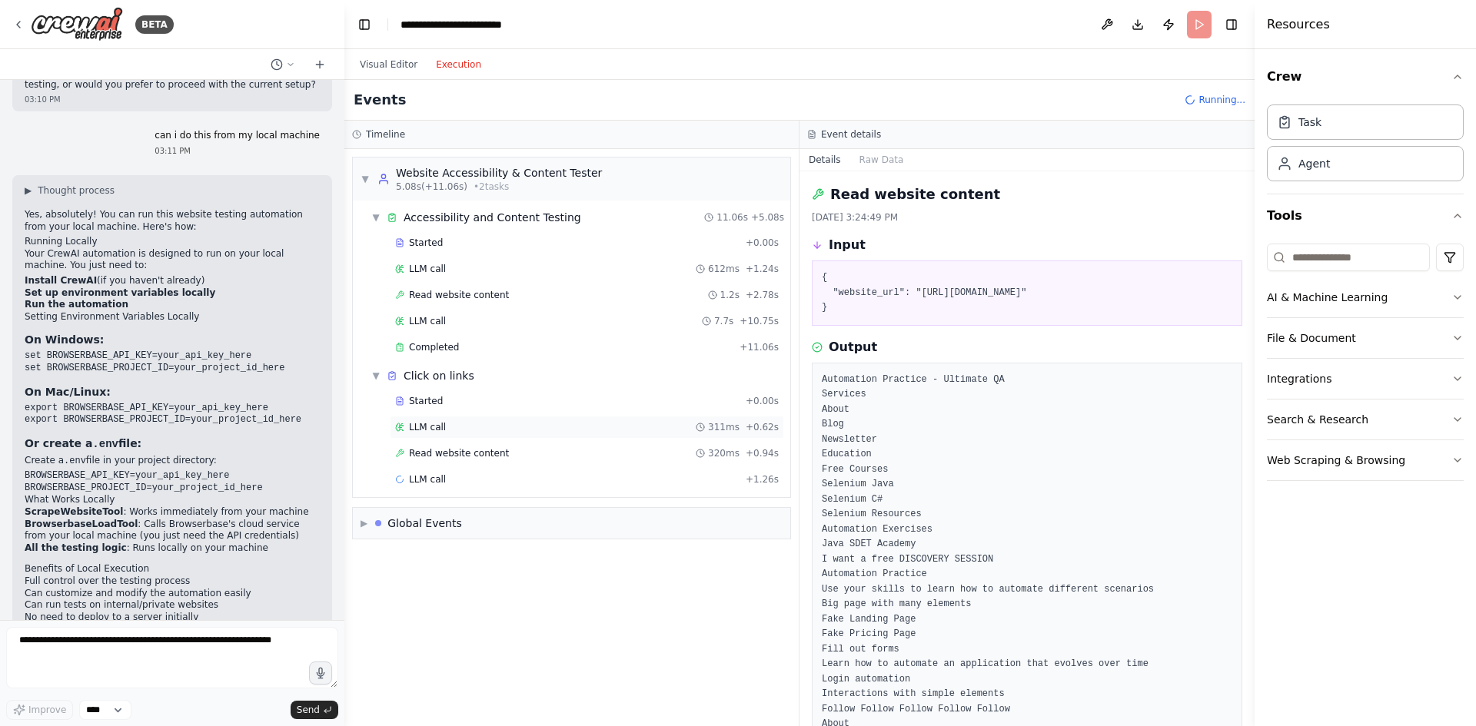
click at [440, 430] on span "LLM call" at bounding box center [427, 427] width 37 height 12
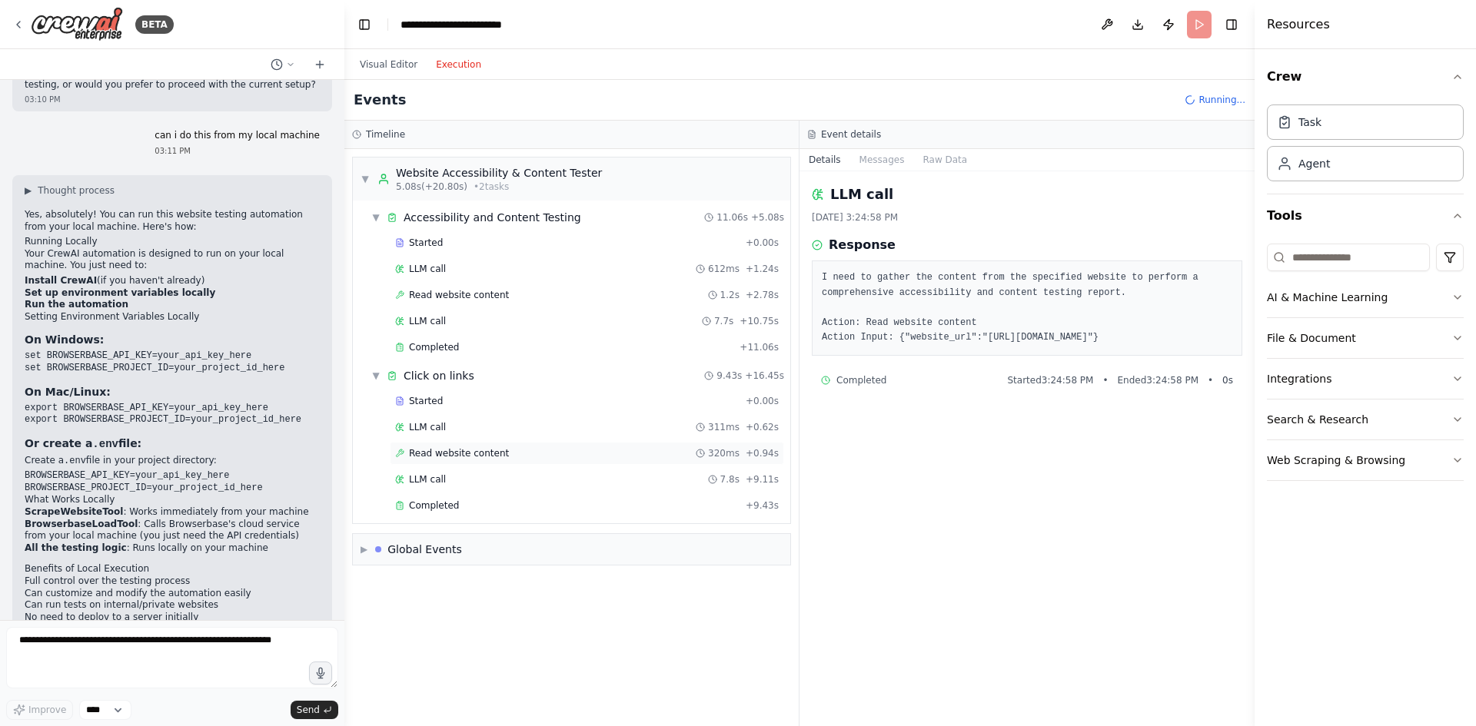
click at [441, 453] on span "Read website content" at bounding box center [459, 453] width 100 height 12
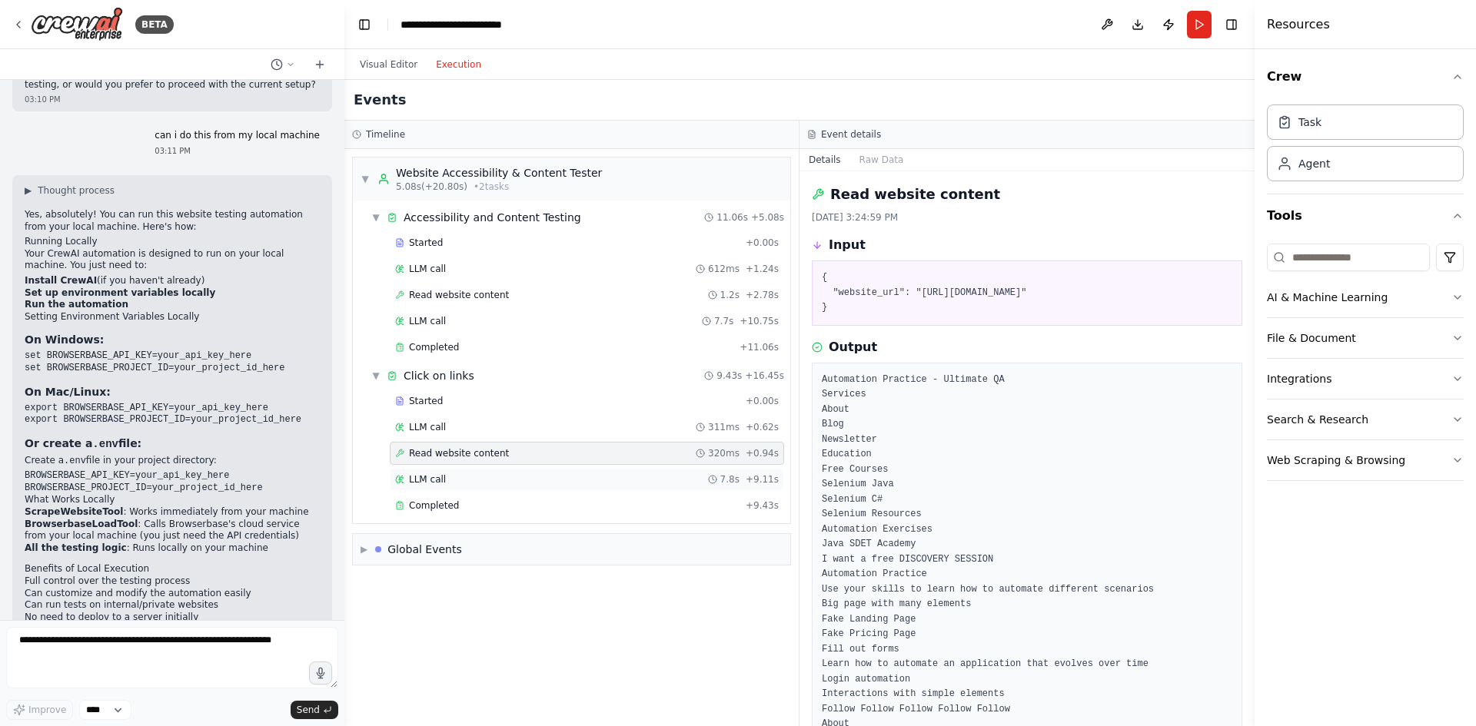
click at [436, 476] on span "LLM call" at bounding box center [427, 479] width 37 height 12
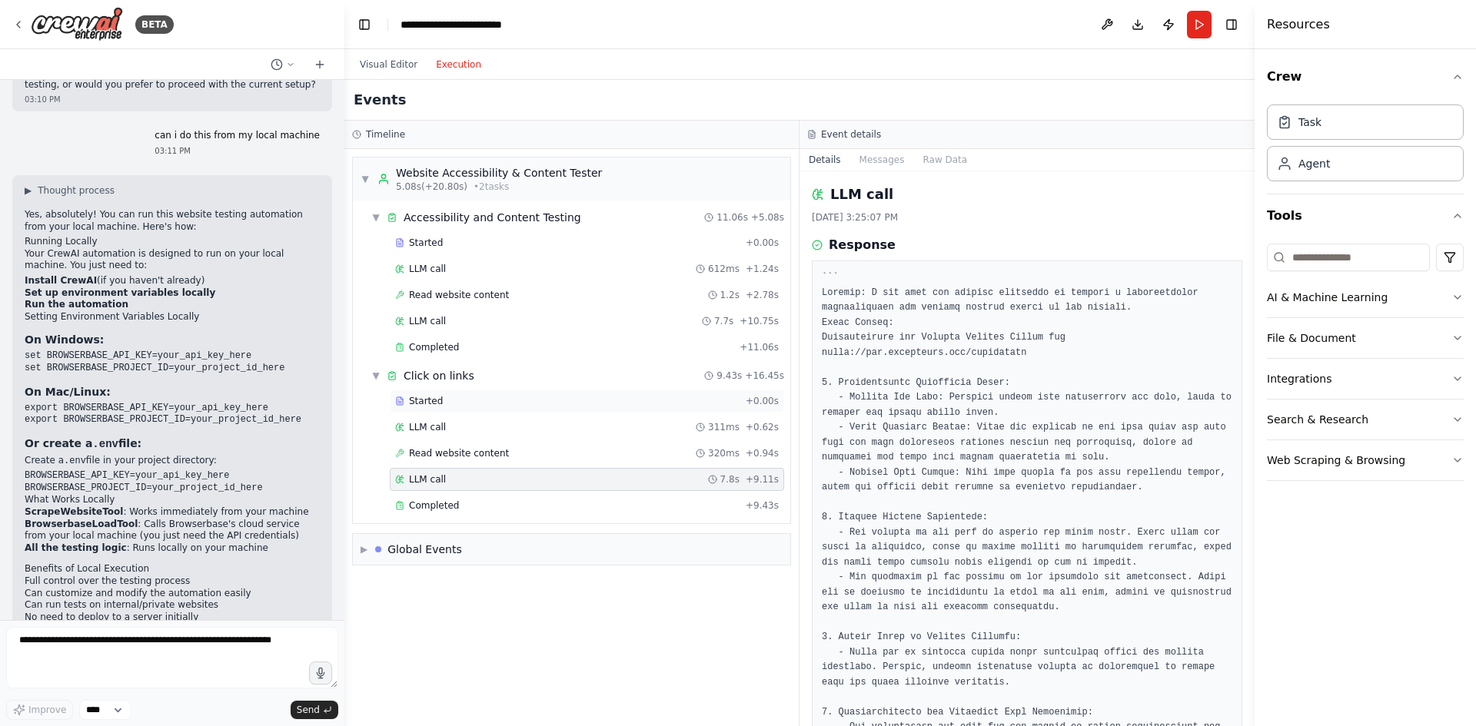
click at [449, 406] on div "Started" at bounding box center [567, 401] width 344 height 12
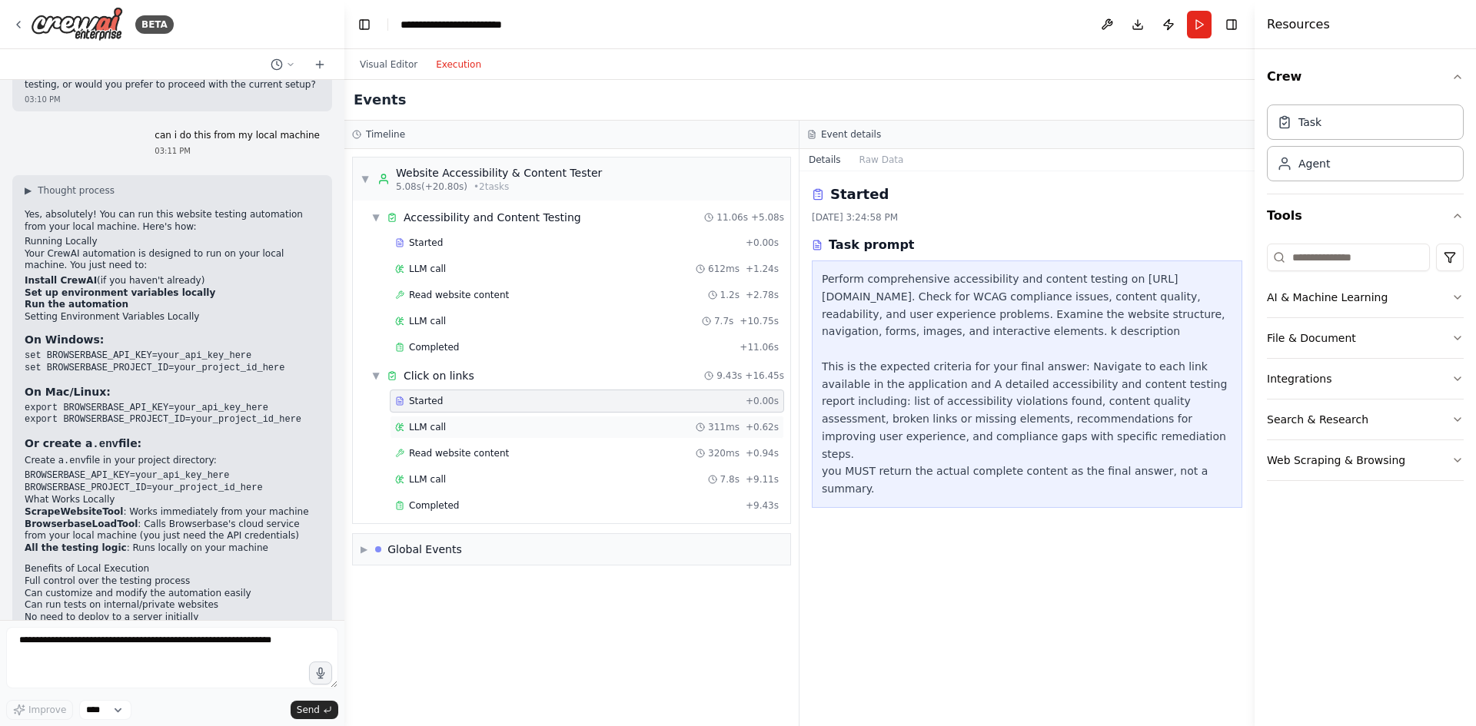
click at [447, 433] on div "LLM call 311ms + 0.62s" at bounding box center [586, 427] width 383 height 12
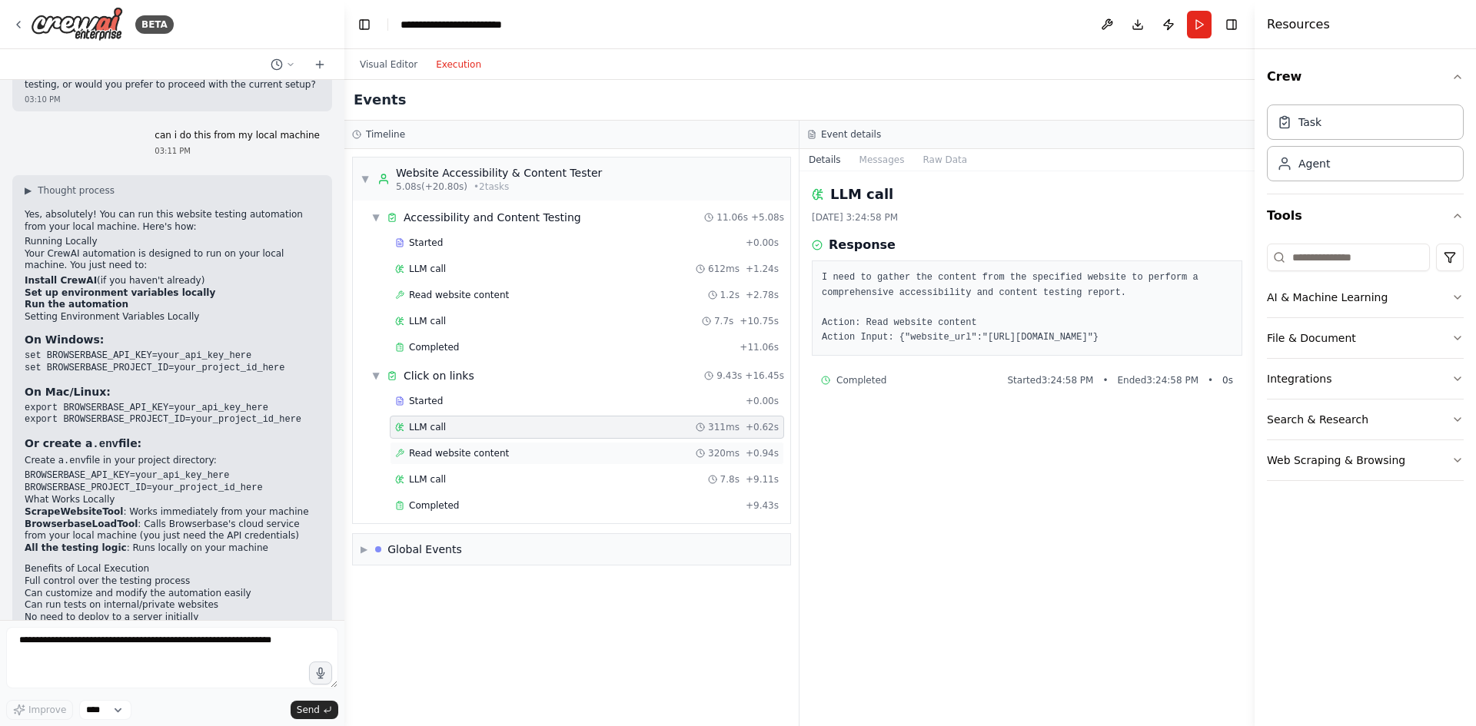
click at [448, 453] on span "Read website content" at bounding box center [459, 453] width 100 height 12
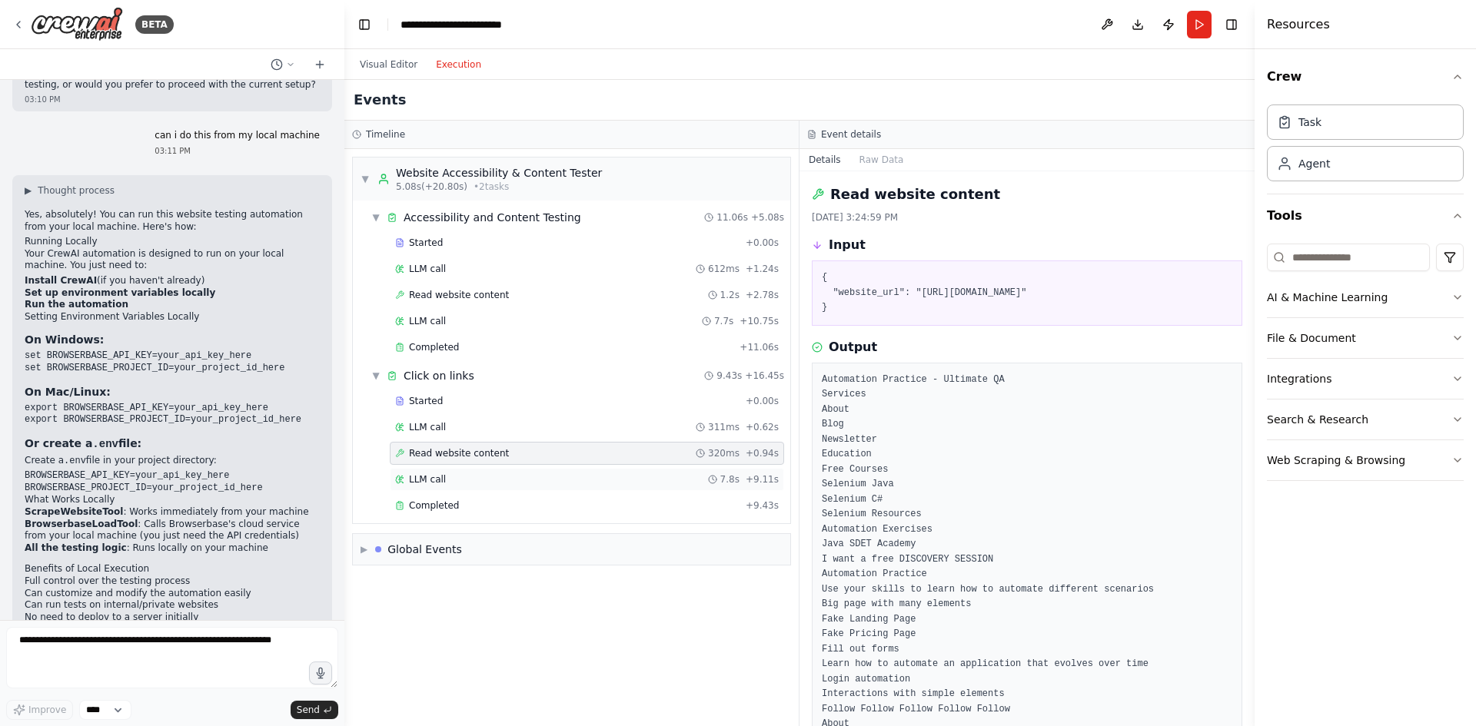
click at [447, 474] on div "LLM call 7.8s + 9.11s" at bounding box center [586, 479] width 383 height 12
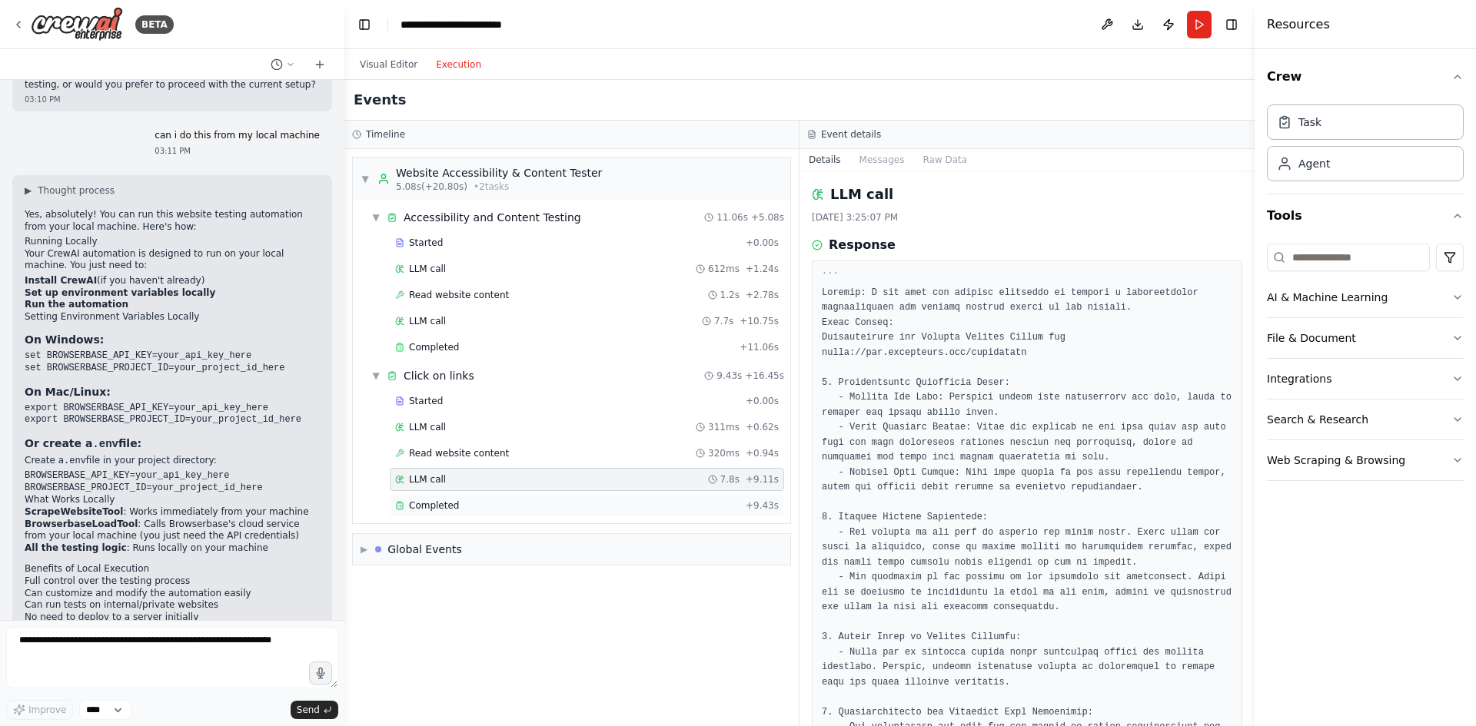
click at [442, 496] on div "Completed + 9.43s" at bounding box center [587, 505] width 394 height 23
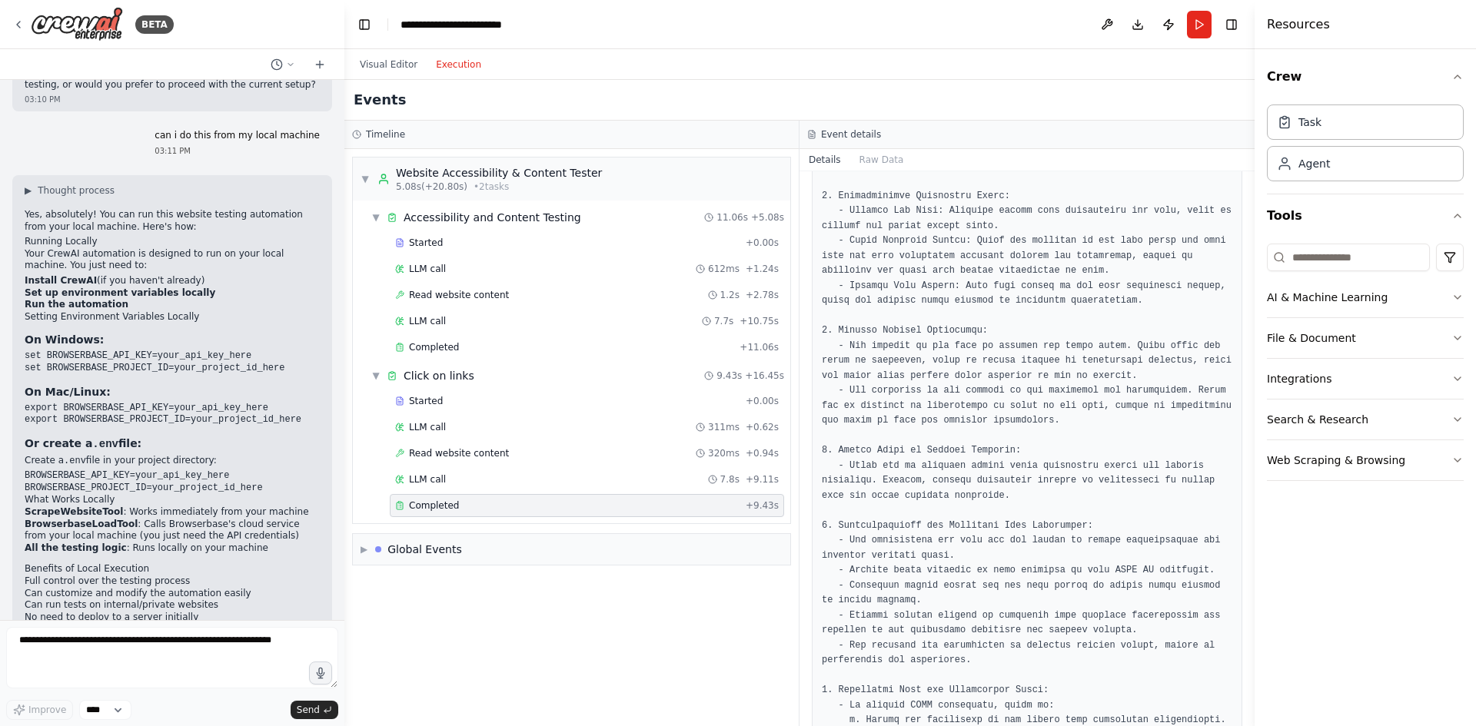
scroll to position [231, 0]
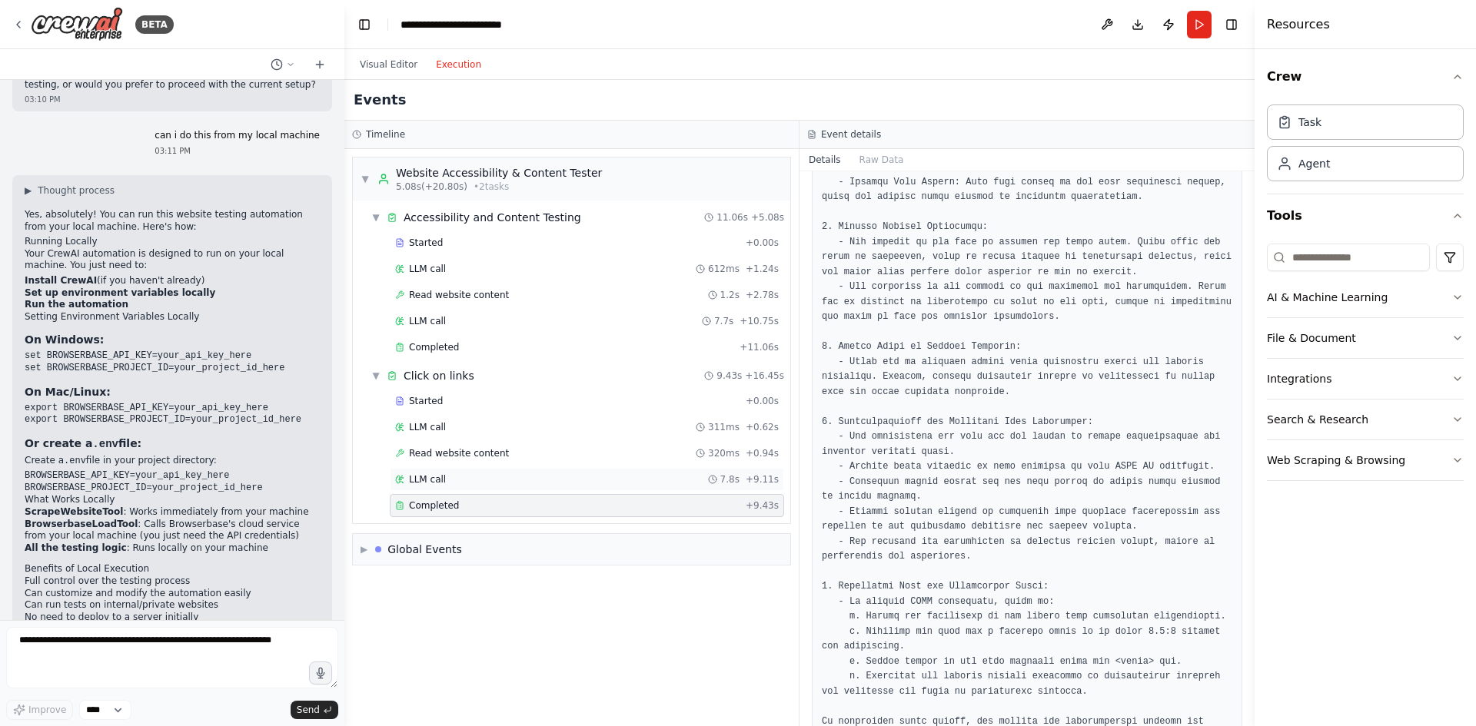
click at [651, 474] on div "LLM call 7.8s + 9.11s" at bounding box center [586, 479] width 383 height 12
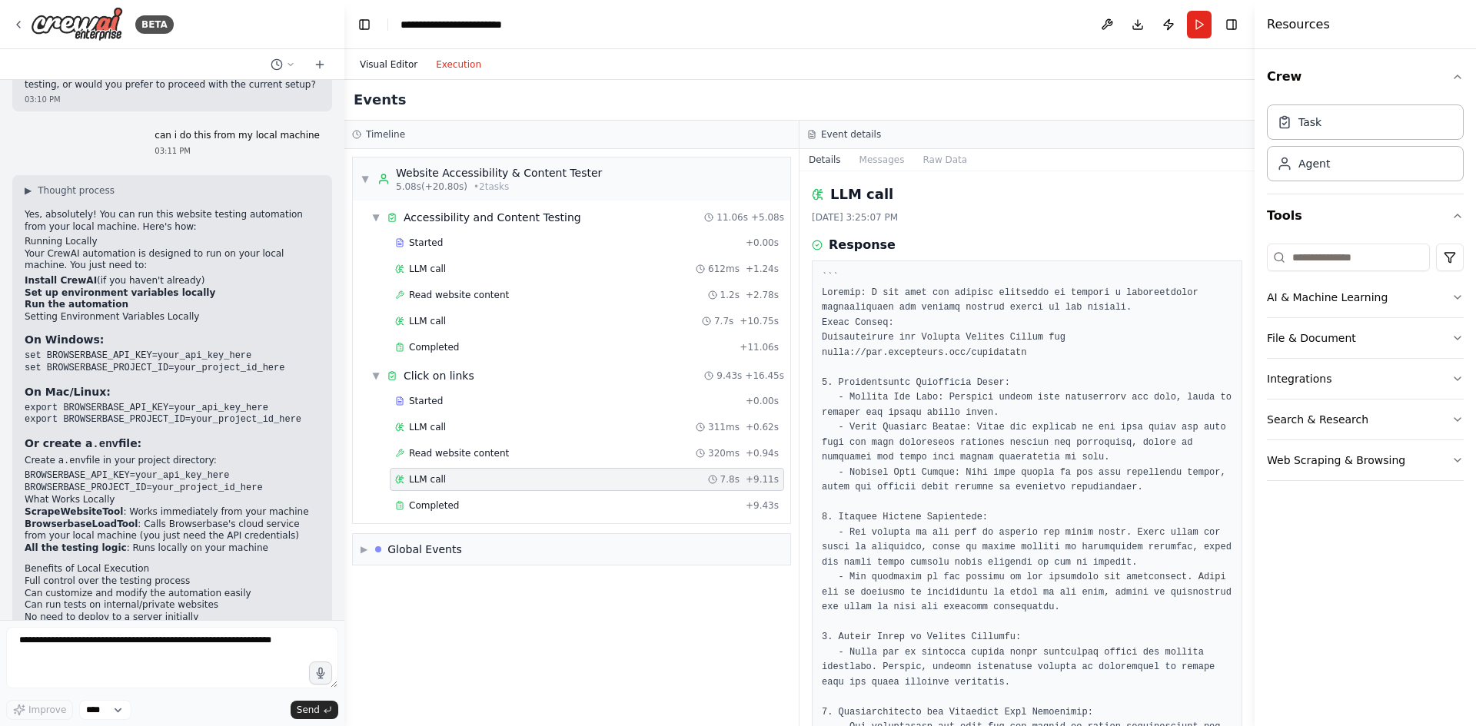
click at [383, 71] on button "Visual Editor" at bounding box center [388, 64] width 76 height 18
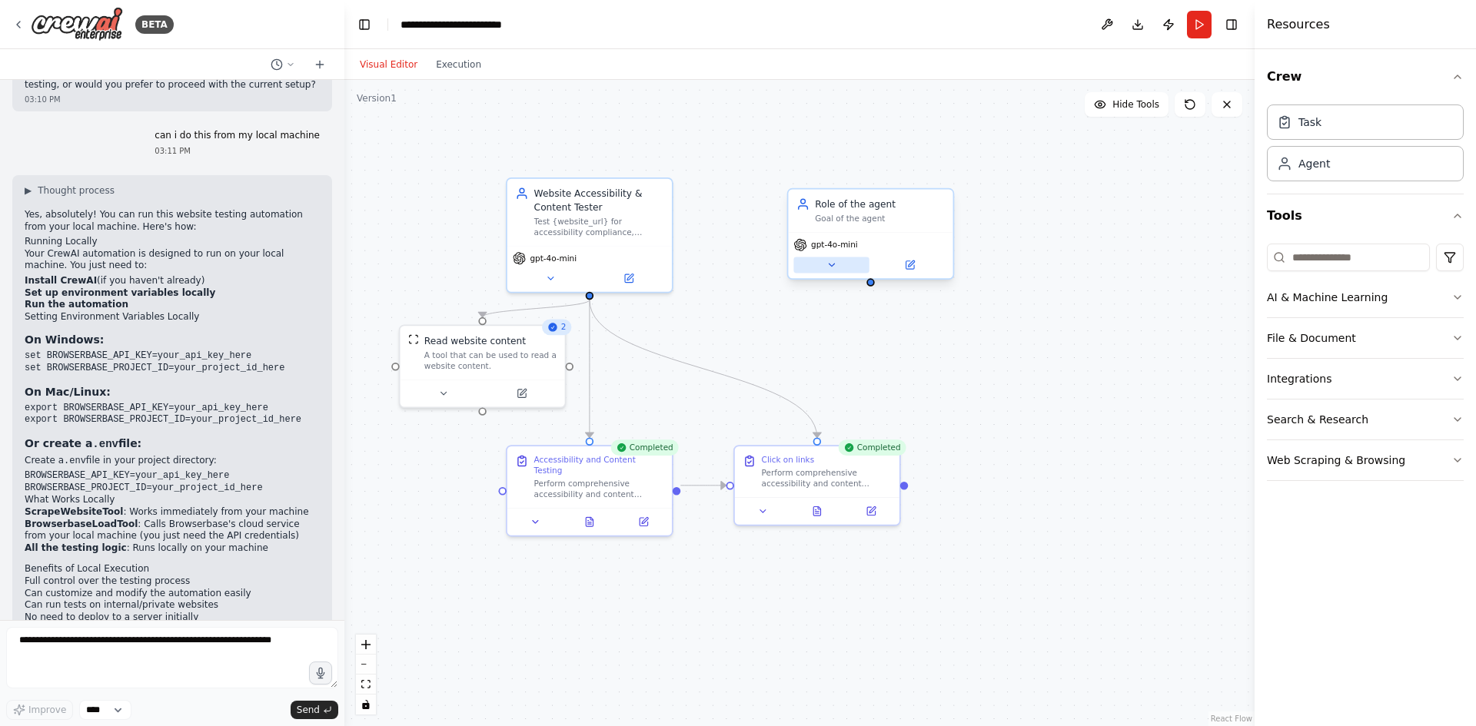
click at [832, 271] on button at bounding box center [830, 265] width 75 height 16
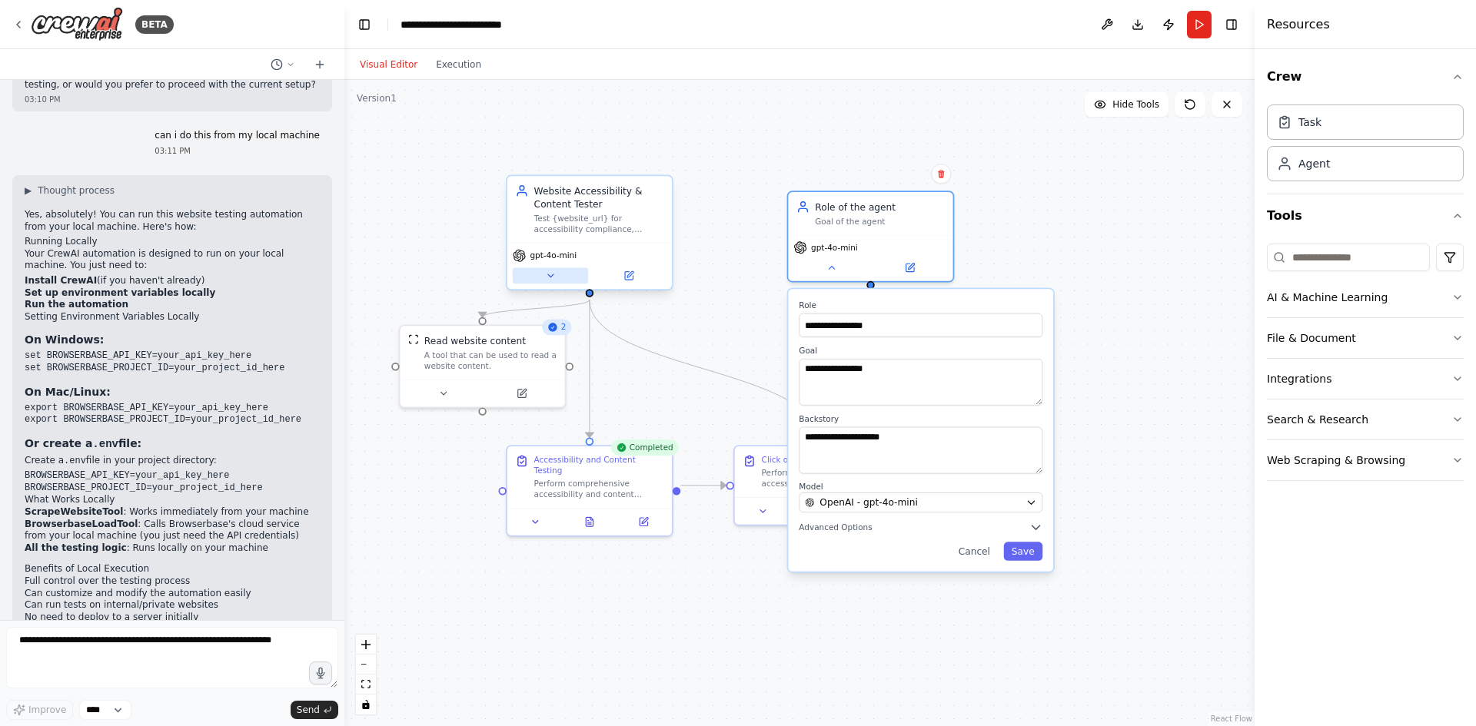
click at [557, 274] on button at bounding box center [550, 275] width 75 height 16
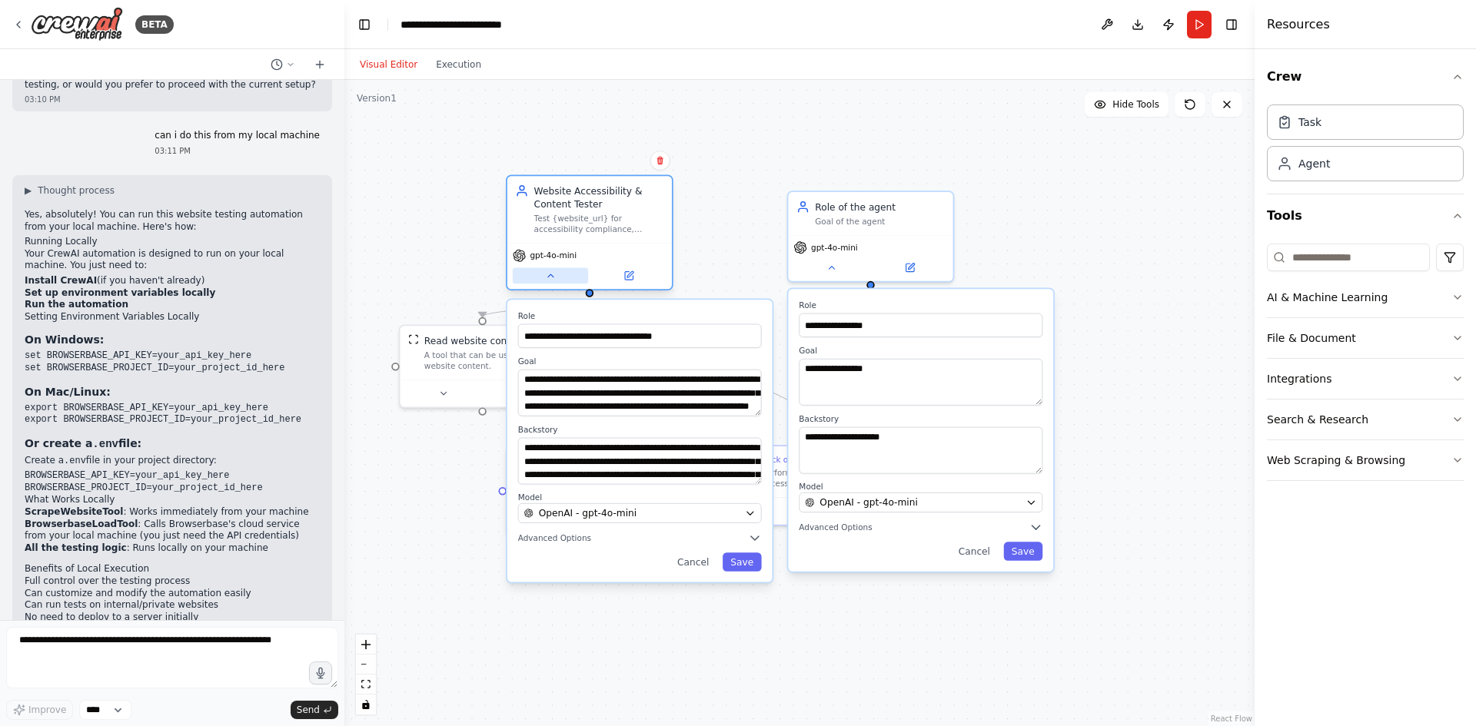
click at [563, 274] on button at bounding box center [550, 275] width 75 height 16
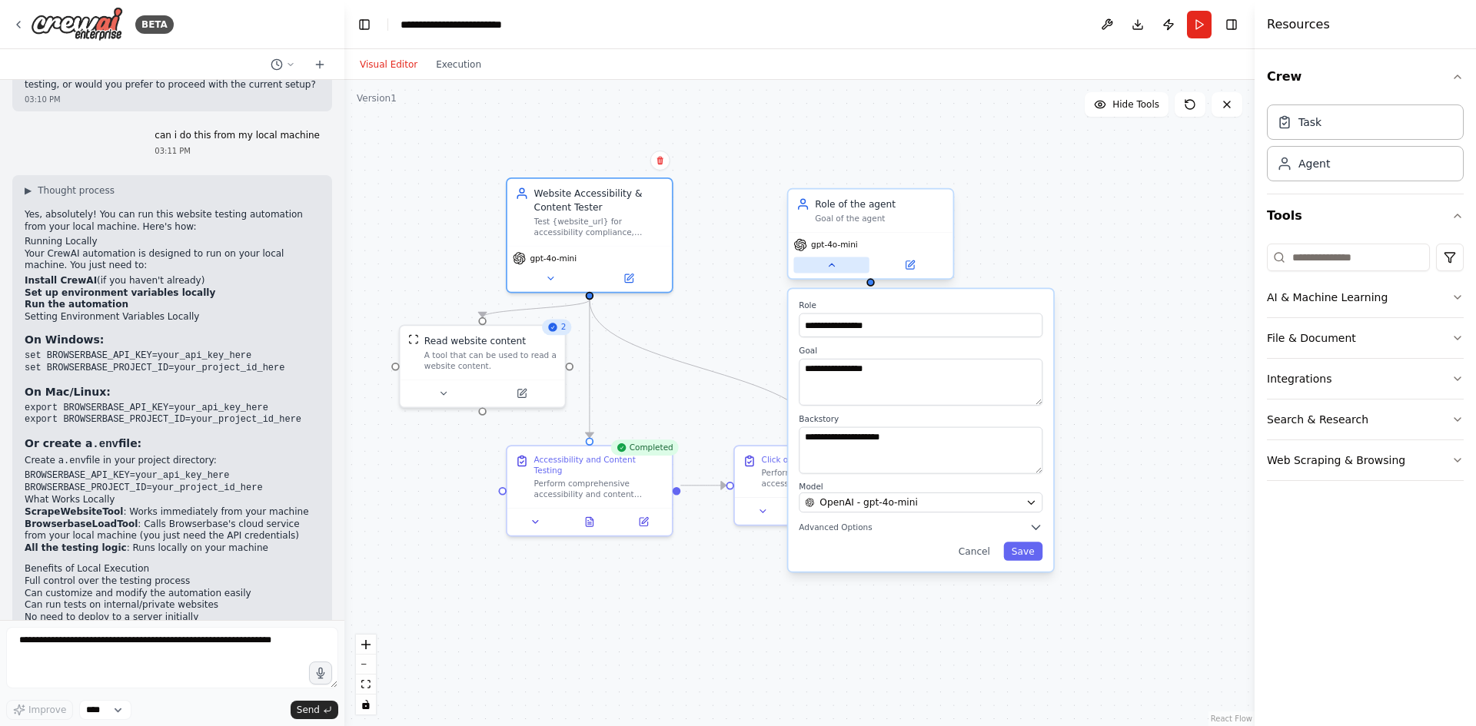
click at [839, 272] on button at bounding box center [830, 265] width 75 height 16
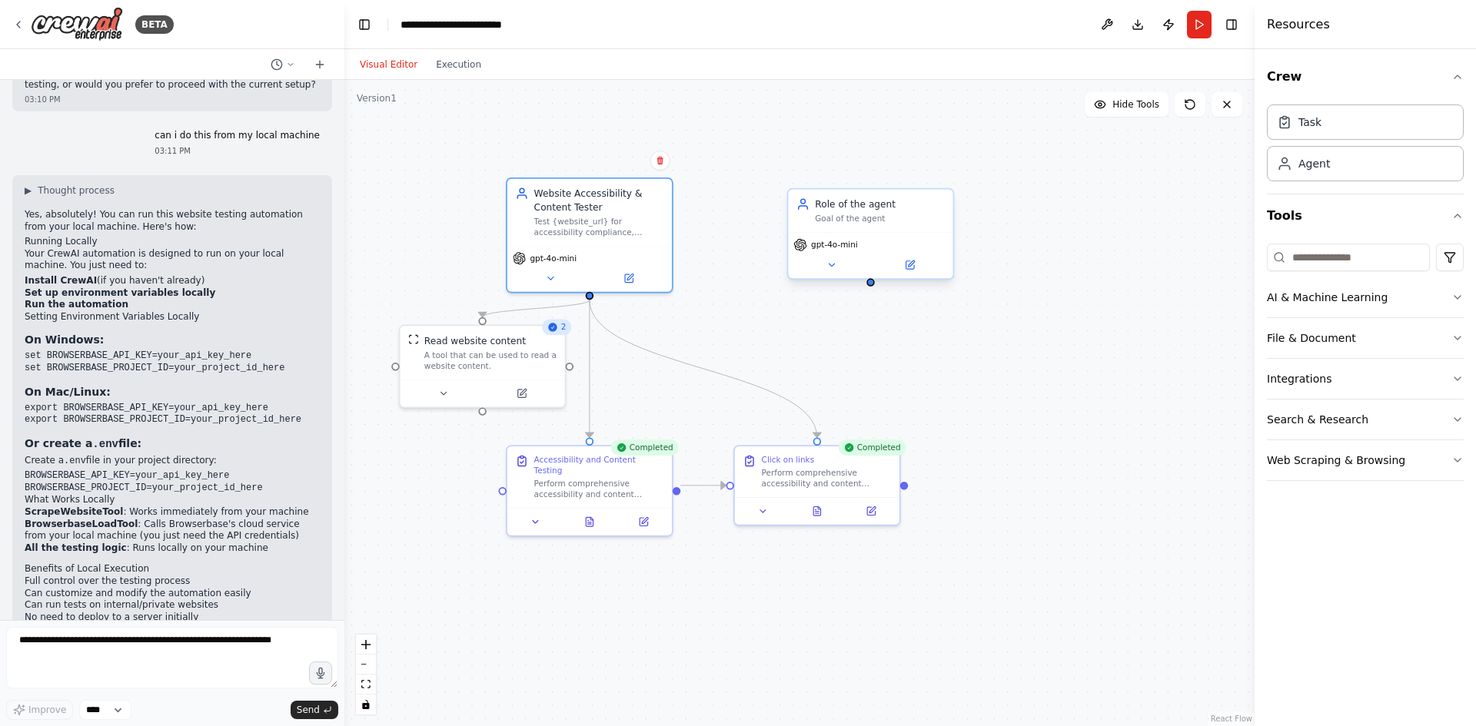
click at [923, 215] on div "Goal of the agent" at bounding box center [880, 219] width 130 height 11
click at [941, 176] on icon at bounding box center [941, 174] width 6 height 8
click at [909, 179] on button "Confirm" at bounding box center [897, 173] width 55 height 18
click at [758, 509] on icon at bounding box center [763, 508] width 11 height 11
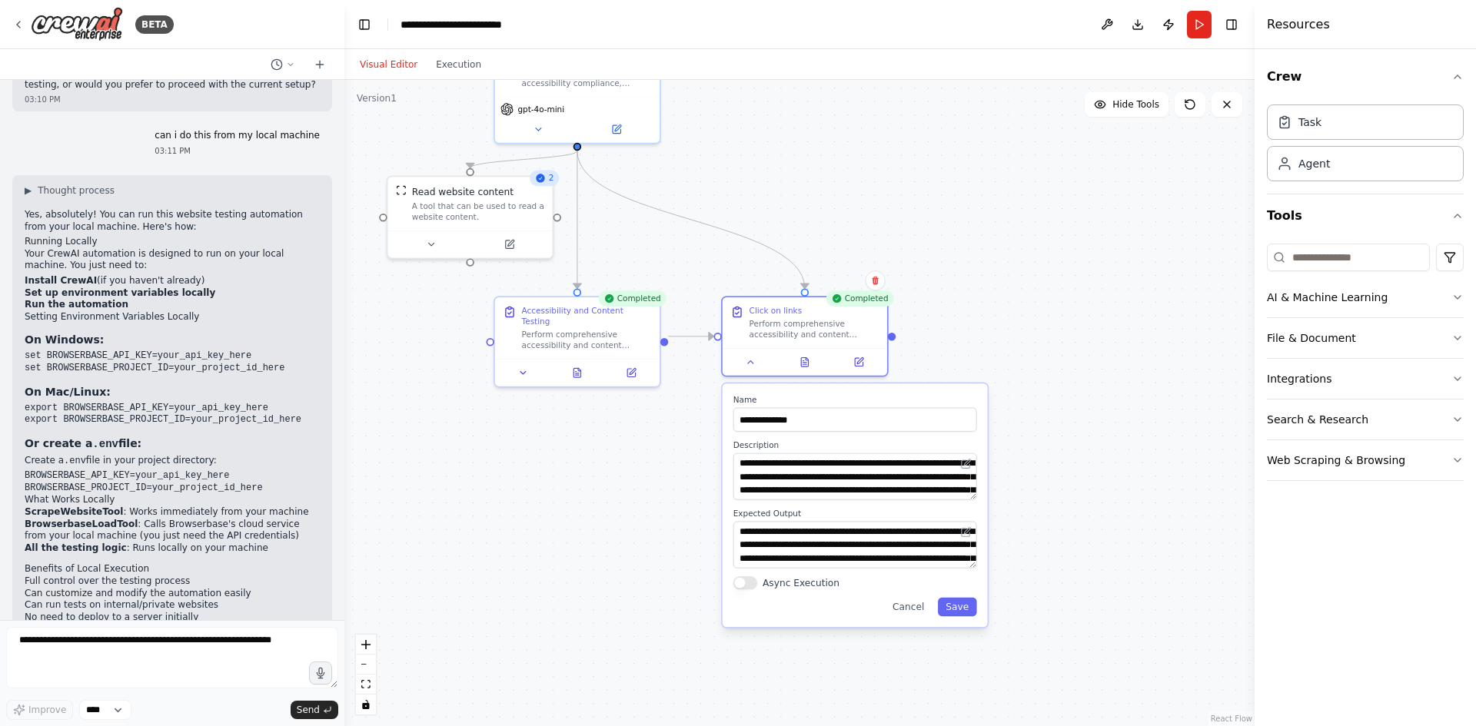
drag, startPoint x: 957, startPoint y: 511, endPoint x: 945, endPoint y: 362, distance: 149.6
click at [945, 362] on div ".deletable-edge-delete-btn { width: 20px; height: 20px; border: 0px solid #ffff…" at bounding box center [799, 403] width 910 height 646
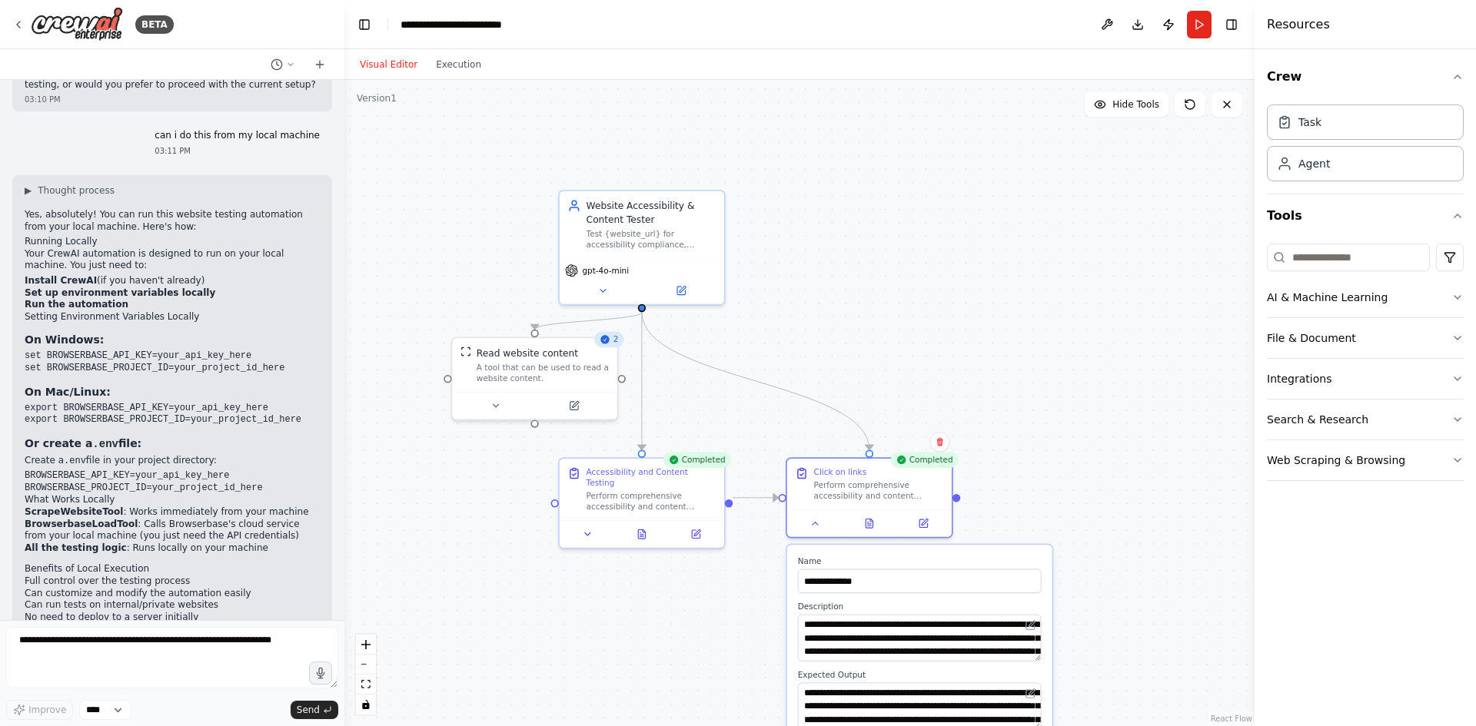
drag, startPoint x: 963, startPoint y: 253, endPoint x: 925, endPoint y: 299, distance: 59.5
click at [1028, 413] on div ".deletable-edge-delete-btn { width: 20px; height: 20px; border: 0px solid #ffff…" at bounding box center [799, 403] width 910 height 646
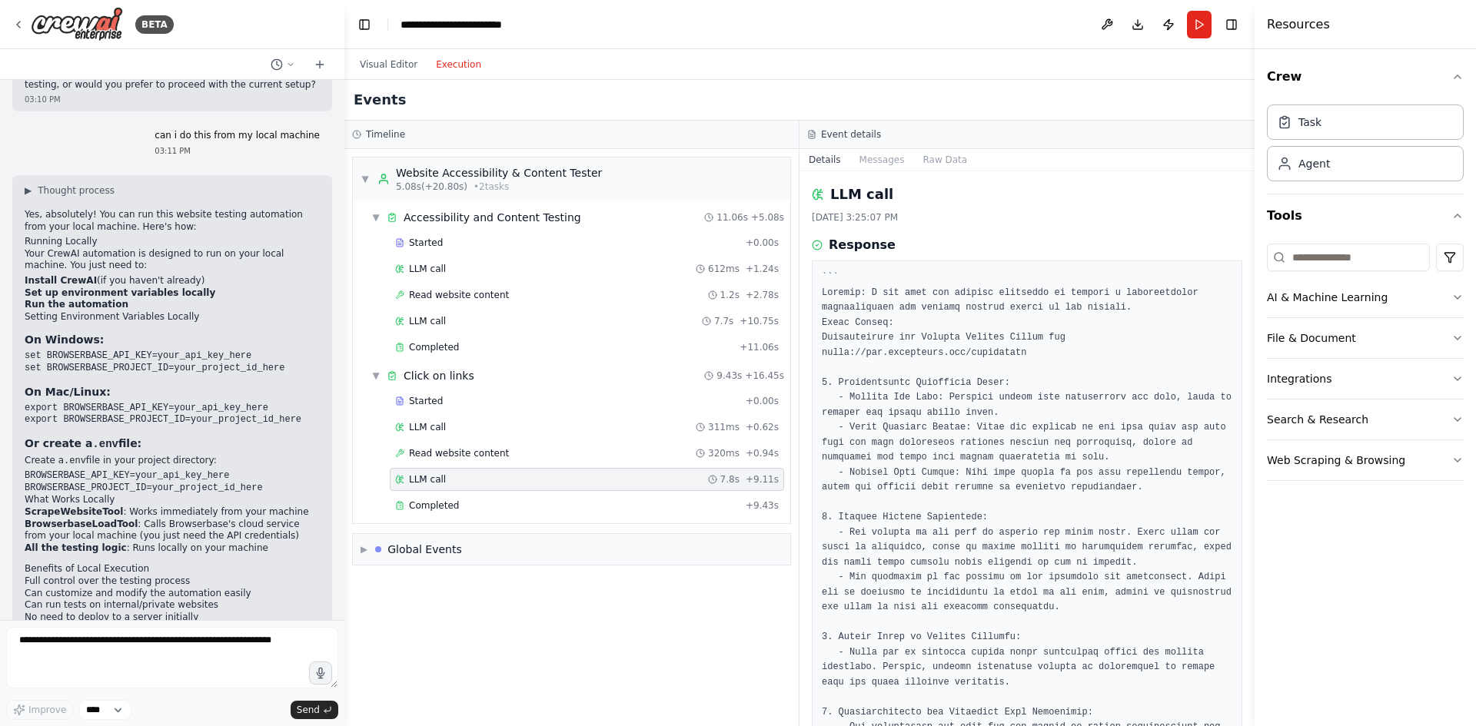
click at [437, 65] on button "Execution" at bounding box center [459, 64] width 64 height 18
click at [571, 497] on div "Completed + 9.43s" at bounding box center [587, 505] width 394 height 23
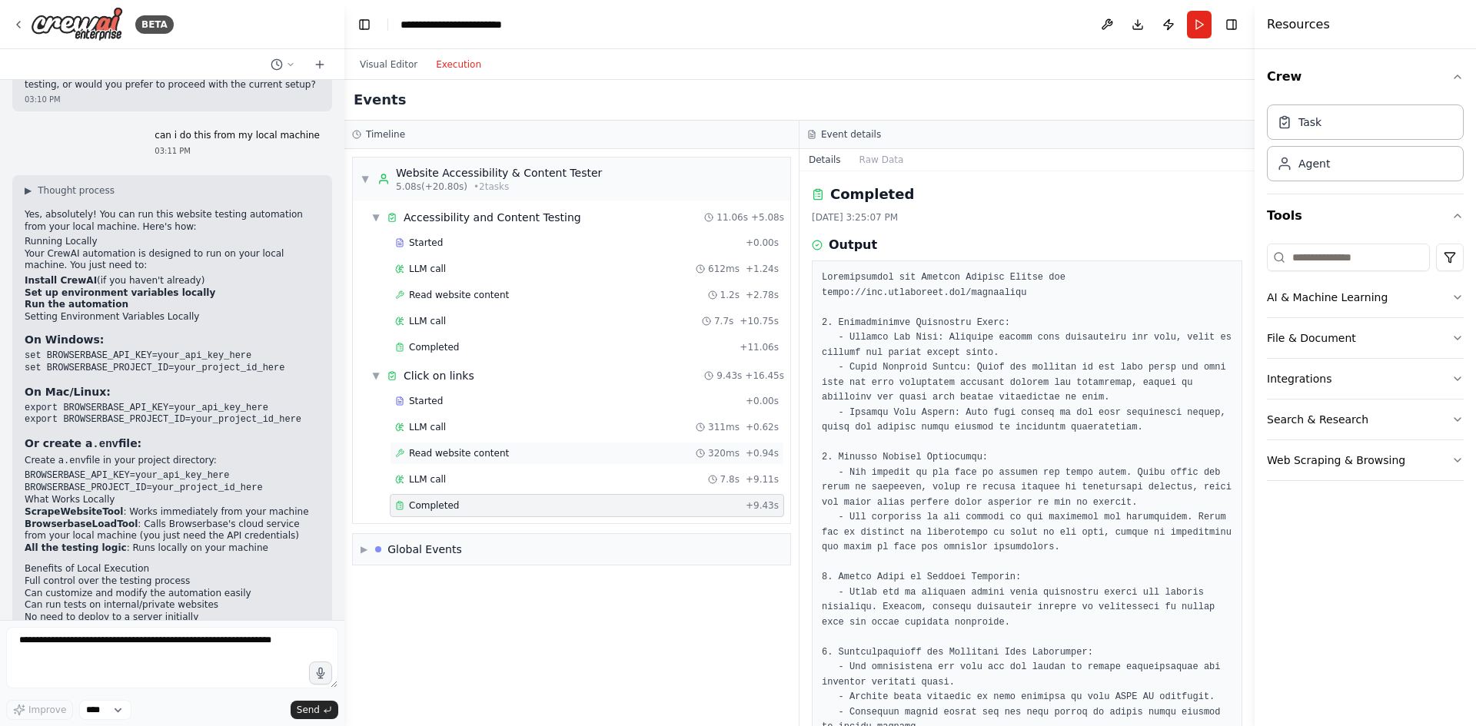
click at [468, 452] on span "Read website content" at bounding box center [459, 453] width 100 height 12
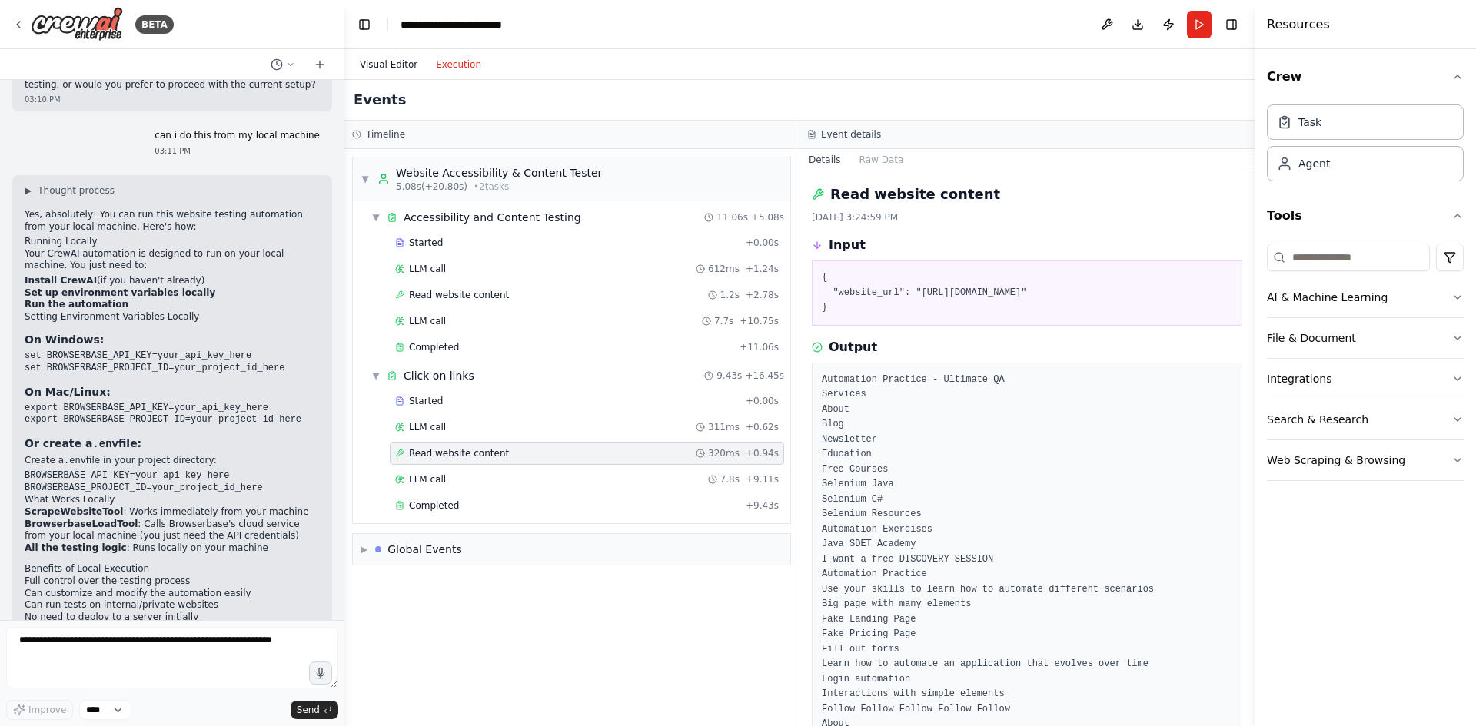
click at [385, 62] on button "Visual Editor" at bounding box center [388, 64] width 76 height 18
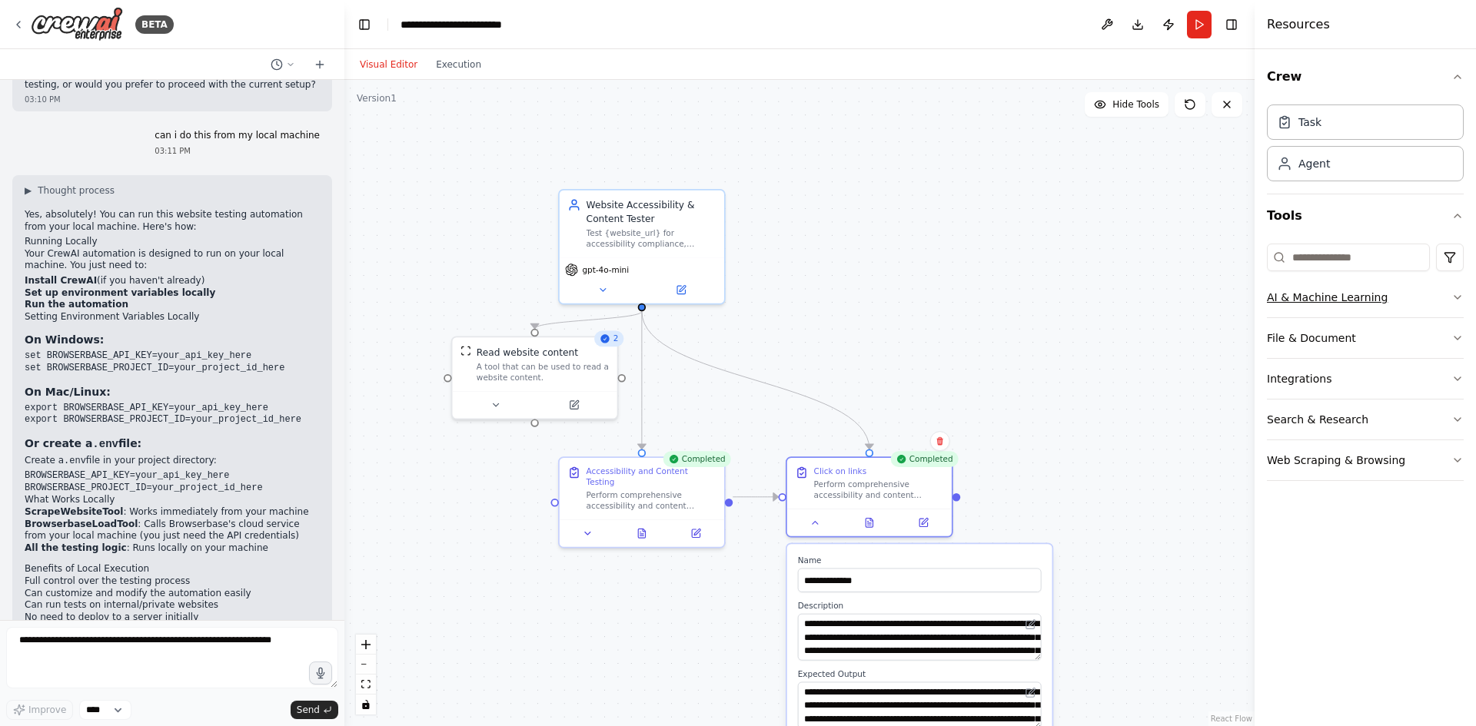
click at [1180, 296] on button "AI & Machine Learning" at bounding box center [1365, 297] width 197 height 40
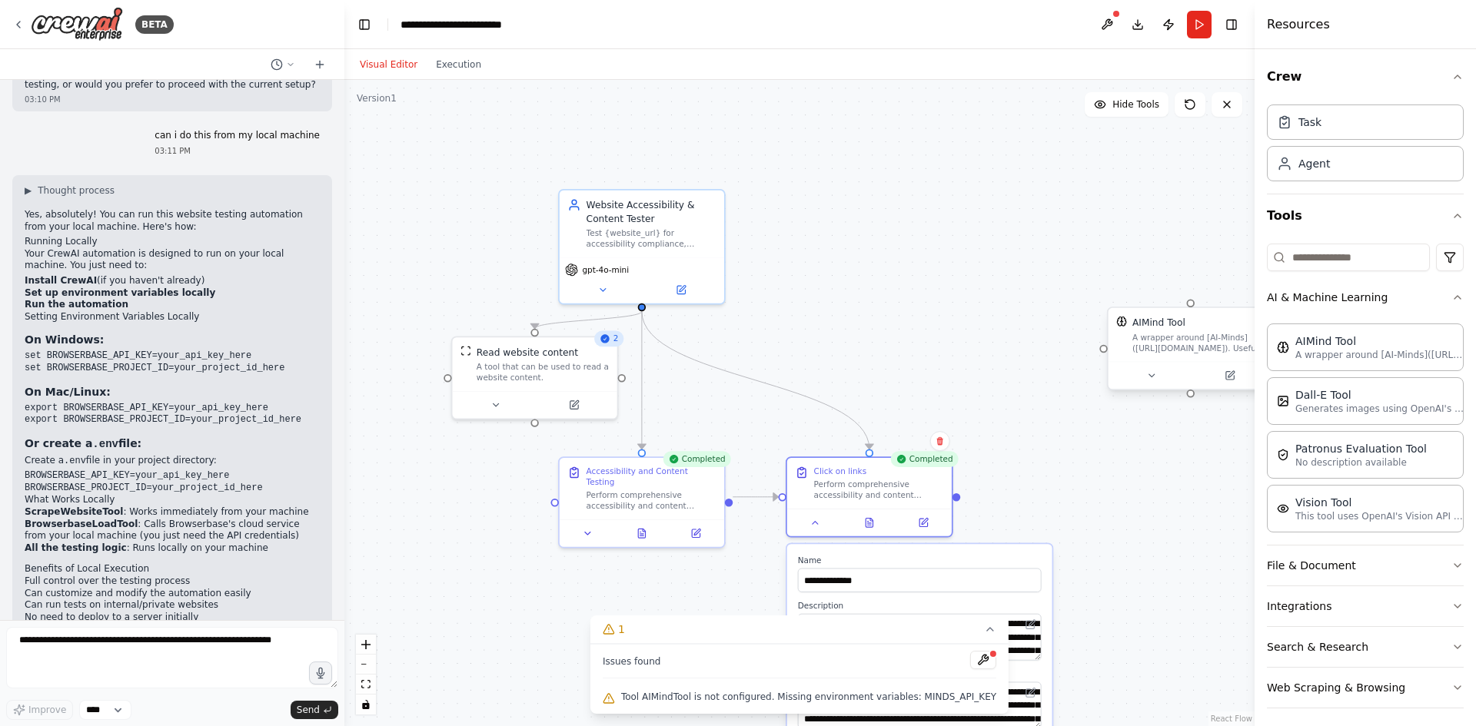
click at [1180, 331] on div "AIMind Tool A wrapper around [AI-Minds]([URL][DOMAIN_NAME]). Useful for when yo…" at bounding box center [1198, 335] width 132 height 38
drag, startPoint x: 1204, startPoint y: 324, endPoint x: 1058, endPoint y: 287, distance: 149.7
click at [1058, 287] on div "AIMind Tool" at bounding box center [1050, 282] width 132 height 13
click at [1114, 258] on button at bounding box center [1114, 252] width 20 height 20
click at [1084, 254] on button "Confirm" at bounding box center [1070, 252] width 55 height 18
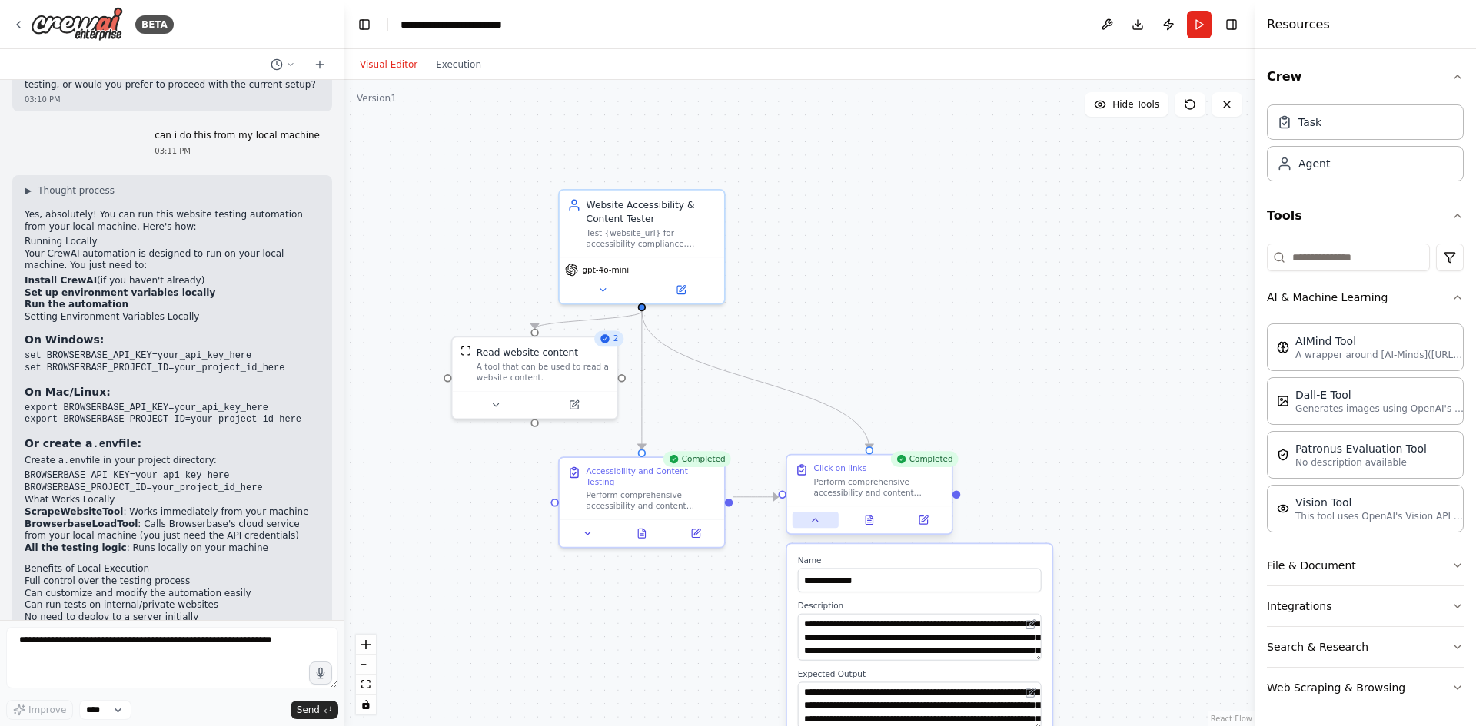
click at [819, 524] on icon at bounding box center [815, 520] width 11 height 11
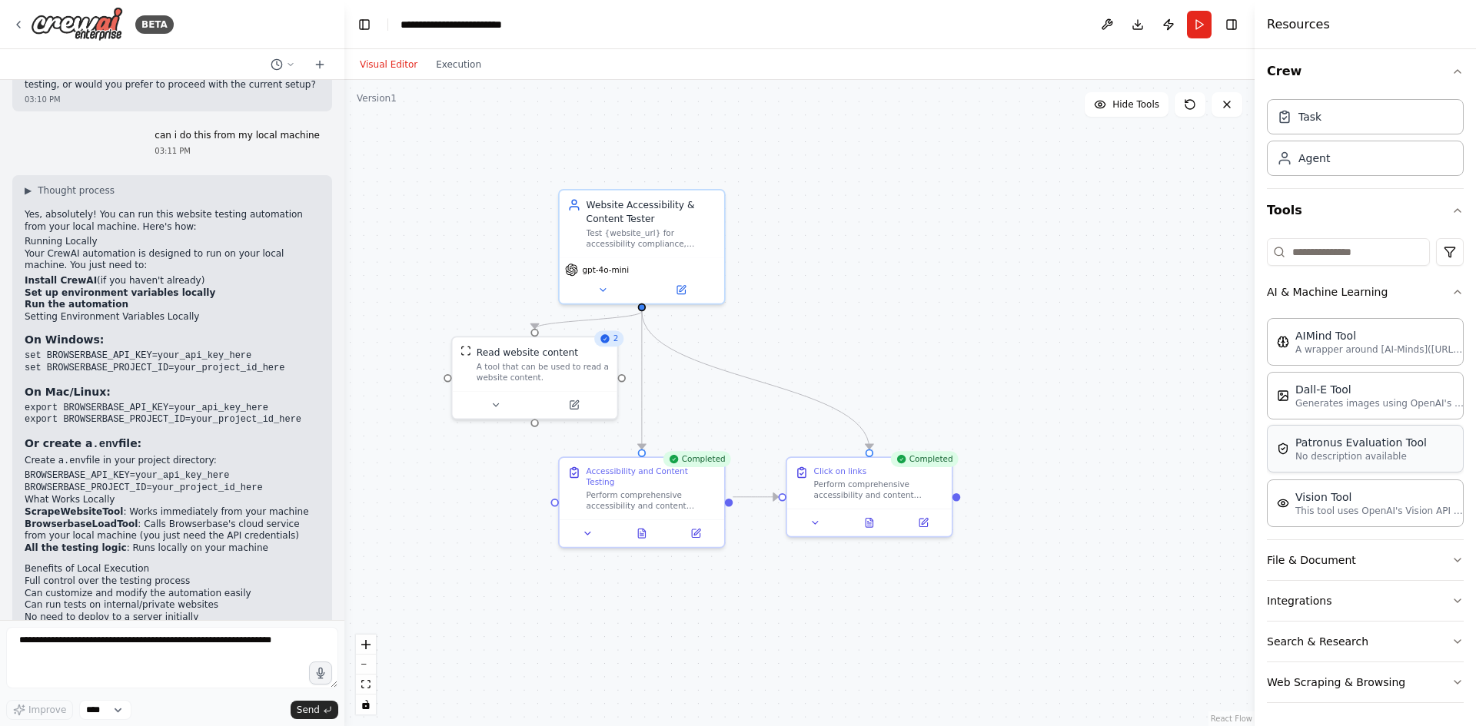
scroll to position [7, 0]
click at [87, 560] on textarea at bounding box center [172, 657] width 332 height 61
type textarea "**********"
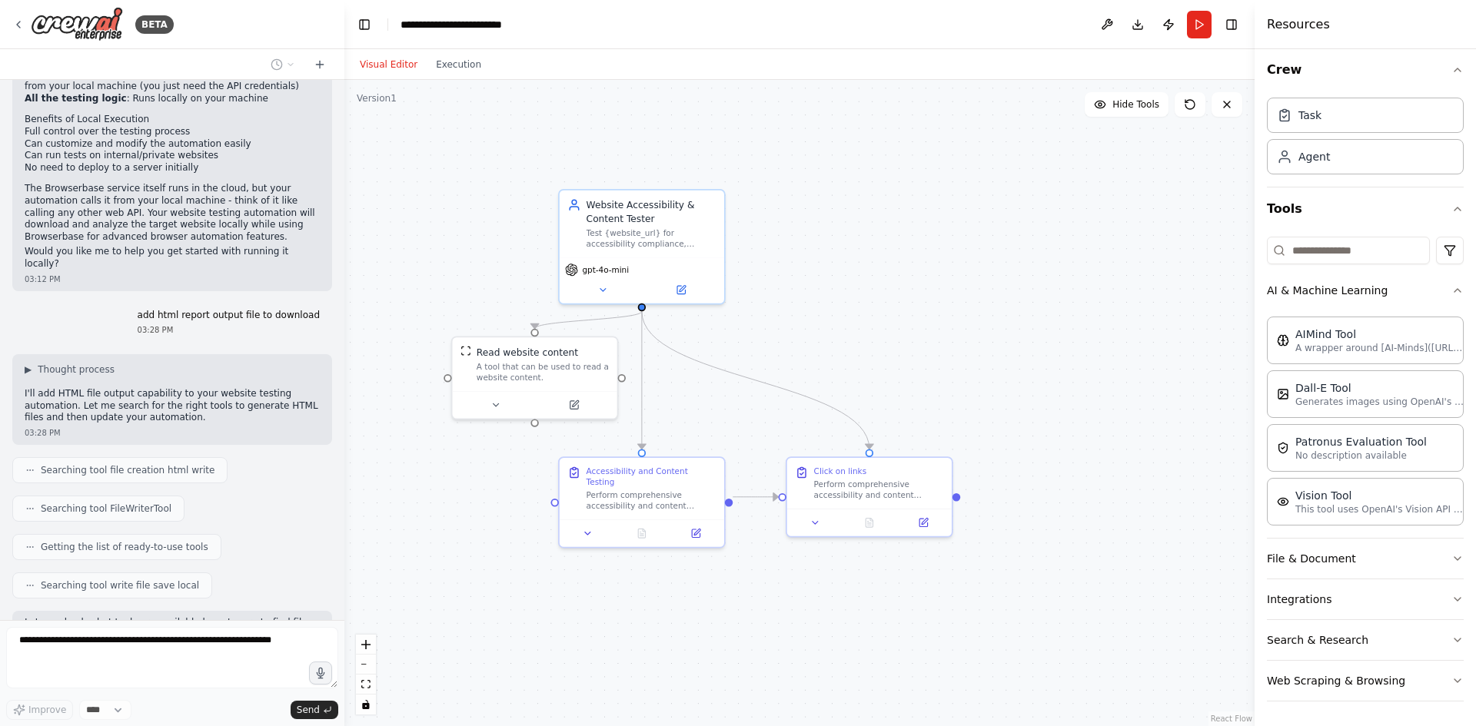
scroll to position [3517, 0]
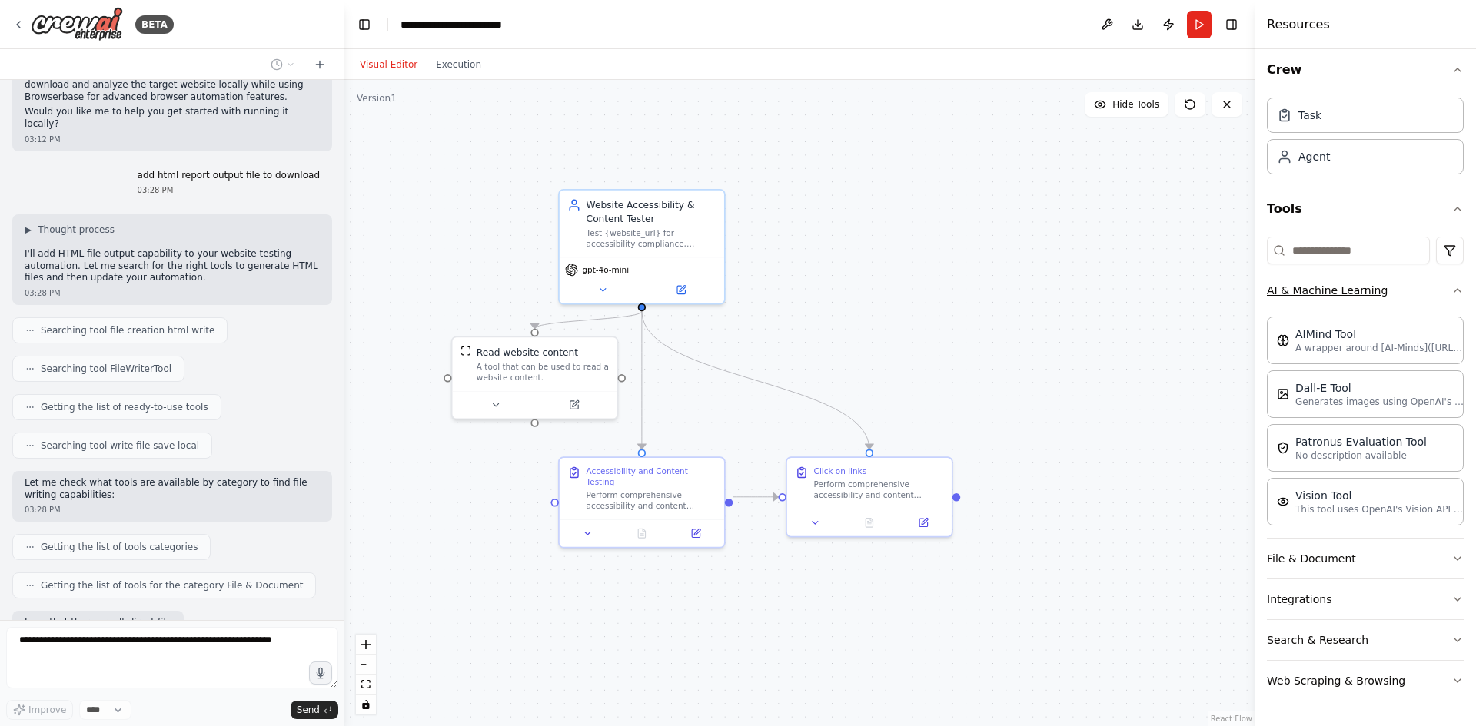
click at [1180, 288] on button "AI & Machine Learning" at bounding box center [1365, 291] width 197 height 40
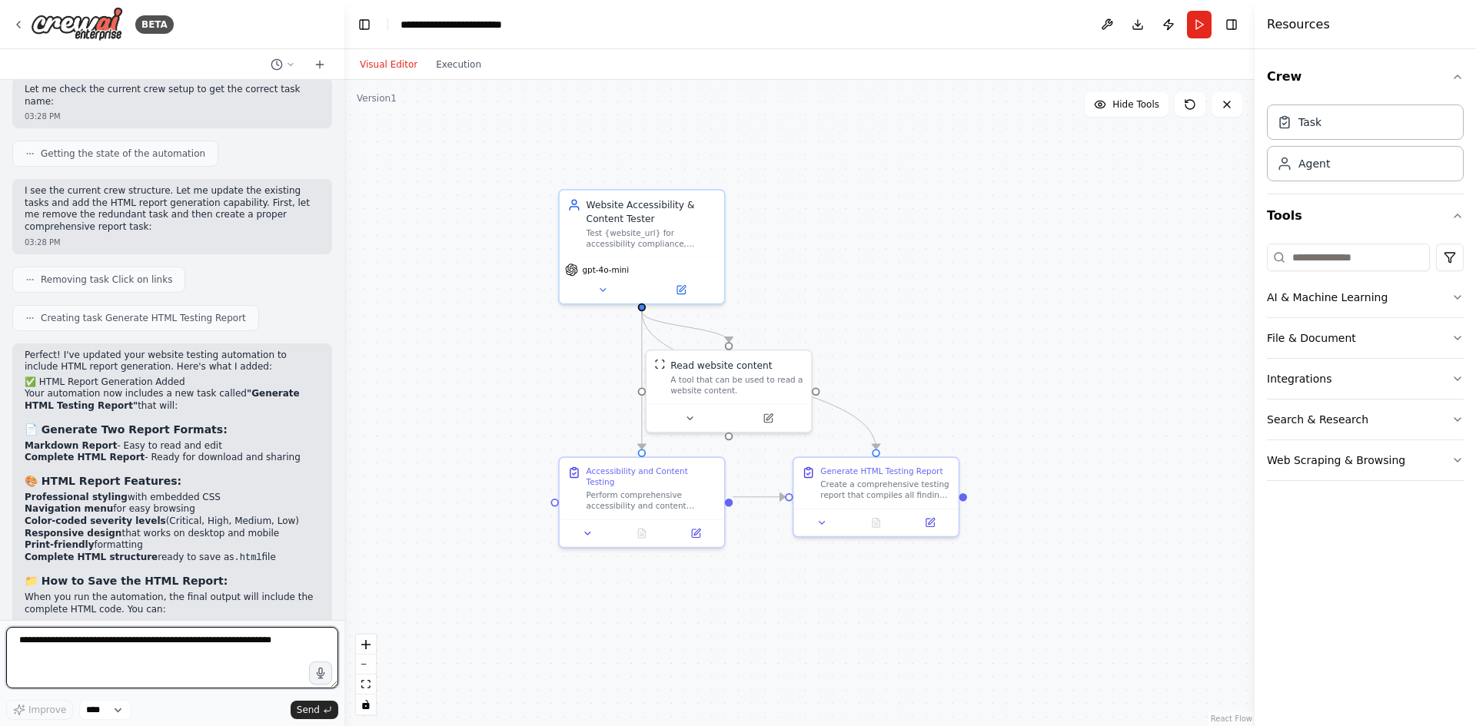
scroll to position [4313, 0]
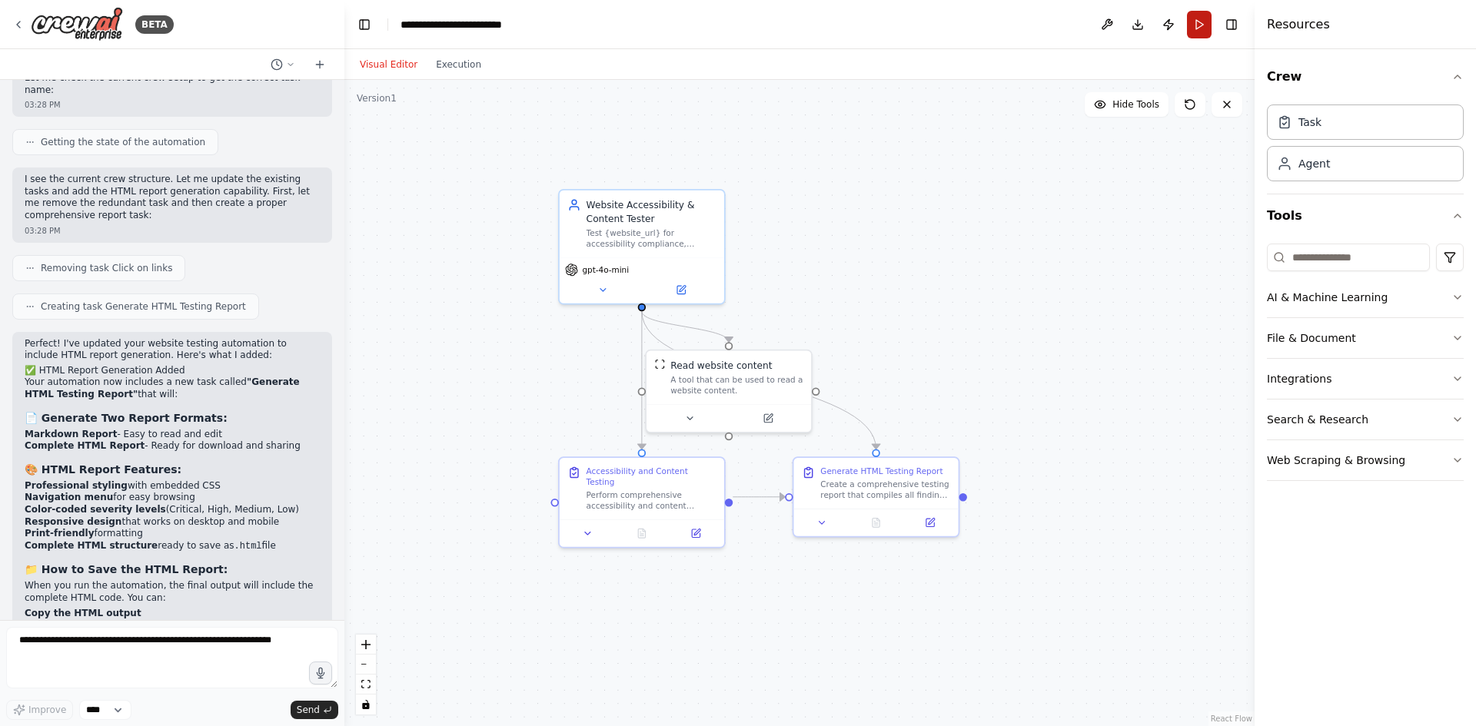
click at [1180, 27] on button "Run" at bounding box center [1199, 25] width 25 height 28
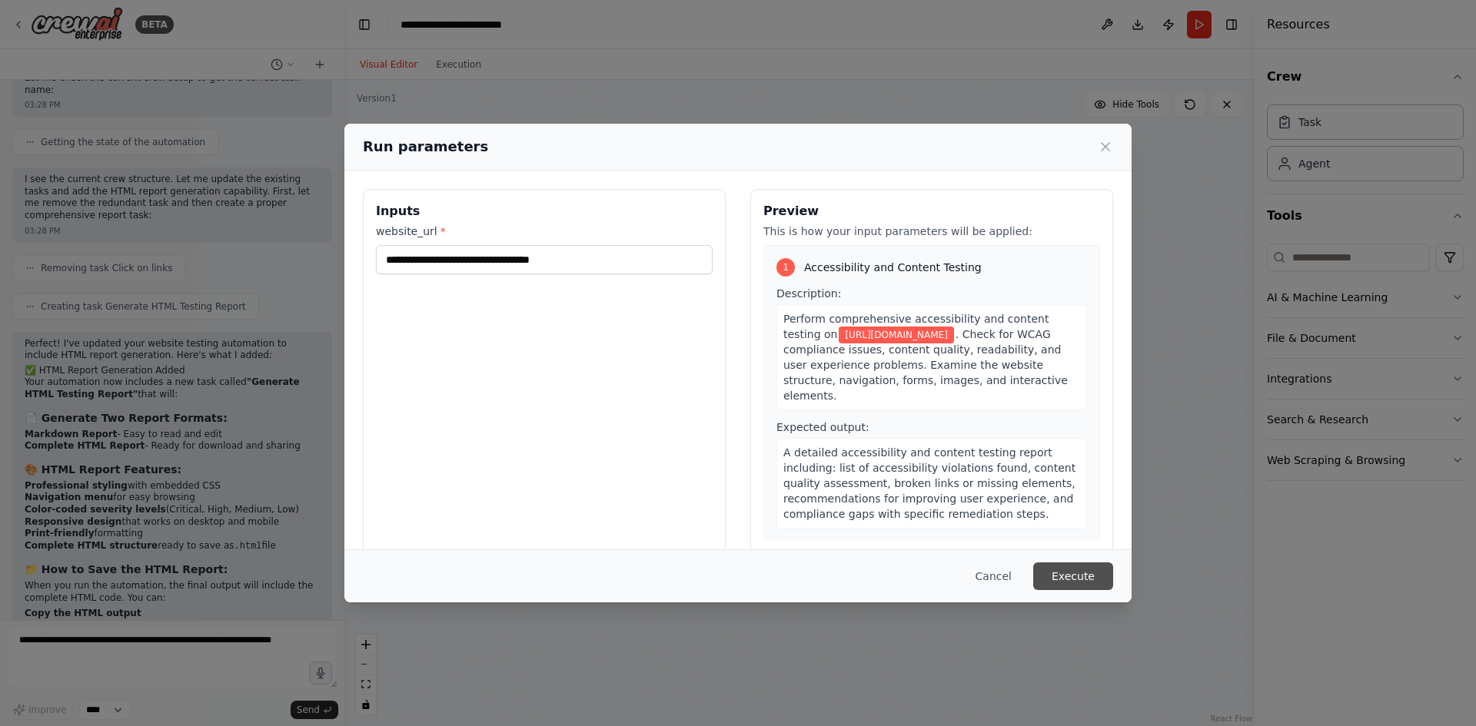
click at [1056, 560] on button "Execute" at bounding box center [1073, 577] width 80 height 28
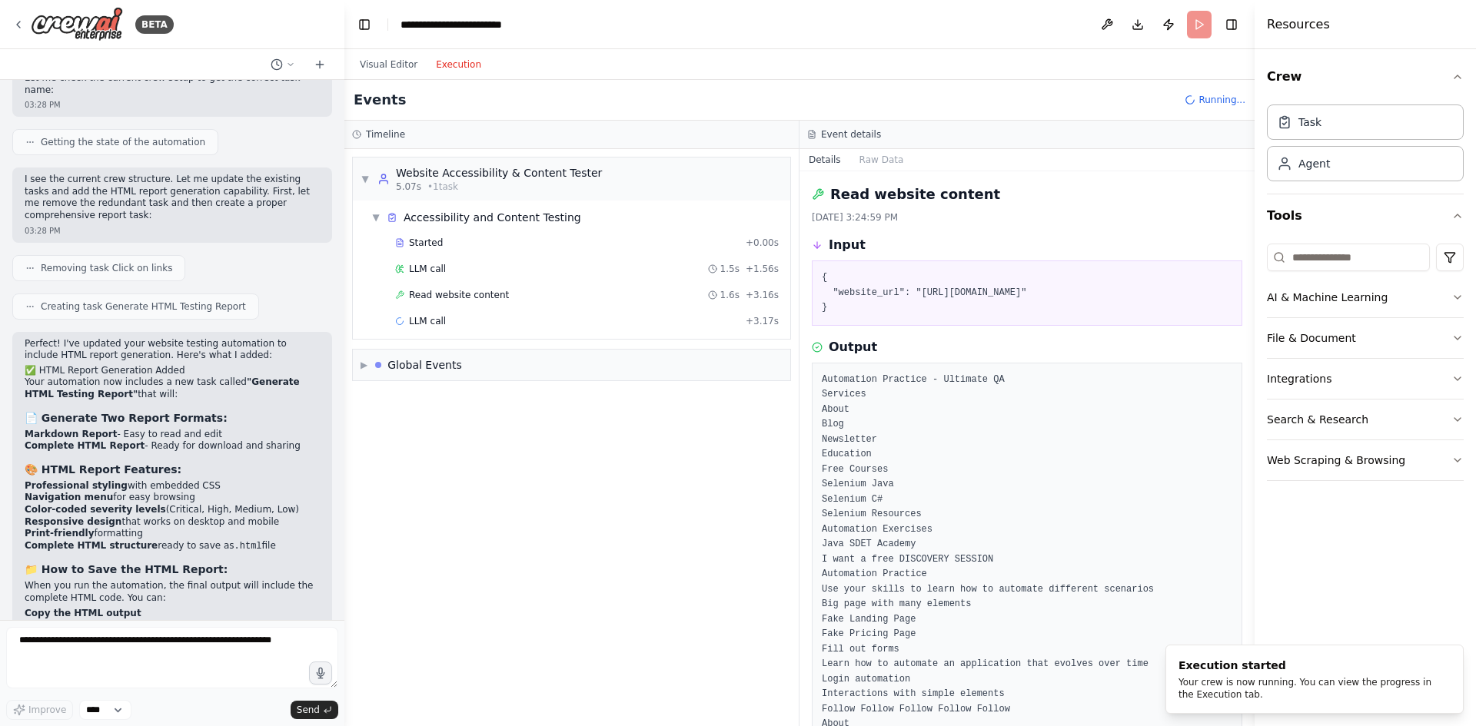
click at [430, 62] on button "Execution" at bounding box center [459, 64] width 64 height 18
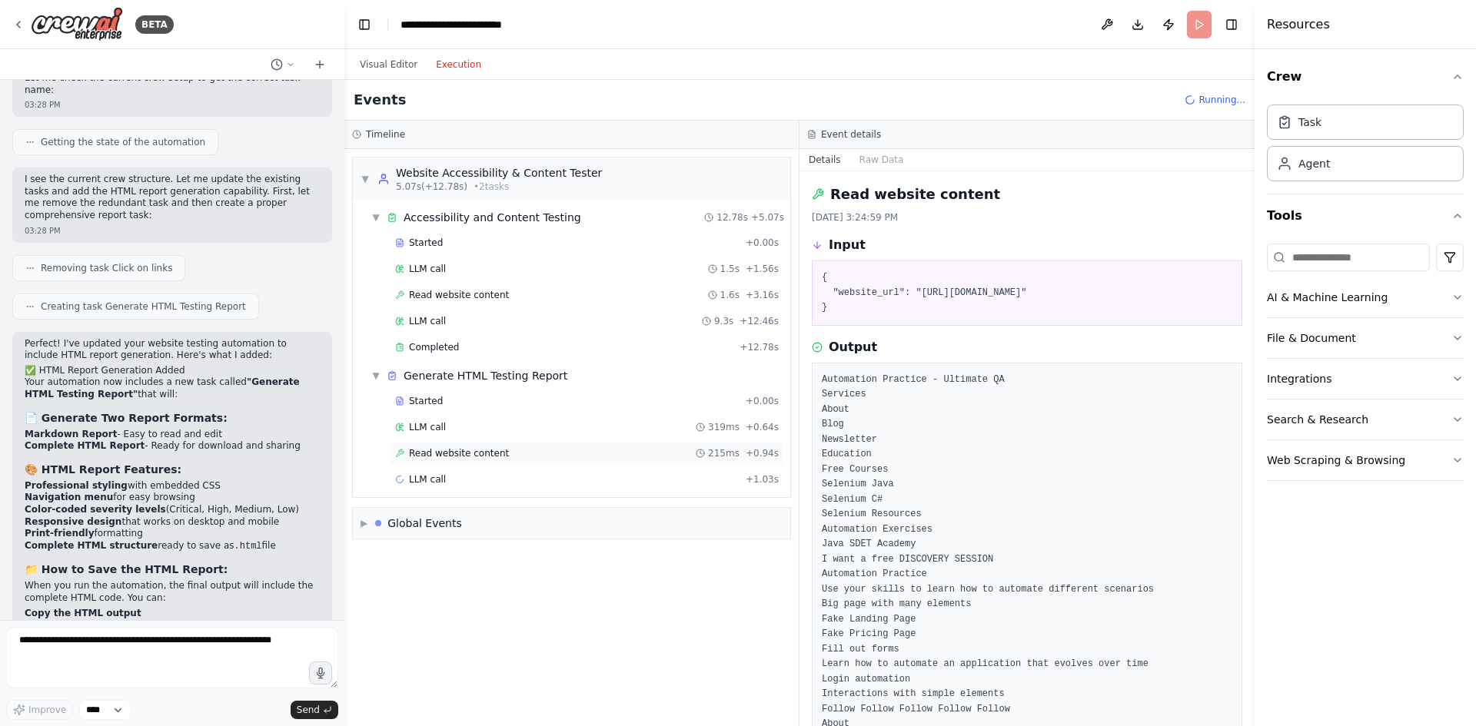
click at [428, 447] on span "Read website content" at bounding box center [459, 453] width 100 height 12
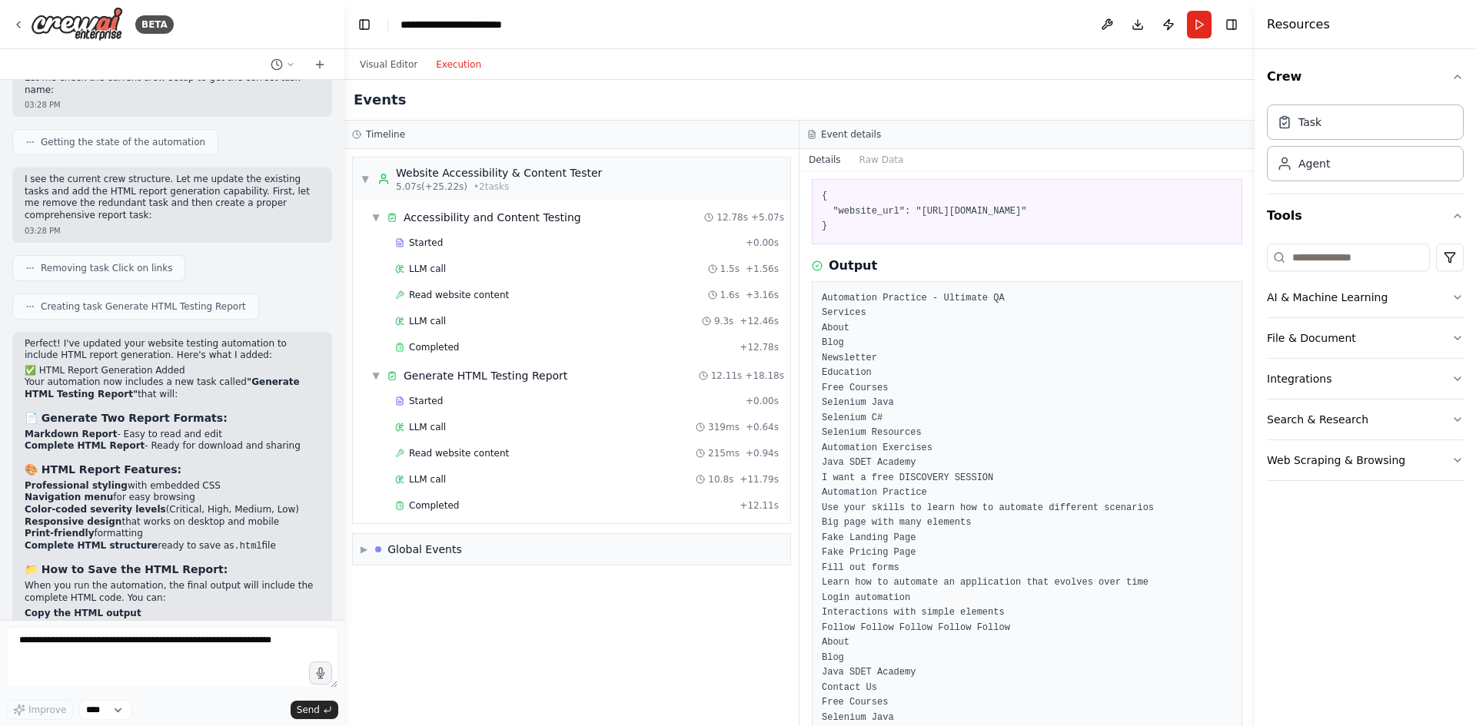
scroll to position [224, 0]
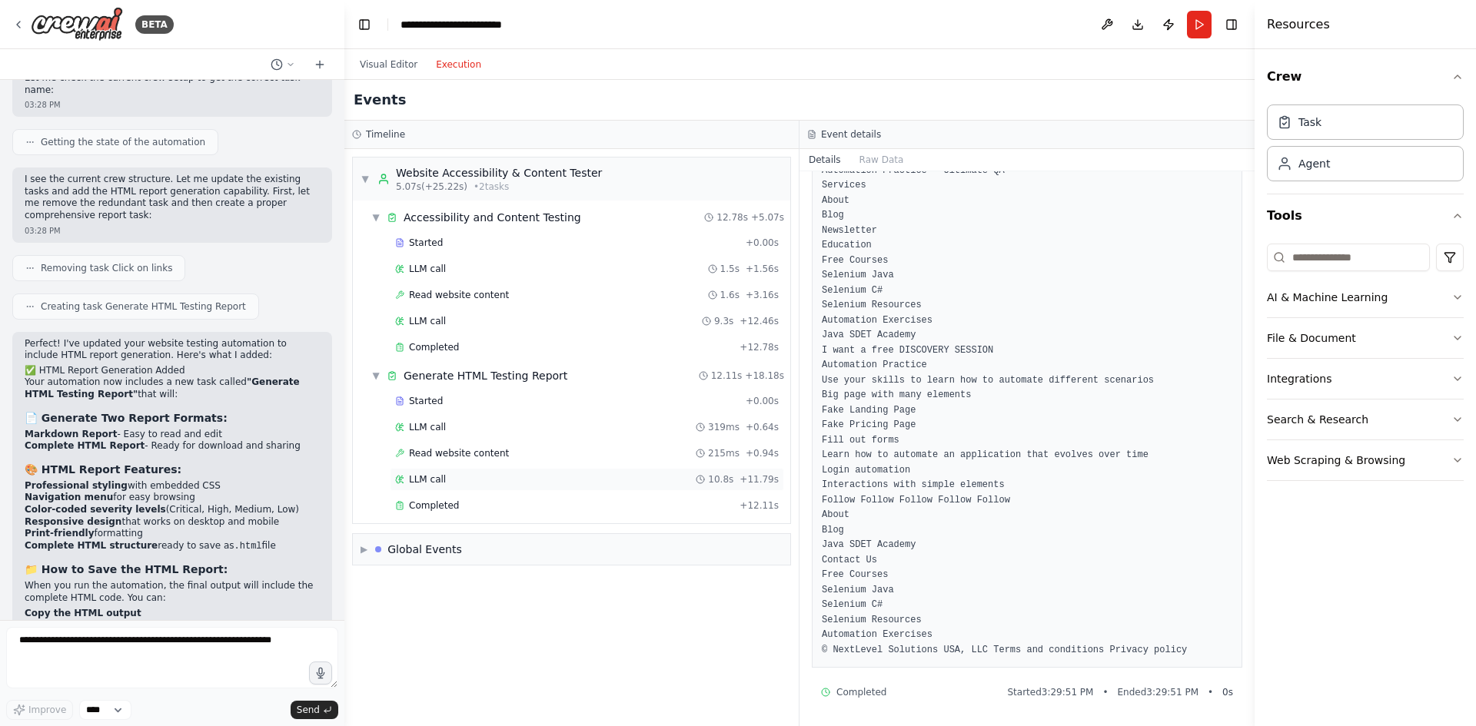
click at [473, 483] on div "LLM call 10.8s + 11.79s" at bounding box center [586, 479] width 383 height 12
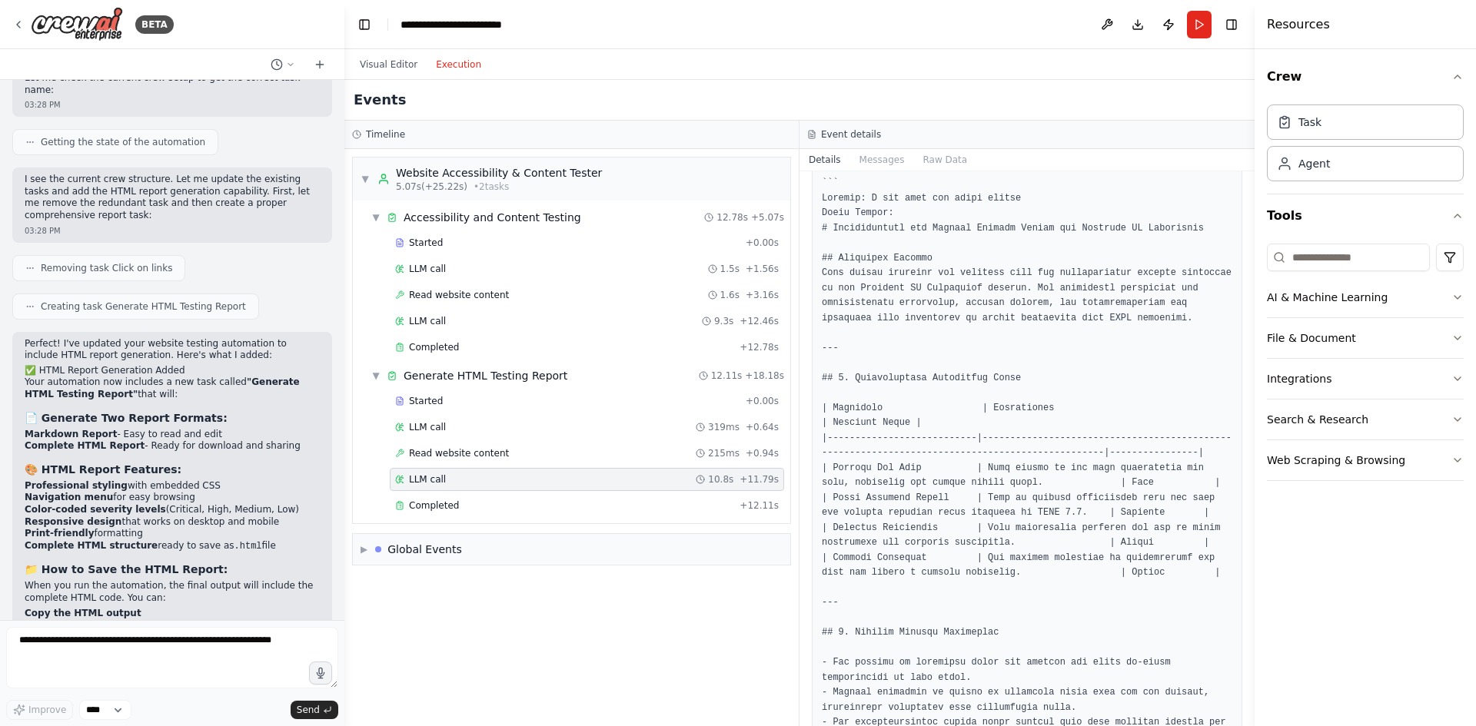
scroll to position [94, 0]
click at [873, 155] on button "Messages" at bounding box center [882, 160] width 64 height 22
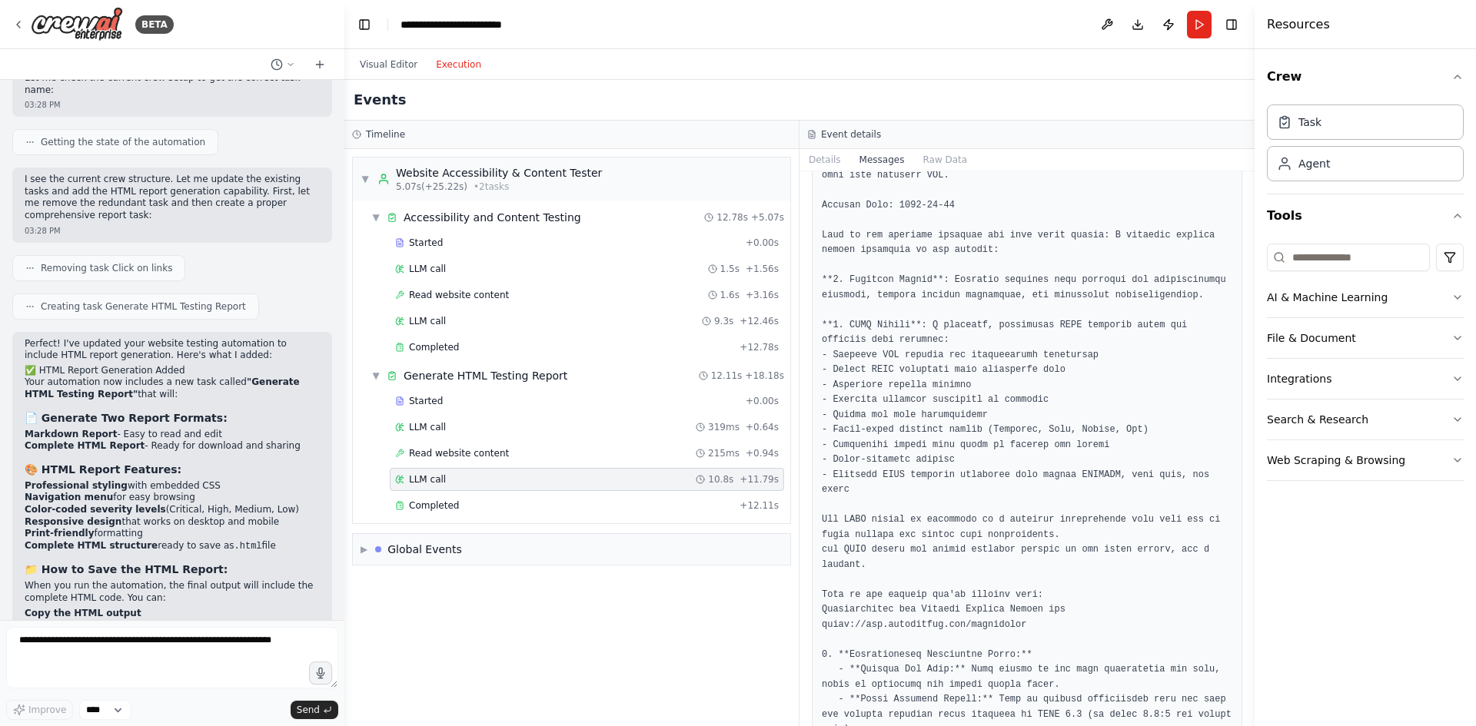
scroll to position [845, 0]
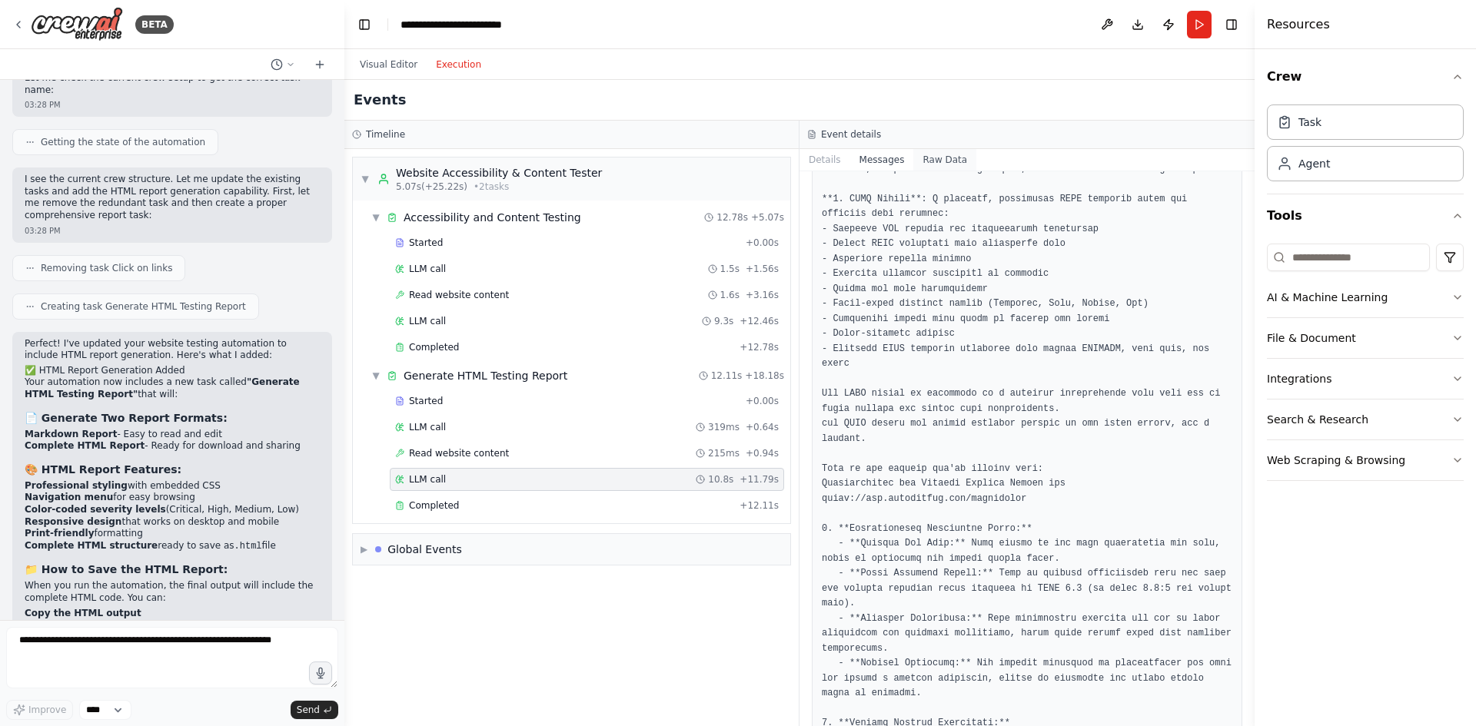
click at [925, 157] on button "Raw Data" at bounding box center [944, 160] width 63 height 22
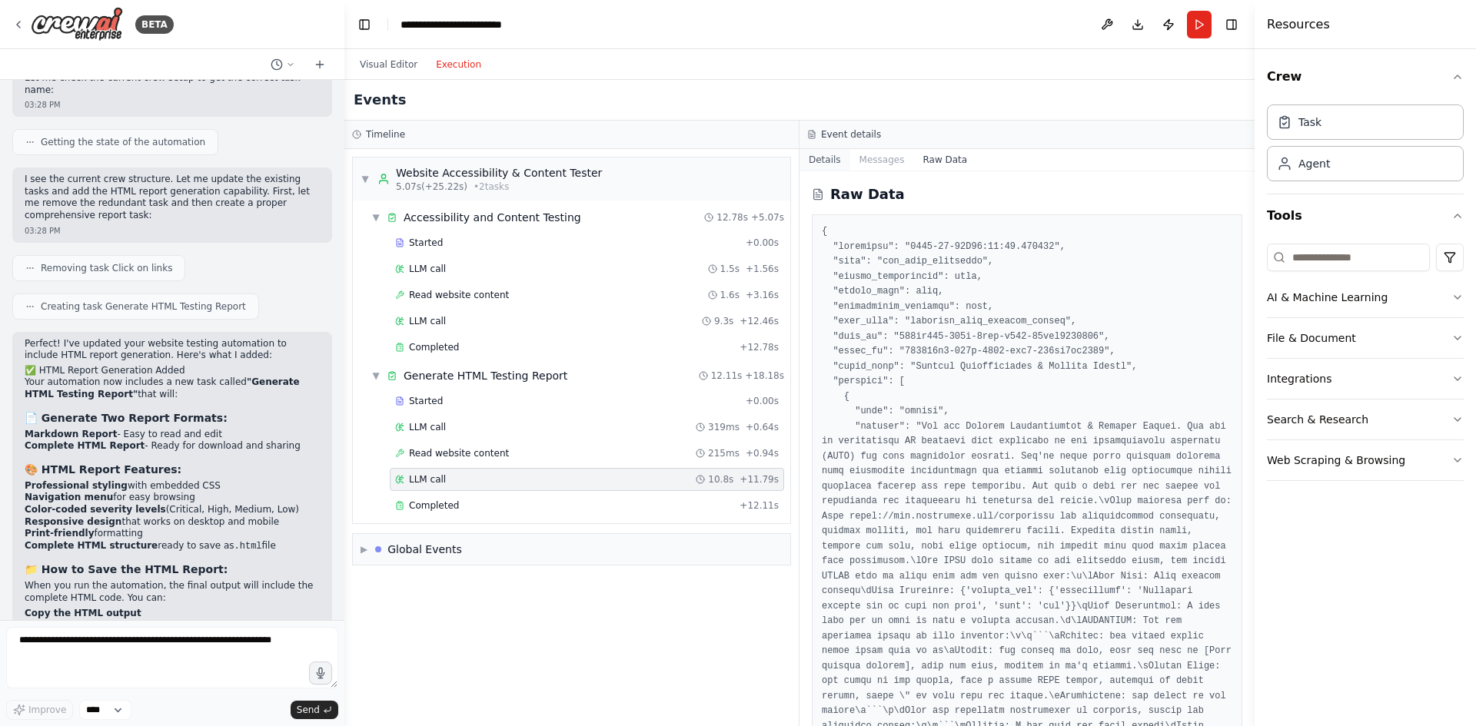
click at [822, 162] on button "Details" at bounding box center [824, 160] width 51 height 22
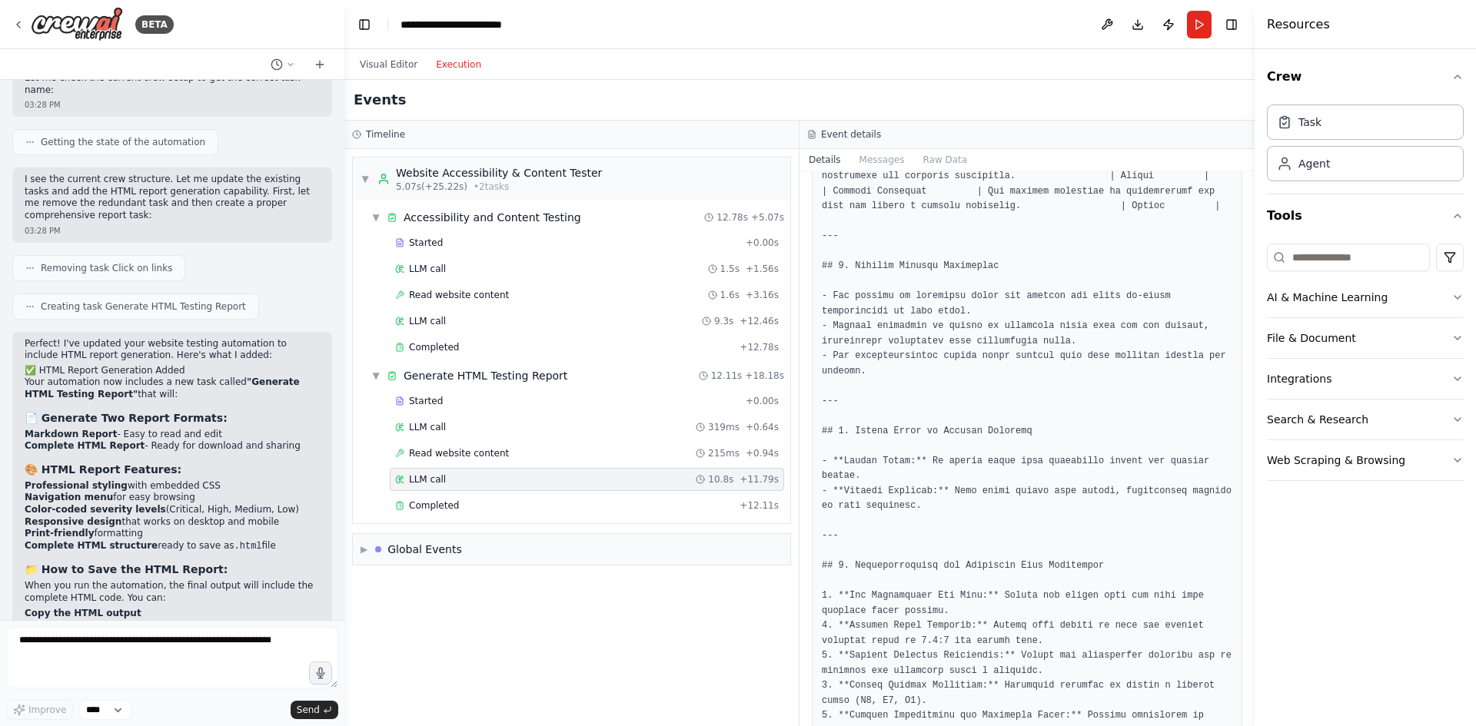
scroll to position [538, 0]
